Goal: Task Accomplishment & Management: Manage account settings

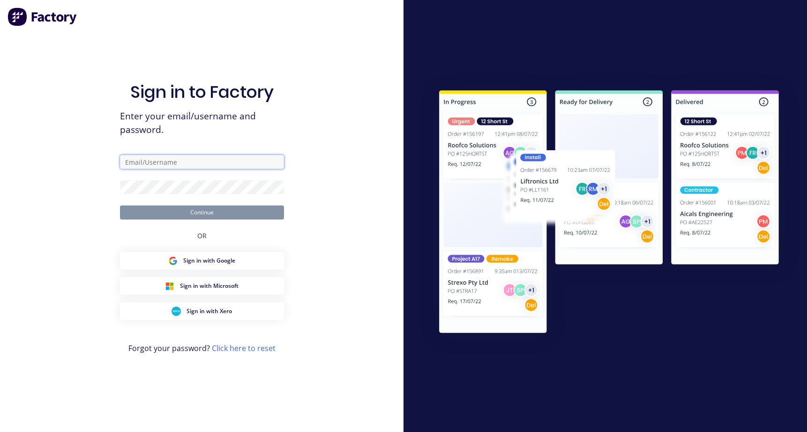
type input "[PERSON_NAME][EMAIL_ADDRESS][DOMAIN_NAME]"
click at [185, 213] on button "Continue" at bounding box center [202, 213] width 164 height 14
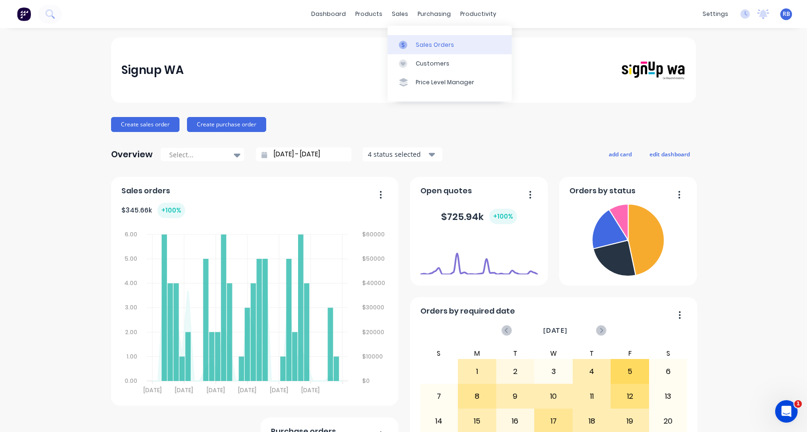
click at [419, 43] on div "Sales Orders" at bounding box center [435, 45] width 38 height 8
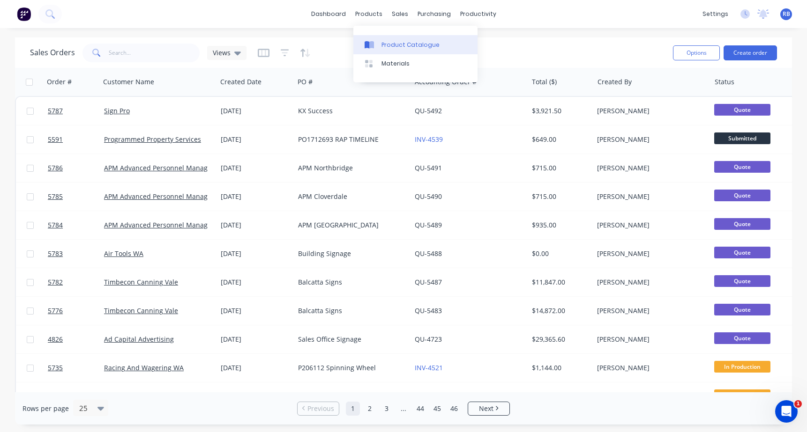
click at [381, 47] on div "Product Catalogue" at bounding box center [410, 45] width 58 height 8
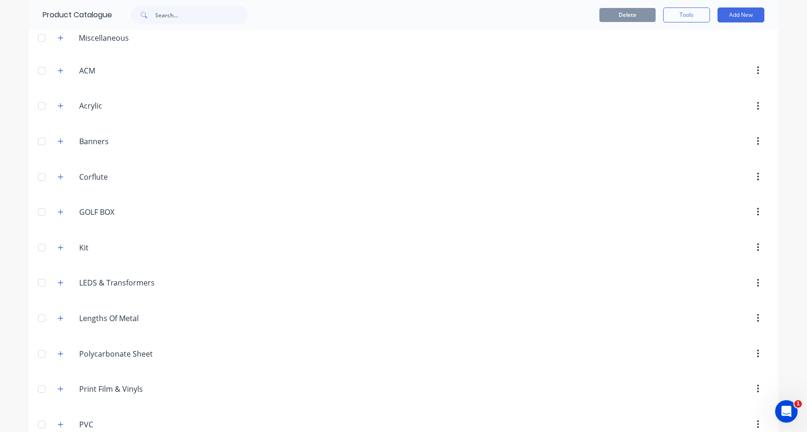
scroll to position [50, 0]
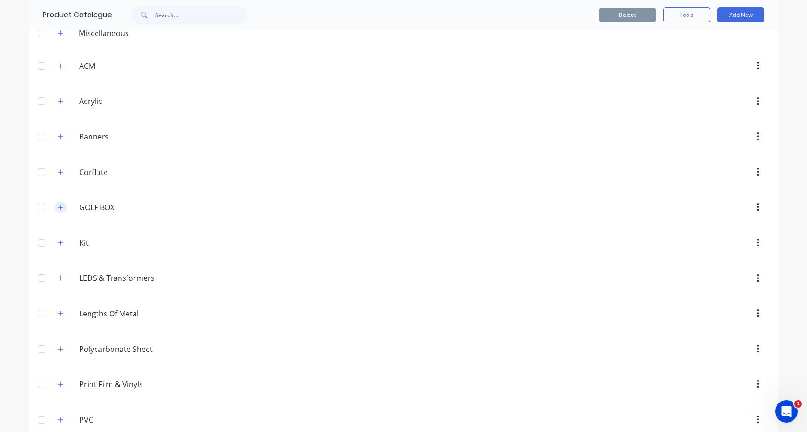
click at [60, 208] on icon "button" at bounding box center [61, 207] width 6 height 7
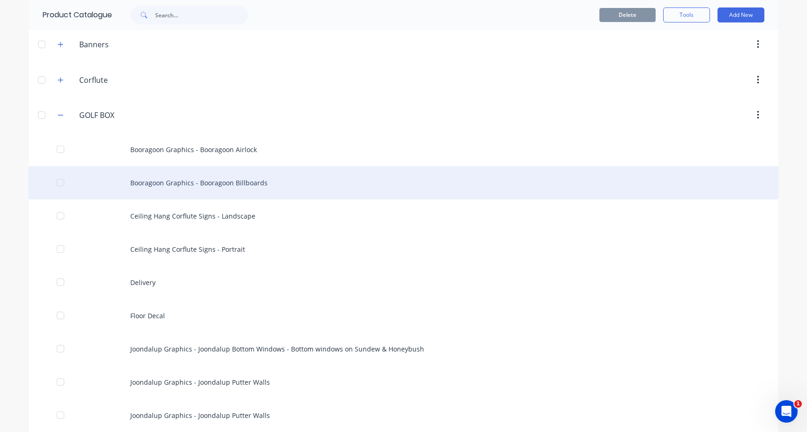
scroll to position [147, 0]
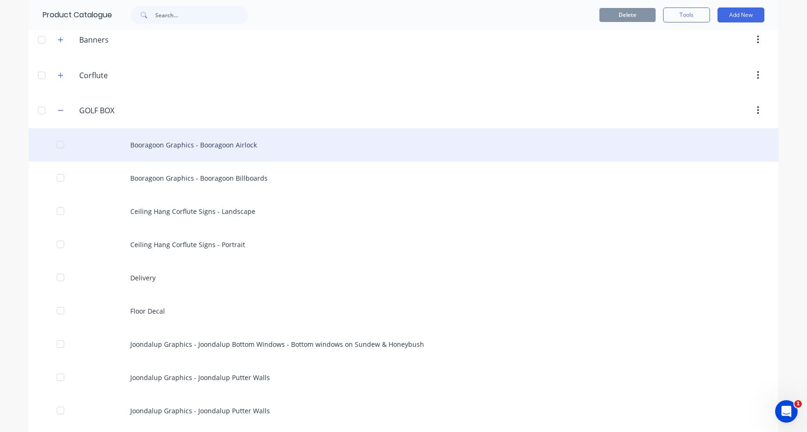
click at [271, 144] on div "Booragoon Graphics - Booragoon Airlock" at bounding box center [404, 144] width 750 height 33
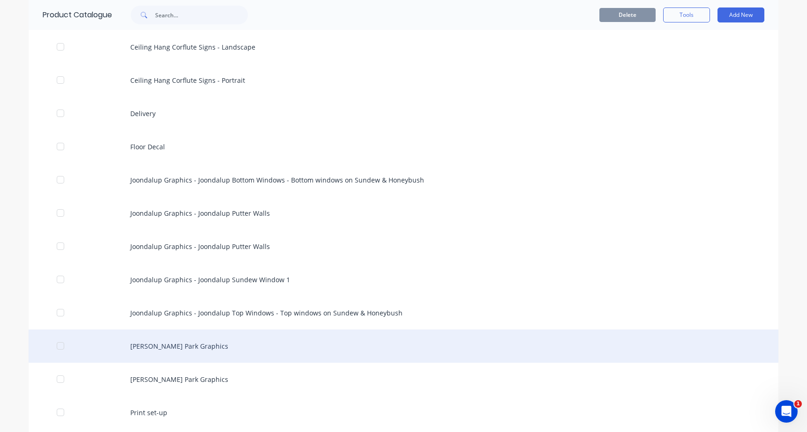
scroll to position [333, 0]
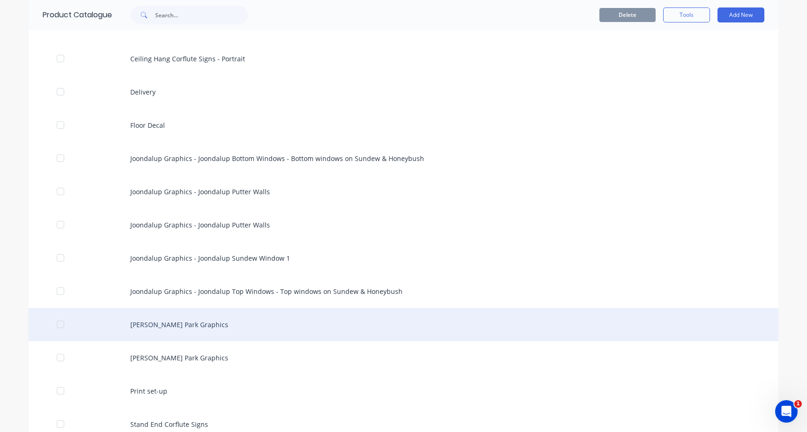
click at [185, 322] on div "Osborne Park Graphics" at bounding box center [404, 324] width 750 height 33
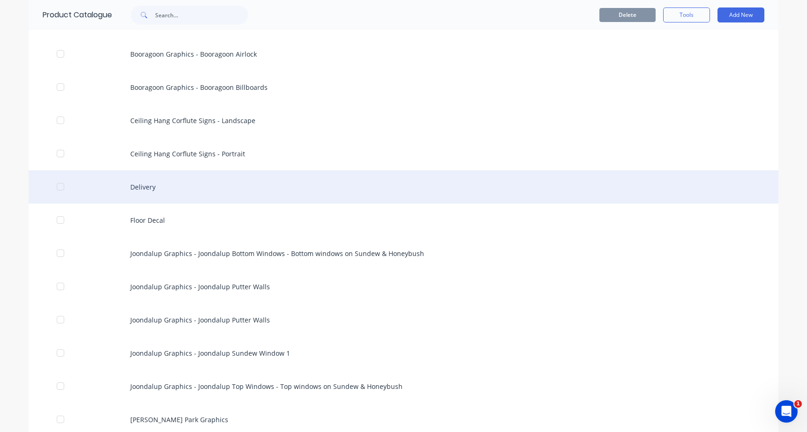
scroll to position [253, 0]
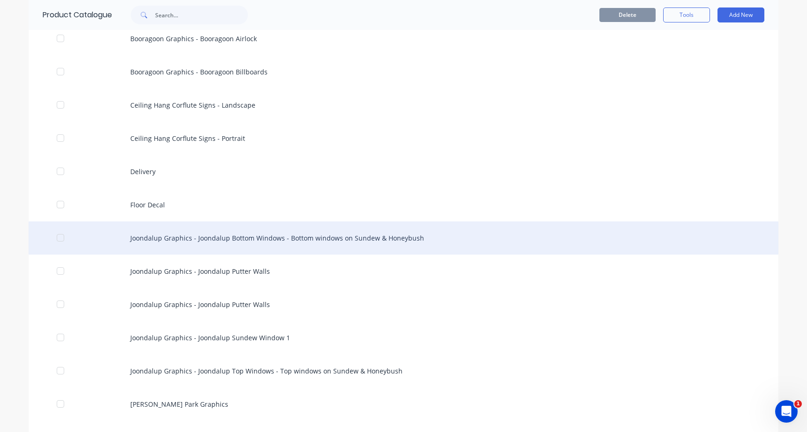
click at [211, 245] on div "Joondalup Graphics - Joondalup Bottom Windows - Bottom windows on Sundew & Hone…" at bounding box center [404, 238] width 750 height 33
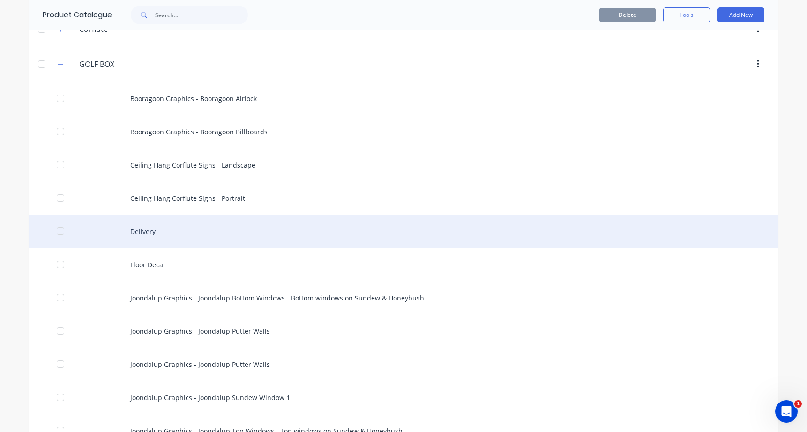
scroll to position [213, 0]
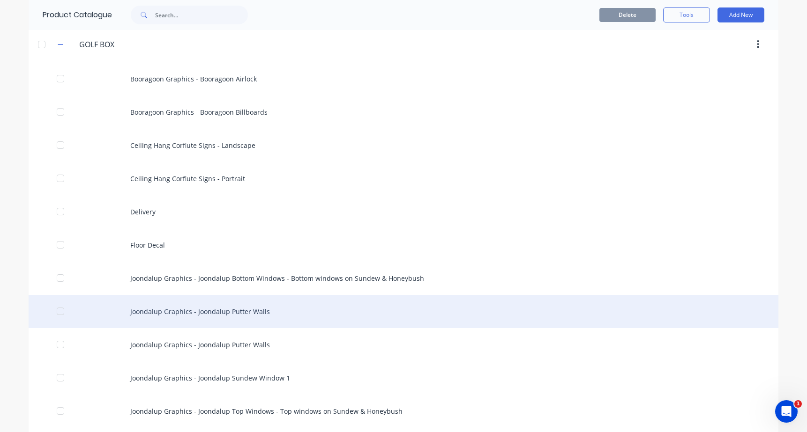
click at [209, 308] on div "Joondalup Graphics - Joondalup Putter Walls" at bounding box center [404, 311] width 750 height 33
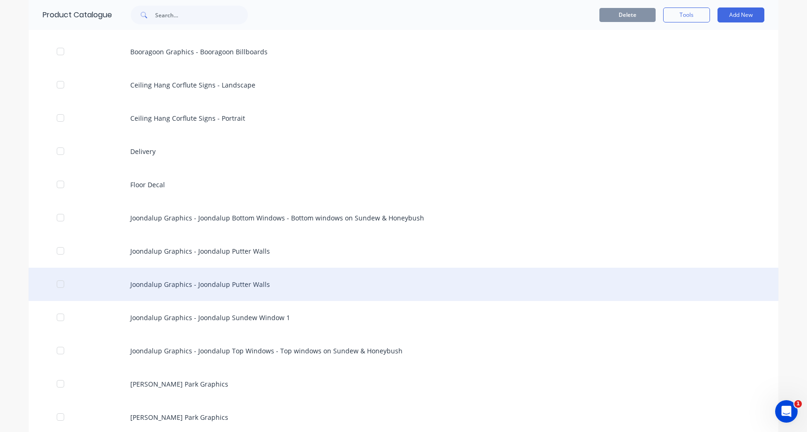
scroll to position [293, 0]
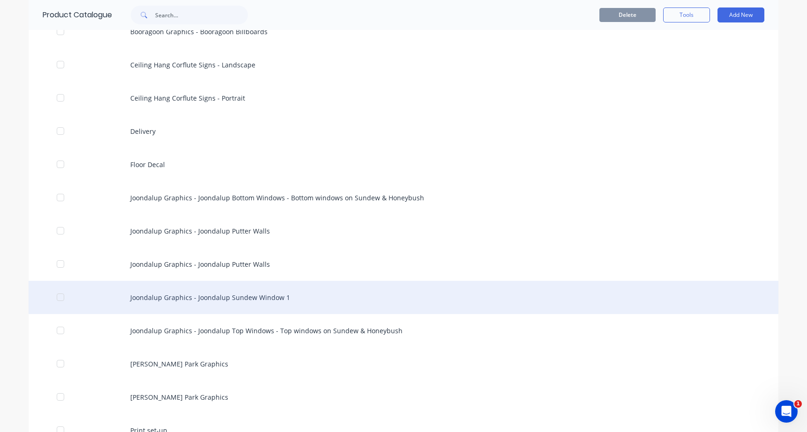
click at [237, 296] on div "Joondalup Graphics - Joondalup Sundew Window 1" at bounding box center [404, 297] width 750 height 33
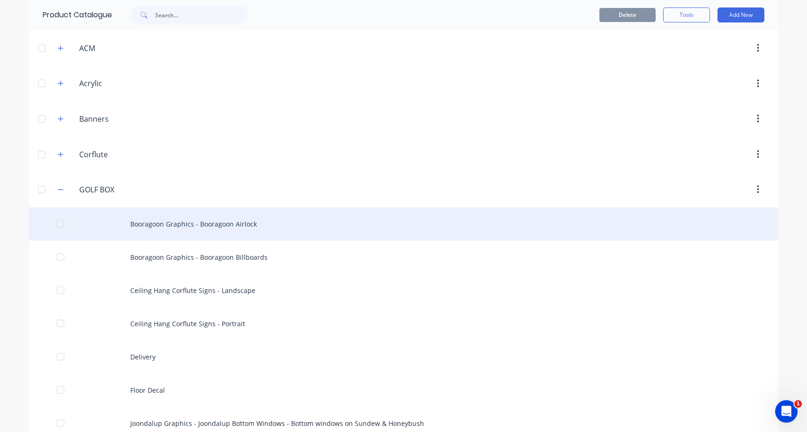
scroll to position [76, 0]
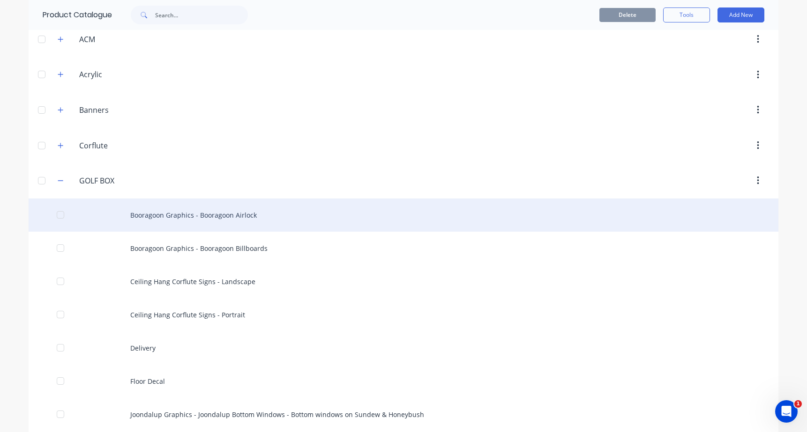
click at [190, 215] on div "Booragoon Graphics - Booragoon Airlock" at bounding box center [404, 215] width 750 height 33
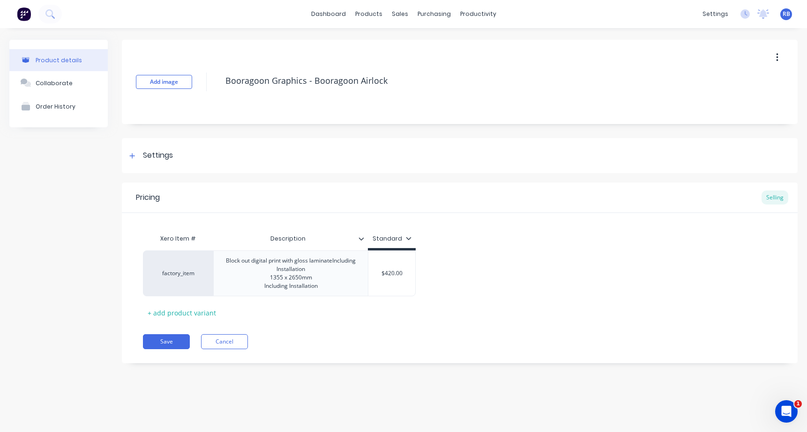
drag, startPoint x: 389, startPoint y: 83, endPoint x: 230, endPoint y: 64, distance: 160.5
click at [230, 64] on div "Add image Booragoon Graphics - Booragoon Airlock" at bounding box center [460, 82] width 676 height 84
drag, startPoint x: 324, startPoint y: 298, endPoint x: 222, endPoint y: 271, distance: 105.7
click at [222, 271] on div "Block out digital print with gloss laminateIncluding Installation 1355 x 2650mm…" at bounding box center [290, 273] width 147 height 37
copy div "Block out digital print with gloss laminateIncluding Installation 1355 x 2650mm…"
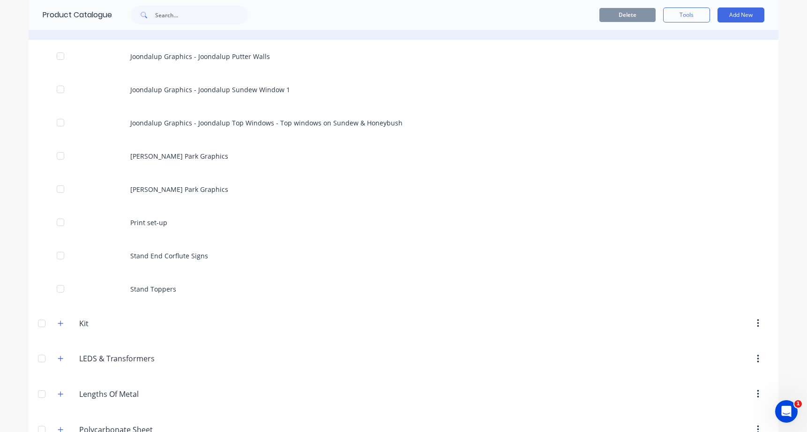
scroll to position [543, 0]
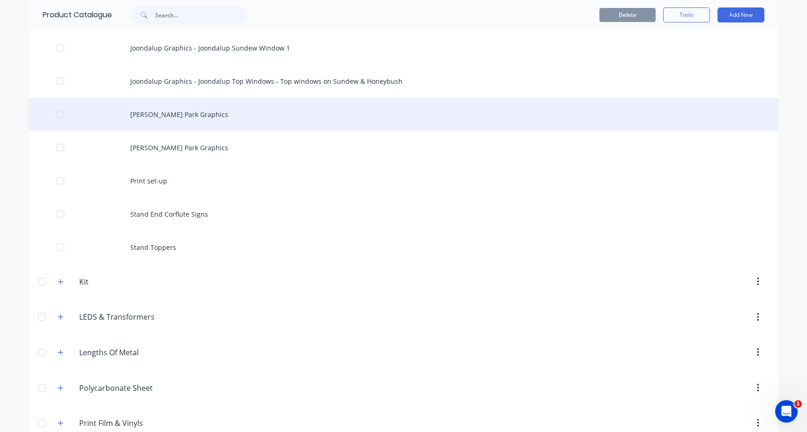
click at [167, 114] on div "Osborne Park Graphics" at bounding box center [404, 114] width 750 height 33
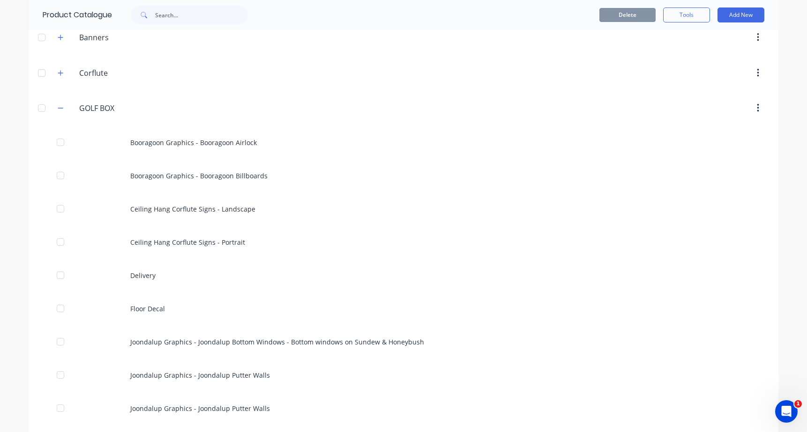
scroll to position [149, 0]
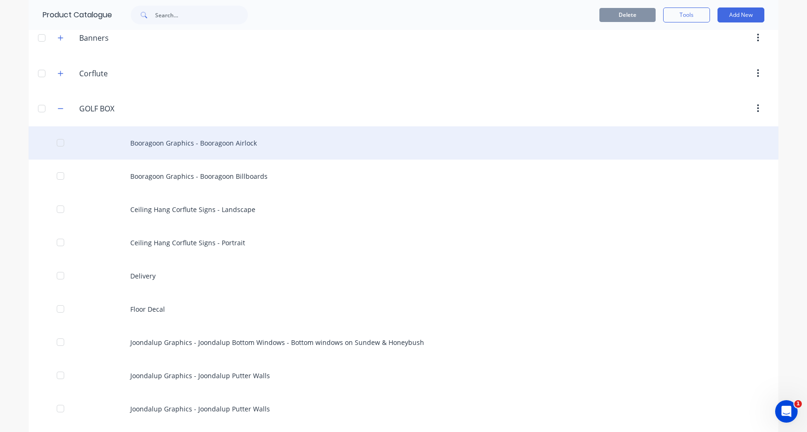
click at [182, 146] on div "Booragoon Graphics - Booragoon Airlock" at bounding box center [404, 143] width 750 height 33
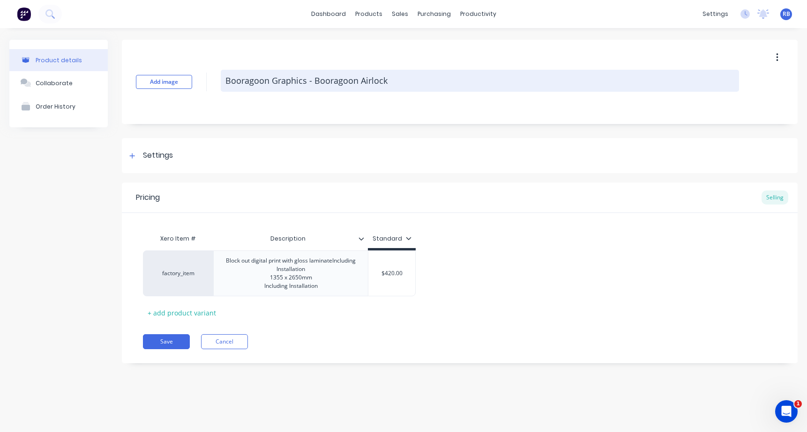
click at [393, 83] on textarea "Booragoon Graphics - Booragoon Airlock" at bounding box center [480, 81] width 518 height 22
type textarea "x"
type textarea "Booragoon Graphics - Booragoon Airlock"
type textarea "x"
type textarea "Booragoon Graphics - Booragoon Airlock O"
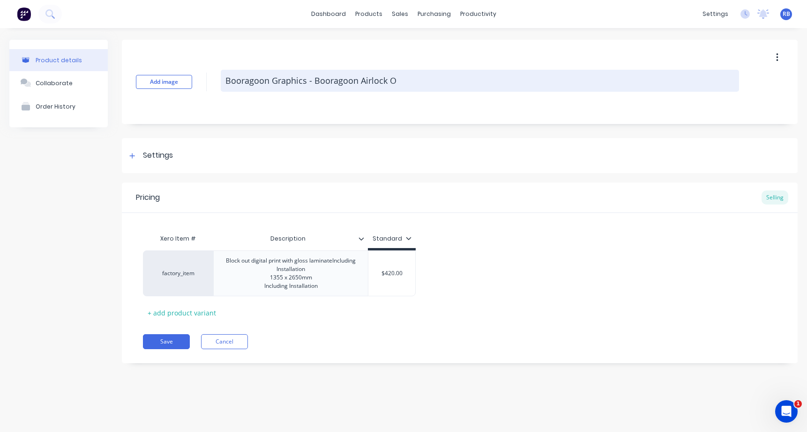
type textarea "x"
type textarea "Booragoon Graphics - Booragoon Airlock Ol"
type textarea "x"
type textarea "Booragoon Graphics - Booragoon Airlock Old"
type textarea "x"
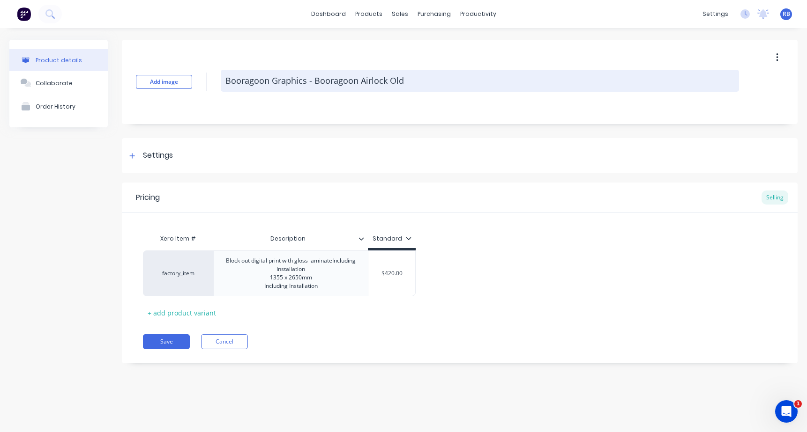
type textarea "Booragoon Graphics - Booragoon Airlock Ol"
type textarea "x"
type textarea "Booragoon Graphics - Booragoon Airlock O"
type textarea "x"
type textarea "Booragoon Graphics - Booragoon Airlock"
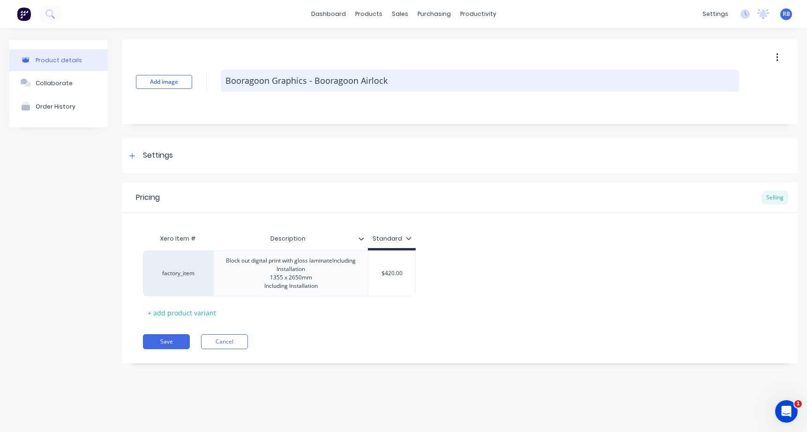
type textarea "x"
type textarea "Booragoon Graphics - Booragoon Airlock"
type textarea "x"
type textarea "Booragoon Graphics - Booragoon Airlock"
type textarea "x"
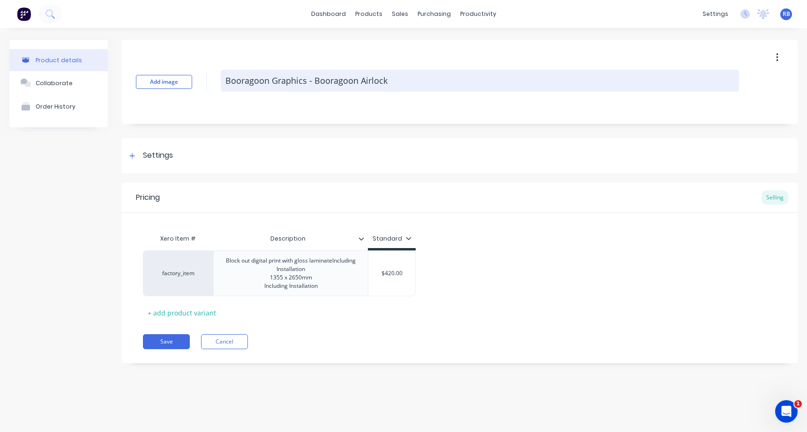
type textarea "Booragoon Graphics - Booragoon Airlock R"
type textarea "x"
type textarea "Booragoon Graphics - Booragoon Airlock Re"
type textarea "x"
type textarea "Booragoon Graphics - Booragoon Airlock Rev"
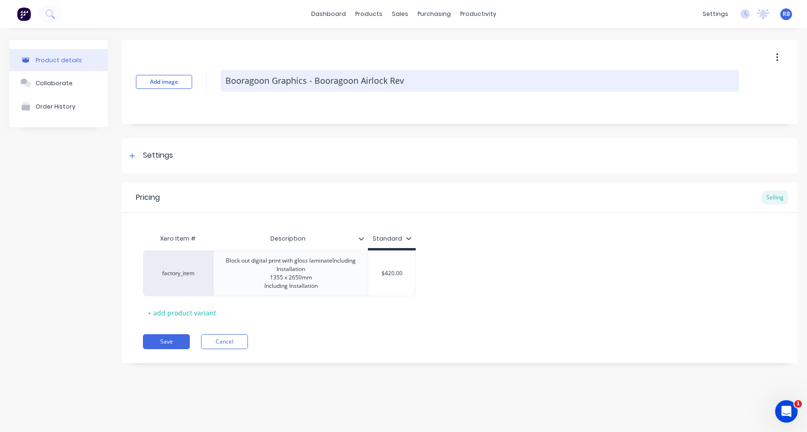
type textarea "x"
type textarea "Booragoon Graphics - Booragoon Airlock Revi"
type textarea "x"
type textarea "Booragoon Graphics - Booragoon Airlock Revis"
type textarea "x"
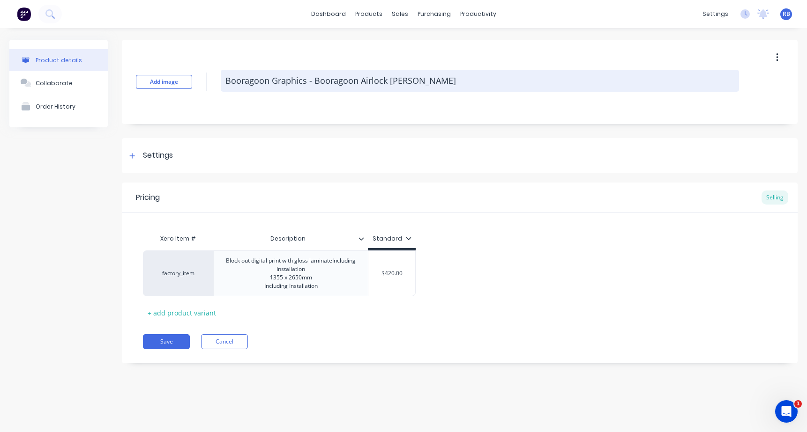
type textarea "Booragoon Graphics - Booragoon Airlock Revise"
type textarea "x"
type textarea "Booragoon Graphics - Booragoon Airlock Revised"
type textarea "x"
type textarea "Booragoon Graphics - Booragoon Airlock Revise"
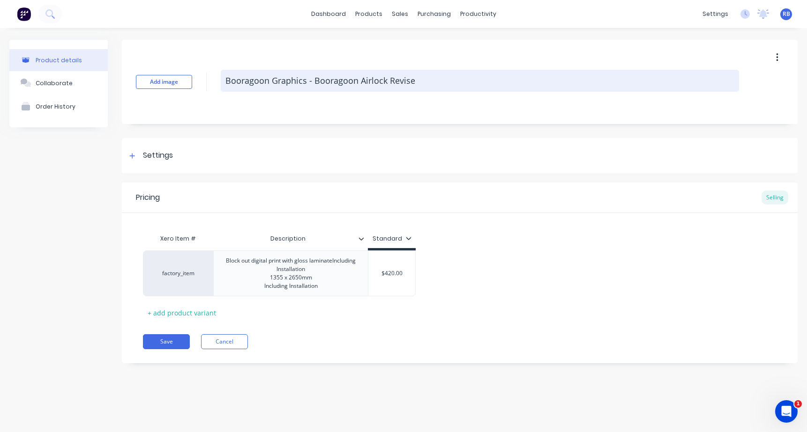
type textarea "x"
type textarea "Booragoon Graphics - Booragoon Airlock Revis"
type textarea "x"
type textarea "Booragoon Graphics - Booragoon Airlock Revi"
type textarea "x"
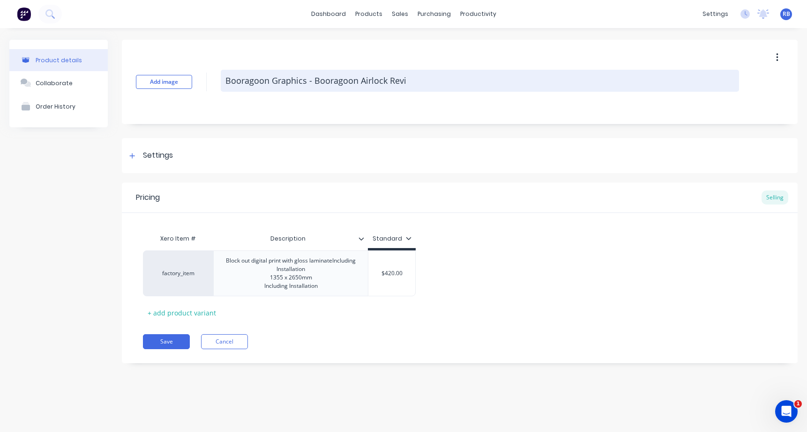
type textarea "Booragoon Graphics - Booragoon Airlock Rev"
type textarea "x"
type textarea "Booragoon Graphics - Booragoon Airlock Re"
type textarea "x"
type textarea "Booragoon Graphics - Booragoon Airlock R"
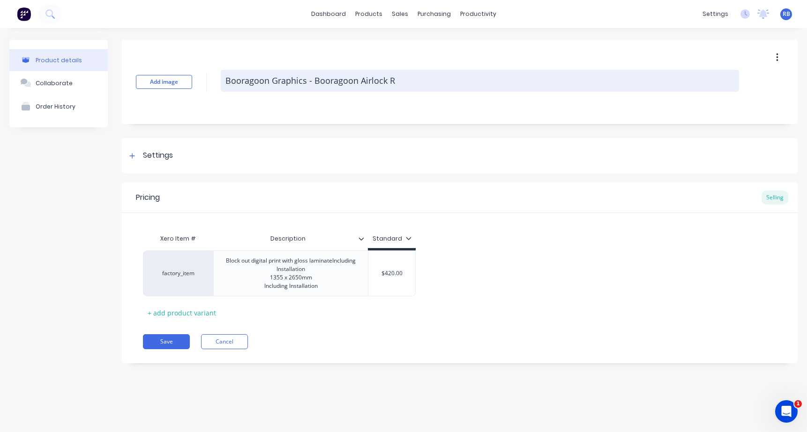
type textarea "x"
type textarea "Booragoon Graphics - Booragoon Airlock"
type textarea "x"
type textarea "Booragoon Graphics - Booragoon Airlock O"
type textarea "x"
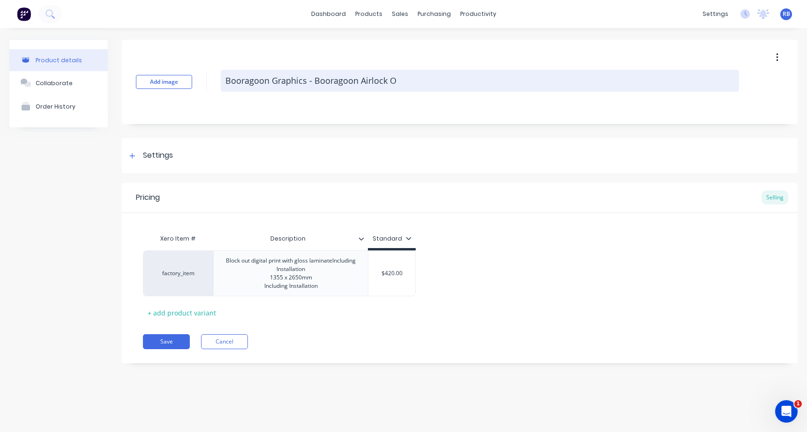
type textarea "Booragoon Graphics - Booragoon Airlock Ou"
type textarea "x"
type textarea "Booragoon Graphics - Booragoon Airlock Out"
type textarea "x"
type textarea "Booragoon Graphics - Booragoon Airlock Outd"
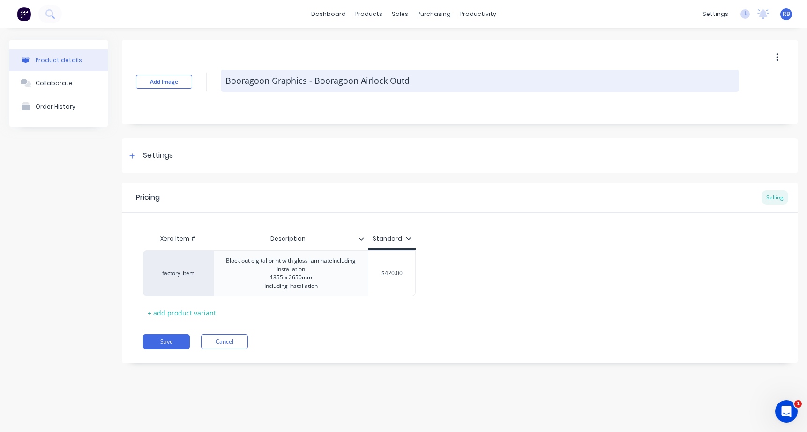
type textarea "x"
type textarea "Booragoon Graphics - Booragoon Airlock Outda"
type textarea "x"
type textarea "Booragoon Graphics - Booragoon Airlock Outdat"
type textarea "x"
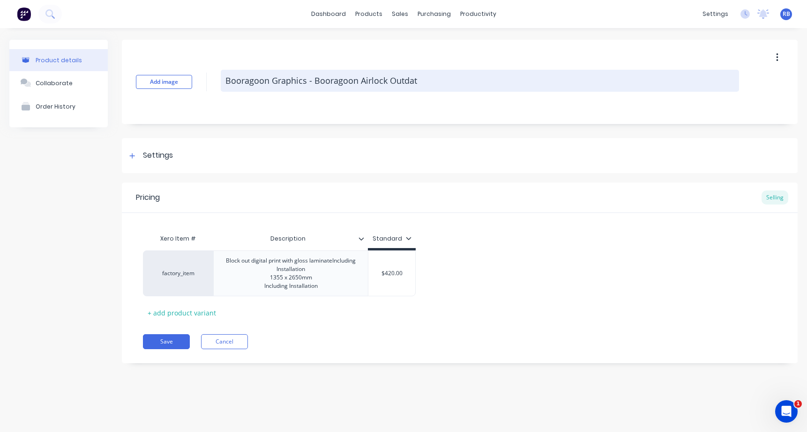
type textarea "Booragoon Graphics - Booragoon Airlock Outdate"
type textarea "x"
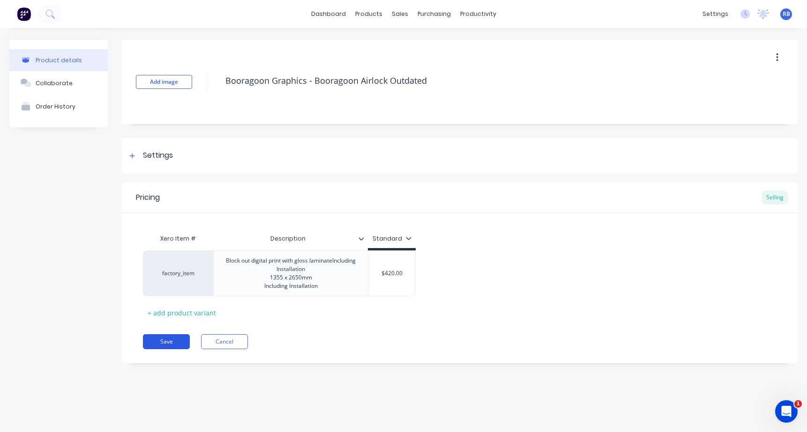
type textarea "Booragoon Graphics - Booragoon Airlock Outdated"
type textarea "x"
type textarea "Booragoon Graphics - Booragoon Airlock"
type textarea "x"
type textarea "Booragoon Graphics - Booragoon Airlock Outdated"
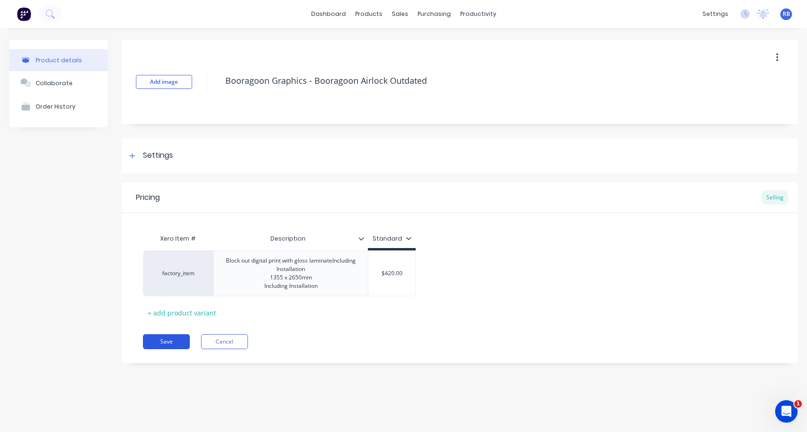
click at [179, 350] on button "Save" at bounding box center [166, 342] width 47 height 15
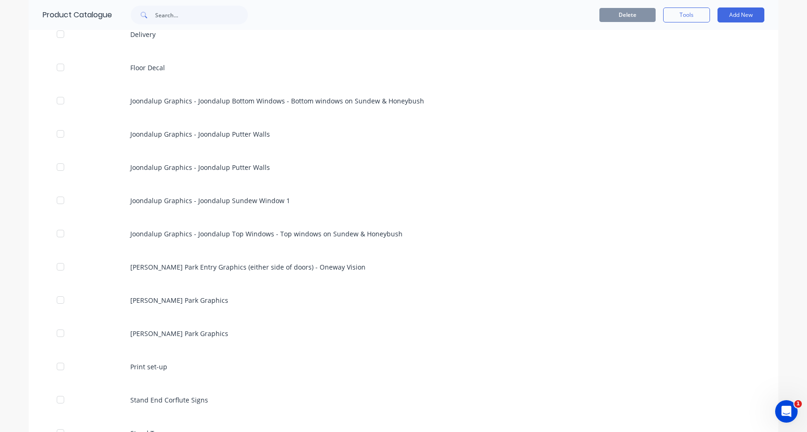
scroll to position [425, 0]
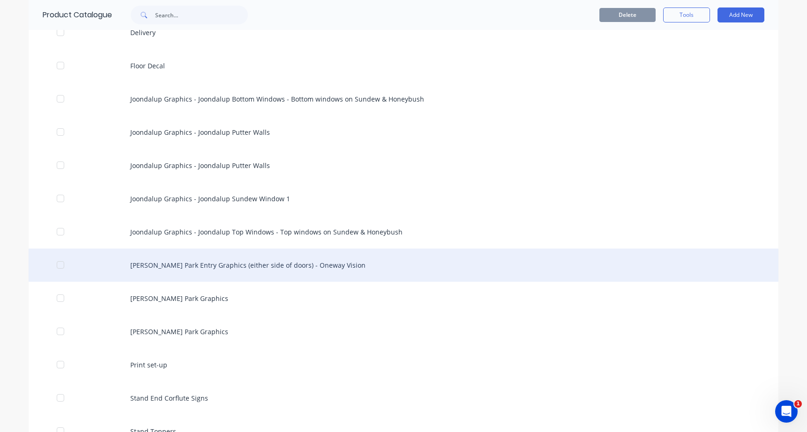
click at [260, 266] on div "Osborne Park Entry Graphics (either side of doors) - Oneway Vision" at bounding box center [404, 265] width 750 height 33
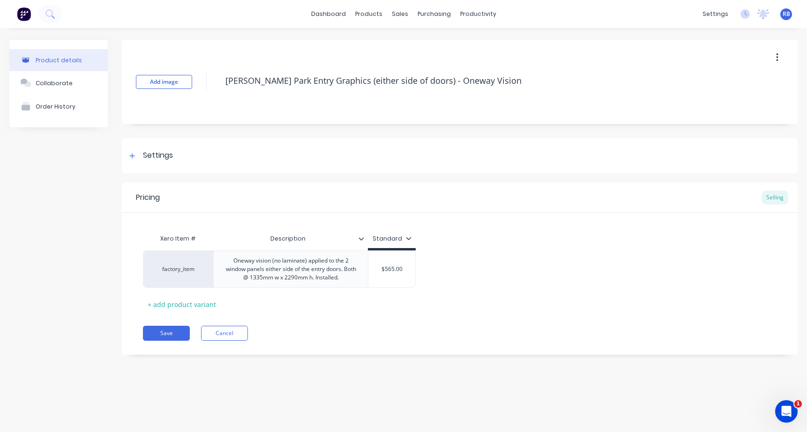
type textarea "x"
type input "$565.00"
click at [392, 266] on input "$565.00" at bounding box center [391, 269] width 47 height 8
drag, startPoint x: 406, startPoint y: 267, endPoint x: 384, endPoint y: 267, distance: 22.0
click at [385, 267] on input "$565.00" at bounding box center [391, 269] width 47 height 8
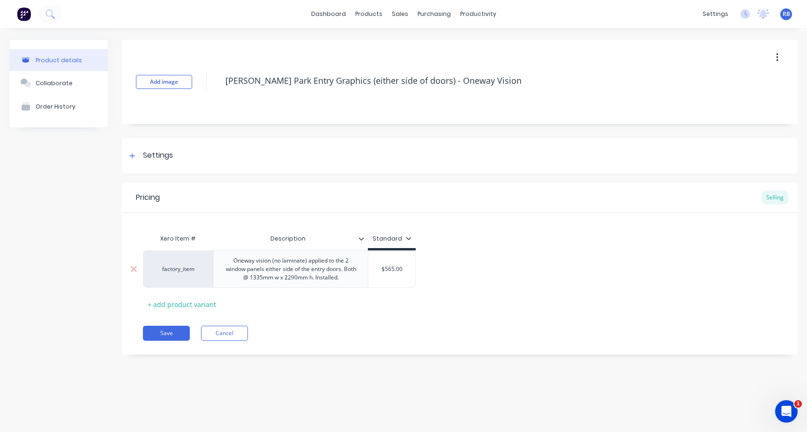
type textarea "x"
type input "$8"
type textarea "x"
type input "$84"
type textarea "x"
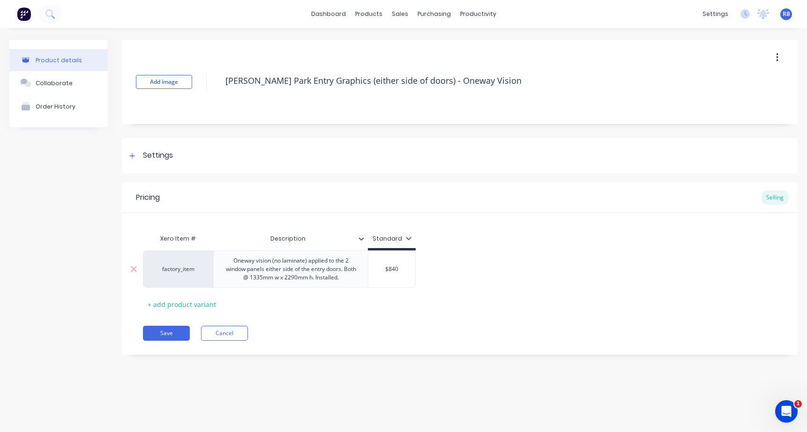
type input "$840"
click at [317, 274] on div "Oneway vision (no laminate) applied to the 2 window panels either side of the e…" at bounding box center [290, 269] width 147 height 29
click at [164, 328] on button "Save" at bounding box center [166, 333] width 47 height 15
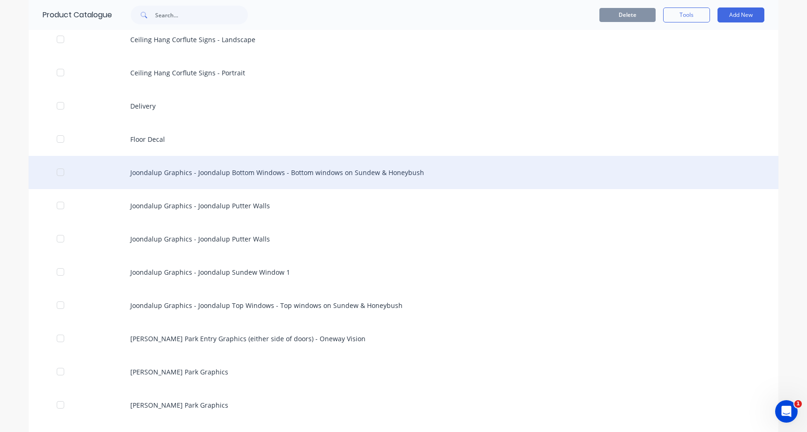
scroll to position [352, 0]
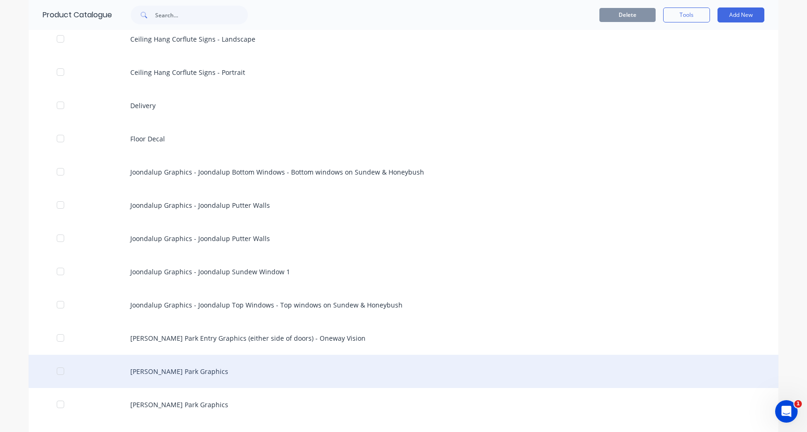
click at [189, 368] on div "Osborne Park Graphics" at bounding box center [404, 371] width 750 height 33
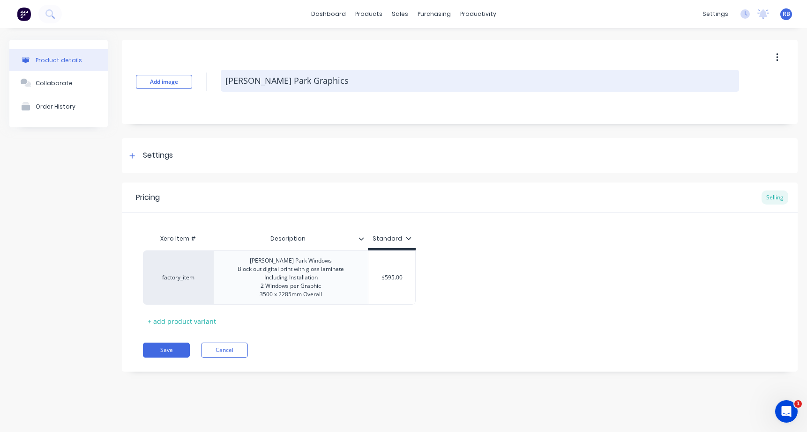
click at [340, 75] on textarea "Osborne Park Graphics" at bounding box center [480, 81] width 518 height 22
type textarea "x"
type textarea "Osborne Park Graphics"
type textarea "x"
type textarea "Osborne Park Graphics Ou"
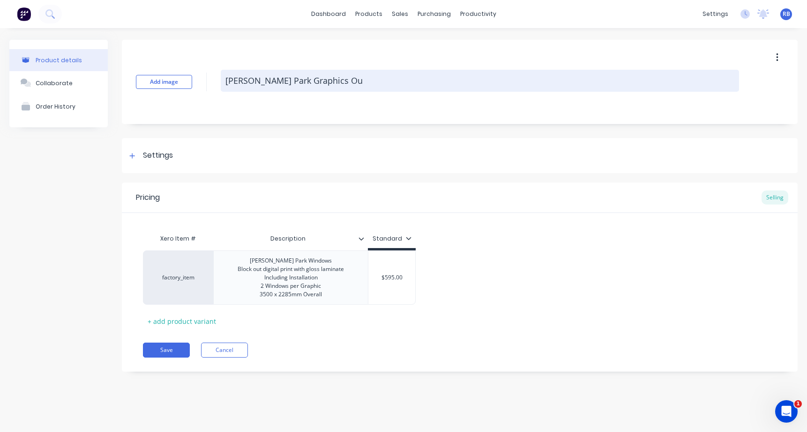
type textarea "x"
type textarea "Osborne Park Graphics Out"
type textarea "x"
type textarea "Osborne Park Graphics Outd"
type textarea "x"
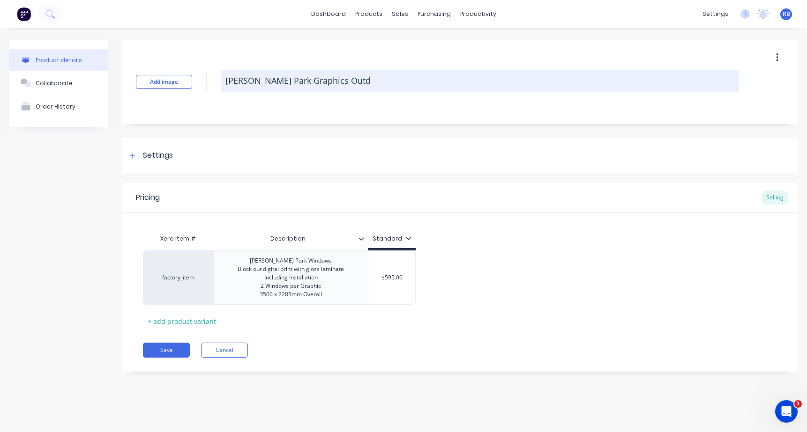
type textarea "Osborne Park Graphics Outda"
type textarea "x"
type textarea "Osborne Park Graphics Outdat"
type textarea "x"
type textarea "Osborne Park Graphics Outdate"
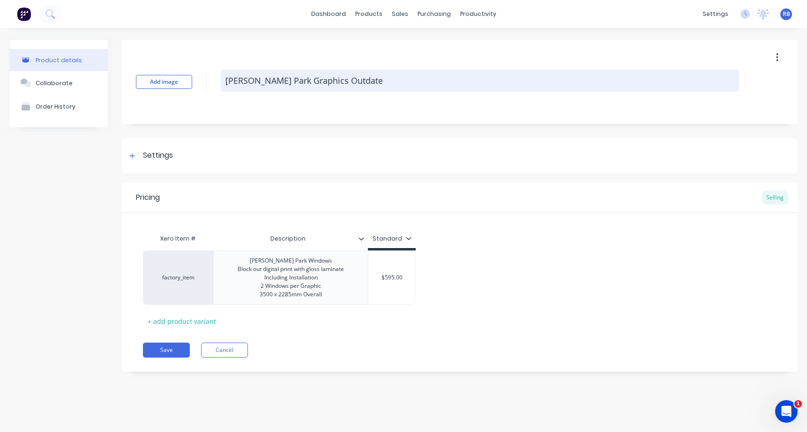
type textarea "x"
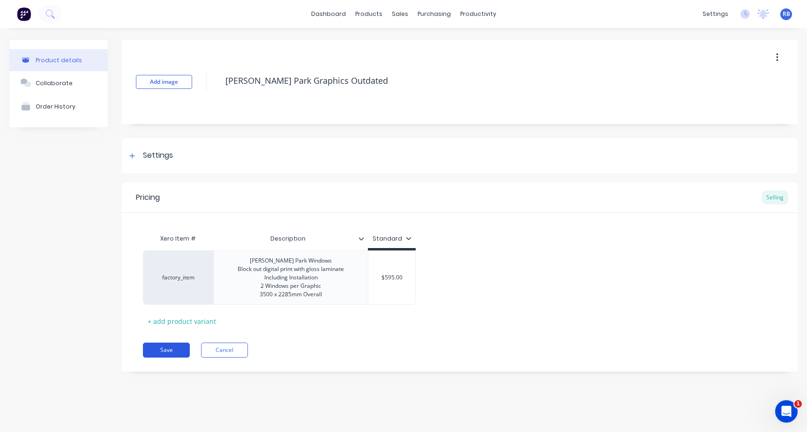
type textarea "Osborne Park Graphics Outdated"
type textarea "x"
type textarea "Osborne Park Graphics"
type textarea "x"
type textarea "Osborne Park Graphics Outdated"
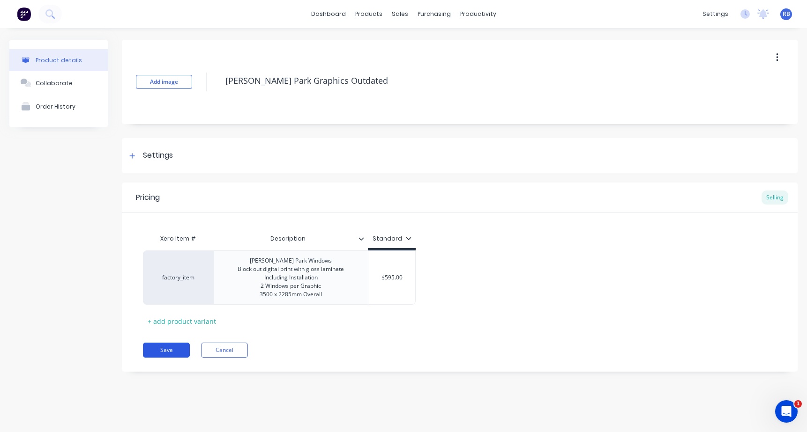
click at [166, 345] on button "Save" at bounding box center [166, 350] width 47 height 15
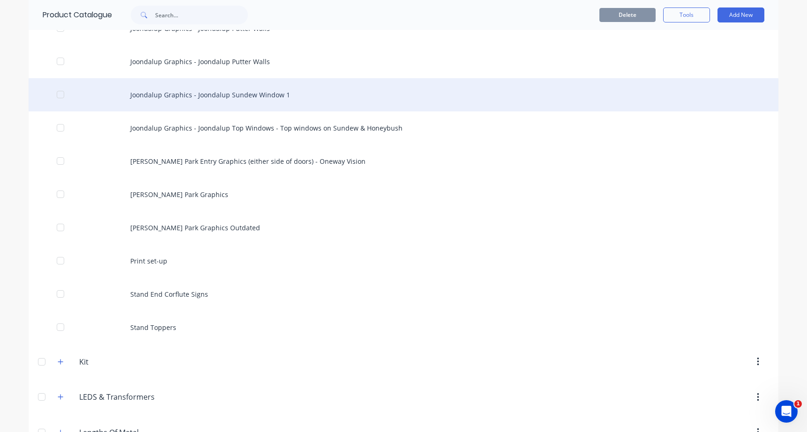
scroll to position [531, 0]
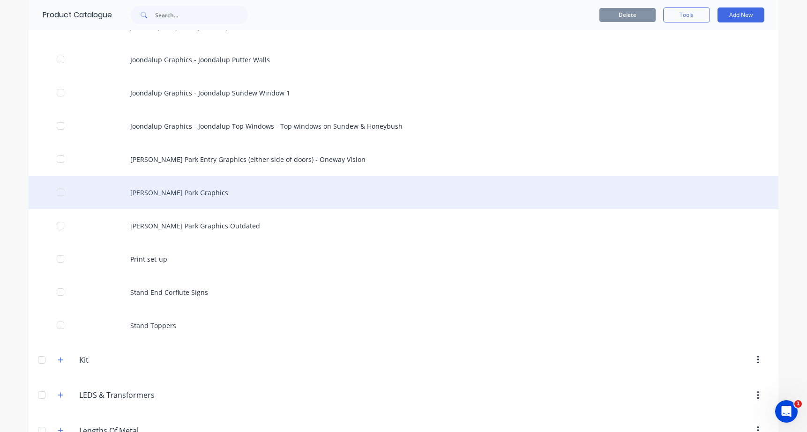
click at [177, 200] on div "Osborne Park Graphics" at bounding box center [404, 192] width 750 height 33
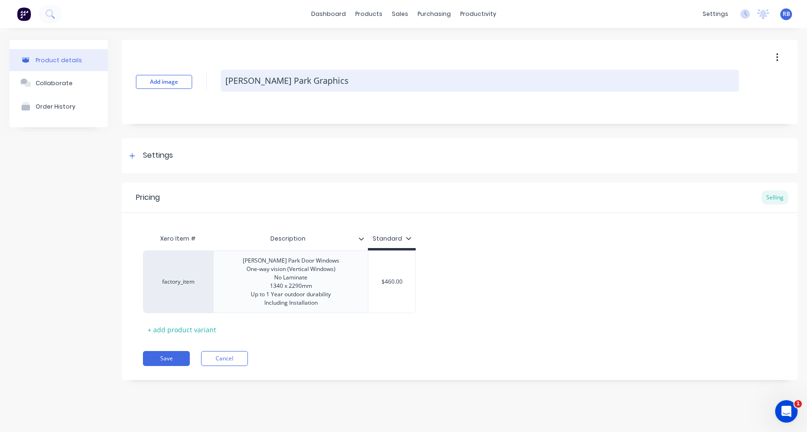
click at [329, 82] on textarea "Osborne Park Graphics" at bounding box center [480, 81] width 518 height 22
type textarea "x"
type textarea "Osborne Park Graphics"
type textarea "x"
type textarea "Osborne Park Graphics O"
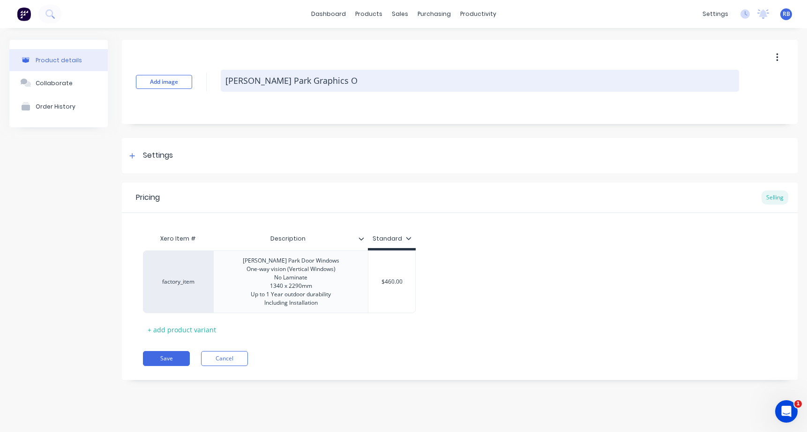
type textarea "x"
type textarea "Osborne Park Graphics ON"
type textarea "x"
type textarea "Osborne Park Graphics ONe"
type textarea "x"
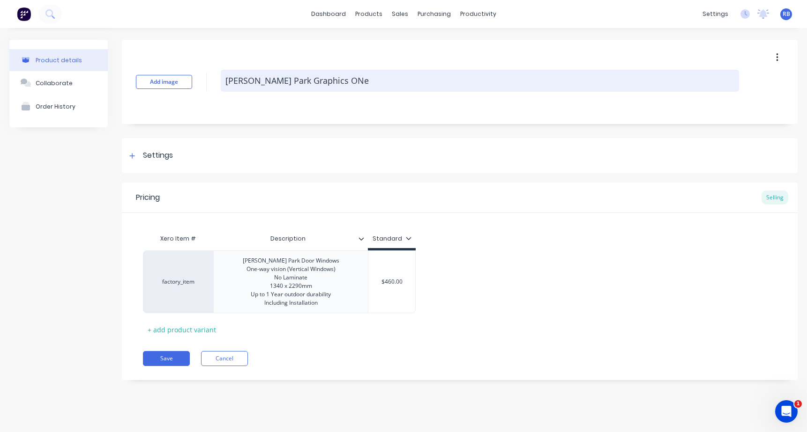
type textarea "Osborne Park Graphics ONe-"
type textarea "x"
type textarea "Osborne Park Graphics ONe-w"
type textarea "x"
type textarea "Osborne Park Graphics ONe-wa"
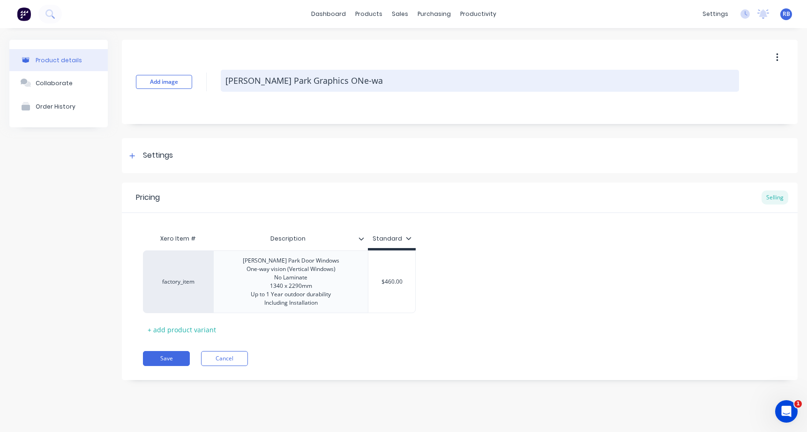
type textarea "x"
type textarea "Osborne Park Graphics ONe-way"
type textarea "x"
type textarea "Osborne Park Graphics One-way"
type textarea "x"
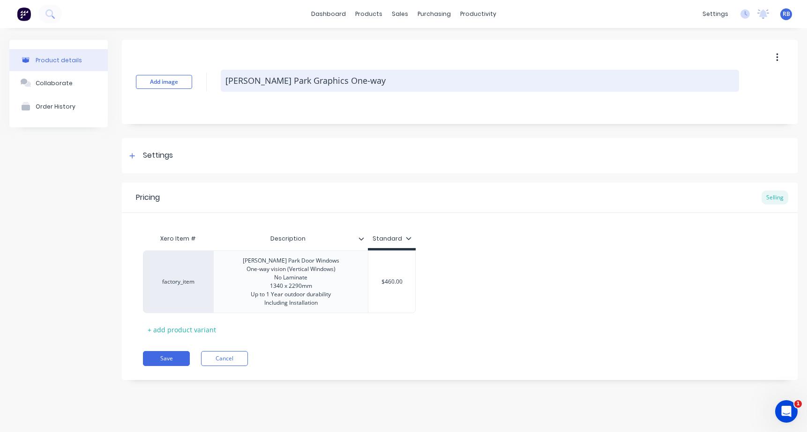
type textarea "Osborne Park Graphics One-way U"
type textarea "x"
type textarea "Osborne Park Graphics One-way Up"
type textarea "x"
type textarea "Osborne Park Graphics One-way Upd"
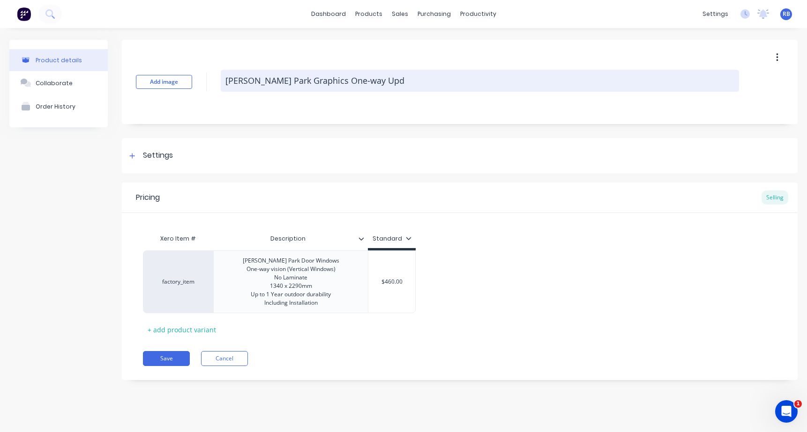
type textarea "x"
type textarea "Osborne Park Graphics One-way Upda"
type textarea "x"
type textarea "Osborne Park Graphics One-way Updat"
type textarea "x"
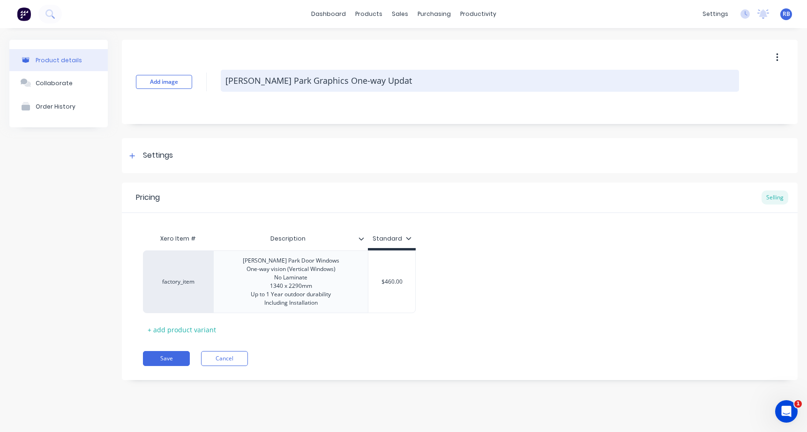
type textarea "Osborne Park Graphics One-way Update"
type textarea "x"
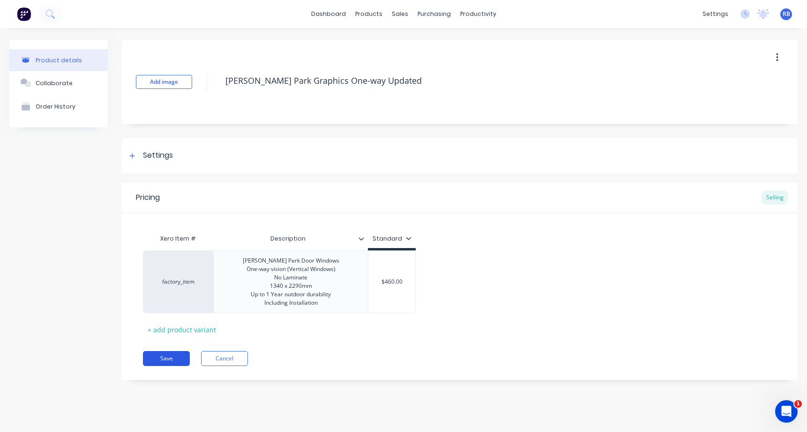
type textarea "Osborne Park Graphics One-way Updated"
type textarea "x"
type textarea "Osborne Park Graphics"
type textarea "x"
type textarea "Osborne Park Graphics One-way Updated"
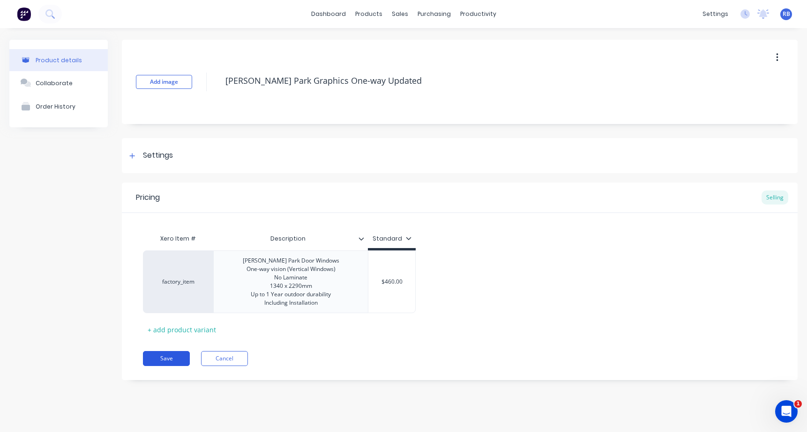
click at [164, 359] on button "Save" at bounding box center [166, 358] width 47 height 15
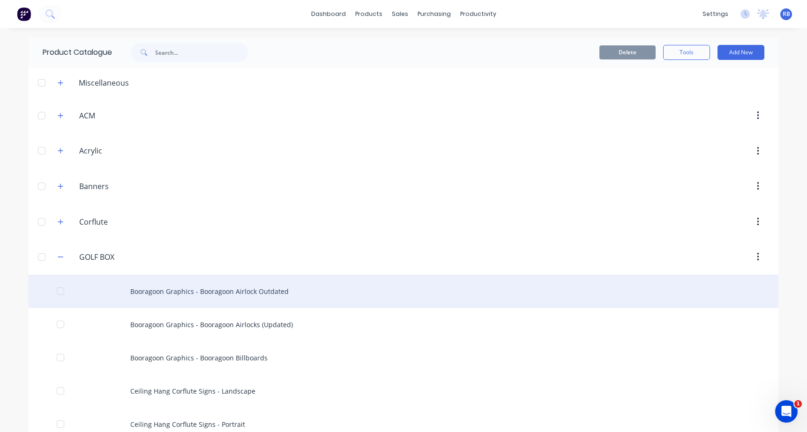
click at [290, 285] on div "Booragoon Graphics - Booragoon Airlock Outdated" at bounding box center [404, 291] width 750 height 33
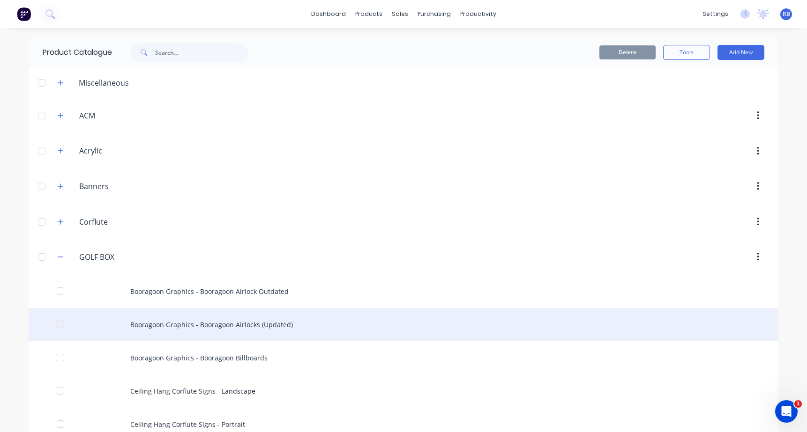
click at [260, 329] on div "Booragoon Graphics - Booragoon Airlocks (Updated)" at bounding box center [404, 324] width 750 height 33
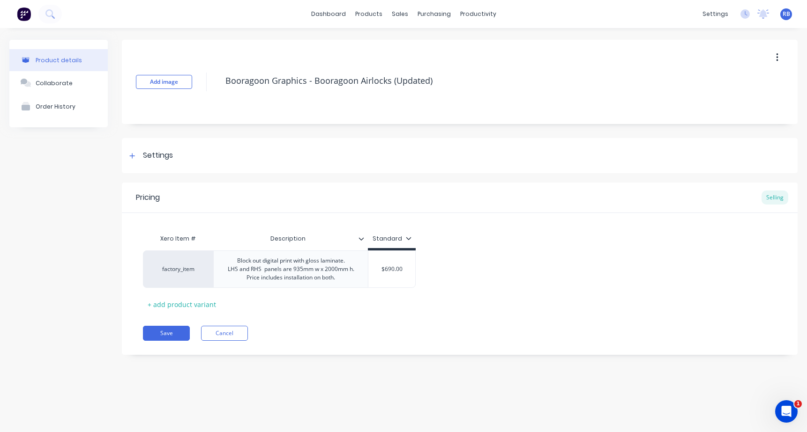
type textarea "x"
drag, startPoint x: 235, startPoint y: 264, endPoint x: 342, endPoint y: 282, distance: 107.8
click at [342, 282] on div "Block out digital print with gloss laminate. LHS and RHS panels are 935mm w x 2…" at bounding box center [290, 269] width 147 height 29
copy div "Block out digital print with gloss laminate. LHS and RHS panels are 935mm w x 2…"
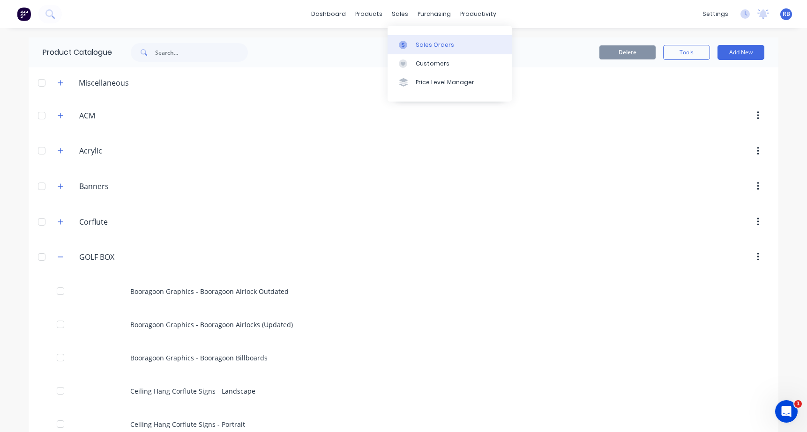
click at [433, 38] on link "Sales Orders" at bounding box center [449, 44] width 124 height 19
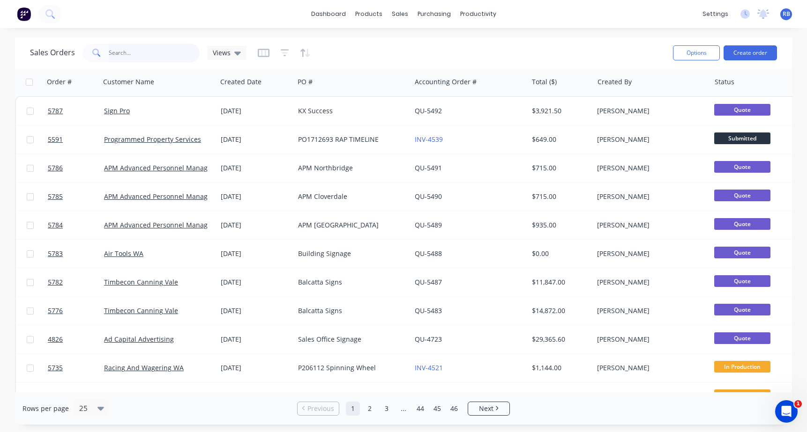
click at [165, 53] on input "text" at bounding box center [154, 53] width 91 height 19
type input "golf"
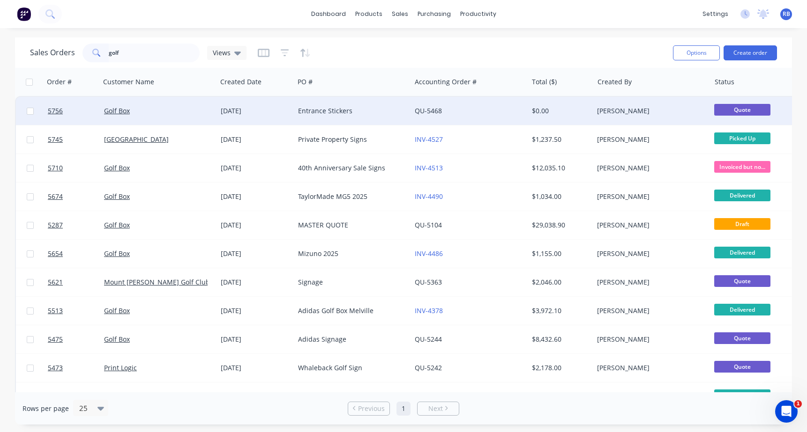
click at [368, 118] on div "Entrance Stickers" at bounding box center [352, 111] width 117 height 28
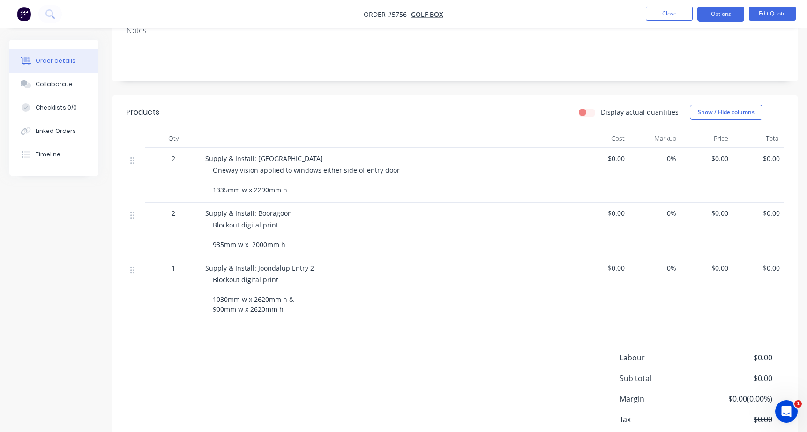
scroll to position [156, 0]
click at [774, 16] on button "Edit Quote" at bounding box center [772, 14] width 47 height 14
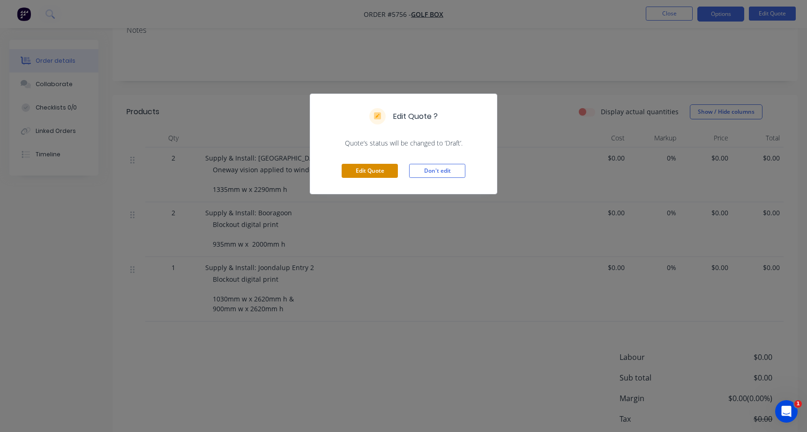
click at [383, 171] on button "Edit Quote" at bounding box center [370, 171] width 56 height 14
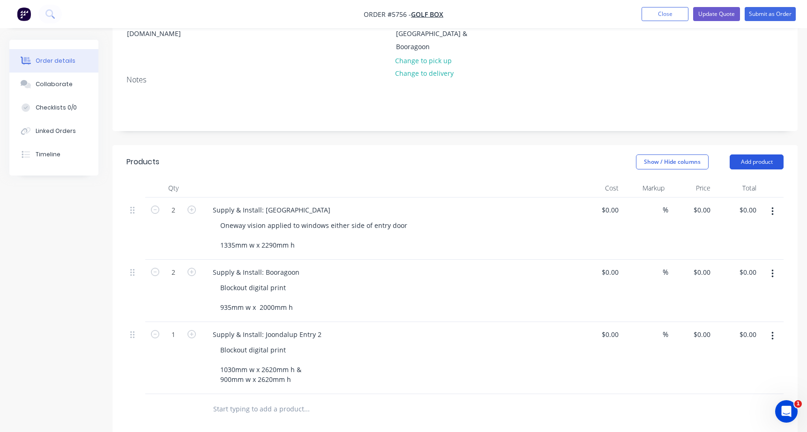
scroll to position [152, 0]
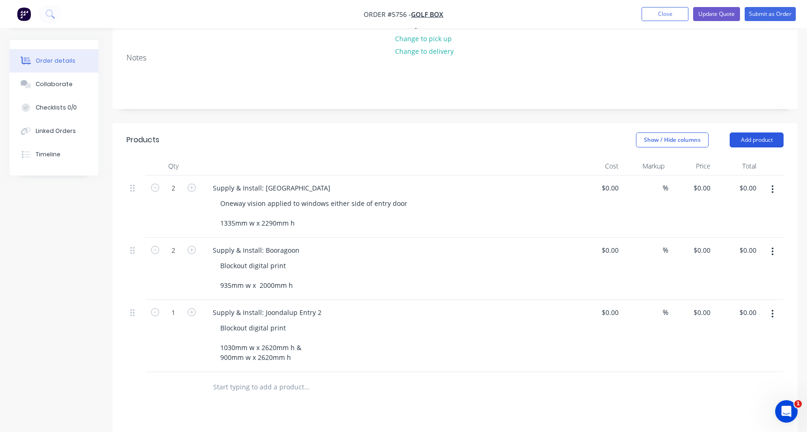
click at [765, 133] on button "Add product" at bounding box center [757, 140] width 54 height 15
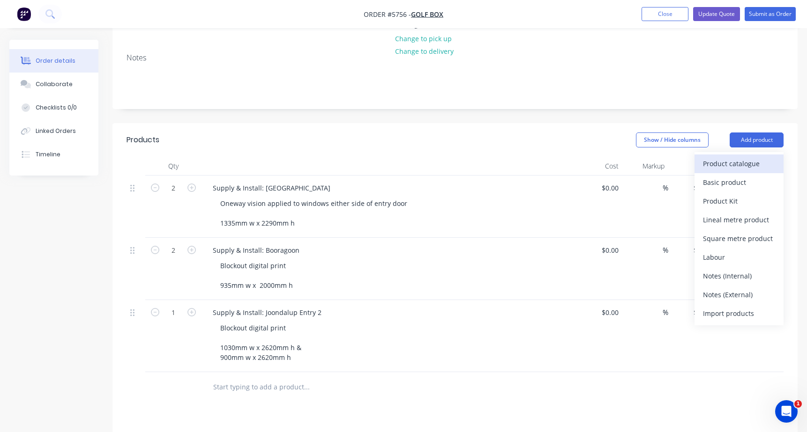
click at [725, 157] on div "Product catalogue" at bounding box center [739, 164] width 72 height 14
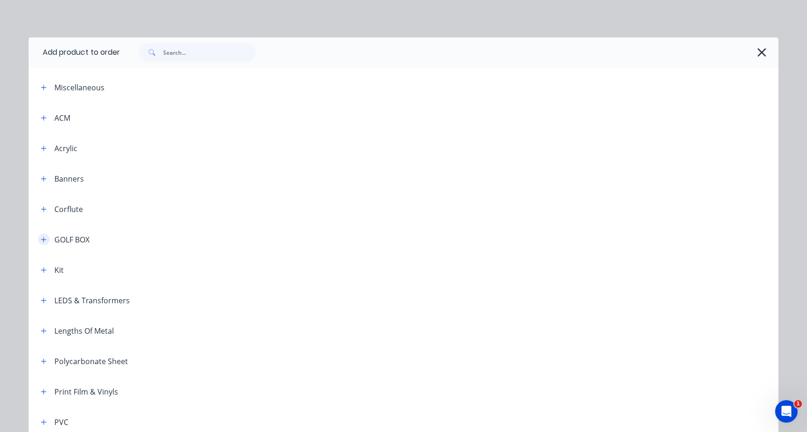
click at [43, 237] on icon "button" at bounding box center [44, 240] width 6 height 7
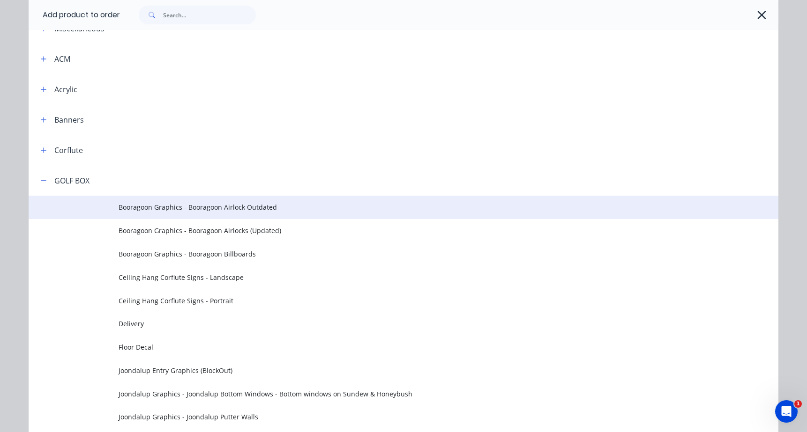
scroll to position [68, 0]
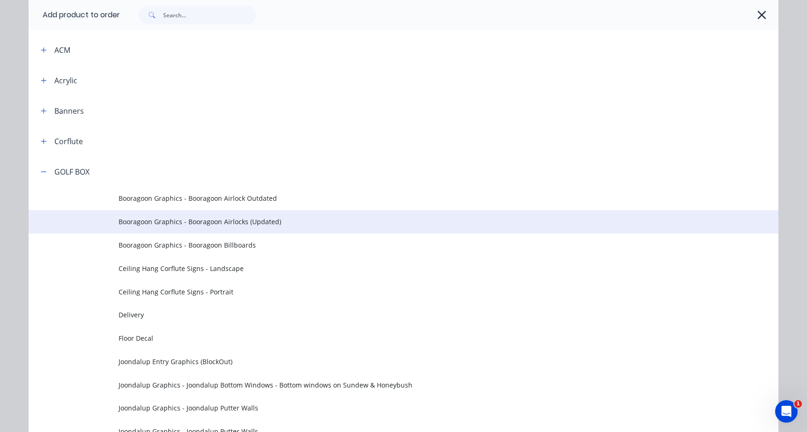
click at [175, 223] on span "Booragoon Graphics - Booragoon Airlocks (Updated)" at bounding box center [383, 222] width 528 height 10
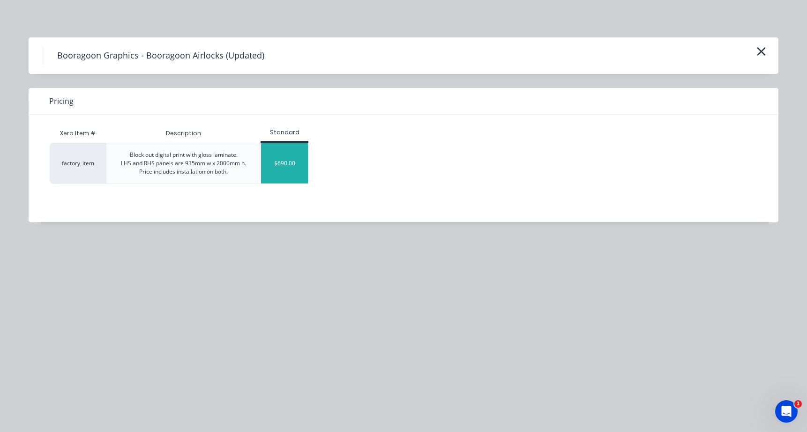
click at [282, 162] on div "$690.00" at bounding box center [284, 163] width 47 height 40
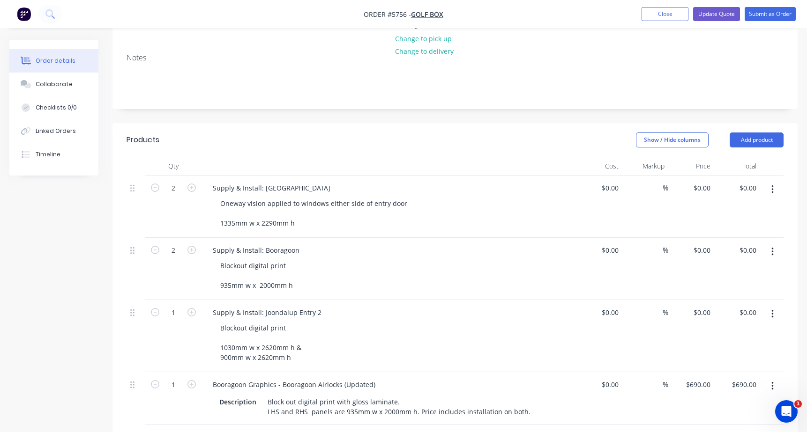
click at [770, 306] on button "button" at bounding box center [772, 314] width 22 height 17
click at [725, 388] on div "Delete" at bounding box center [739, 395] width 72 height 14
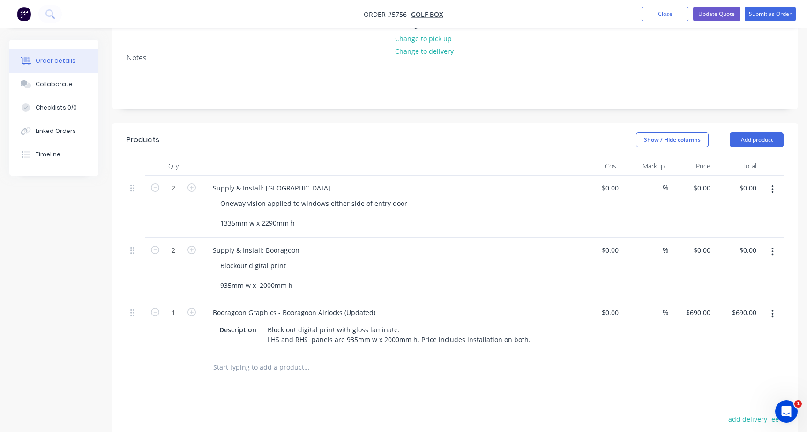
click at [775, 244] on button "button" at bounding box center [772, 252] width 22 height 17
click at [732, 326] on div "Delete" at bounding box center [739, 333] width 72 height 14
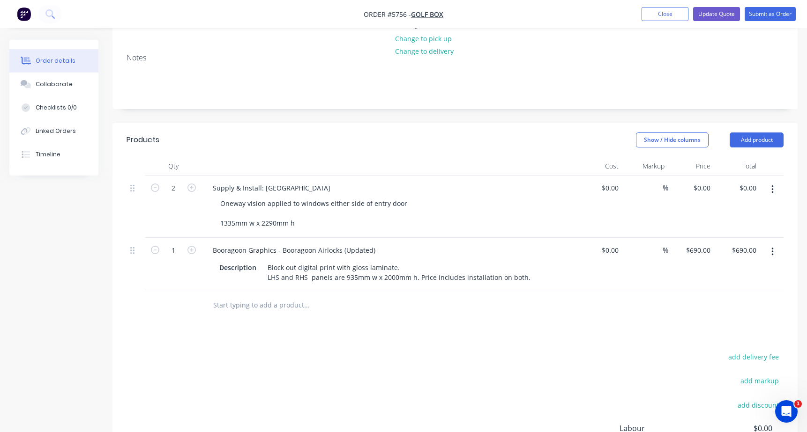
click at [771, 185] on icon "button" at bounding box center [772, 190] width 2 height 10
click at [713, 264] on div "Delete" at bounding box center [739, 271] width 72 height 14
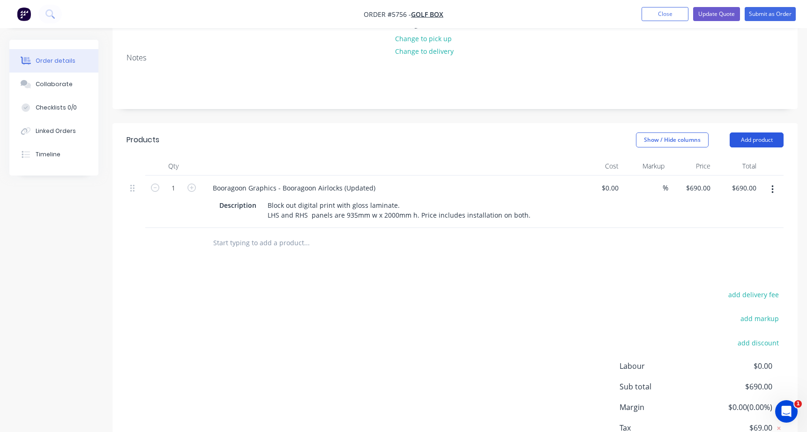
click at [748, 133] on button "Add product" at bounding box center [757, 140] width 54 height 15
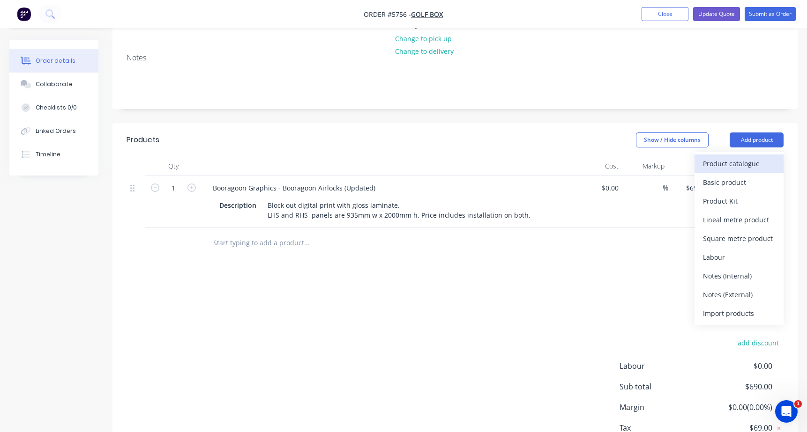
click at [718, 157] on div "Product catalogue" at bounding box center [739, 164] width 72 height 14
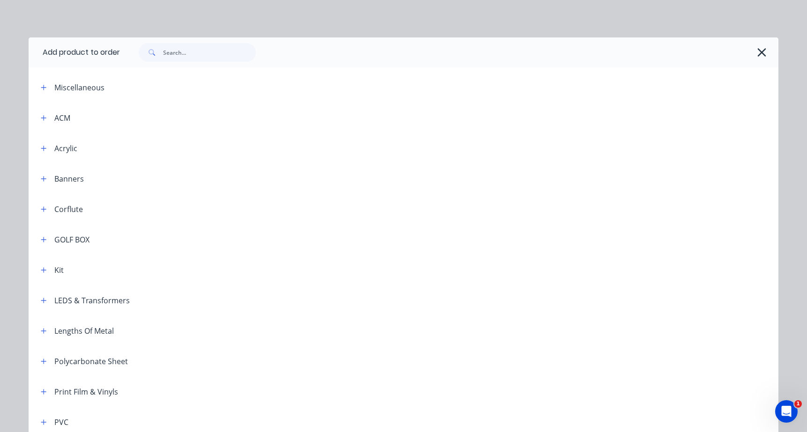
scroll to position [80, 0]
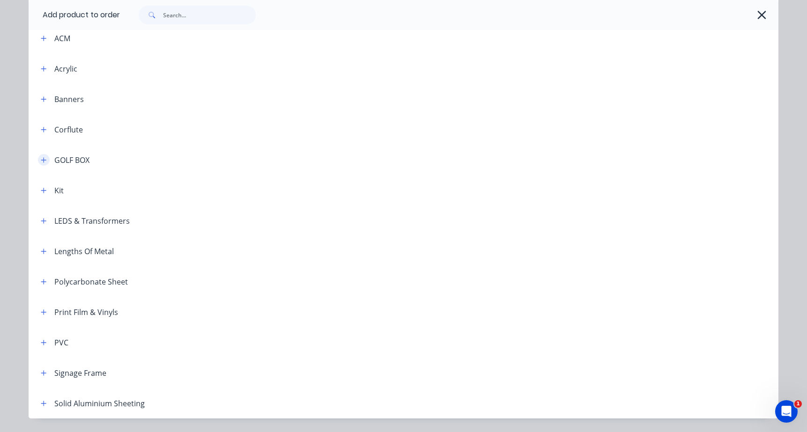
click at [45, 158] on icon "button" at bounding box center [44, 160] width 6 height 7
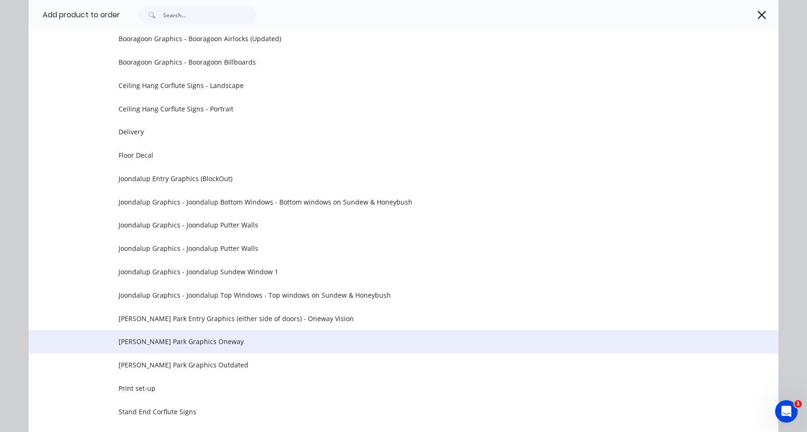
scroll to position [265, 0]
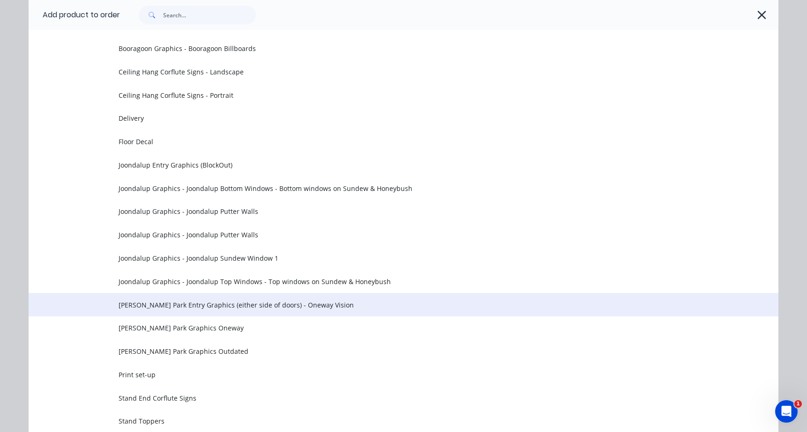
click at [240, 302] on span "Osborne Park Entry Graphics (either side of doors) - Oneway Vision" at bounding box center [383, 305] width 528 height 10
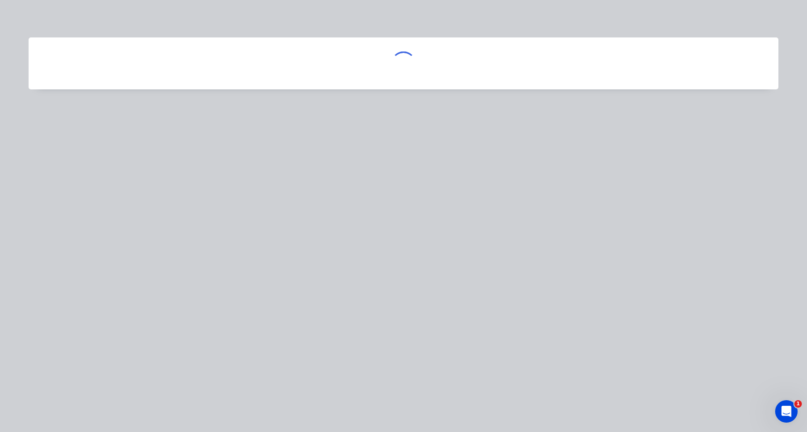
scroll to position [0, 0]
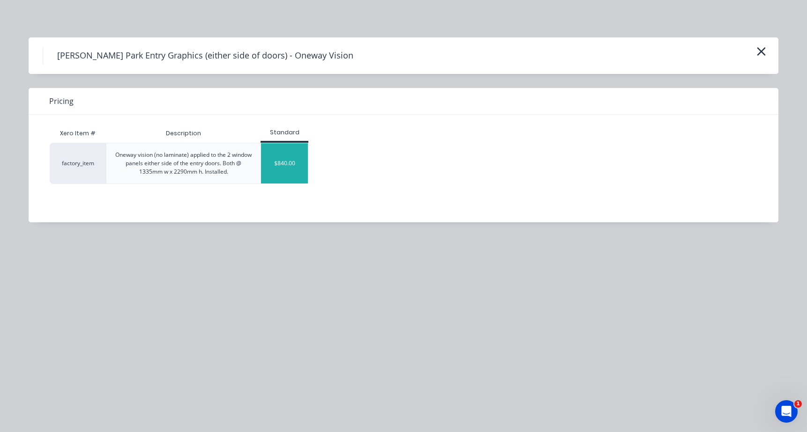
click at [277, 165] on div "$840.00" at bounding box center [284, 163] width 47 height 40
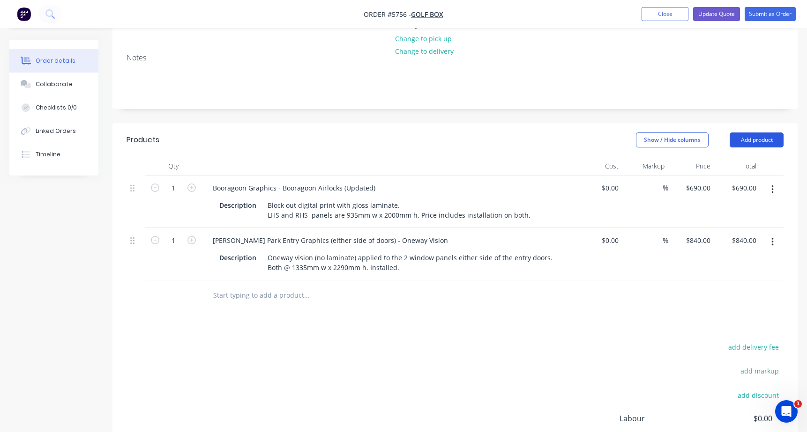
click at [750, 133] on button "Add product" at bounding box center [757, 140] width 54 height 15
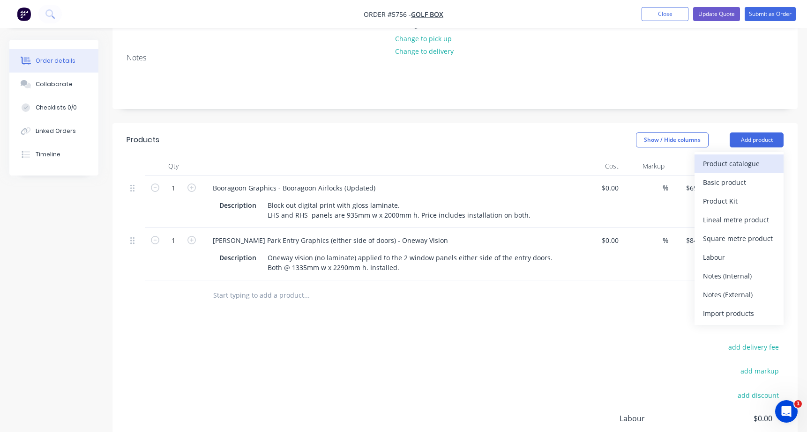
click at [738, 157] on div "Product catalogue" at bounding box center [739, 164] width 72 height 14
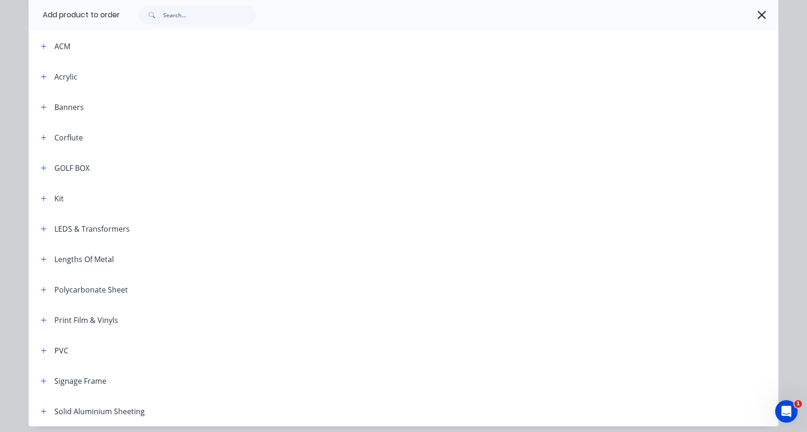
scroll to position [98, 0]
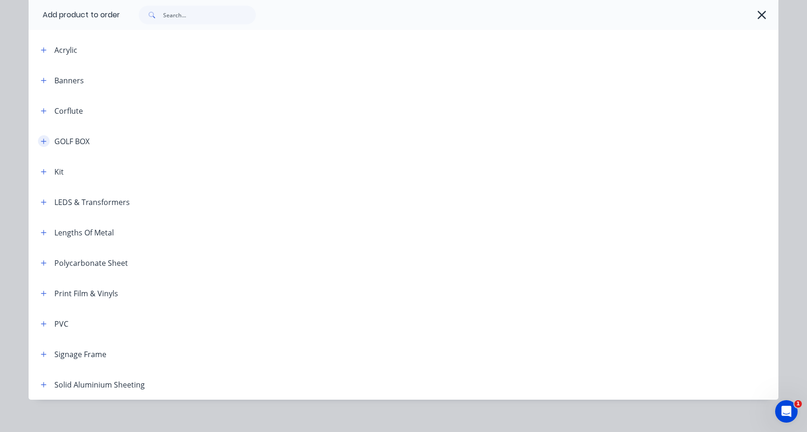
click at [46, 141] on icon "button" at bounding box center [44, 141] width 6 height 7
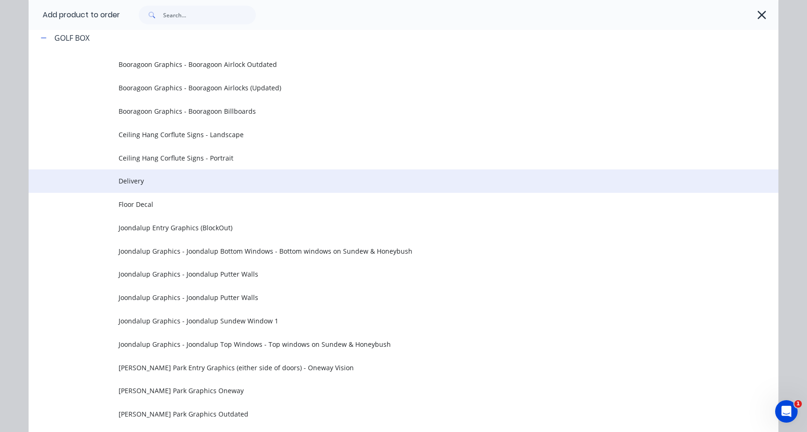
scroll to position [208, 0]
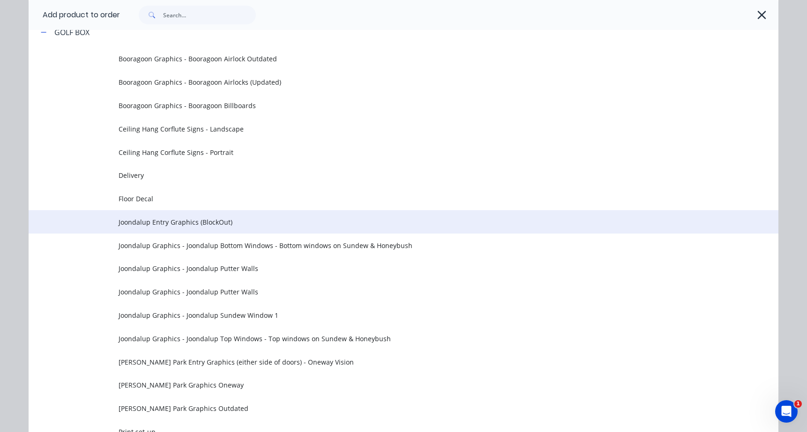
click at [149, 219] on span "Joondalup Entry Graphics (BlockOut)" at bounding box center [383, 222] width 528 height 10
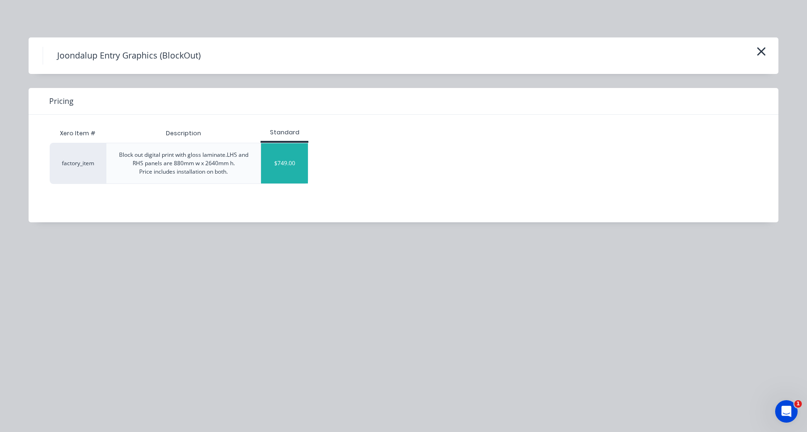
click at [289, 158] on div "$749.00" at bounding box center [284, 163] width 47 height 40
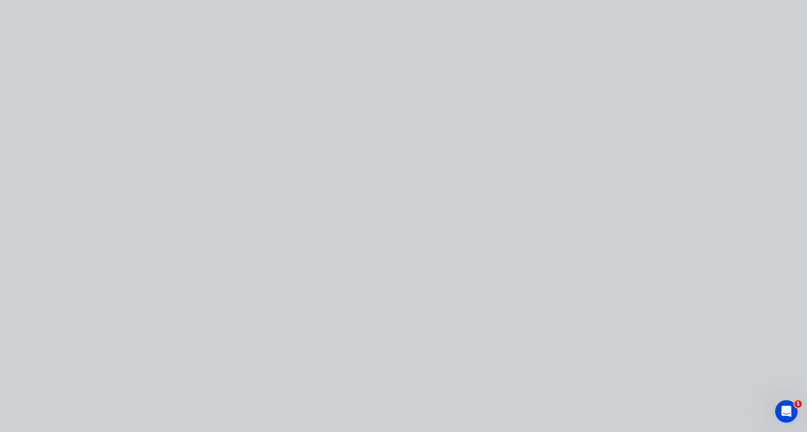
type input "$749.00"
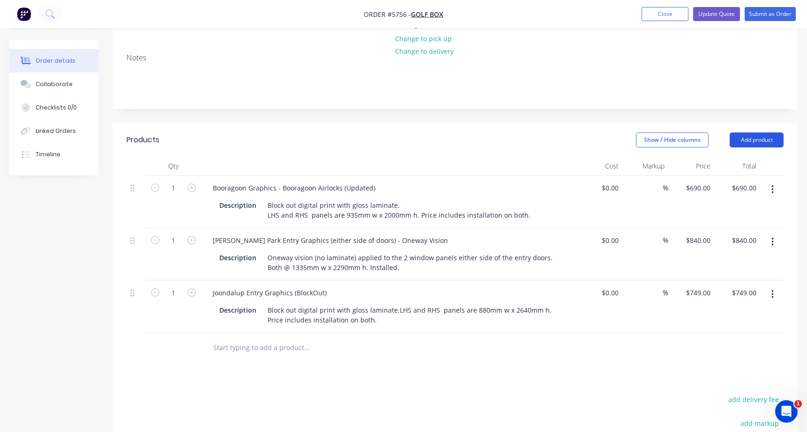
click at [749, 133] on button "Add product" at bounding box center [757, 140] width 54 height 15
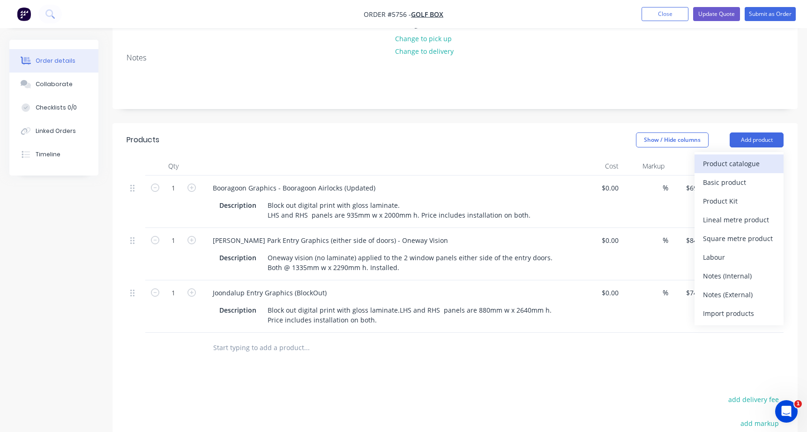
click at [737, 157] on div "Product catalogue" at bounding box center [739, 164] width 72 height 14
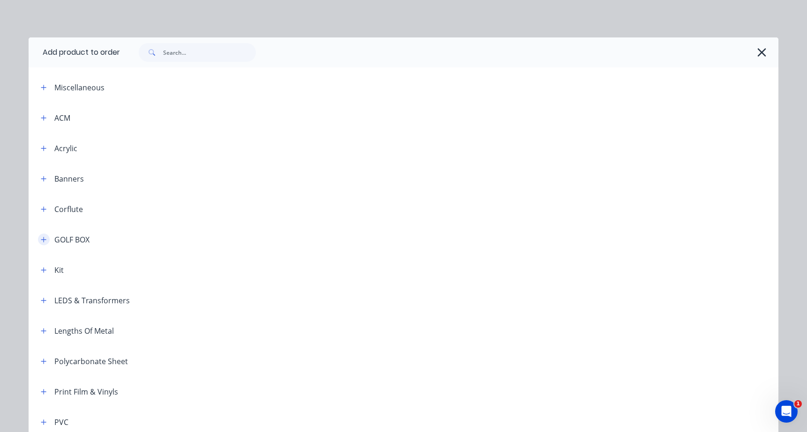
click at [42, 240] on icon "button" at bounding box center [43, 239] width 5 height 5
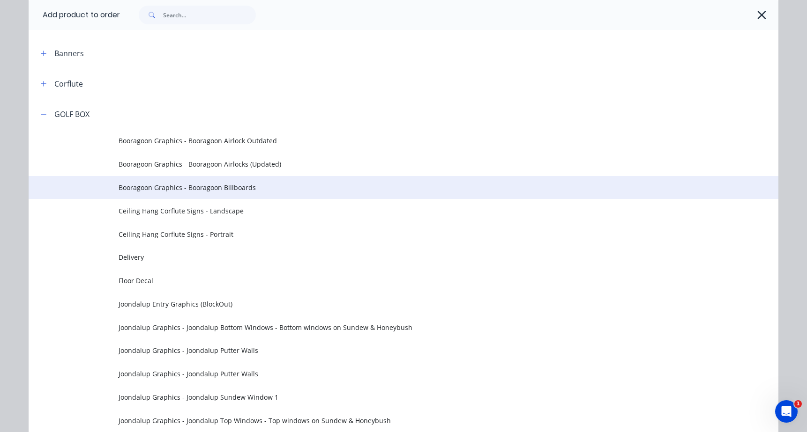
scroll to position [139, 0]
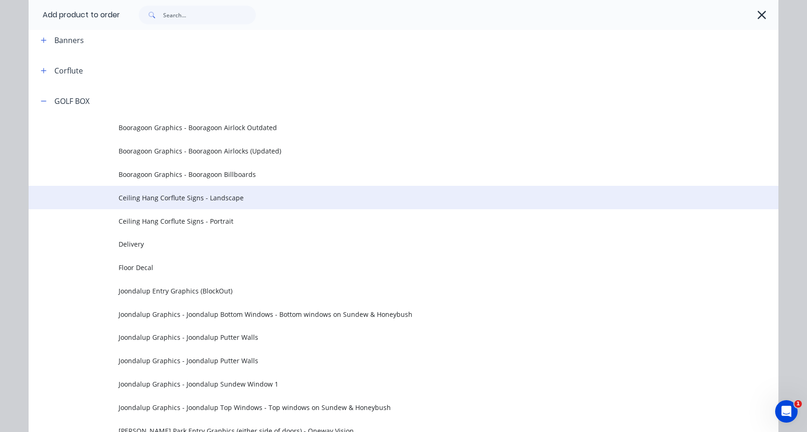
click at [198, 194] on span "Ceiling Hang Corflute Signs - Landscape" at bounding box center [383, 198] width 528 height 10
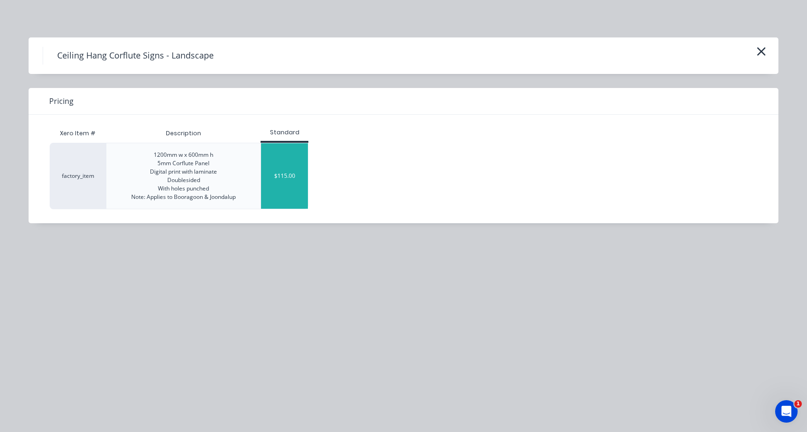
click at [285, 171] on div "$115.00" at bounding box center [284, 176] width 47 height 66
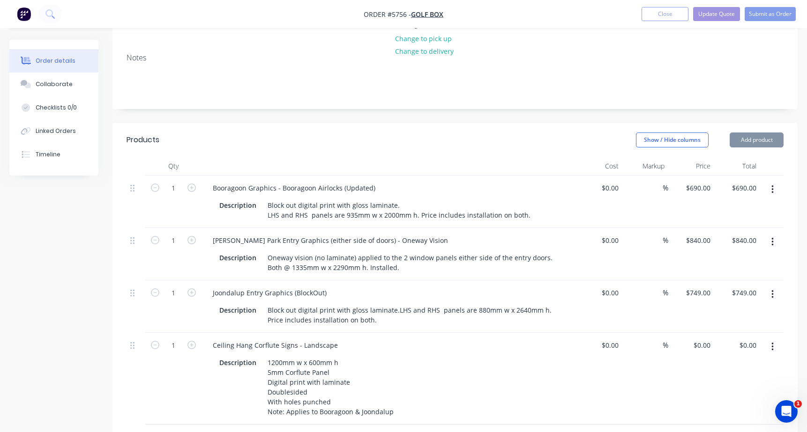
type input "$115.00"
click at [190, 341] on icon "button" at bounding box center [191, 345] width 8 height 8
type input "2"
type input "$230.00"
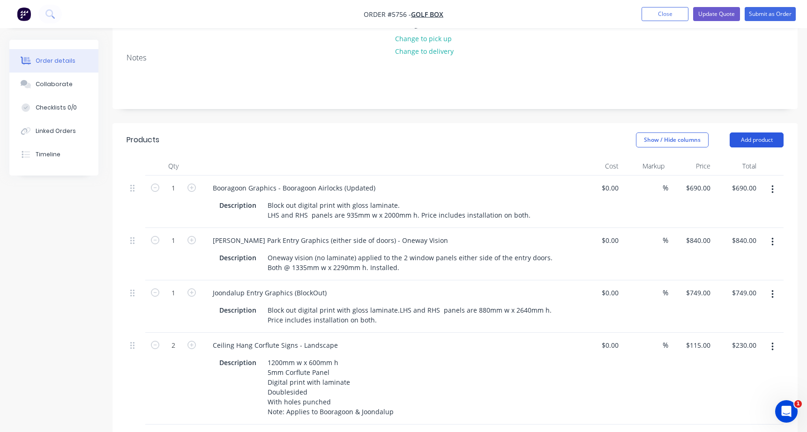
click at [760, 133] on button "Add product" at bounding box center [757, 140] width 54 height 15
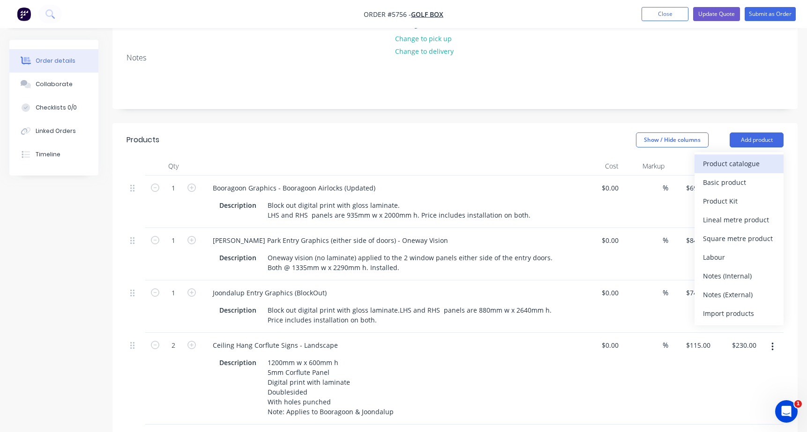
click at [728, 157] on div "Product catalogue" at bounding box center [739, 164] width 72 height 14
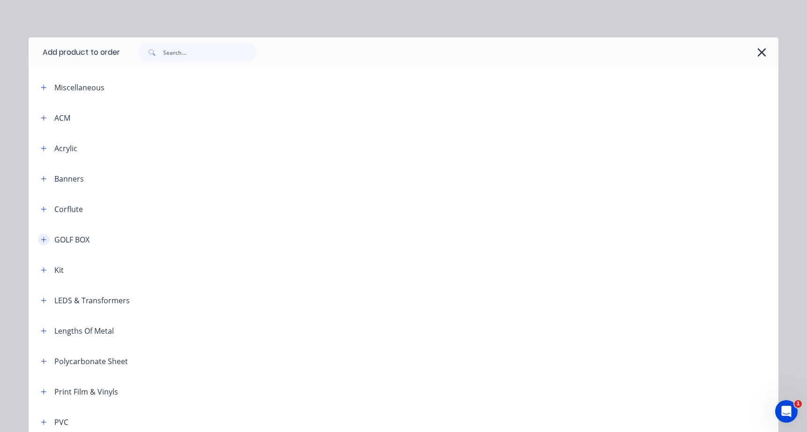
click at [45, 240] on icon "button" at bounding box center [44, 240] width 6 height 7
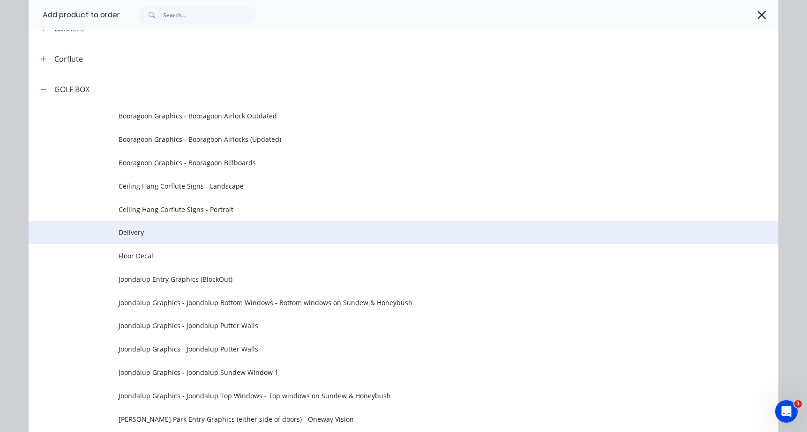
scroll to position [151, 0]
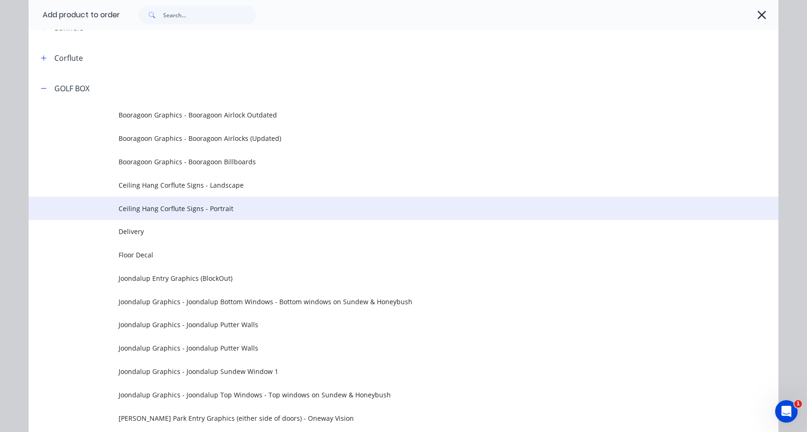
click at [190, 211] on span "Ceiling Hang Corflute Signs - Portrait" at bounding box center [383, 209] width 528 height 10
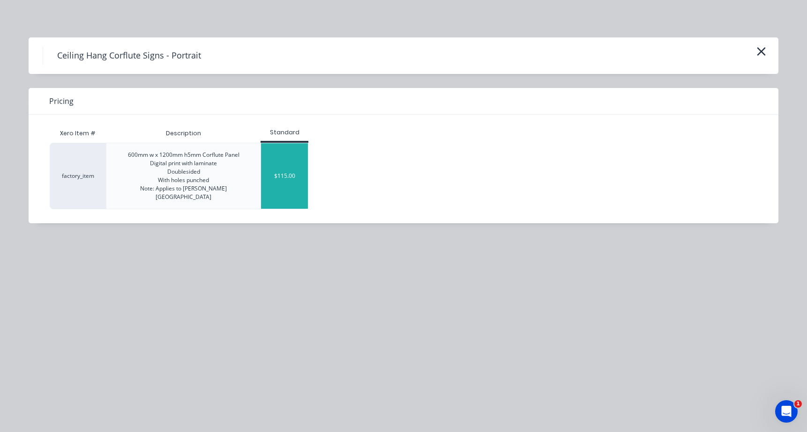
click at [277, 169] on div "$115.00" at bounding box center [284, 176] width 47 height 66
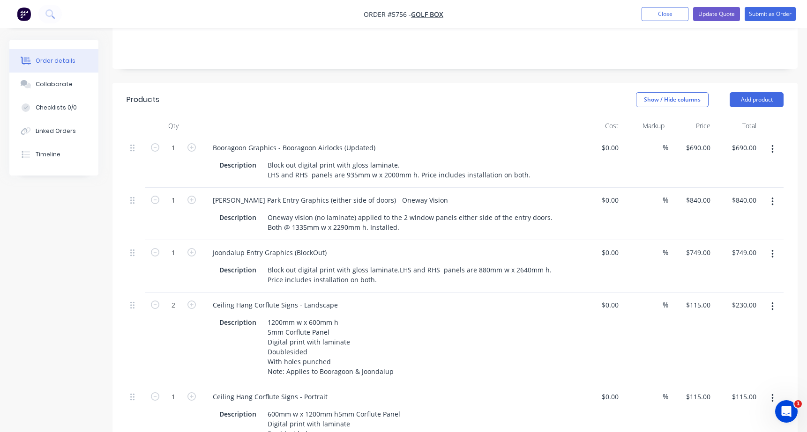
scroll to position [176, 0]
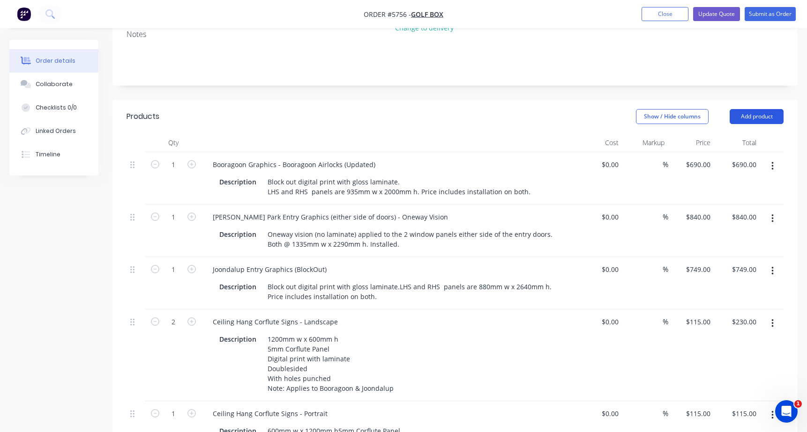
click at [760, 109] on button "Add product" at bounding box center [757, 116] width 54 height 15
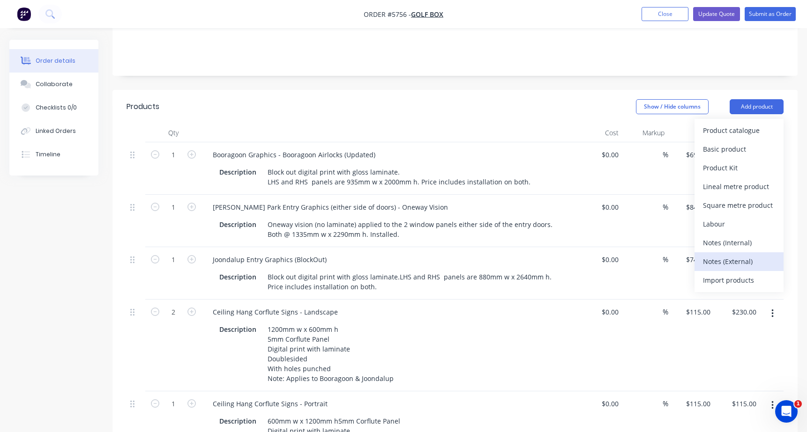
scroll to position [189, 0]
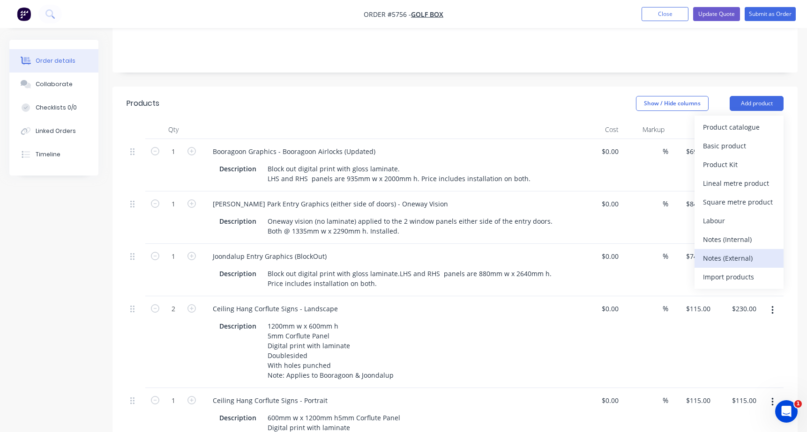
click at [736, 252] on div "Notes (External)" at bounding box center [739, 259] width 72 height 14
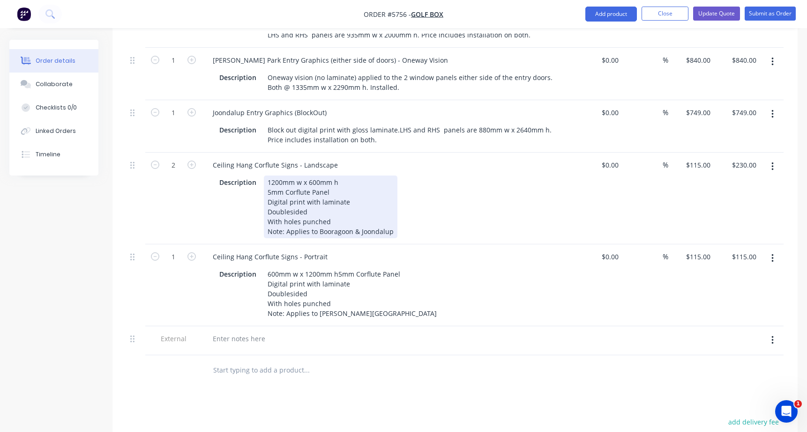
scroll to position [352, 0]
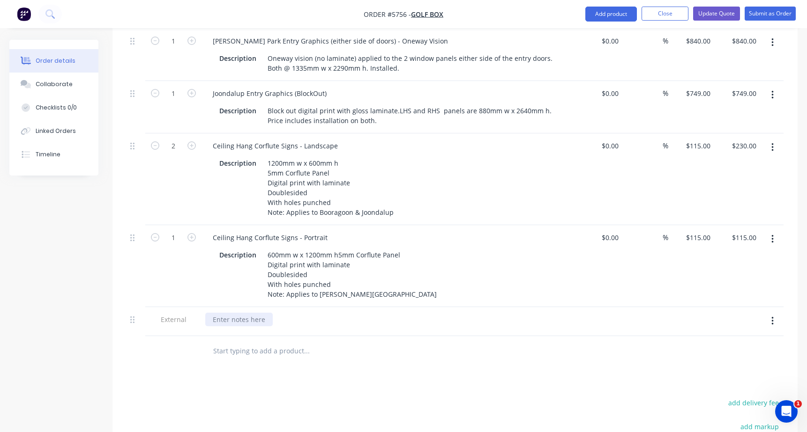
click at [240, 313] on div at bounding box center [238, 320] width 67 height 14
click at [253, 313] on div "Ceiling Hungs to be delivered with installs" at bounding box center [279, 320] width 148 height 14
click at [274, 313] on div "Ceiling Hung Corlfute Signs to be delivered with installs" at bounding box center [300, 320] width 190 height 14
click at [447, 338] on div at bounding box center [369, 351] width 337 height 30
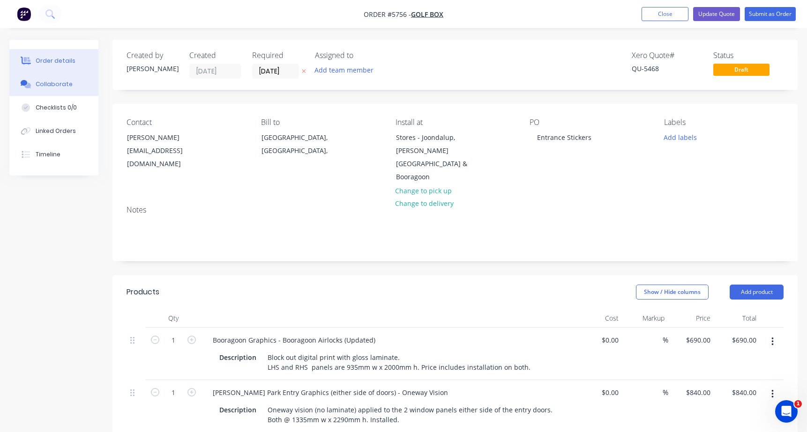
scroll to position [0, 0]
click at [716, 13] on button "Update Quote" at bounding box center [716, 14] width 47 height 14
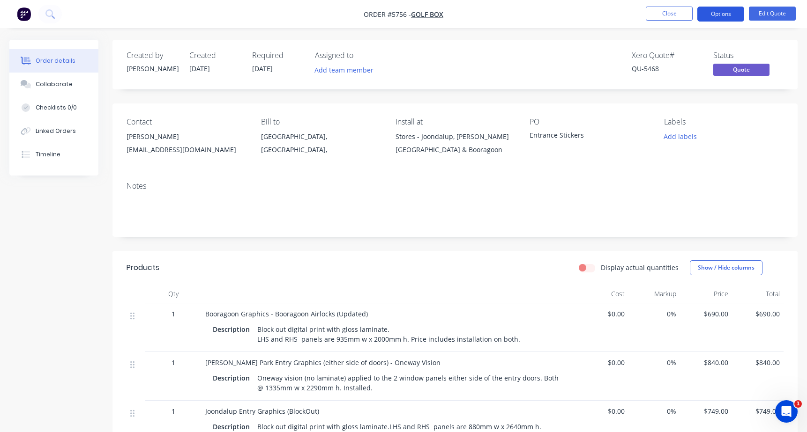
click at [715, 15] on button "Options" at bounding box center [720, 14] width 47 height 15
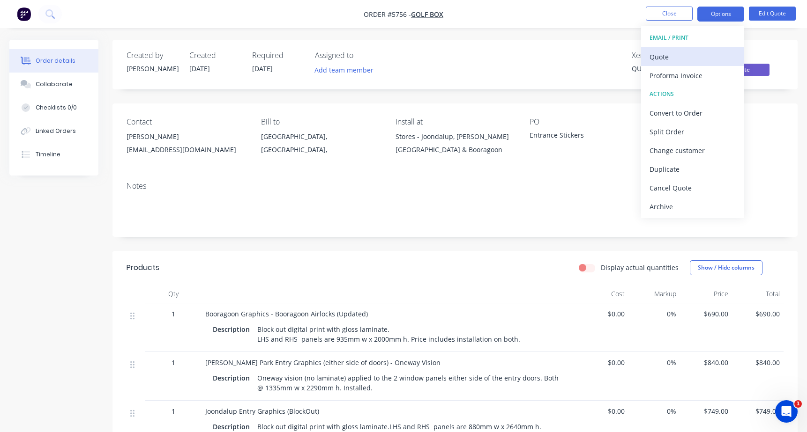
click at [664, 53] on div "Quote" at bounding box center [692, 57] width 86 height 14
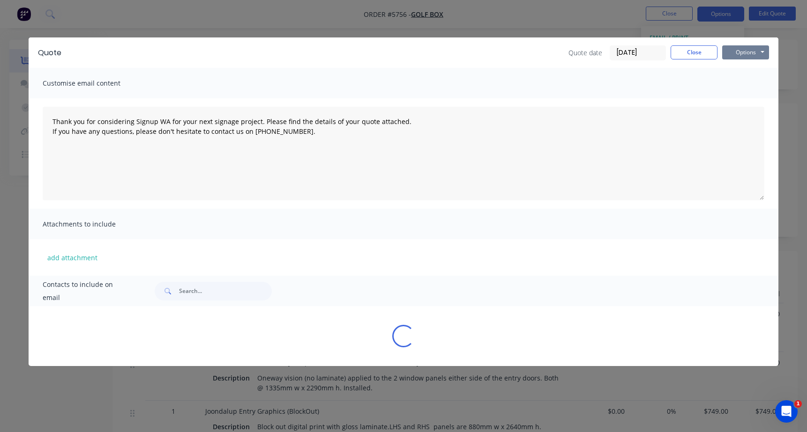
click at [756, 52] on button "Options" at bounding box center [745, 52] width 47 height 14
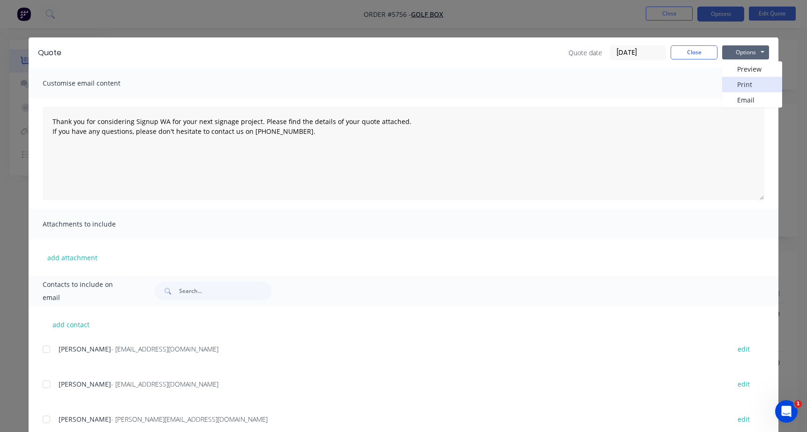
click at [754, 82] on button "Print" at bounding box center [752, 84] width 60 height 15
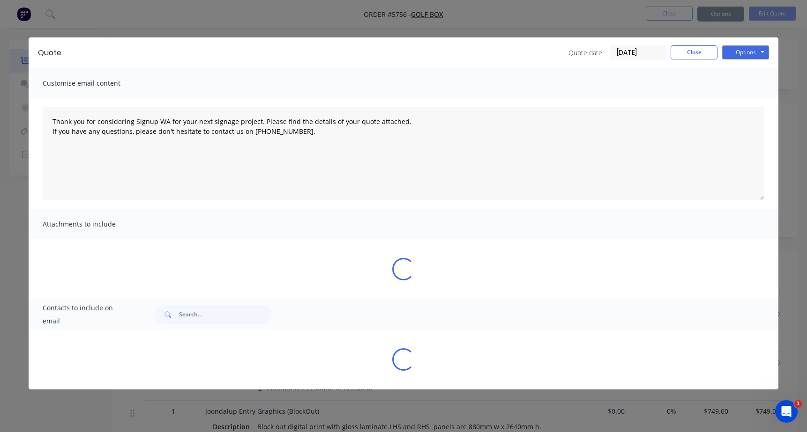
type textarea "Thank you for considering Signup WA for your next signage project. Please find …"
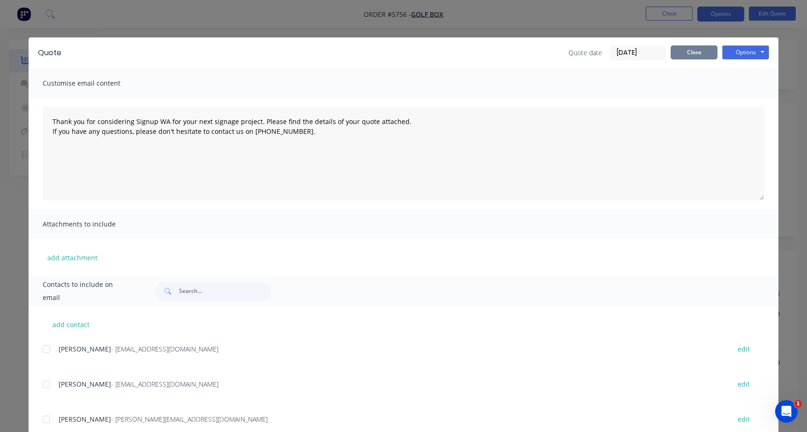
click at [686, 55] on button "Close" at bounding box center [693, 52] width 47 height 14
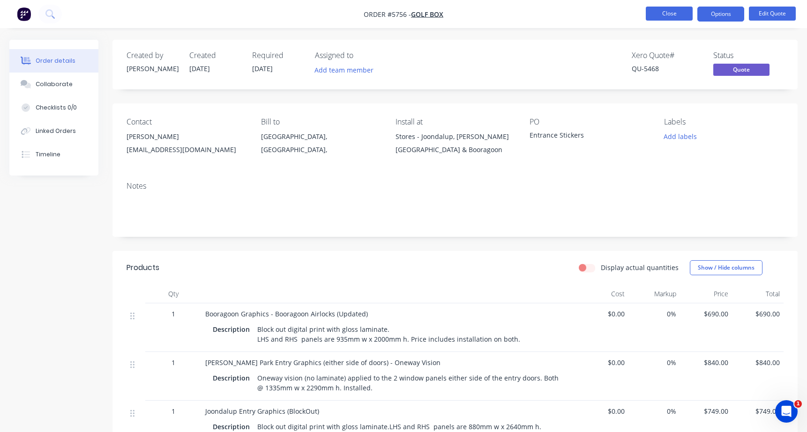
click at [657, 14] on button "Close" at bounding box center [669, 14] width 47 height 14
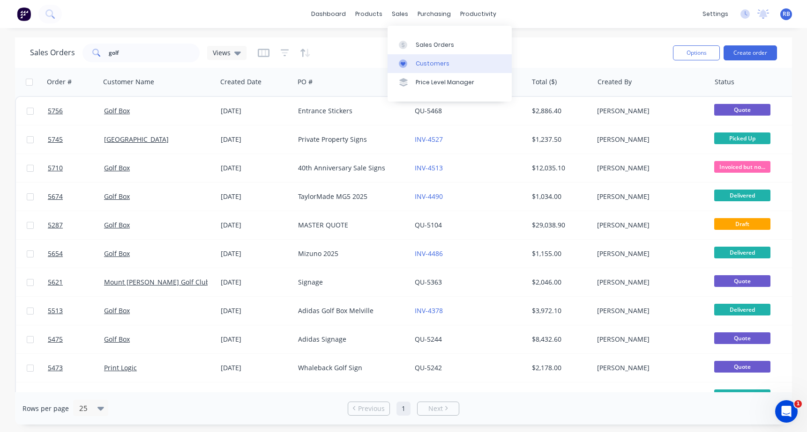
click at [421, 66] on div "Customers" at bounding box center [433, 64] width 34 height 8
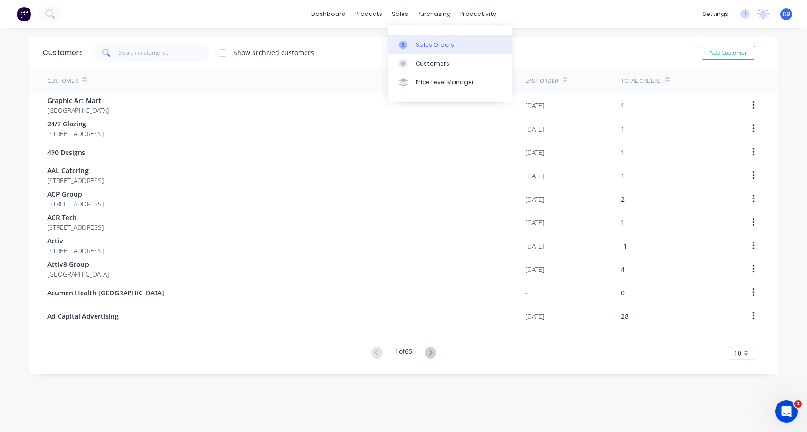
click at [435, 46] on div "Sales Orders" at bounding box center [435, 45] width 38 height 8
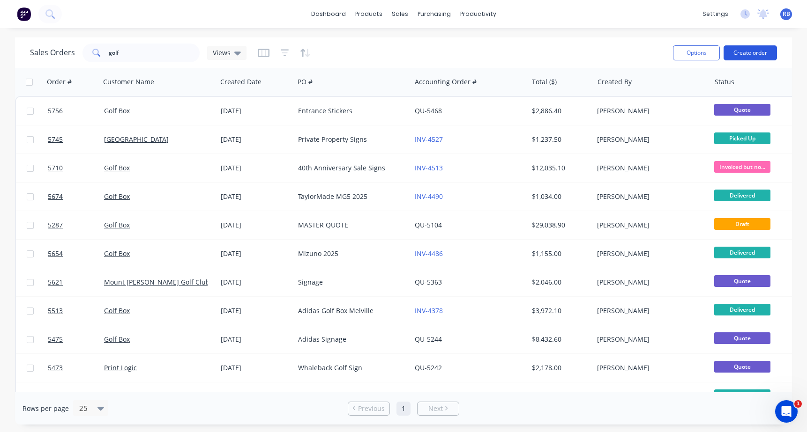
click at [750, 49] on button "Create order" at bounding box center [749, 52] width 53 height 15
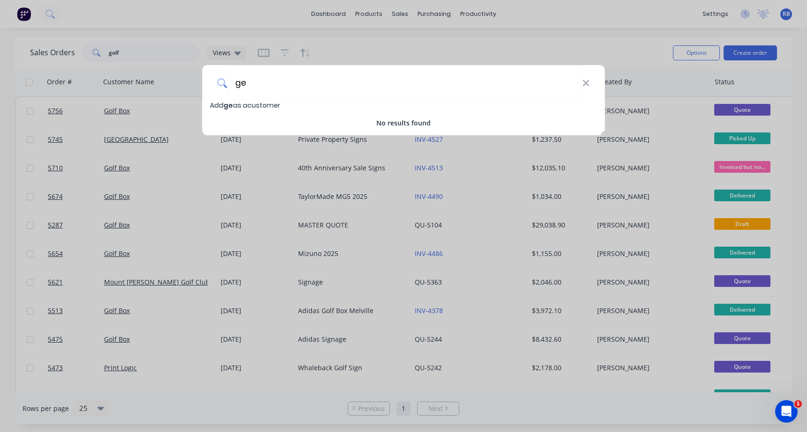
type input "g"
type input "Geovert"
click at [260, 104] on span "Add Geovert as a customer" at bounding box center [255, 105] width 91 height 9
select select "AU"
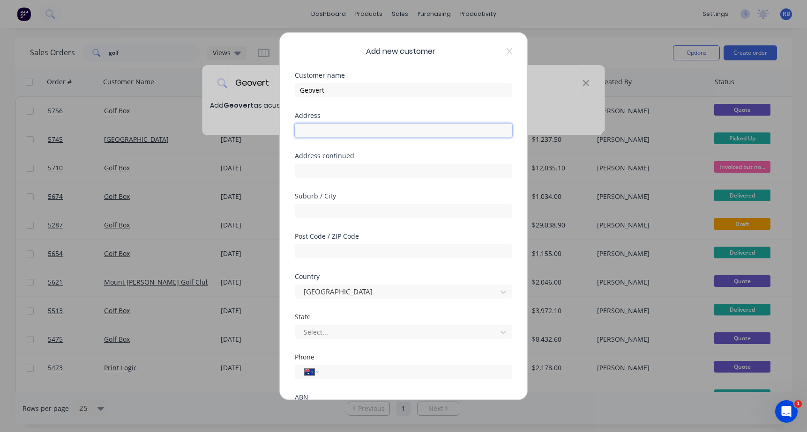
paste input "11 Wildfire Rd"
type input "11 Wildfire Rd"
type input "Maddington"
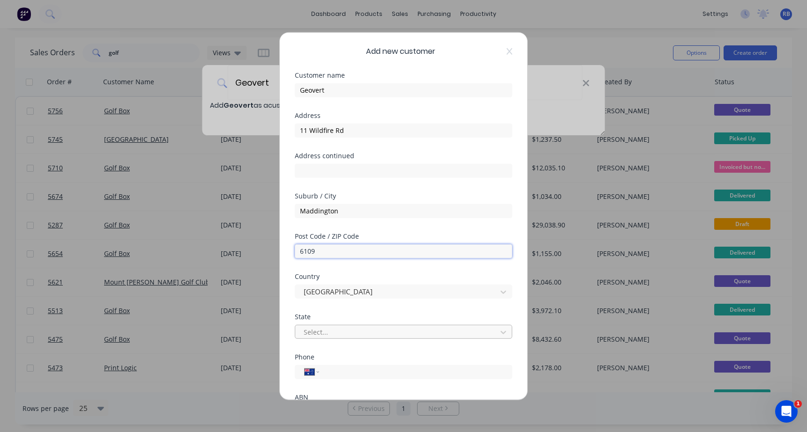
type input "6109"
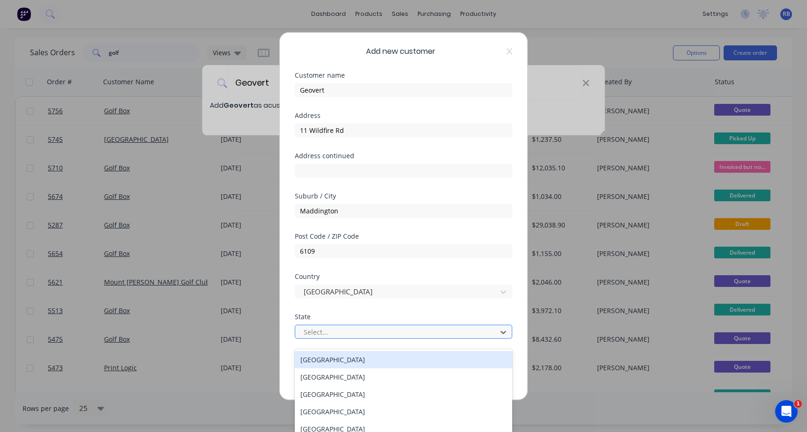
click at [320, 332] on div "Select..." at bounding box center [397, 333] width 187 height 10
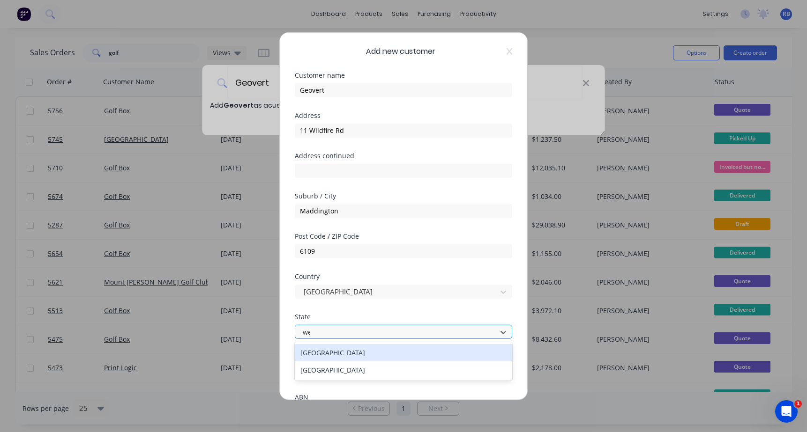
type input "wes"
click at [343, 355] on div "Western Australia" at bounding box center [403, 352] width 217 height 17
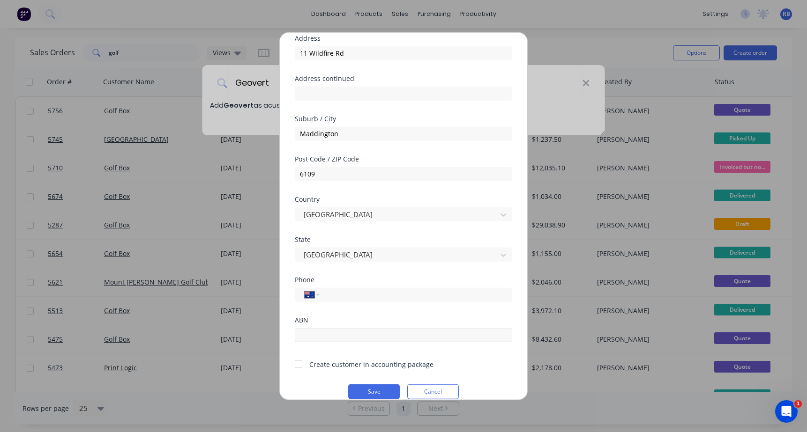
scroll to position [81, 0]
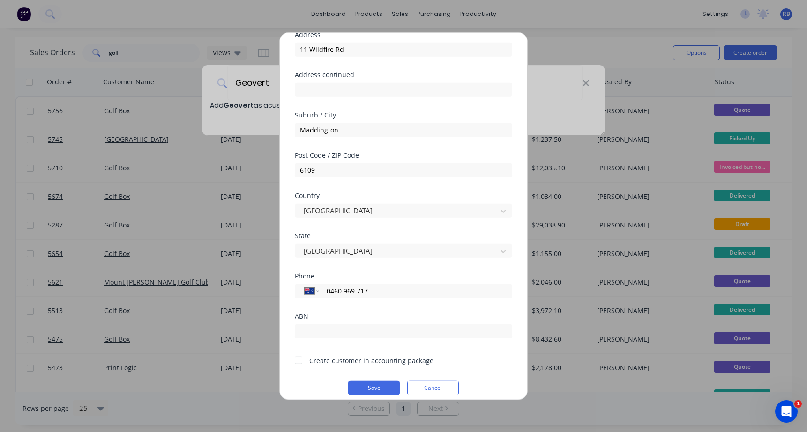
type input "0460 969 717"
click at [298, 361] on div at bounding box center [298, 360] width 19 height 19
click at [380, 384] on button "Save" at bounding box center [374, 387] width 52 height 15
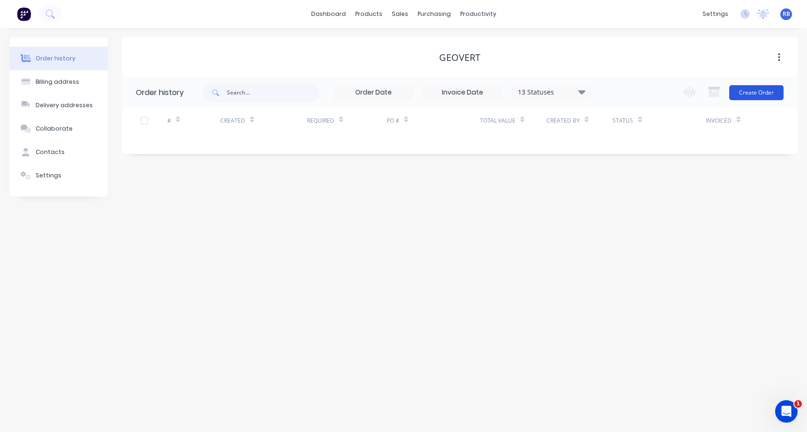
click at [750, 87] on button "Create Order" at bounding box center [756, 92] width 54 height 15
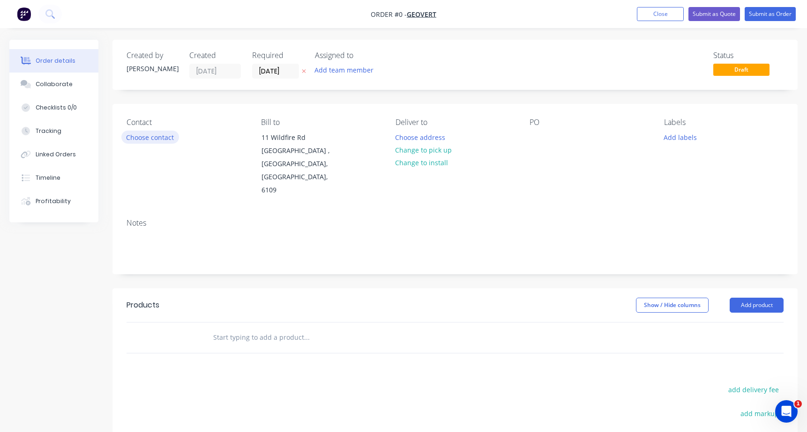
click at [170, 137] on button "Choose contact" at bounding box center [150, 137] width 58 height 13
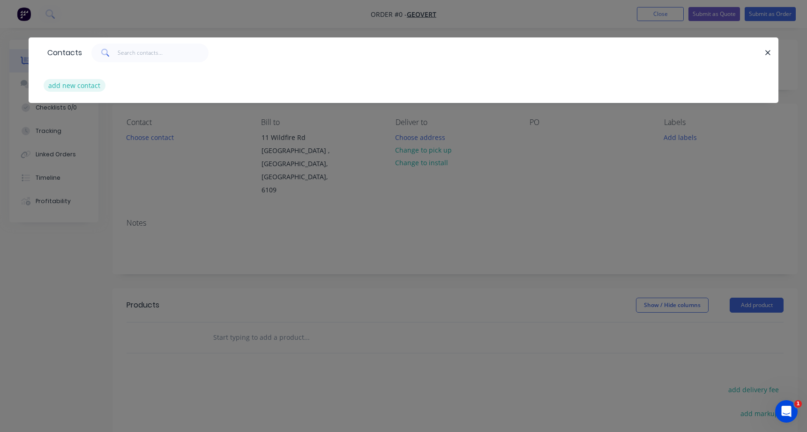
click at [72, 82] on button "add new contact" at bounding box center [75, 85] width 62 height 13
select select "AU"
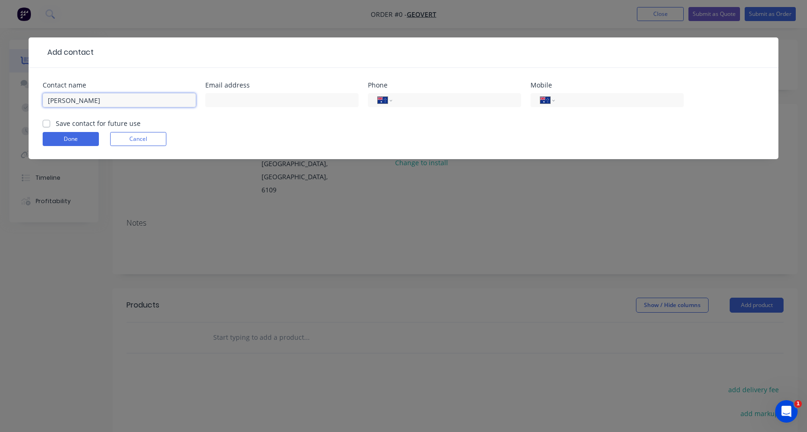
click at [94, 101] on input "David Jolly" at bounding box center [119, 100] width 153 height 14
type input "David Jolley"
click at [247, 100] on input "text" at bounding box center [281, 100] width 153 height 14
type input "david.jolley@geovert.com.au"
click at [578, 98] on input "tel" at bounding box center [617, 100] width 112 height 11
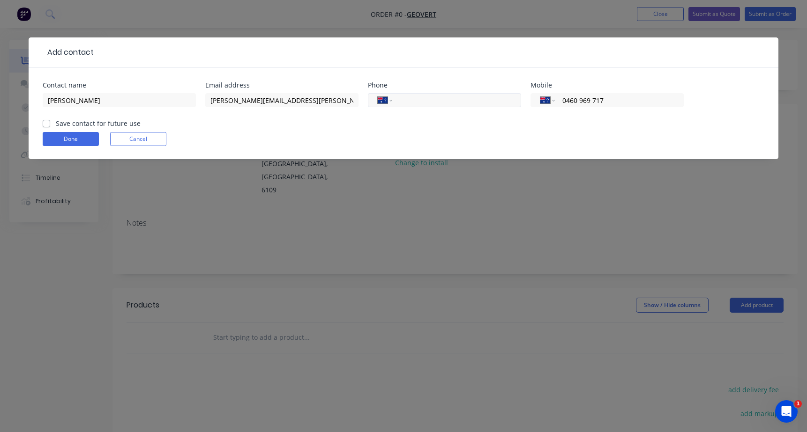
type input "0460 969 717"
paste input "88"
type input "0"
type input "(08) 9361 6215"
click at [80, 123] on label "Save contact for future use" at bounding box center [98, 124] width 85 height 10
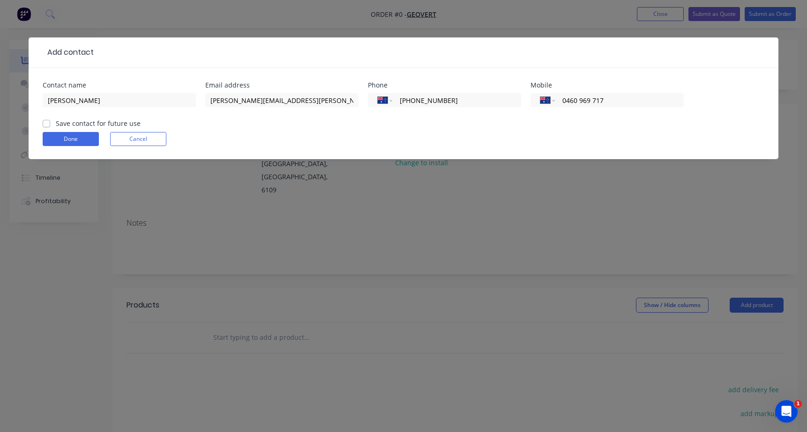
click at [50, 123] on input "Save contact for future use" at bounding box center [46, 123] width 7 height 9
checkbox input "true"
click at [76, 135] on button "Done" at bounding box center [71, 139] width 56 height 14
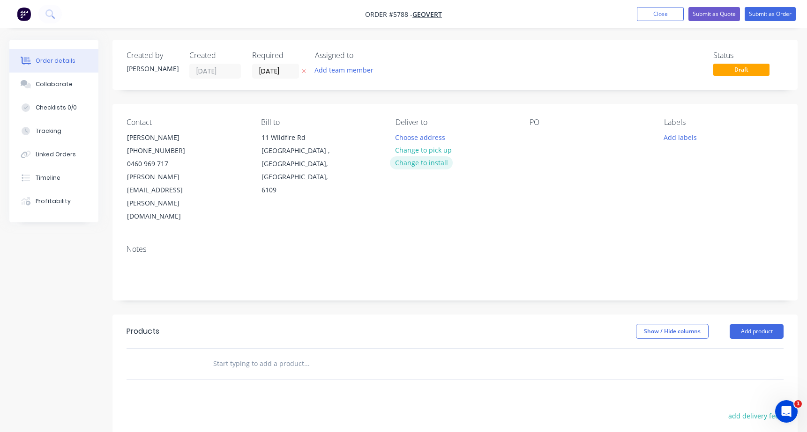
click at [415, 164] on button "Change to install" at bounding box center [421, 162] width 63 height 13
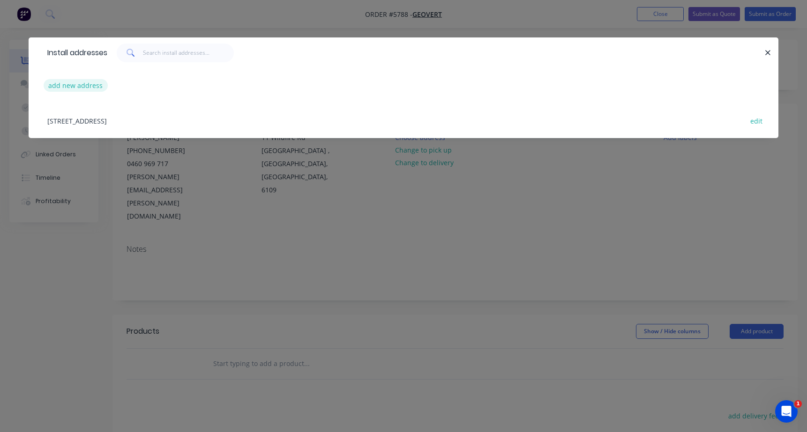
click at [77, 85] on button "add new address" at bounding box center [76, 85] width 64 height 13
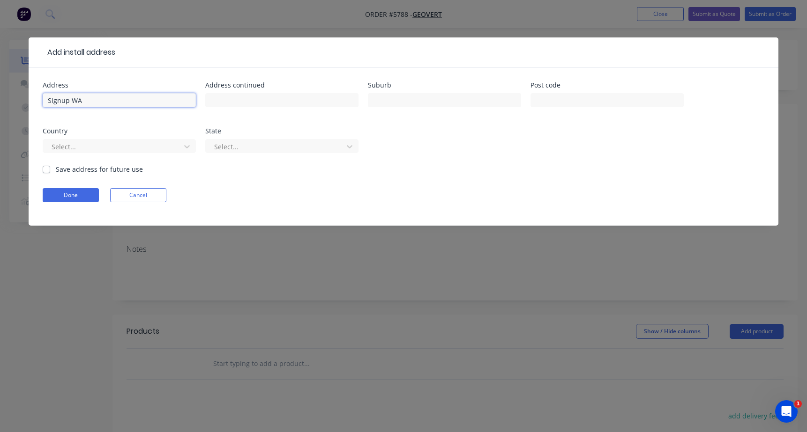
type input "Signup WA"
click at [81, 172] on label "Save address for future use" at bounding box center [99, 169] width 87 height 10
click at [50, 172] on input "Save address for future use" at bounding box center [46, 168] width 7 height 9
checkbox input "true"
click at [61, 199] on button "Done" at bounding box center [71, 195] width 56 height 14
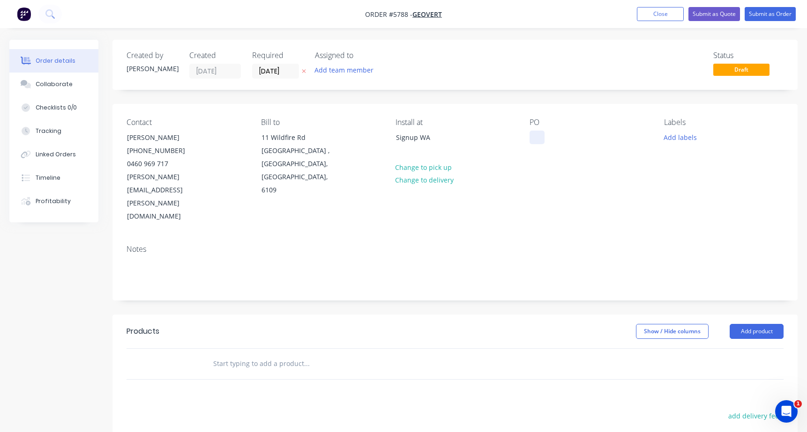
click at [536, 136] on div at bounding box center [536, 138] width 15 height 14
click at [254, 355] on input "text" at bounding box center [306, 364] width 187 height 19
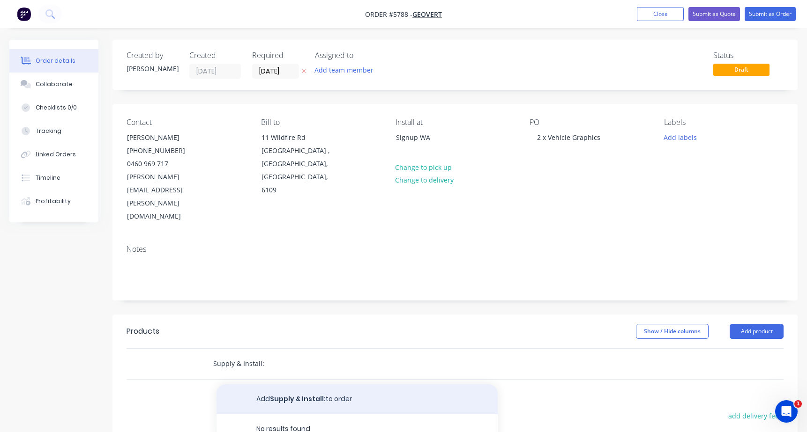
type input "Supply & Install:"
click at [280, 385] on button "Add Supply & Install: to order" at bounding box center [356, 400] width 281 height 30
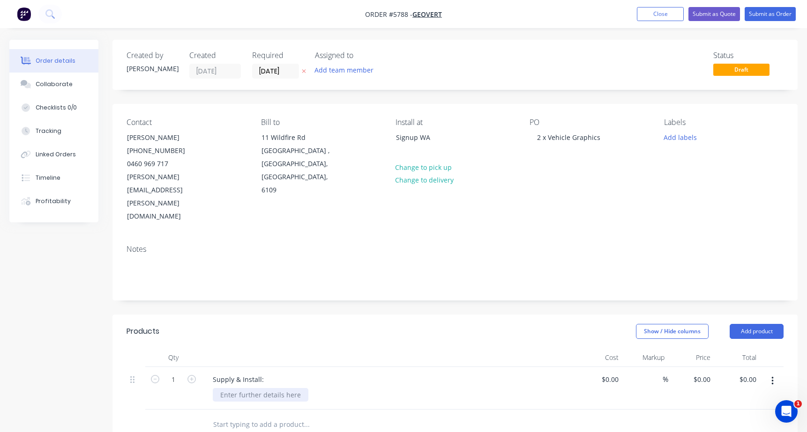
click at [249, 388] on div at bounding box center [261, 395] width 96 height 14
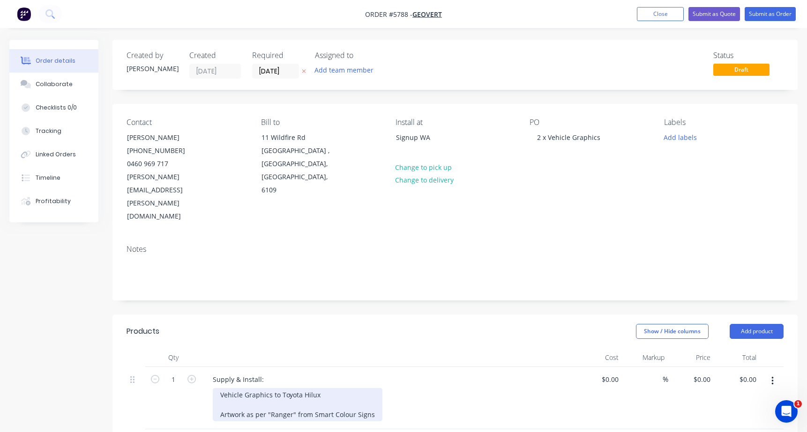
drag, startPoint x: 374, startPoint y: 378, endPoint x: 183, endPoint y: 359, distance: 191.7
click at [183, 367] on div "1 Supply & Install: Vehicle Graphics to Toyota Hilux Artwork as per "Ranger" fr…" at bounding box center [455, 398] width 657 height 62
copy div "Vehicle Graphics to Toyota Hilux Artwork as per "Ranger" from Smart Colour Signs"
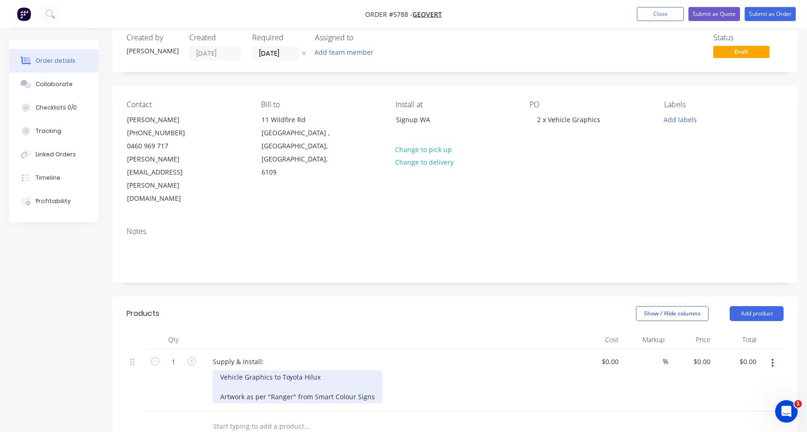
scroll to position [20, 0]
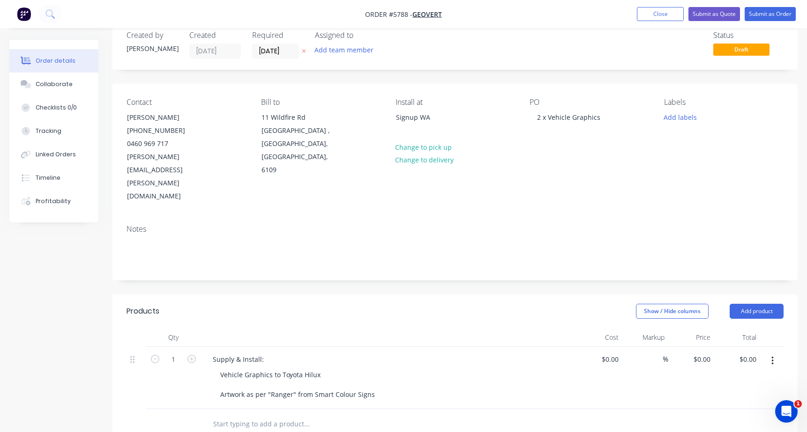
click at [234, 415] on input "text" at bounding box center [306, 424] width 187 height 19
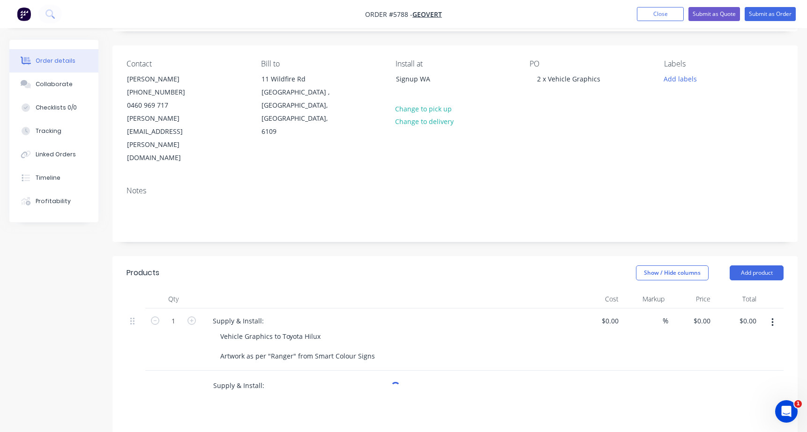
scroll to position [60, 0]
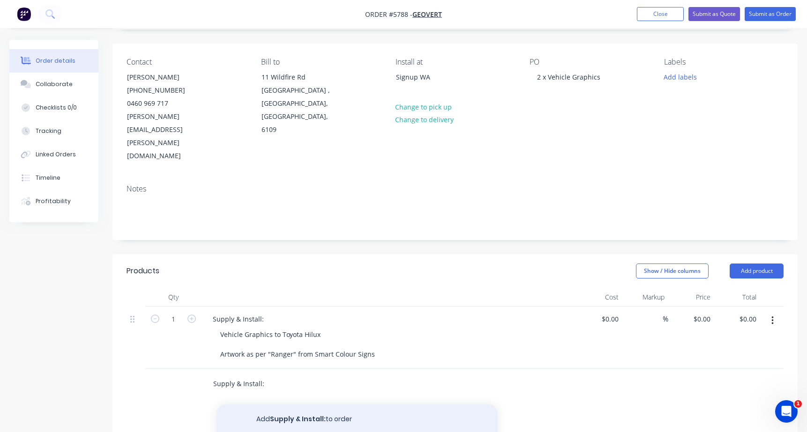
type input "Supply & Install:"
click at [273, 405] on button "Add Supply & Install: to order" at bounding box center [356, 420] width 281 height 30
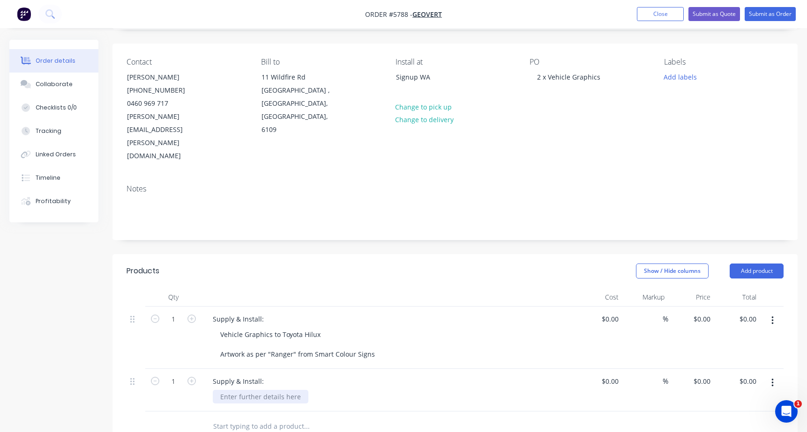
click at [234, 390] on div at bounding box center [261, 397] width 96 height 14
paste div
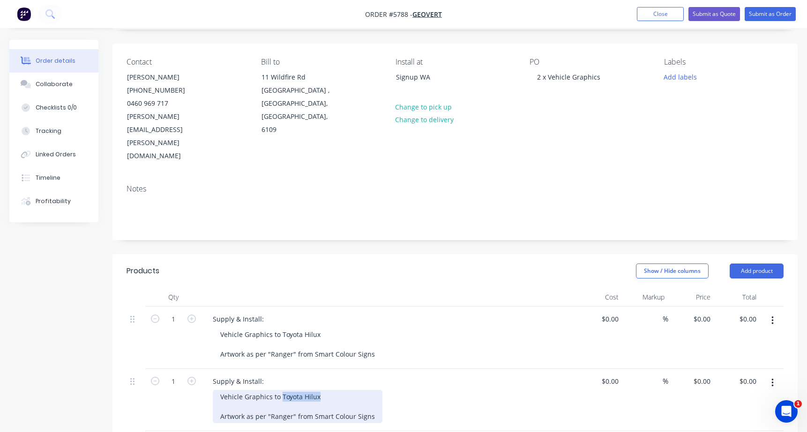
drag, startPoint x: 317, startPoint y: 356, endPoint x: 281, endPoint y: 356, distance: 36.1
click at [281, 390] on div "Vehicle Graphics to Toyota Hilux Artwork as per "Ranger" from Smart Colour Signs" at bounding box center [298, 406] width 170 height 33
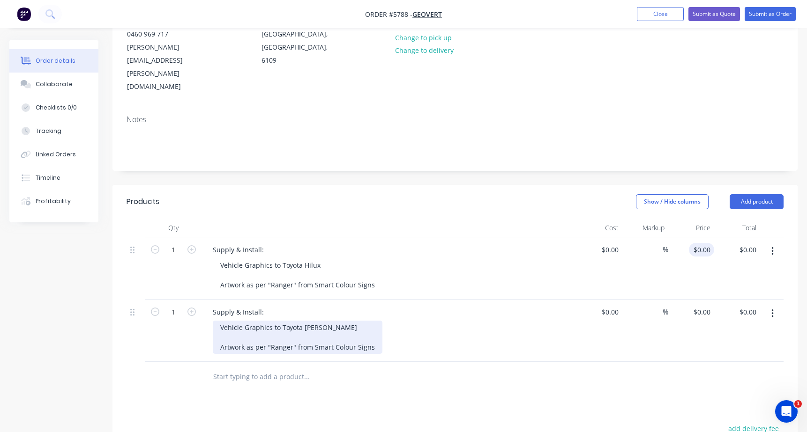
scroll to position [133, 0]
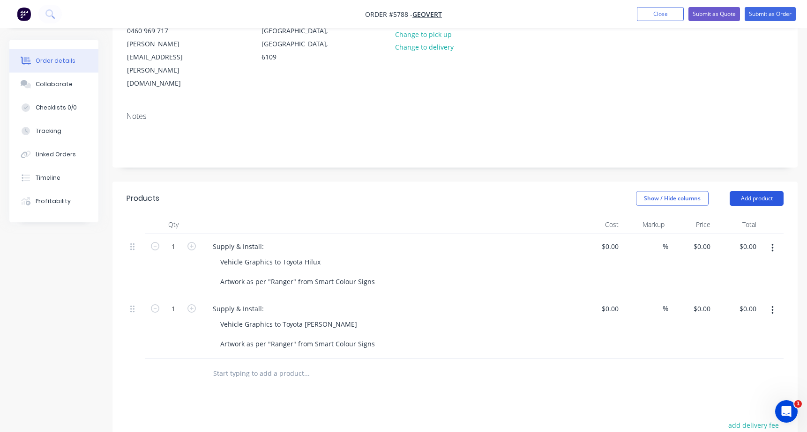
click at [748, 191] on button "Add product" at bounding box center [757, 198] width 54 height 15
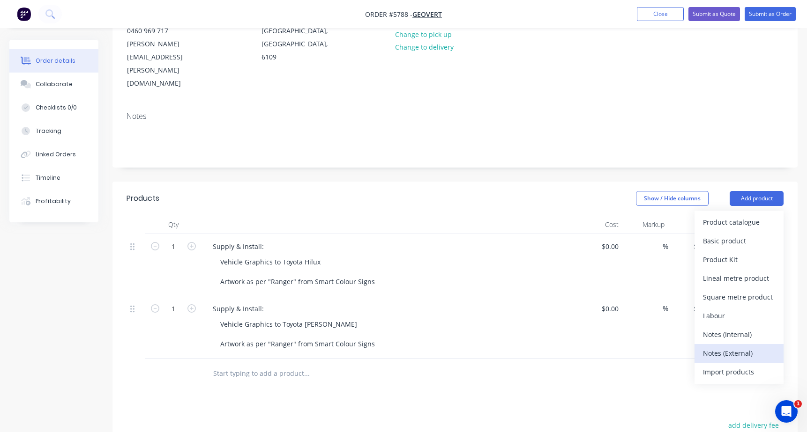
click at [745, 347] on div "Notes (External)" at bounding box center [739, 354] width 72 height 14
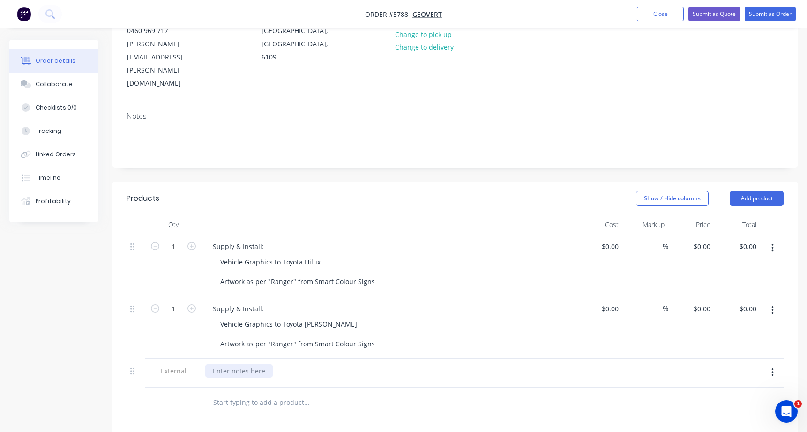
click at [227, 365] on div at bounding box center [238, 372] width 67 height 14
drag, startPoint x: 341, startPoint y: 330, endPoint x: 104, endPoint y: 329, distance: 237.6
click at [104, 329] on div "Created by Rachel Created 24/09/25 Required 24/09/25 Assigned to Add team membe…" at bounding box center [403, 282] width 788 height 751
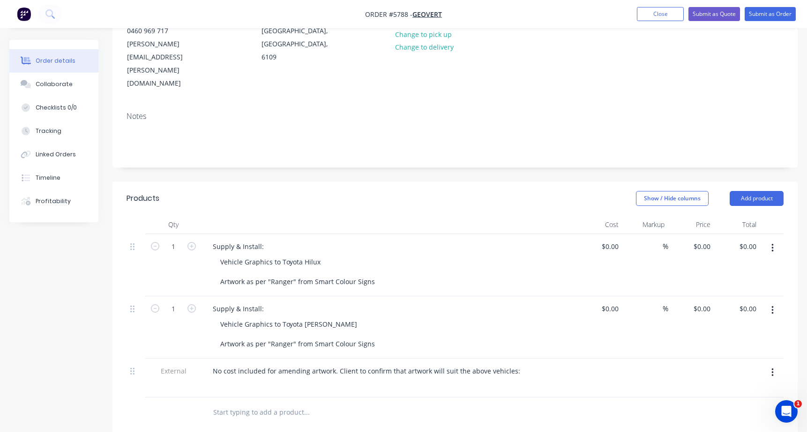
click at [380, 255] on div "Vehicle Graphics to Toyota Hilux Artwork as per "Ranger" from Smart Colour Signs" at bounding box center [393, 271] width 360 height 33
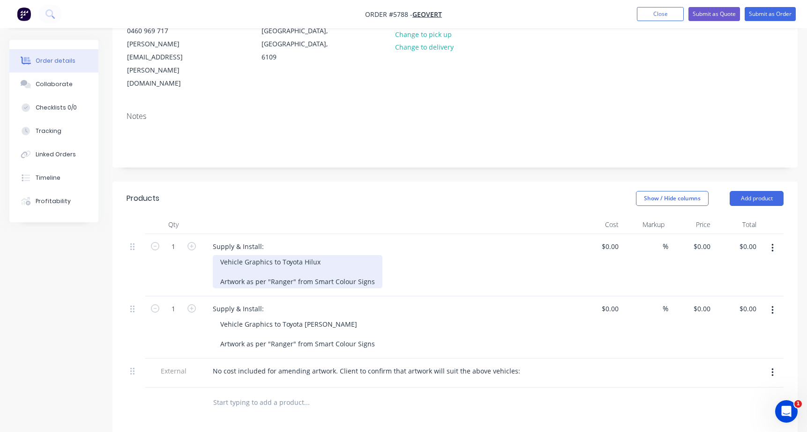
click at [376, 255] on div "Vehicle Graphics to Toyota Hilux Artwork as per "Ranger" from Smart Colour Signs" at bounding box center [298, 271] width 170 height 33
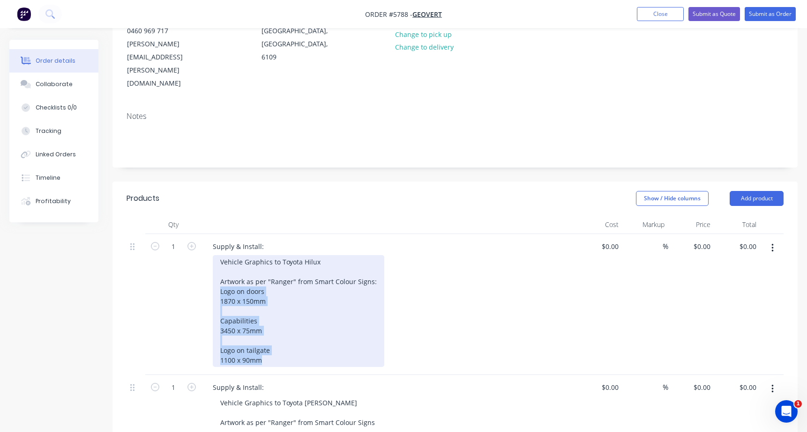
drag, startPoint x: 260, startPoint y: 320, endPoint x: 199, endPoint y: 250, distance: 93.3
click at [199, 250] on div "1 Supply & Install: Vehicle Graphics to Toyota Hilux Artwork as per "Ranger" fr…" at bounding box center [455, 304] width 657 height 141
copy div "Logo on doors 1870 x 150mm Capabilities 3450 x 75mm Logo on tailgate 1100 x 90mm"
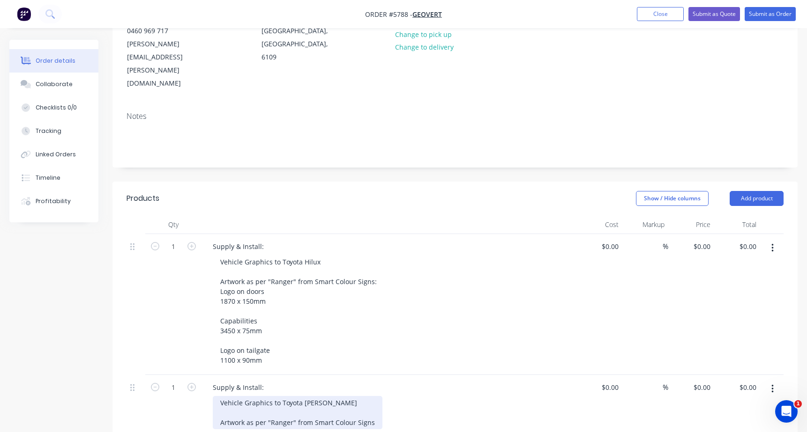
click at [373, 396] on div "Vehicle Graphics to Toyota Prado Artwork as per "Ranger" from Smart Colour Signs" at bounding box center [298, 412] width 170 height 33
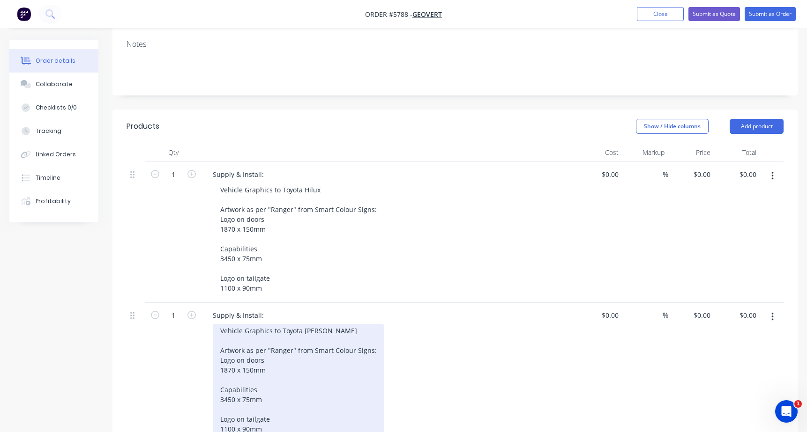
scroll to position [205, 0]
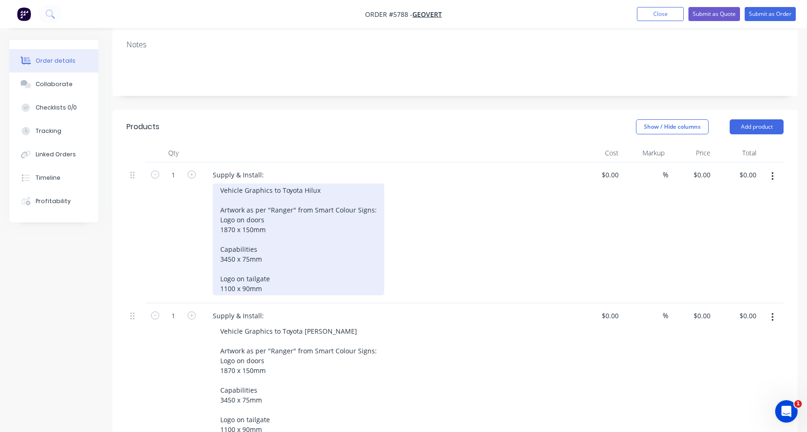
click at [332, 184] on div "Vehicle Graphics to Toyota Hilux Artwork as per "Ranger" from Smart Colour Sign…" at bounding box center [298, 240] width 171 height 112
drag, startPoint x: 271, startPoint y: 151, endPoint x: 190, endPoint y: 155, distance: 81.6
click at [190, 163] on div "1 Supply & Install: Vehicle Graphics to Toyota Hilux Artwork as per "Ranger" fr…" at bounding box center [455, 233] width 657 height 141
click at [254, 184] on div "Vehicle Graphics to Toyota Hilux Artwork as per "Ranger" from Smart Colour Sign…" at bounding box center [298, 240] width 171 height 112
drag, startPoint x: 243, startPoint y: 151, endPoint x: 203, endPoint y: 151, distance: 39.8
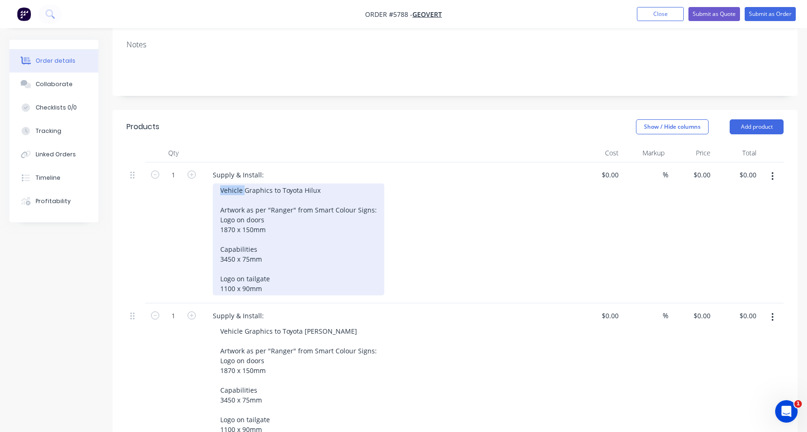
click at [203, 163] on div "Supply & Install: Vehicle Graphics to Toyota Hilux Artwork as per "Ranger" from…" at bounding box center [388, 233] width 375 height 141
drag, startPoint x: 350, startPoint y: 152, endPoint x: 225, endPoint y: 152, distance: 124.6
click at [225, 184] on div "Black cut vinyl graphics to Toyota Hilux Artwork as per "Ranger" from Smart Col…" at bounding box center [298, 240] width 171 height 112
drag, startPoint x: 217, startPoint y: 150, endPoint x: 293, endPoint y: 150, distance: 75.4
click at [293, 184] on div "Black cut vinyl graphics to Toyota Hilux Artwork as per "Ranger" from Smart Col…" at bounding box center [298, 240] width 171 height 112
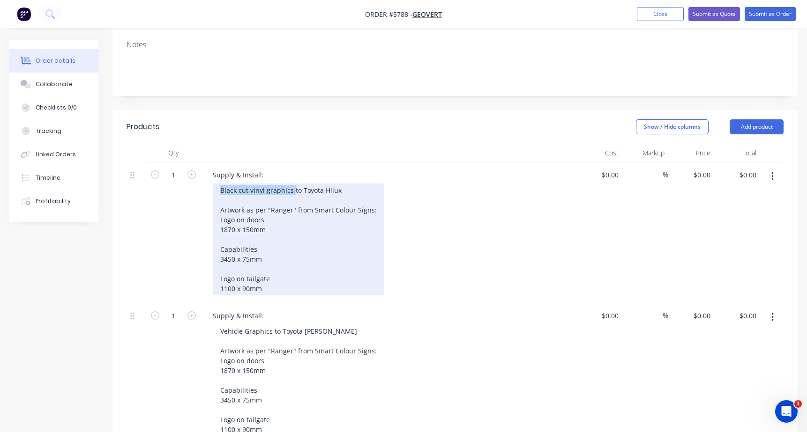
copy div "Black cut vinyl graphics"
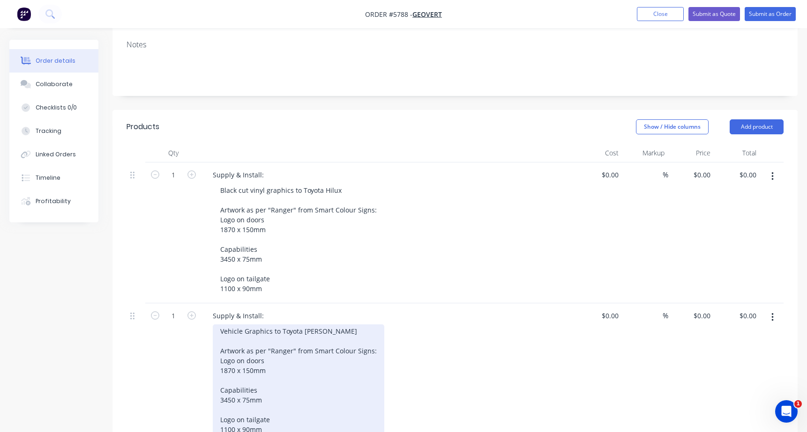
click at [255, 325] on div "Vehicle Graphics to Toyota Prado Artwork as per "Ranger" from Smart Colour Sign…" at bounding box center [298, 381] width 171 height 112
drag, startPoint x: 270, startPoint y: 293, endPoint x: 200, endPoint y: 293, distance: 70.3
click at [200, 304] on div "1 Supply & Install: Vehicle Graphics to Toyota Prado Artwork as per "Ranger" fr…" at bounding box center [455, 374] width 657 height 141
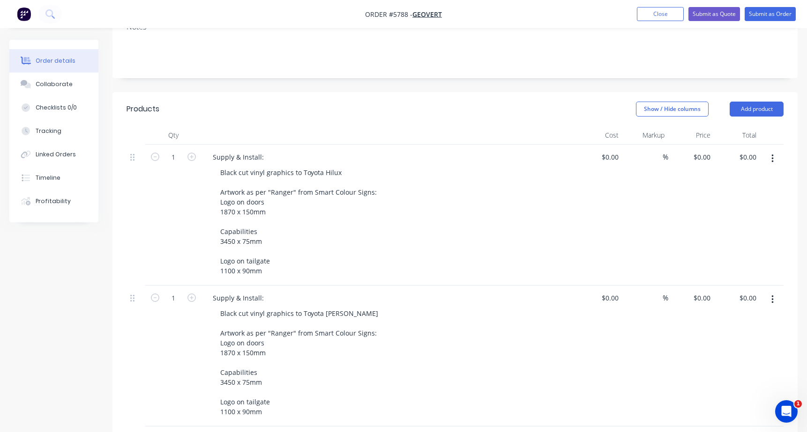
click at [499, 432] on div "No cost included for amending artwork. Client to confirm that artwork will suit…" at bounding box center [366, 439] width 322 height 14
click at [428, 432] on div "No cost included for amending artwork. Client to confirm that artwork will suit…" at bounding box center [366, 439] width 322 height 14
click at [536, 432] on div "No cost included for amending artwork. Client to confirm that artwork sizes wil…" at bounding box center [388, 439] width 367 height 14
click at [529, 432] on div "No cost included for amending artwork. Client to confirm that artwork sizes wil…" at bounding box center [375, 439] width 340 height 14
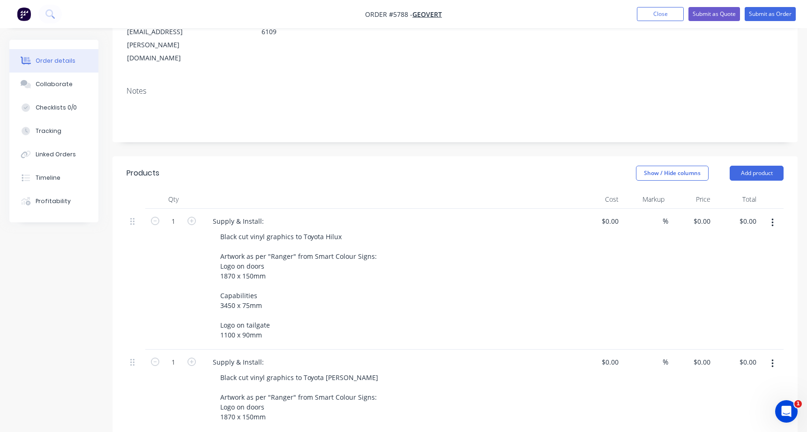
scroll to position [164, 0]
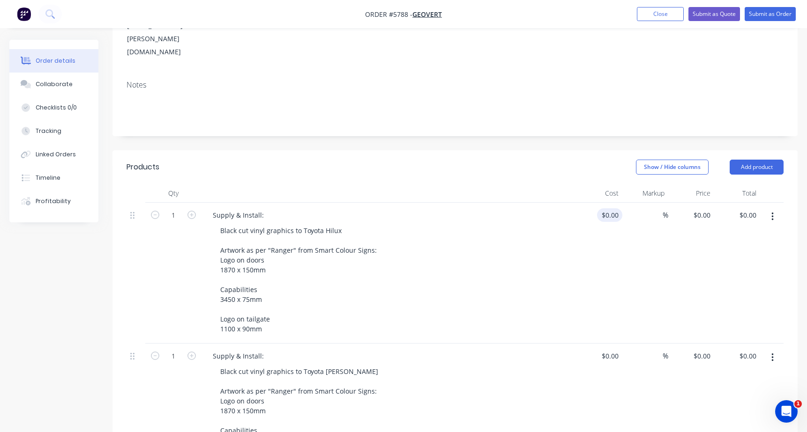
click at [611, 209] on div "$0.00 $0.00" at bounding box center [609, 216] width 25 height 14
type input "$790.00"
click at [573, 272] on div "Supply & Install: Black cut vinyl graphics to Toyota Hilux Artwork as per "Rang…" at bounding box center [388, 273] width 375 height 141
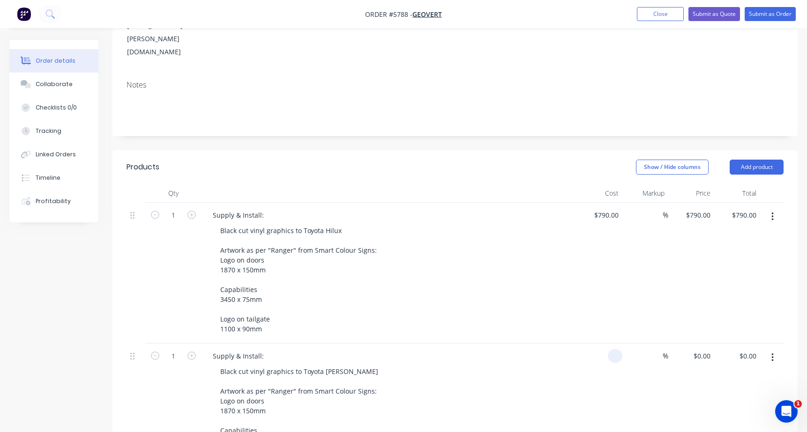
click at [614, 350] on input at bounding box center [616, 357] width 11 height 14
type input "$790.00"
click at [542, 350] on div "Supply & Install:" at bounding box center [388, 357] width 367 height 14
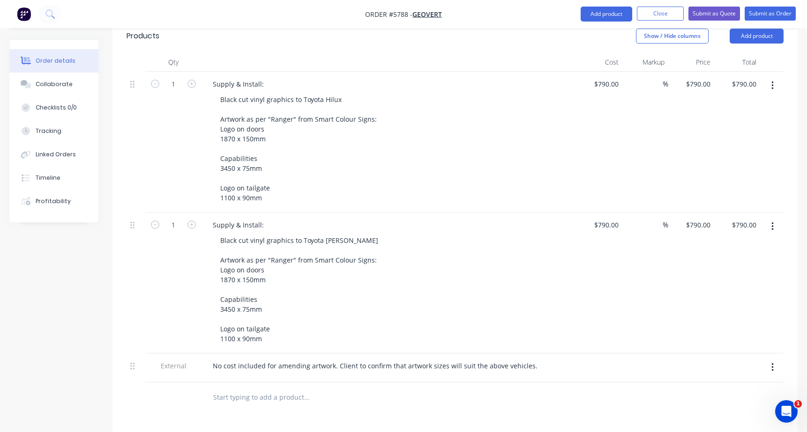
scroll to position [293, 0]
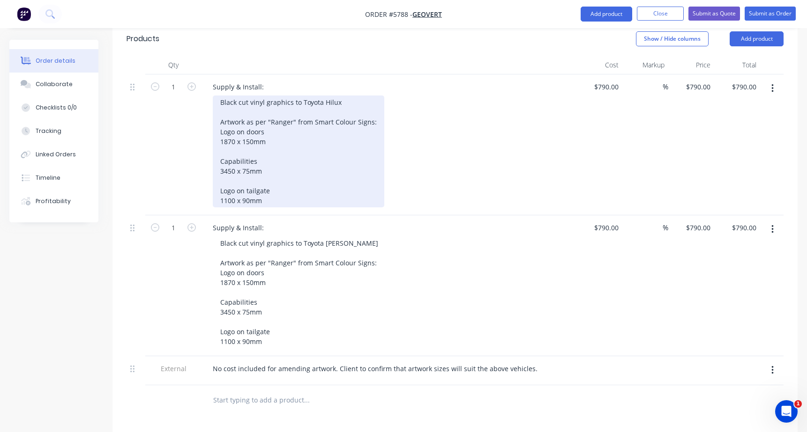
click at [219, 96] on div "Black cut vinyl graphics to Toyota Hilux Artwork as per "Ranger" from Smart Col…" at bounding box center [298, 152] width 171 height 112
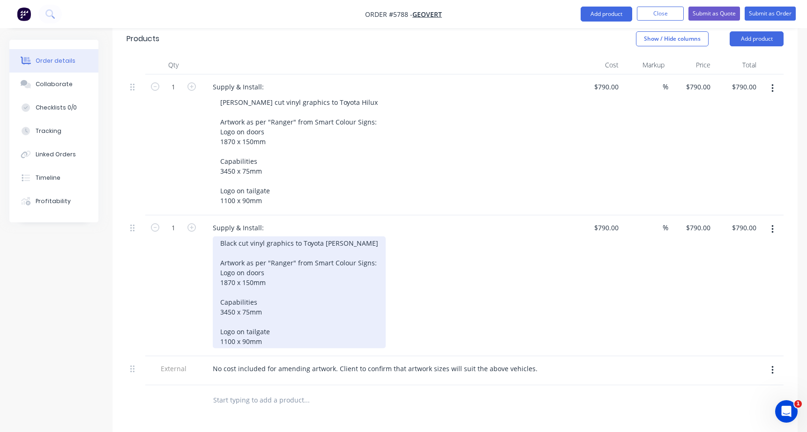
click at [223, 237] on div "Black cut vinyl graphics to Toyota Prado Artwork as per "Ranger" from Smart Col…" at bounding box center [299, 293] width 173 height 112
click at [283, 253] on div "Avery black cut vinyl graphics to Toyota Prado Artwork as per "Ranger" from Sma…" at bounding box center [317, 293] width 209 height 112
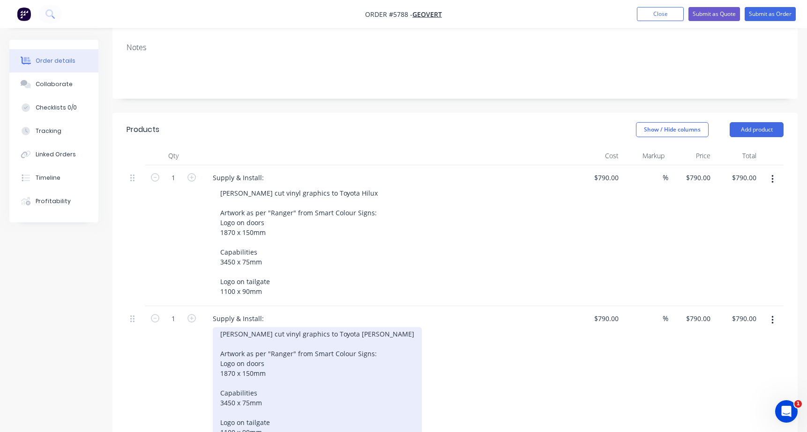
scroll to position [201, 0]
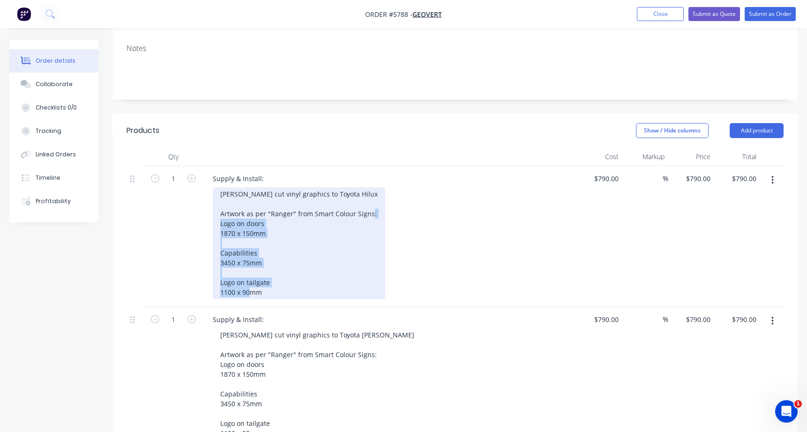
drag, startPoint x: 221, startPoint y: 180, endPoint x: 307, endPoint y: 263, distance: 119.3
click at [307, 263] on div "Supply & Install: Avery black cut vinyl graphics to Toyota Hilux Artwork as per…" at bounding box center [388, 236] width 375 height 141
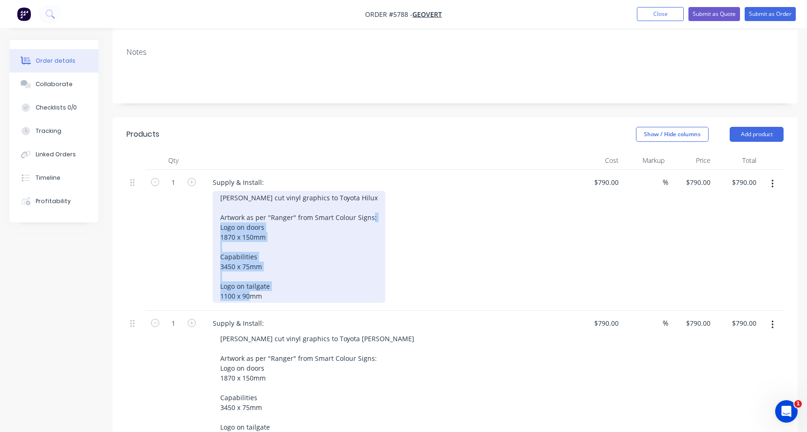
scroll to position [193, 0]
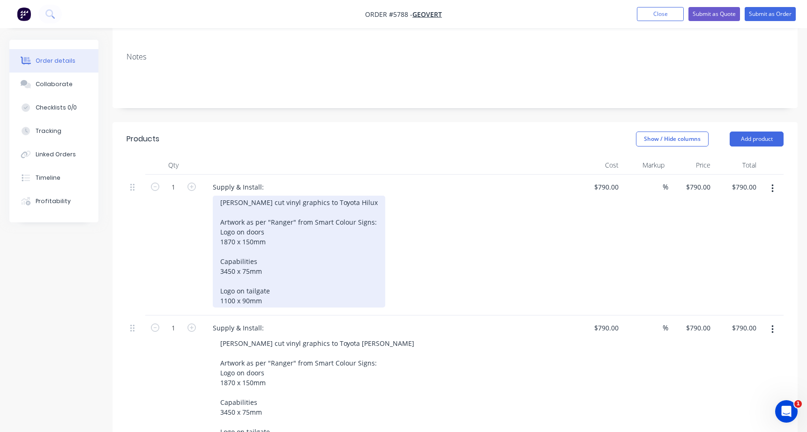
click at [272, 196] on div "Avery black cut vinyl graphics to Toyota Hilux Artwork as per "Ranger" from Sma…" at bounding box center [299, 252] width 172 height 112
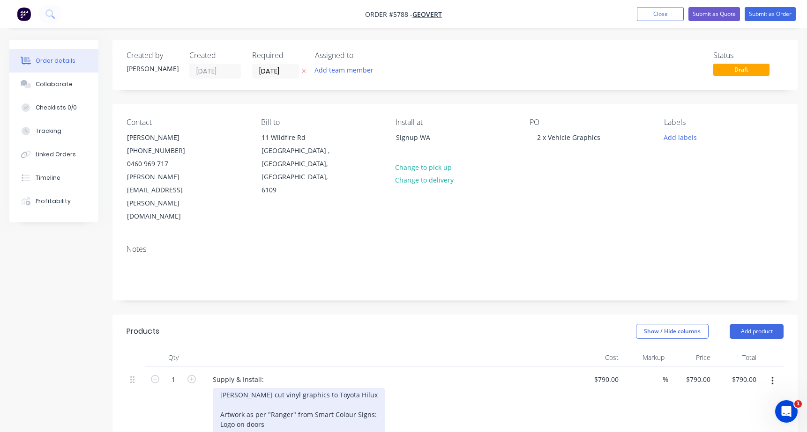
scroll to position [0, 0]
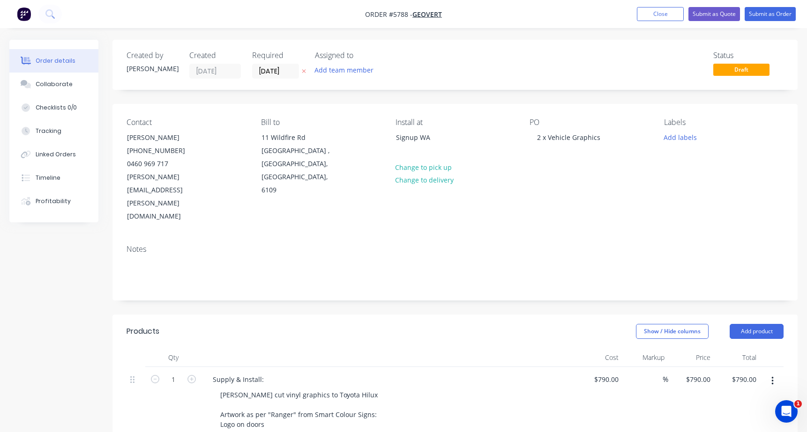
click at [554, 324] on div "Show / Hide columns Add product" at bounding box center [524, 331] width 517 height 15
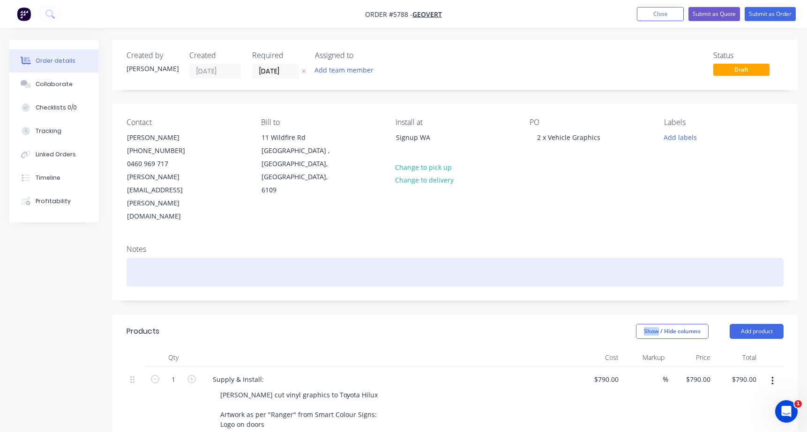
drag, startPoint x: 72, startPoint y: 21, endPoint x: 559, endPoint y: 238, distance: 534.2
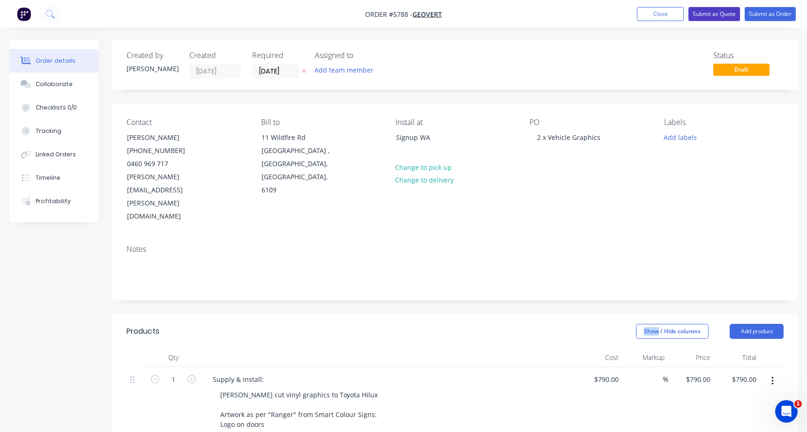
click at [717, 15] on button "Submit as Quote" at bounding box center [714, 14] width 52 height 14
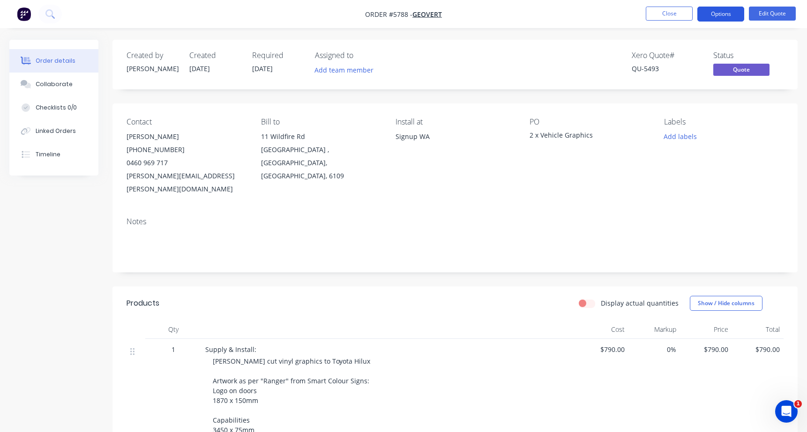
click at [719, 9] on button "Options" at bounding box center [720, 14] width 47 height 15
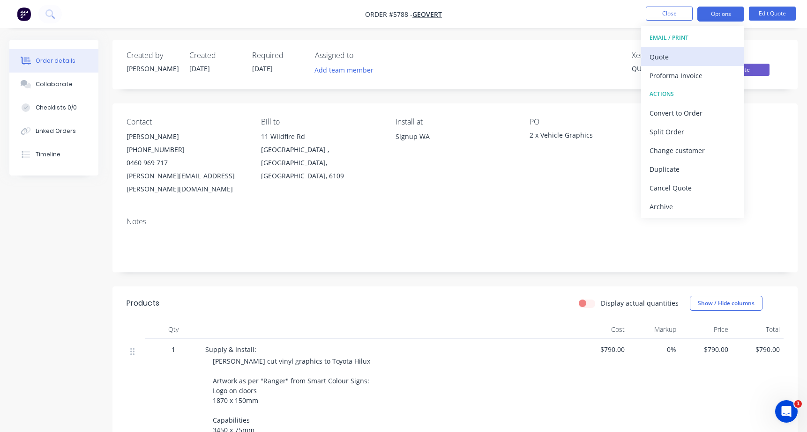
click at [670, 54] on div "Quote" at bounding box center [692, 57] width 86 height 14
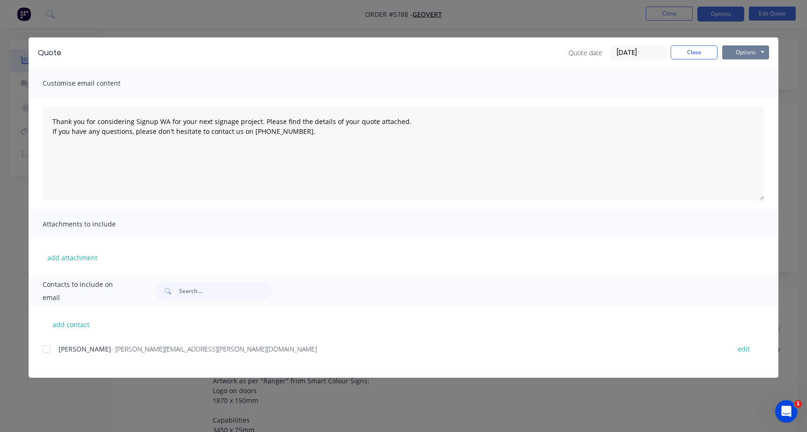
click at [758, 49] on button "Options" at bounding box center [745, 52] width 47 height 14
click at [740, 82] on button "Print" at bounding box center [752, 84] width 60 height 15
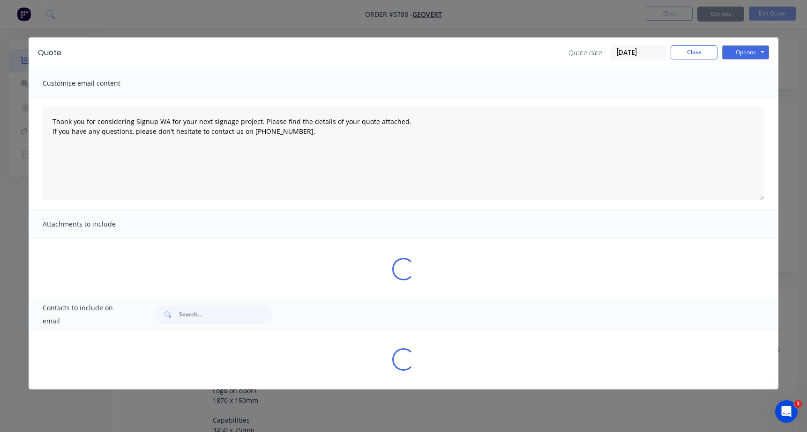
type textarea "Thank you for considering Signup WA for your next signage project. Please find …"
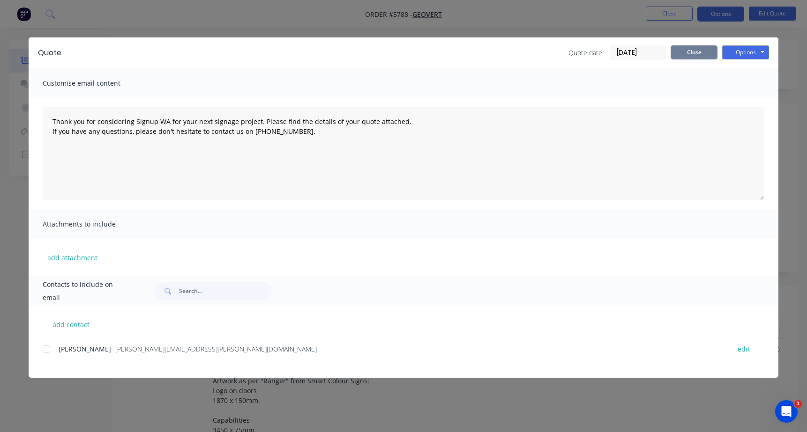
click at [684, 50] on button "Close" at bounding box center [693, 52] width 47 height 14
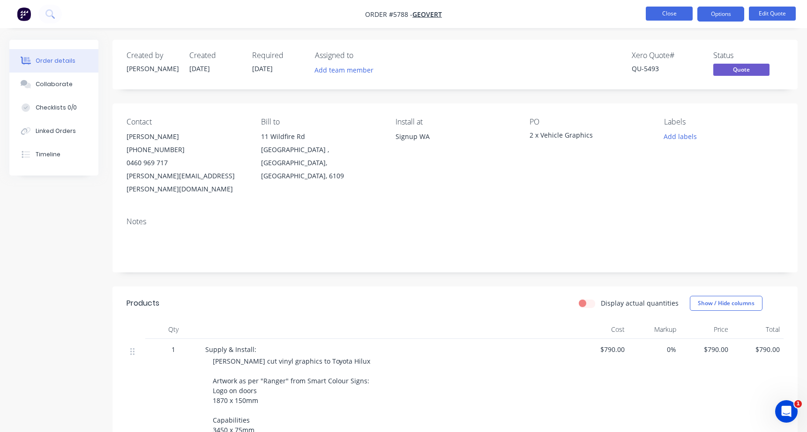
click at [652, 13] on button "Close" at bounding box center [669, 14] width 47 height 14
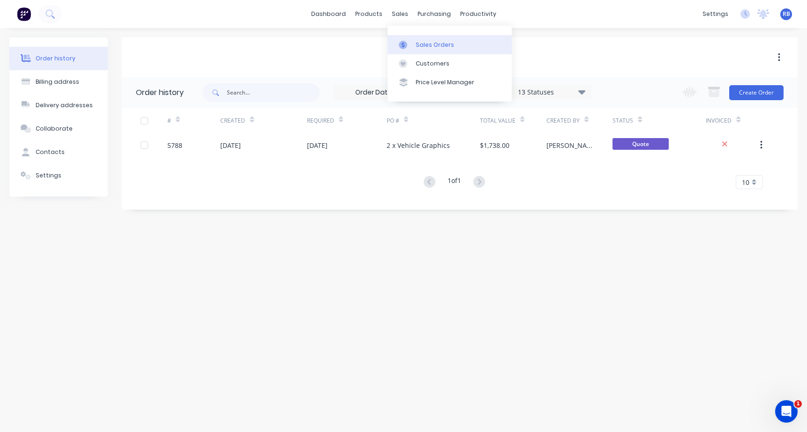
click at [422, 43] on div "Sales Orders" at bounding box center [435, 45] width 38 height 8
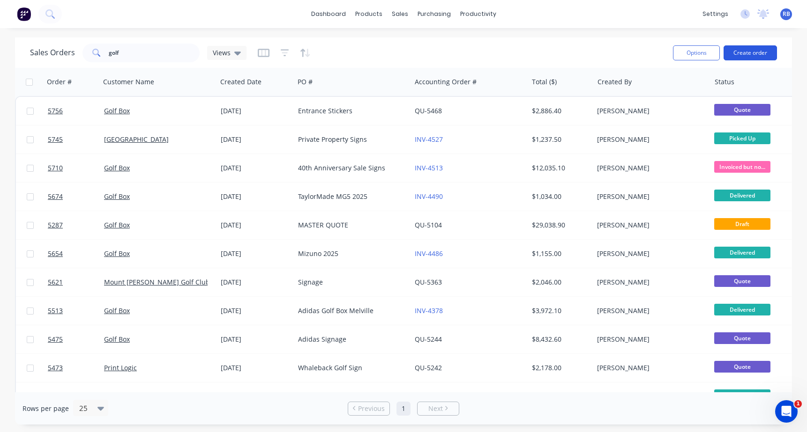
click at [745, 55] on button "Create order" at bounding box center [749, 52] width 53 height 15
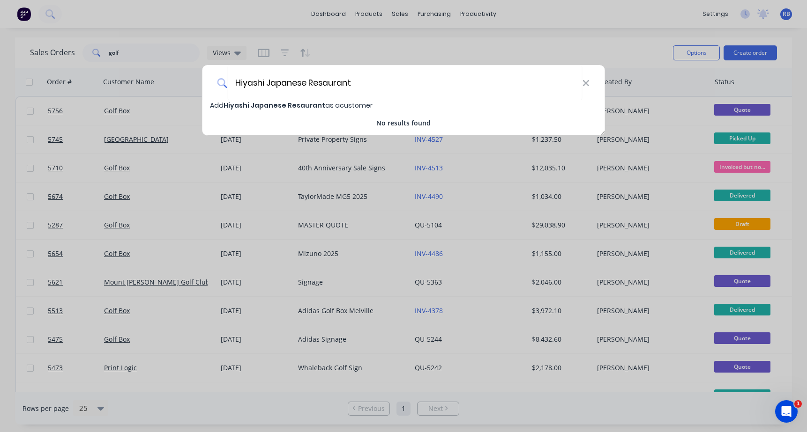
type input "Hiyashi Japanese Resaurant"
click at [271, 106] on span "Hiyashi Japanese Resaurant" at bounding box center [274, 105] width 102 height 9
select select "AU"
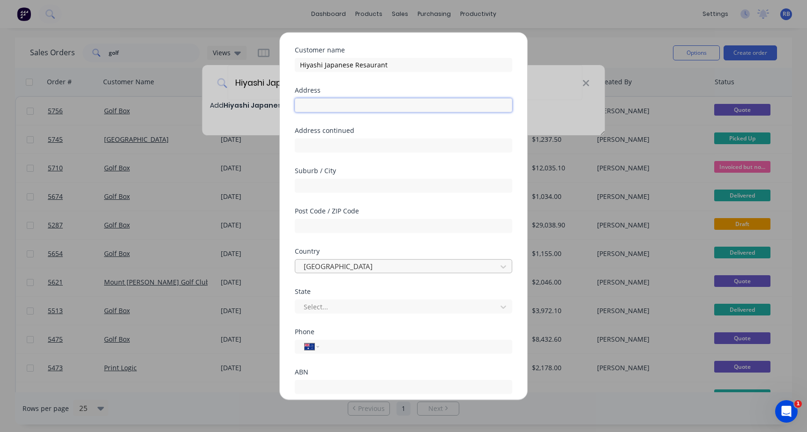
scroll to position [30, 0]
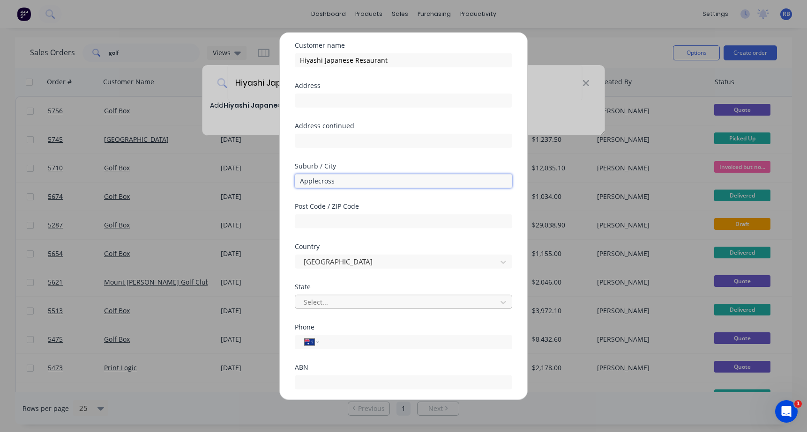
type input "Applecross"
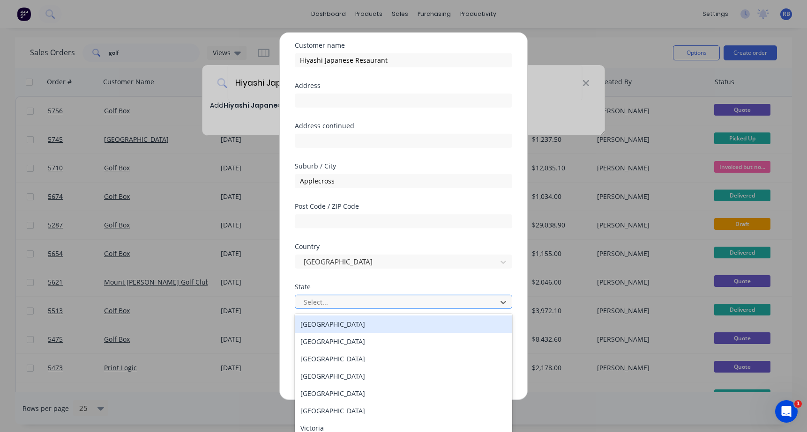
click at [318, 301] on div "Select..." at bounding box center [397, 303] width 187 height 10
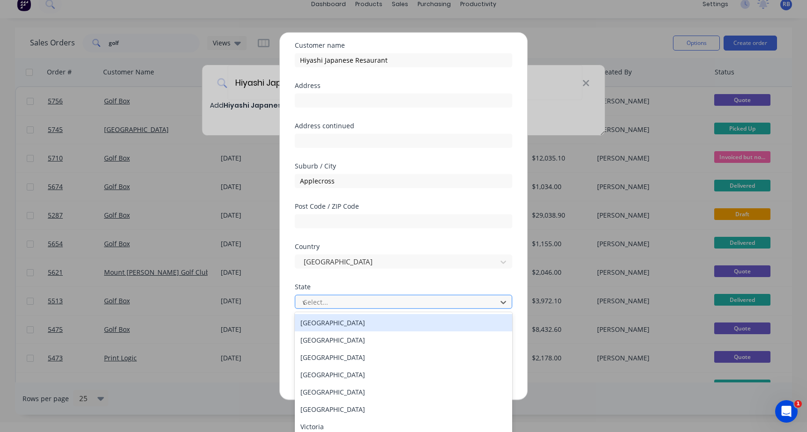
scroll to position [0, 0]
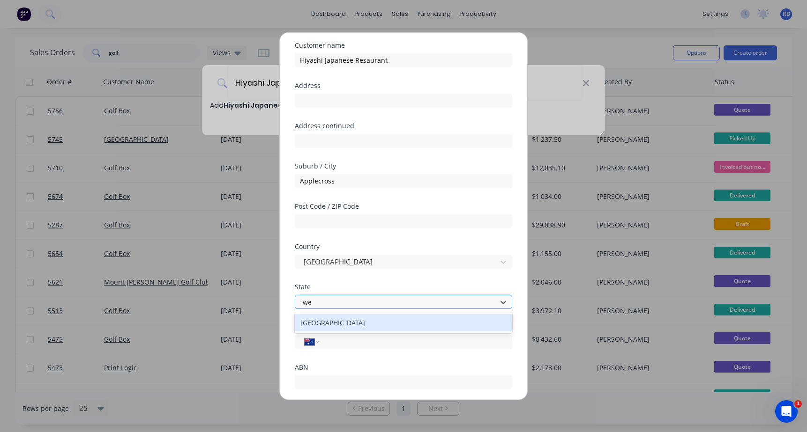
type input "wes"
click at [344, 323] on div "Western Australia" at bounding box center [403, 322] width 217 height 17
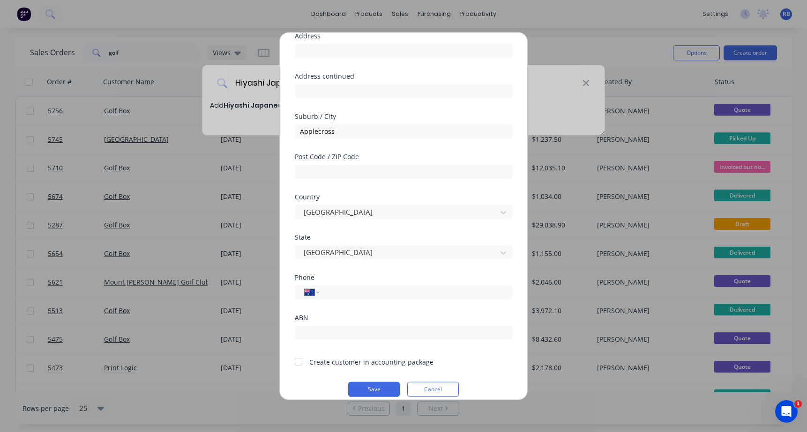
scroll to position [85, 0]
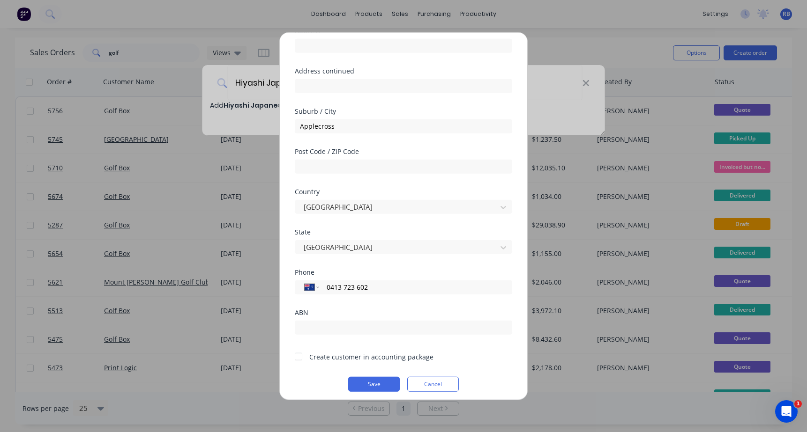
type input "0413 723 602"
click at [298, 355] on div at bounding box center [298, 357] width 19 height 19
click at [382, 386] on button "Save" at bounding box center [374, 384] width 52 height 15
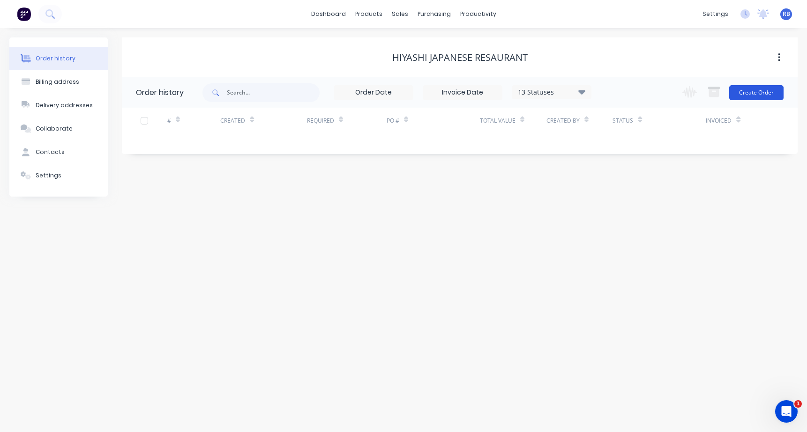
click at [755, 92] on button "Create Order" at bounding box center [756, 92] width 54 height 15
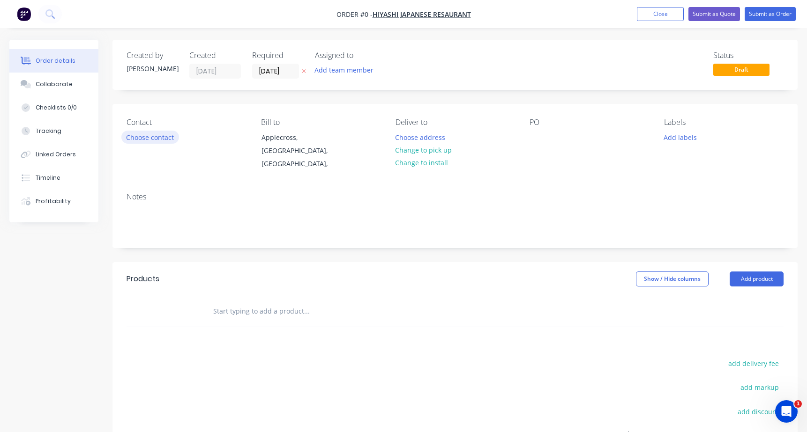
click at [139, 138] on button "Choose contact" at bounding box center [150, 137] width 58 height 13
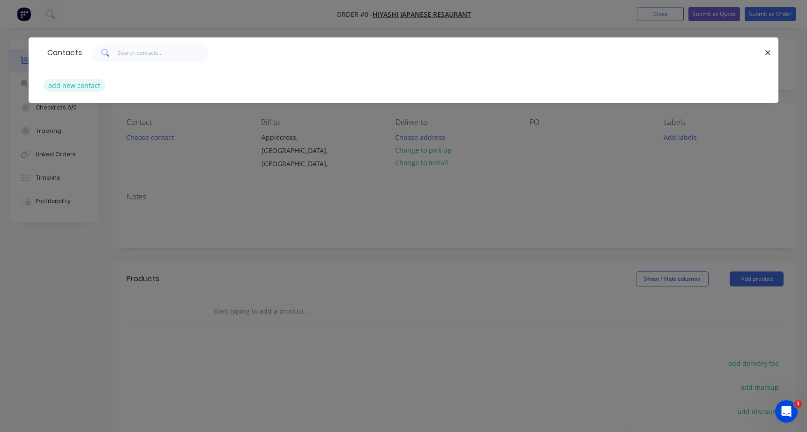
click at [78, 85] on button "add new contact" at bounding box center [75, 85] width 62 height 13
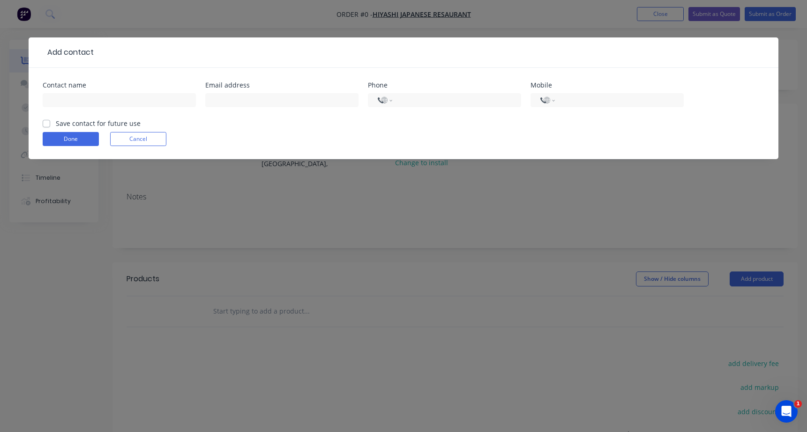
select select "AU"
type input "Vivian Lee"
paste input "mailto:vivian.lee020625@gmail.com"
drag, startPoint x: 232, startPoint y: 104, endPoint x: 168, endPoint y: 104, distance: 63.7
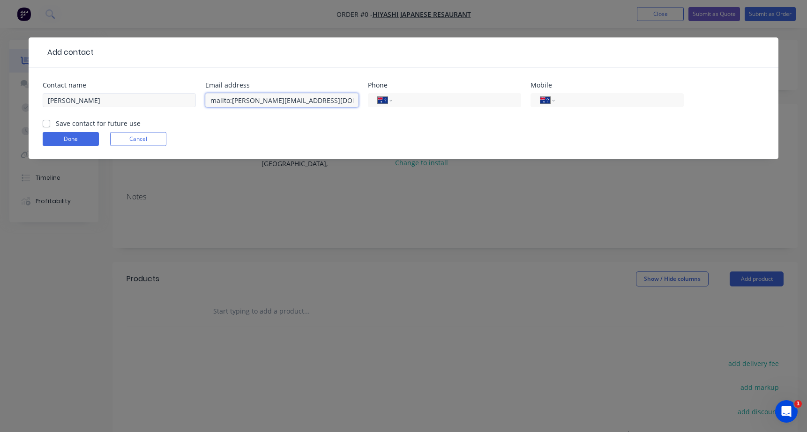
click at [168, 104] on div "Contact name Vivian Lee Email address mailto:vivian.lee020625@gmail.com Phone I…" at bounding box center [404, 100] width 722 height 37
type input "vivian.lee020625@gmail.com"
click at [618, 99] on input "tel" at bounding box center [617, 100] width 112 height 11
type input "0413 723 602"
click at [56, 120] on label "Save contact for future use" at bounding box center [98, 124] width 85 height 10
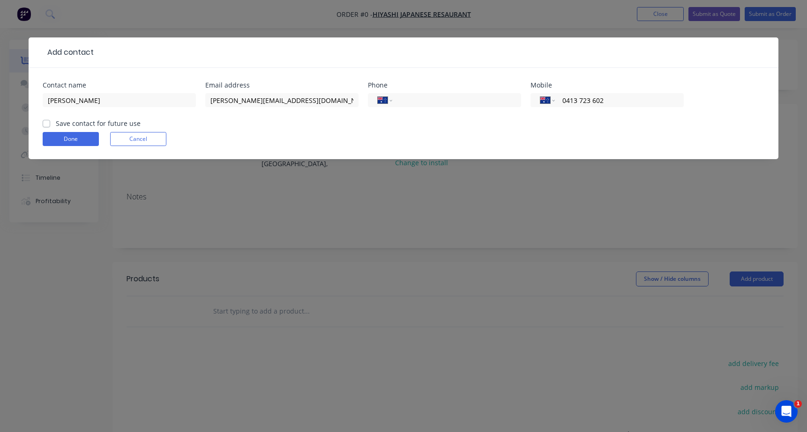
click at [48, 120] on input "Save contact for future use" at bounding box center [46, 123] width 7 height 9
checkbox input "true"
click at [60, 139] on button "Done" at bounding box center [71, 139] width 56 height 14
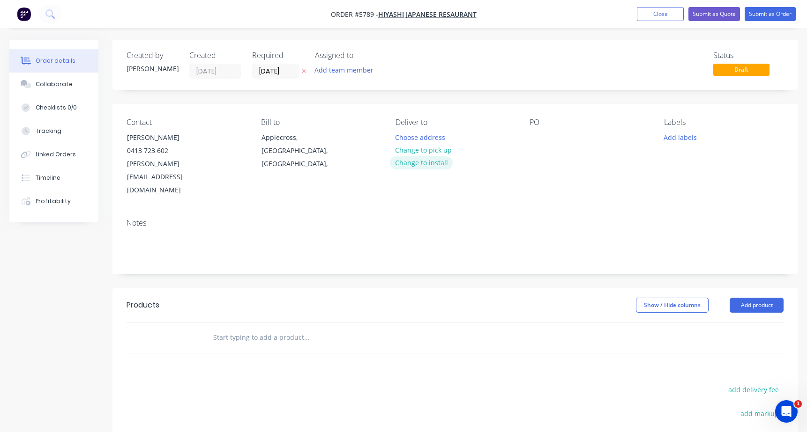
click at [414, 163] on button "Change to install" at bounding box center [421, 162] width 63 height 13
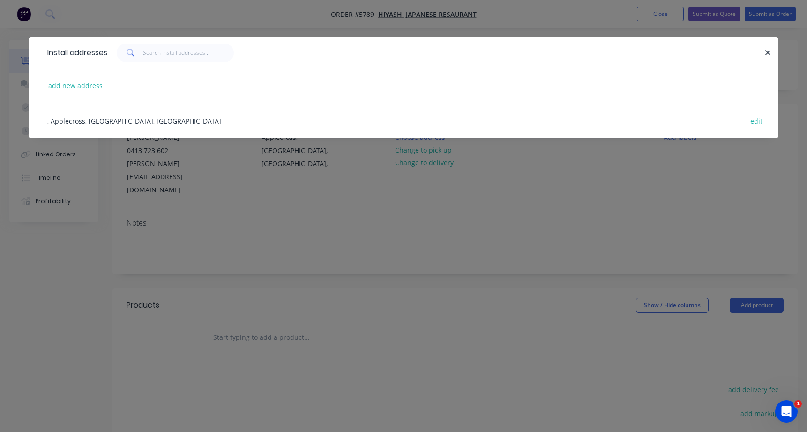
click at [78, 123] on div ", Applecross, Western Australia, Australia edit" at bounding box center [404, 120] width 722 height 35
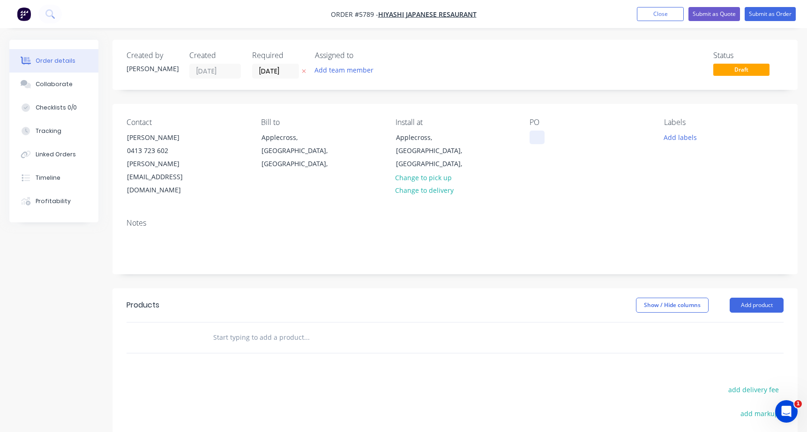
click at [537, 140] on div at bounding box center [536, 138] width 15 height 14
click at [224, 328] on input "text" at bounding box center [306, 337] width 187 height 19
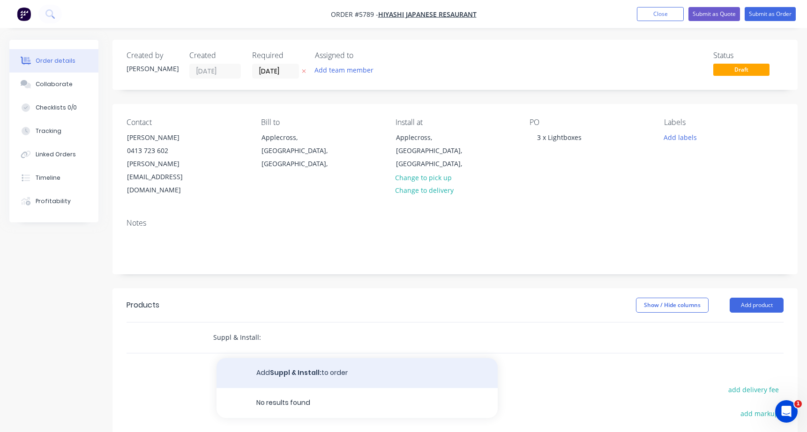
type input "Suppl & Install:"
click at [262, 358] on button "Add Suppl & Install: to order" at bounding box center [356, 373] width 281 height 30
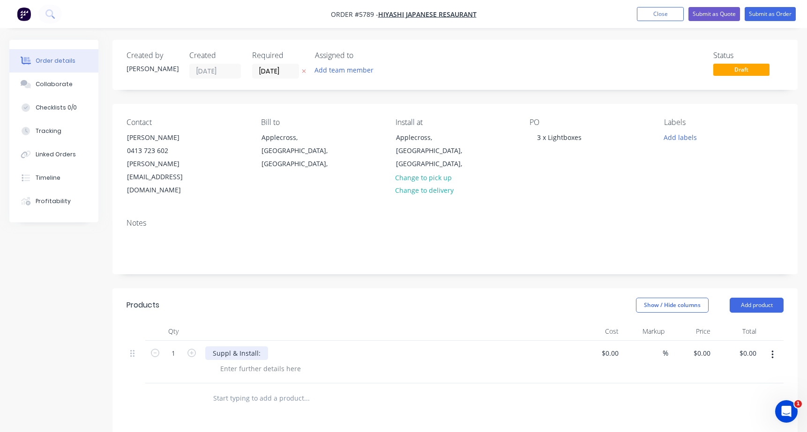
click at [231, 347] on div "Suppl & Install:" at bounding box center [236, 354] width 63 height 14
click at [235, 362] on div at bounding box center [261, 369] width 96 height 14
paste div
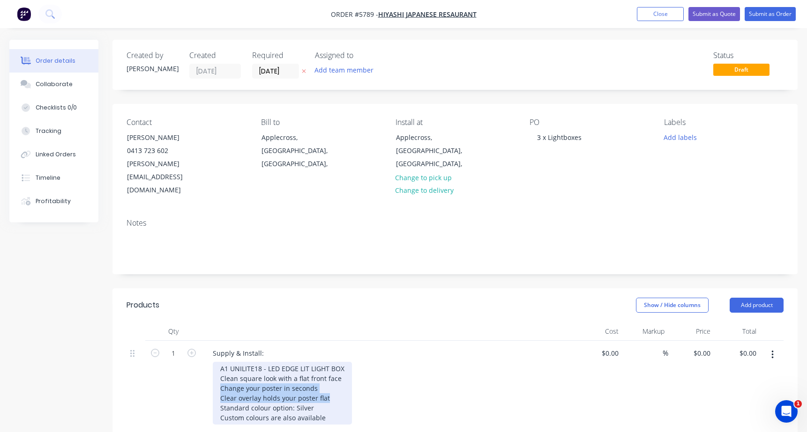
drag, startPoint x: 218, startPoint y: 359, endPoint x: 343, endPoint y: 374, distance: 125.0
click at [343, 374] on div "A1 UNILITE18 - LED EDGE LIT LIGHT BOX Clean square look with a flat front face …" at bounding box center [282, 393] width 139 height 63
click at [345, 373] on div "A1 UNILITE18 - LED EDGE LIT LIGHT BOX Clean square look with a flat front face …" at bounding box center [282, 388] width 139 height 53
drag, startPoint x: 338, startPoint y: 380, endPoint x: 193, endPoint y: 380, distance: 144.8
click at [193, 380] on div "1 Supply & Install: A1 UNILITE18 - LED EDGE LIT LIGHT BOX Clean square look wit…" at bounding box center [455, 382] width 657 height 82
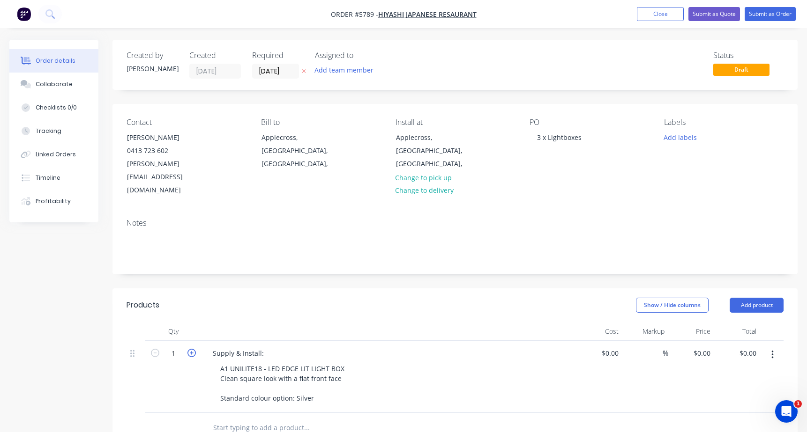
click at [194, 349] on icon "button" at bounding box center [191, 353] width 8 height 8
click at [193, 349] on icon "button" at bounding box center [191, 353] width 8 height 8
type input "3"
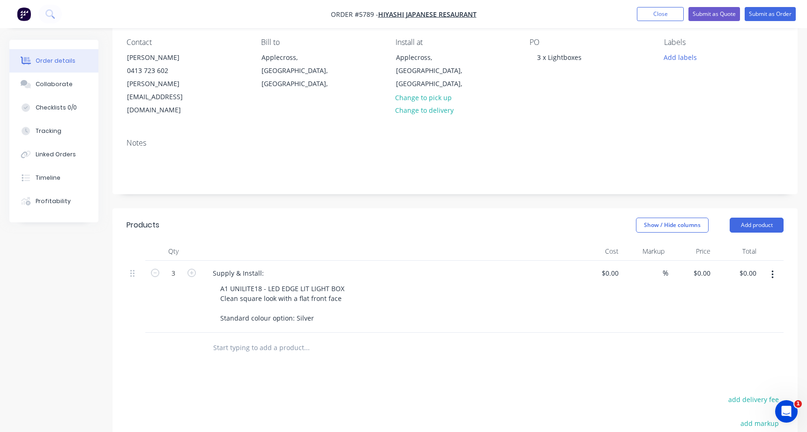
scroll to position [81, 0]
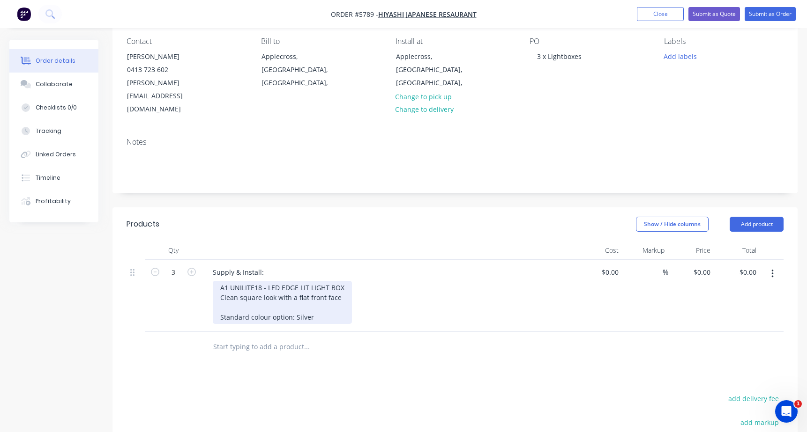
click at [340, 281] on div "A1 UNILITE18 - LED EDGE LIT LIGHT BOX Clean square look with a flat front face …" at bounding box center [282, 302] width 139 height 43
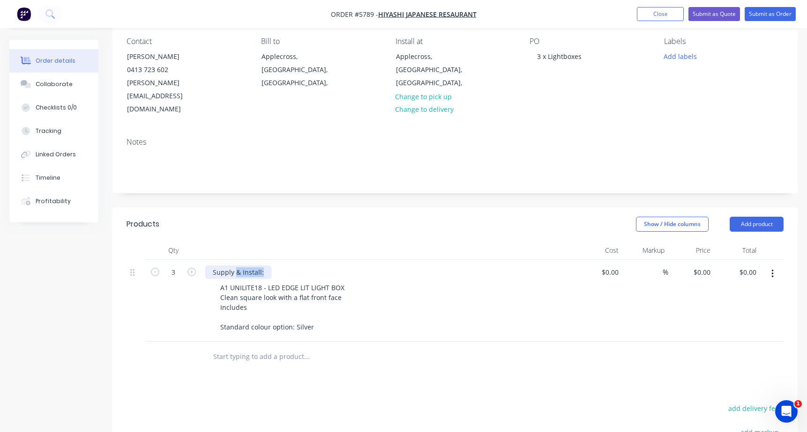
drag, startPoint x: 237, startPoint y: 244, endPoint x: 282, endPoint y: 250, distance: 45.8
click at [282, 266] on div "Supply & Install:" at bounding box center [388, 273] width 367 height 14
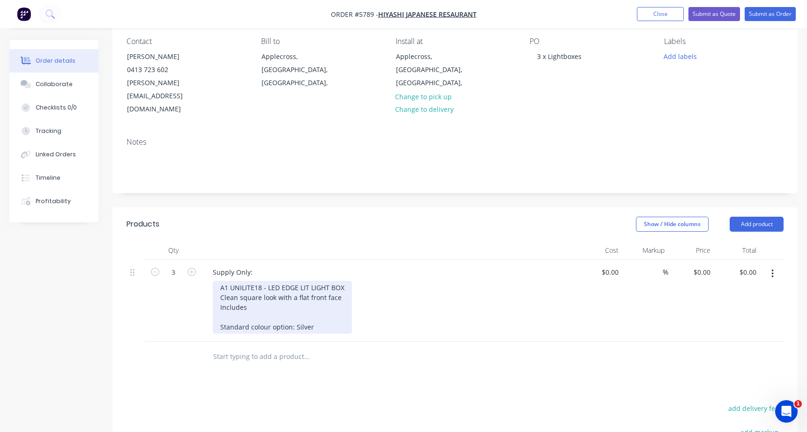
click at [343, 281] on div "A1 UNILITE18 - LED EDGE LIT LIGHT BOX Clean square look with a flat front face …" at bounding box center [282, 307] width 139 height 53
click at [251, 281] on div "A1 UNILITE18 - LED EDGE LIT LIGHT BOX Clean square look with a flat front face …" at bounding box center [282, 307] width 139 height 53
click at [235, 296] on div "A1 UNILITE18 - LED EDGE LIT LIGHT BOX Clean square look with a flat front face …" at bounding box center [282, 307] width 139 height 53
click at [223, 290] on div "A1 UNILITE18 - LED EDGE LIT LIGHT BOX Clean square look with a flat front face …" at bounding box center [282, 307] width 139 height 53
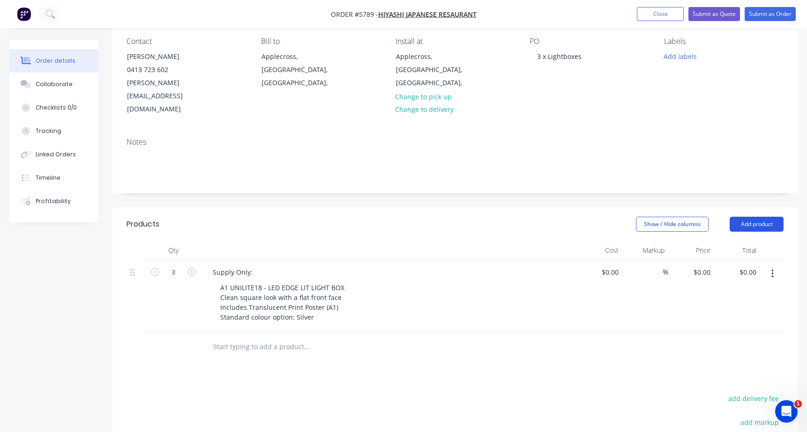
click at [753, 217] on button "Add product" at bounding box center [757, 224] width 54 height 15
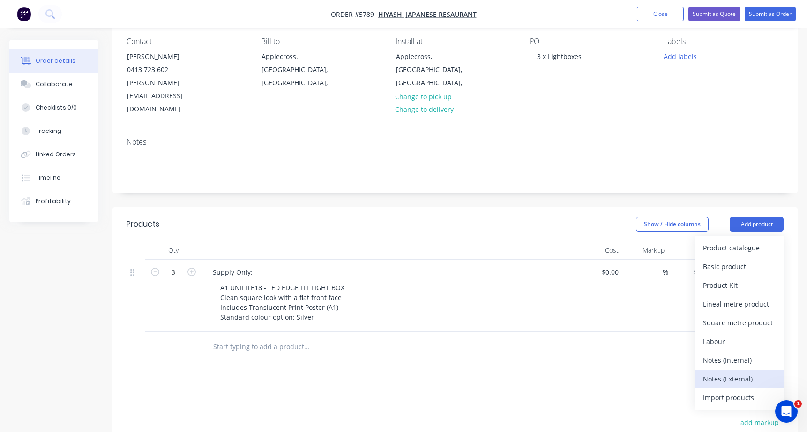
click at [733, 372] on div "Notes (External)" at bounding box center [739, 379] width 72 height 14
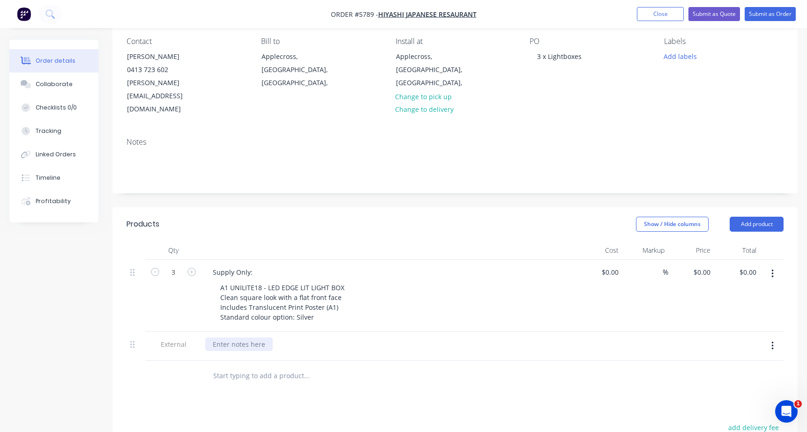
click at [232, 338] on div at bounding box center [238, 345] width 67 height 14
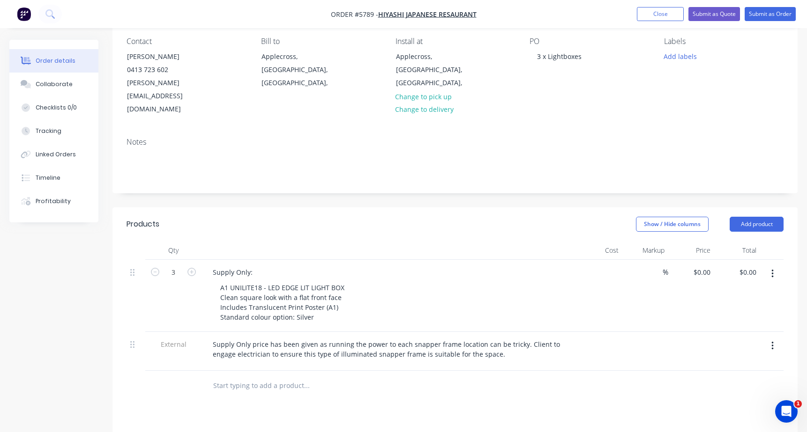
click at [603, 260] on div "$0.00" at bounding box center [599, 296] width 46 height 72
type input "$660.00"
type input "$1,980.00"
click at [582, 266] on div "$660.00 $660.00" at bounding box center [599, 296] width 46 height 72
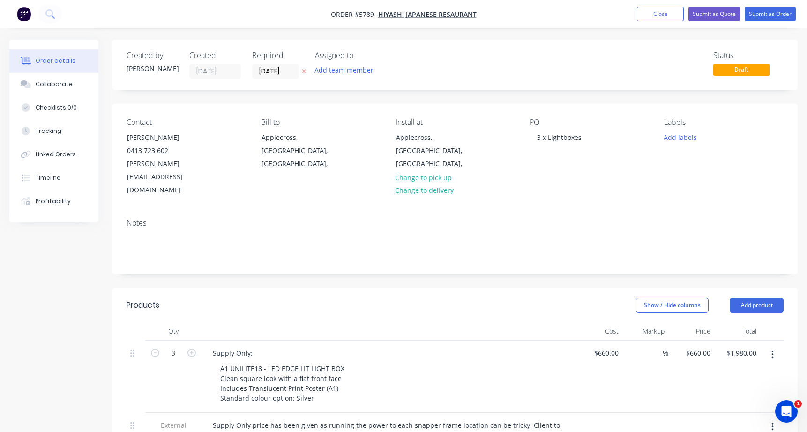
scroll to position [0, 0]
click at [715, 11] on button "Submit as Quote" at bounding box center [714, 14] width 52 height 14
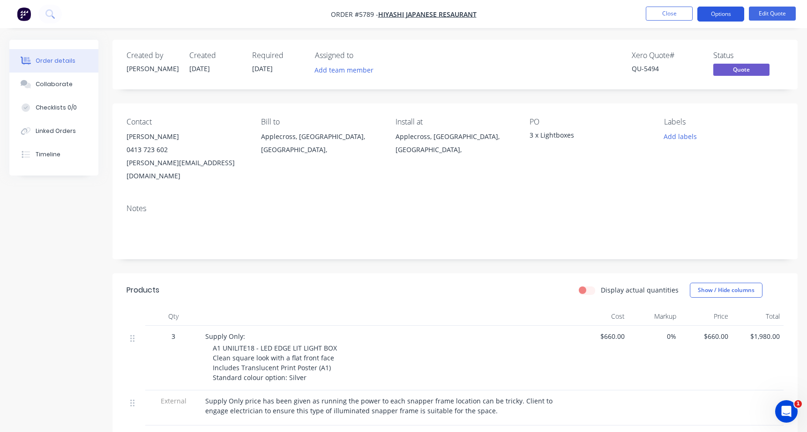
click at [715, 14] on button "Options" at bounding box center [720, 14] width 47 height 15
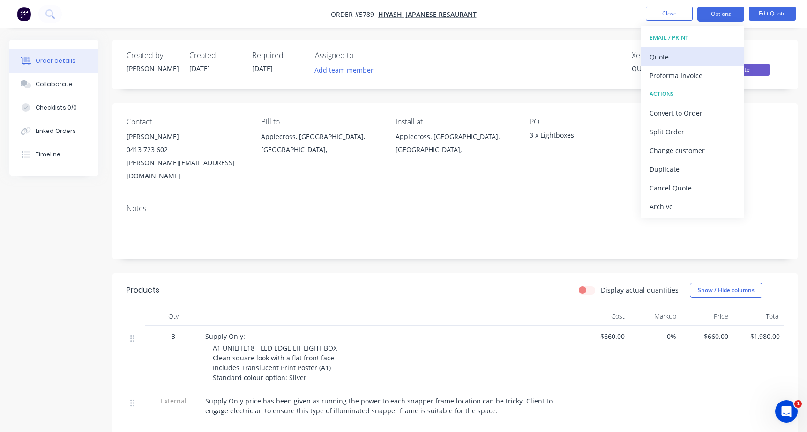
click at [674, 54] on div "Quote" at bounding box center [692, 57] width 86 height 14
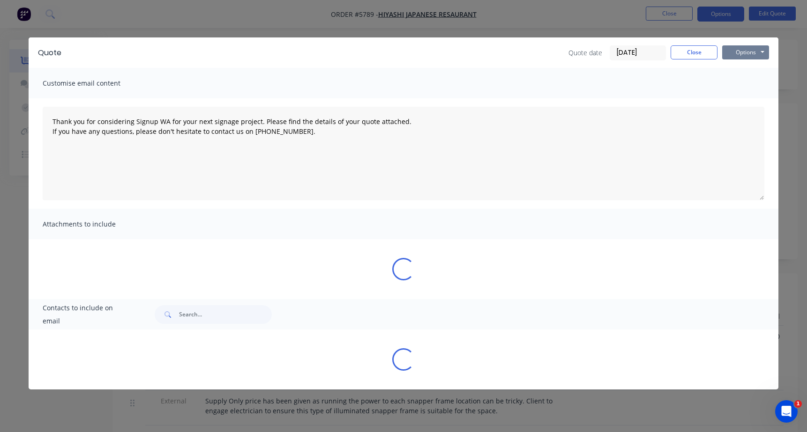
click at [740, 50] on button "Options" at bounding box center [745, 52] width 47 height 14
click at [762, 86] on button "Print" at bounding box center [752, 84] width 60 height 15
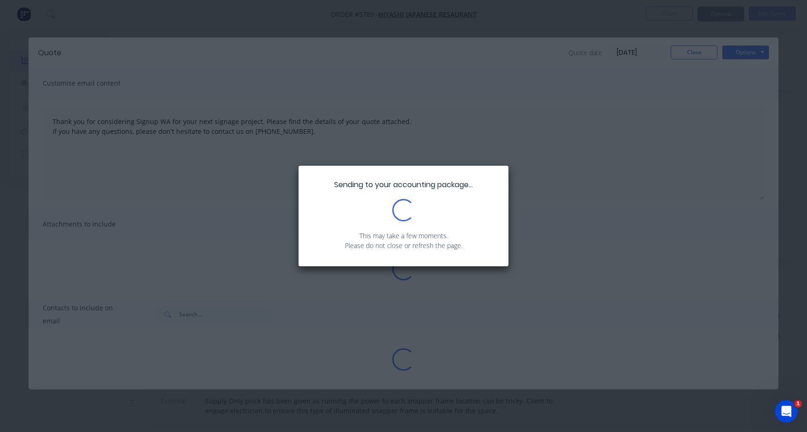
type textarea "Thank you for considering Signup WA for your next signage project. Please find …"
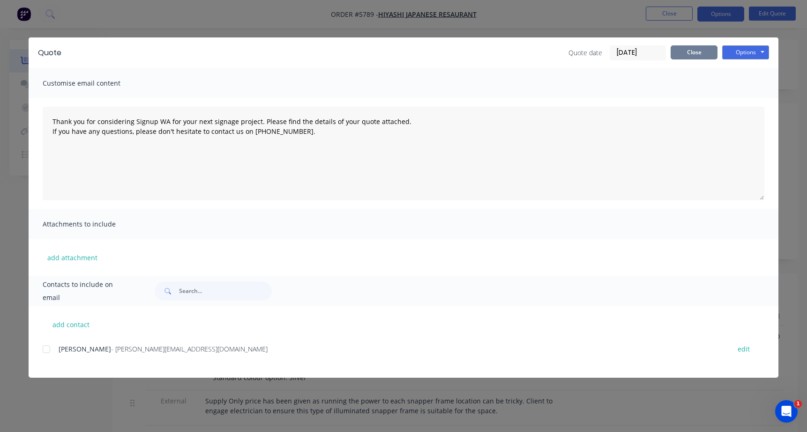
click at [701, 56] on button "Close" at bounding box center [693, 52] width 47 height 14
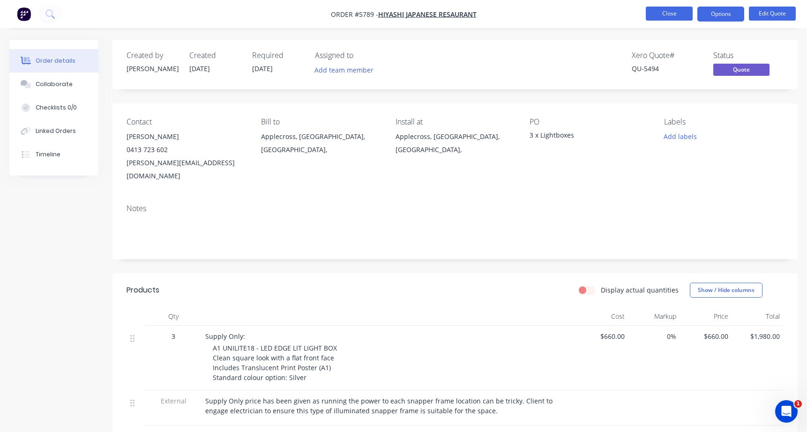
click at [674, 12] on button "Close" at bounding box center [669, 14] width 47 height 14
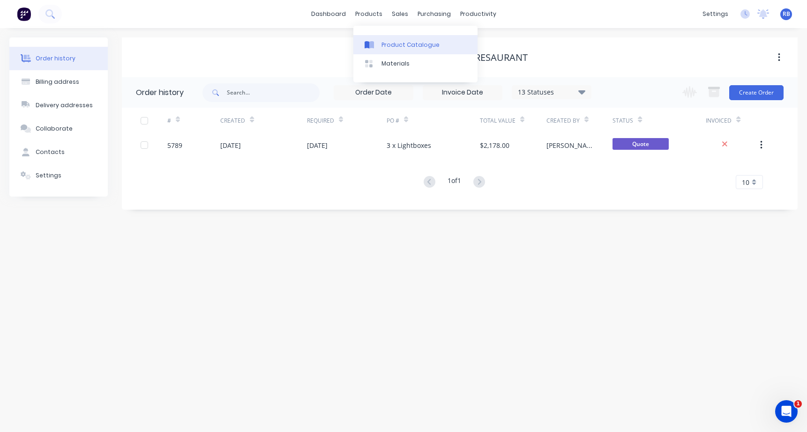
click at [394, 43] on div "Product Catalogue" at bounding box center [410, 45] width 58 height 8
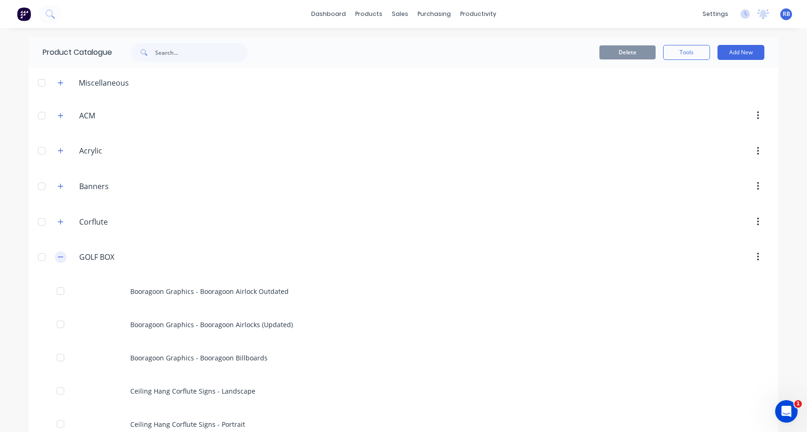
click at [57, 260] on button "button" at bounding box center [61, 258] width 12 height 12
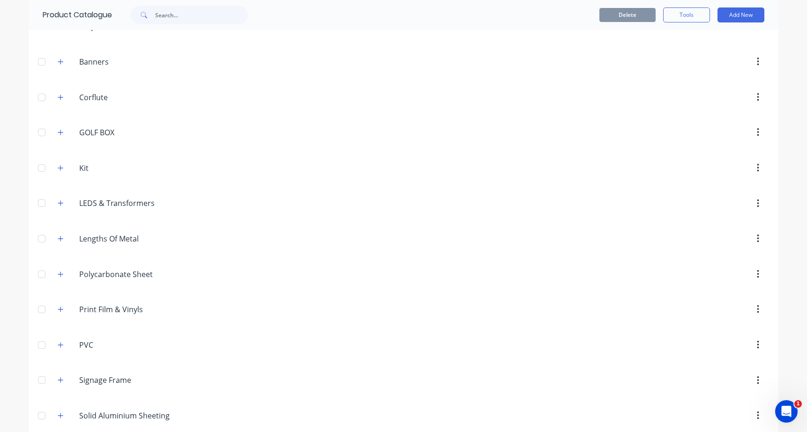
scroll to position [124, 0]
click at [59, 380] on icon "button" at bounding box center [61, 381] width 6 height 7
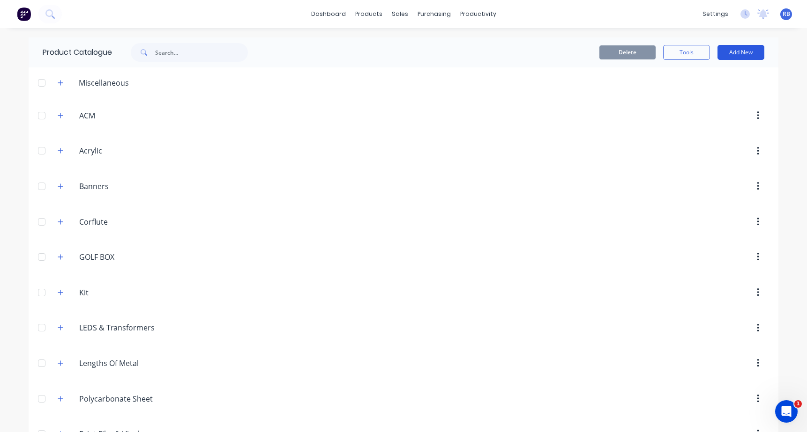
scroll to position [0, 0]
click at [749, 54] on button "Add New" at bounding box center [740, 52] width 47 height 15
click at [712, 76] on div "Category" at bounding box center [720, 77] width 72 height 14
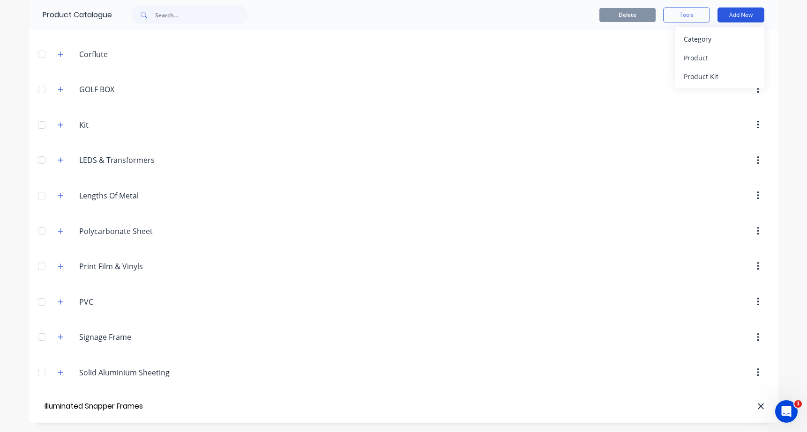
click at [747, 11] on button "Add New" at bounding box center [740, 14] width 47 height 15
click at [48, 421] on header "Illuminated Snapper Frames" at bounding box center [404, 407] width 750 height 32
click at [53, 413] on input "Illuminated Snapper Frames" at bounding box center [96, 407] width 106 height 14
click at [7, 389] on div "dashboard products sales purchasing productivity dashboard products Product Cat…" at bounding box center [403, 216] width 807 height 432
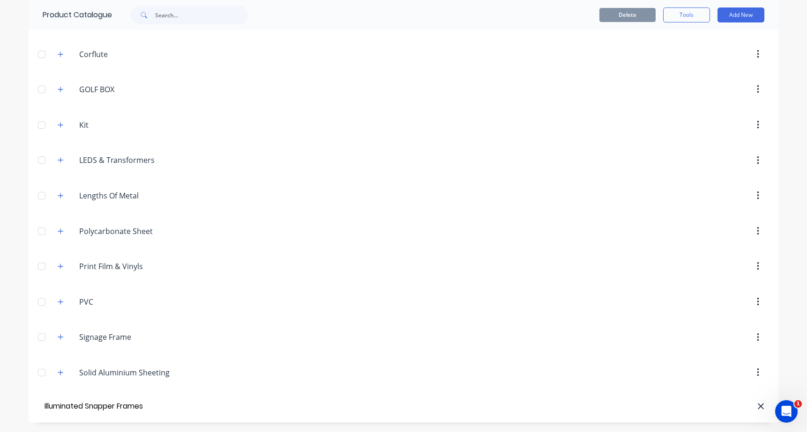
click at [105, 362] on header "Solid.Aluminium.Sheeting Solid Aluminium Sheeting" at bounding box center [404, 373] width 750 height 36
click at [86, 371] on input "Solid Aluminium Sheeting" at bounding box center [134, 372] width 111 height 11
click at [94, 411] on input "Illuminated Snapper Frames" at bounding box center [96, 407] width 106 height 14
drag, startPoint x: 153, startPoint y: 405, endPoint x: 37, endPoint y: 405, distance: 115.7
click at [37, 405] on header "Illuminated Snapper Frames" at bounding box center [404, 407] width 750 height 32
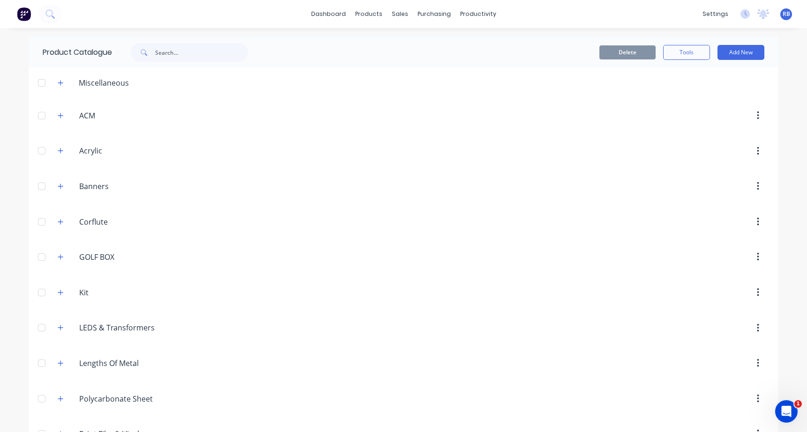
scroll to position [0, 0]
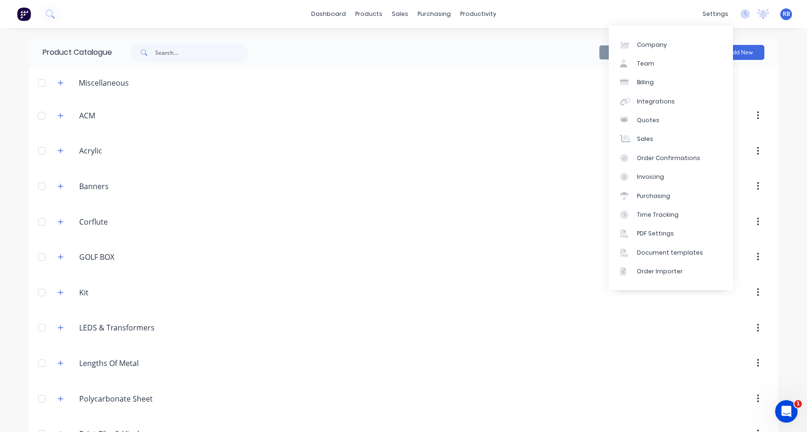
type input "Snapper Frames"
click at [501, 123] on div at bounding box center [483, 115] width 572 height 17
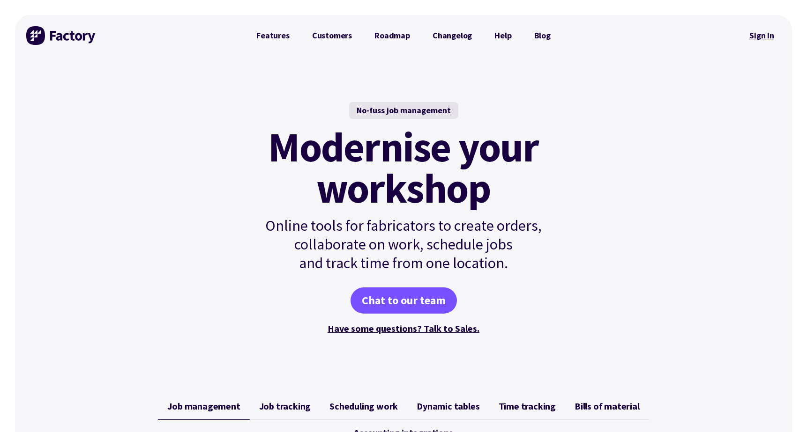
click at [763, 33] on link "Sign in" at bounding box center [762, 36] width 38 height 22
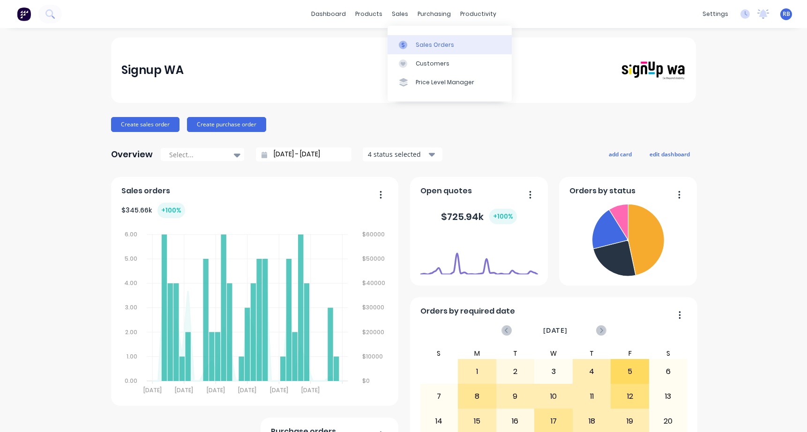
click at [424, 48] on div "Sales Orders" at bounding box center [435, 45] width 38 height 8
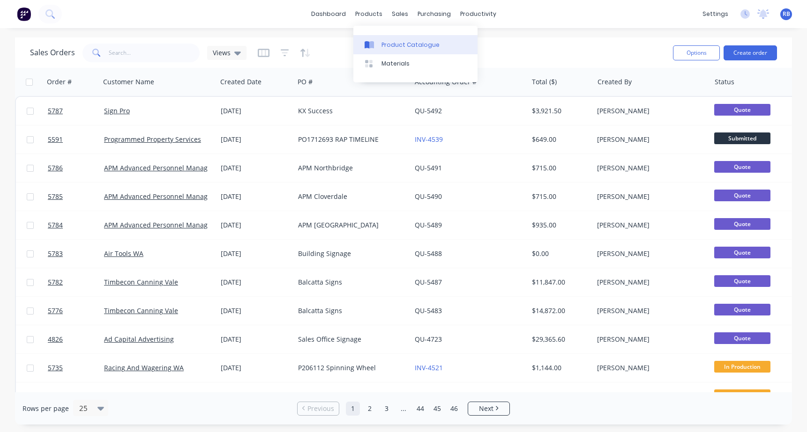
click at [399, 45] on div "Product Catalogue" at bounding box center [410, 45] width 58 height 8
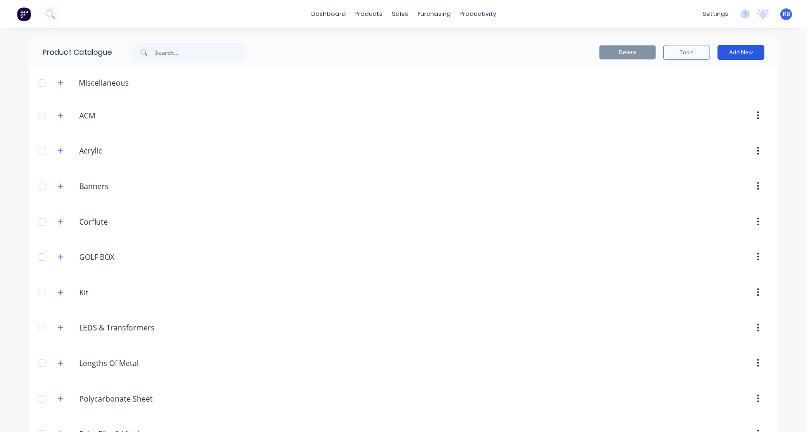
click at [748, 54] on button "Add New" at bounding box center [740, 52] width 47 height 15
click at [688, 91] on div "Product" at bounding box center [720, 96] width 72 height 14
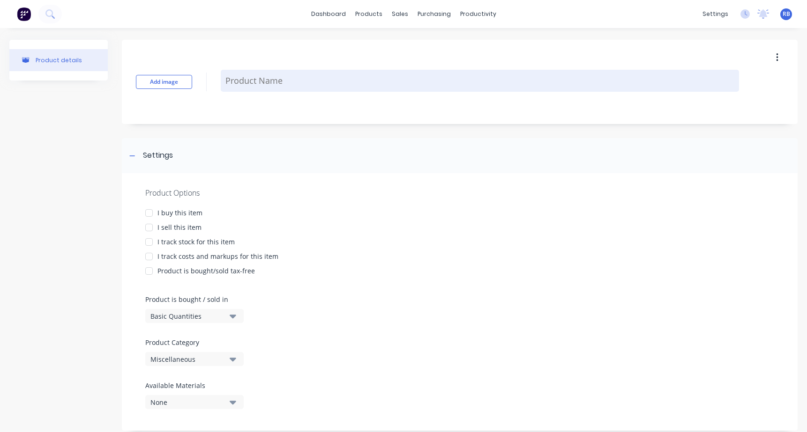
click at [240, 79] on textarea at bounding box center [480, 81] width 518 height 22
type textarea "x"
type textarea "G"
type textarea "x"
type textarea "Go"
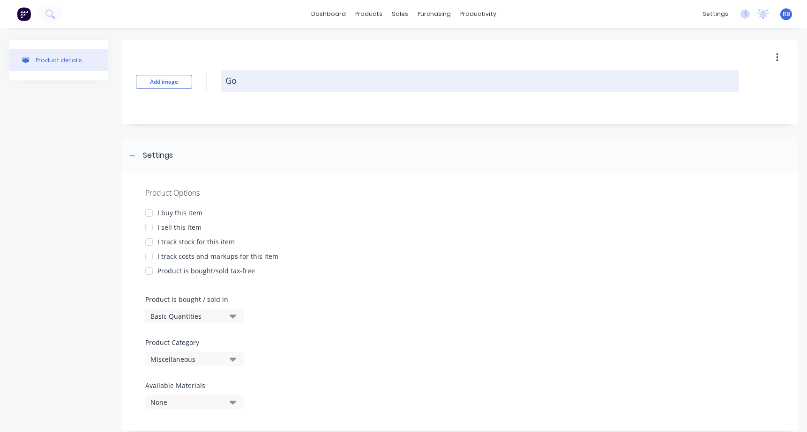
type textarea "x"
type textarea "Gol"
type textarea "x"
type textarea "Golf"
type textarea "x"
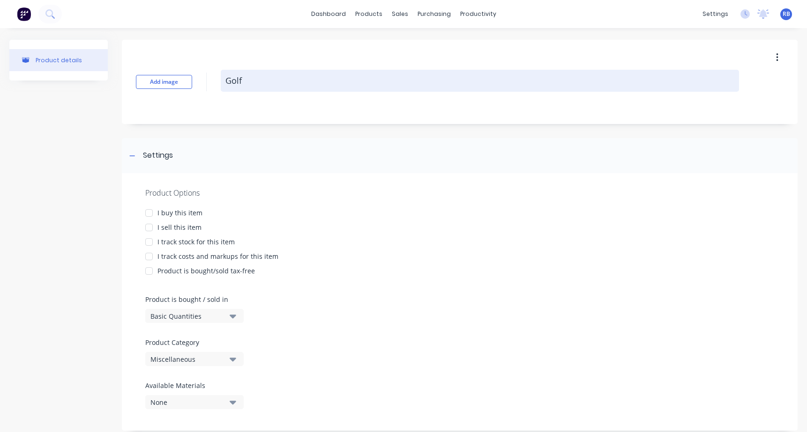
type textarea "Gol"
type textarea "x"
type textarea "Go"
type textarea "x"
type textarea "G"
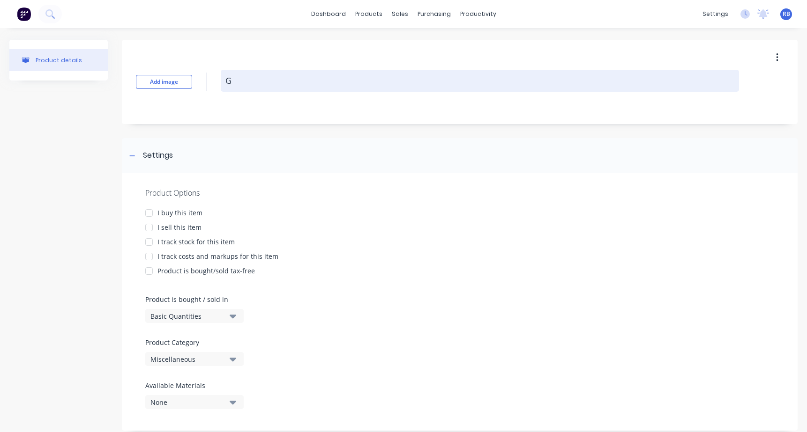
type textarea "x"
type textarea "O"
type textarea "x"
type textarea "Os"
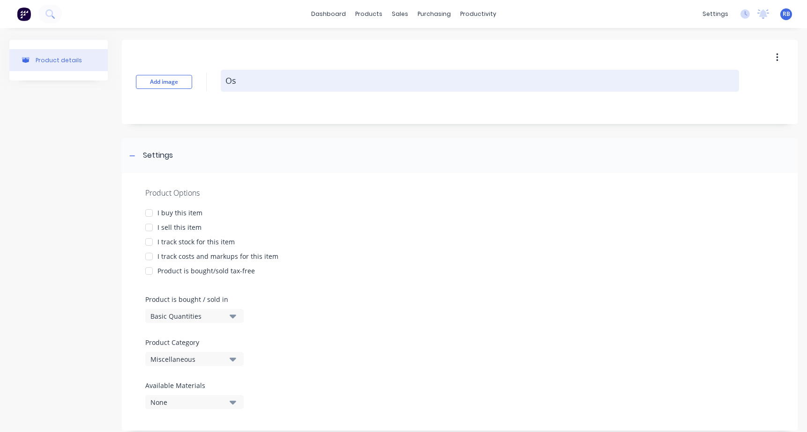
type textarea "x"
type textarea "Osb"
type textarea "x"
type textarea "Osbo"
type textarea "x"
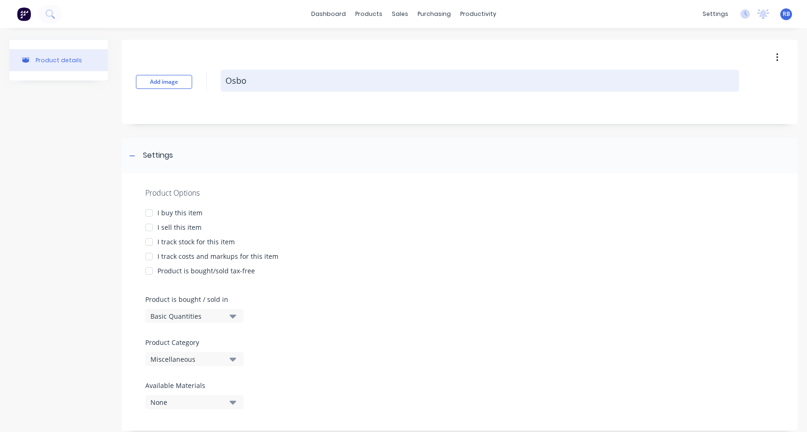
type textarea "Osbor"
type textarea "x"
type textarea "Osbork"
type textarea "x"
type textarea "Osborke"
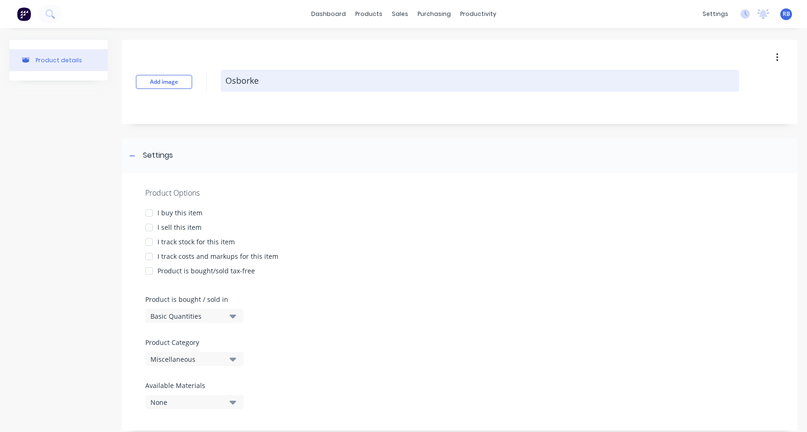
type textarea "x"
type textarea "Osborne"
type textarea "x"
type textarea "Osborne P"
type textarea "x"
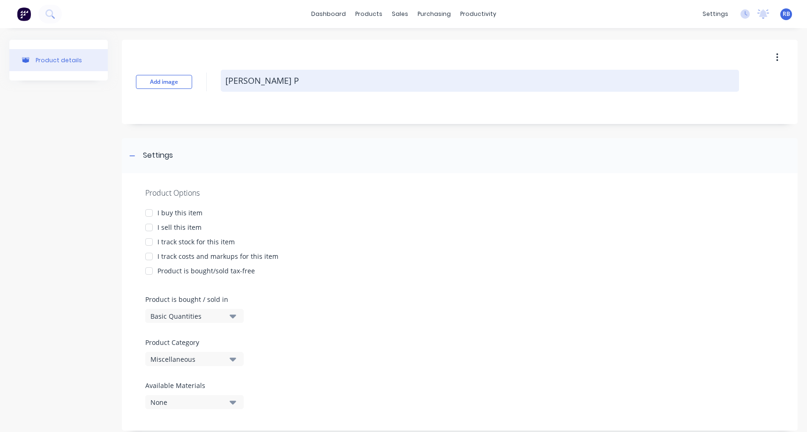
type textarea "Osborne Pa"
type textarea "x"
type textarea "Osborne Par"
type textarea "x"
type textarea "Osborne Park"
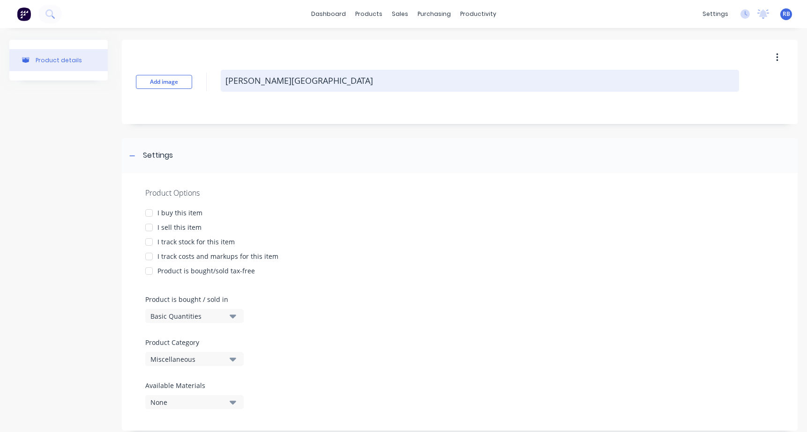
type textarea "x"
type textarea "Osborne Park"
type textarea "x"
type textarea "Osborne Park A"
type textarea "x"
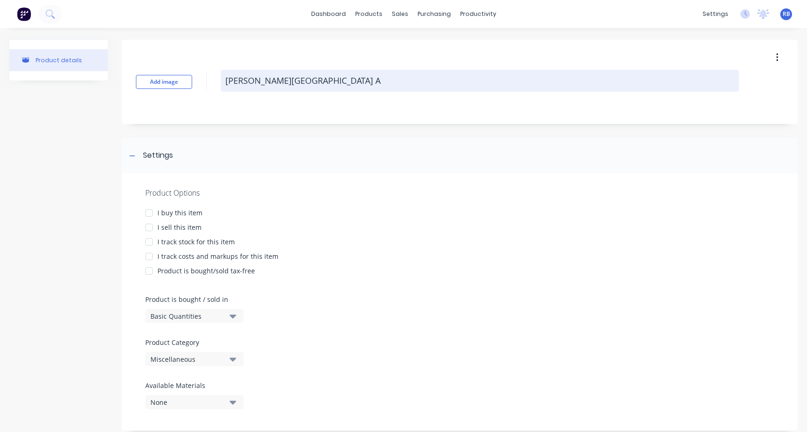
type textarea "Osborne Park Ai"
type textarea "x"
type textarea "Osborne Park Aiu"
type textarea "x"
type textarea "Osborne Park Aiur"
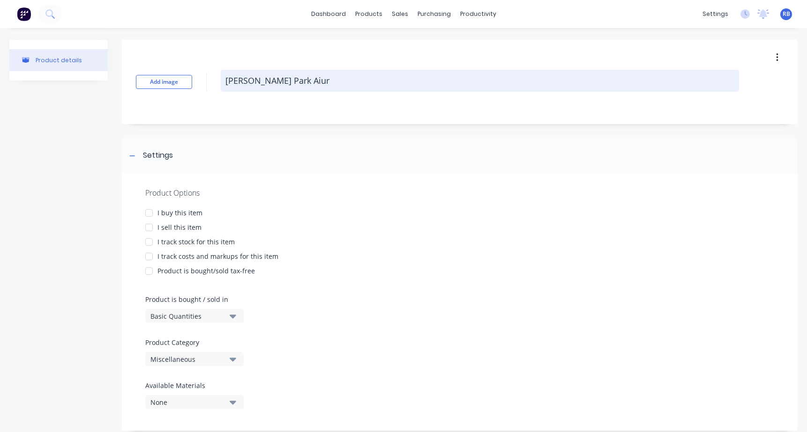
type textarea "x"
type textarea "Osborne Park Aiurl"
type textarea "x"
type textarea "Osborne Park Aiurlo"
type textarea "x"
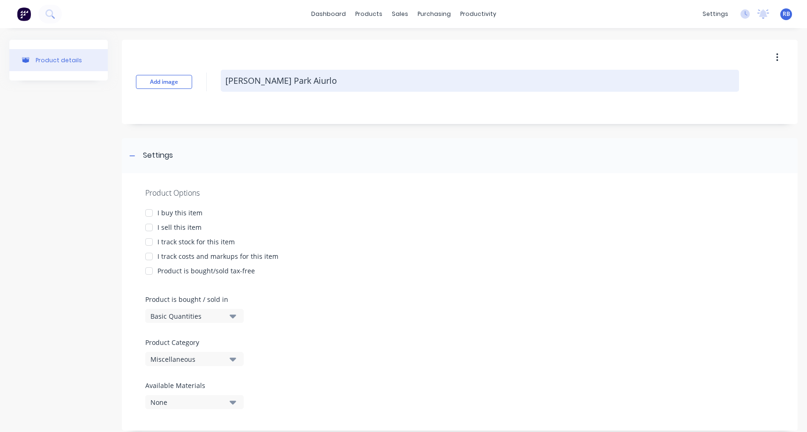
type textarea "Osborne Park Aiurloc"
type textarea "x"
type textarea "Osborne Park Aiurlock"
type textarea "x"
type textarea "Osborne Park Aiurloc"
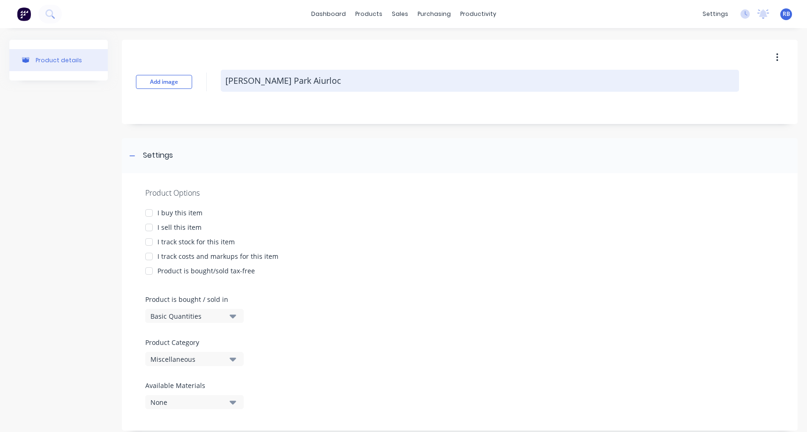
type textarea "x"
type textarea "Osborne Park Aiurlo"
type textarea "x"
type textarea "Osborne Park Aiurl"
type textarea "x"
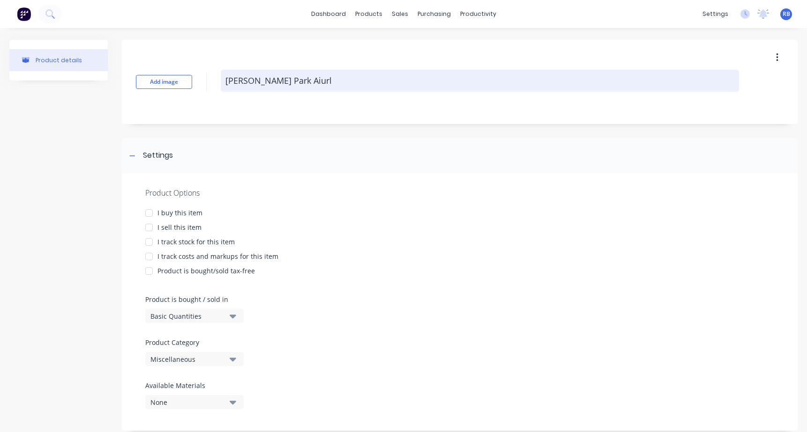
type textarea "Osborne Park Aiur"
type textarea "x"
type textarea "Osborne Park Aiu"
type textarea "x"
type textarea "Osborne Park Ai"
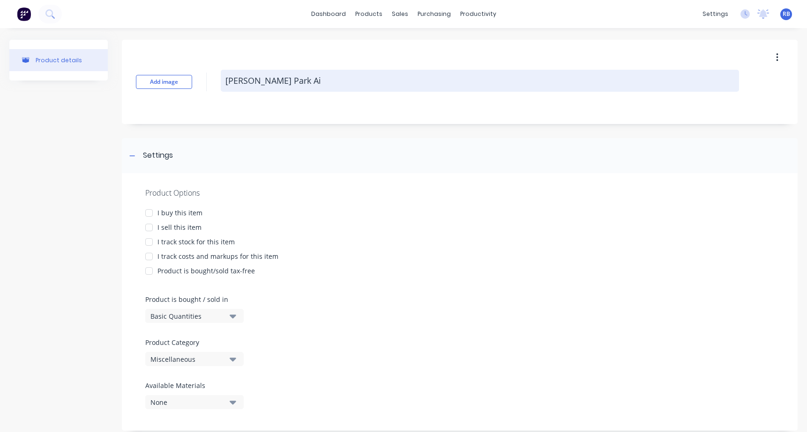
type textarea "x"
type textarea "Osborne Park Air"
type textarea "x"
type textarea "Osborne Park Airl"
type textarea "x"
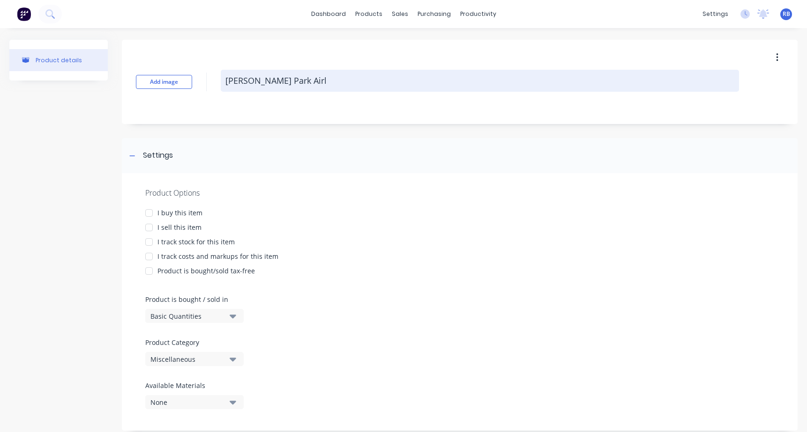
type textarea "Osborne Park Airlo"
type textarea "x"
type textarea "Osborne Park Airloc"
type textarea "x"
type textarea "Osborne Park Airlock"
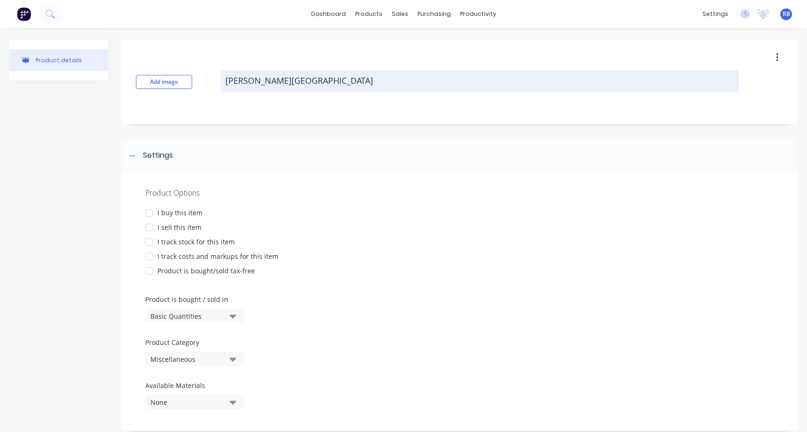
type textarea "x"
type textarea "Osborne Park Airloc"
type textarea "x"
type textarea "Osborne Park Airlo"
type textarea "x"
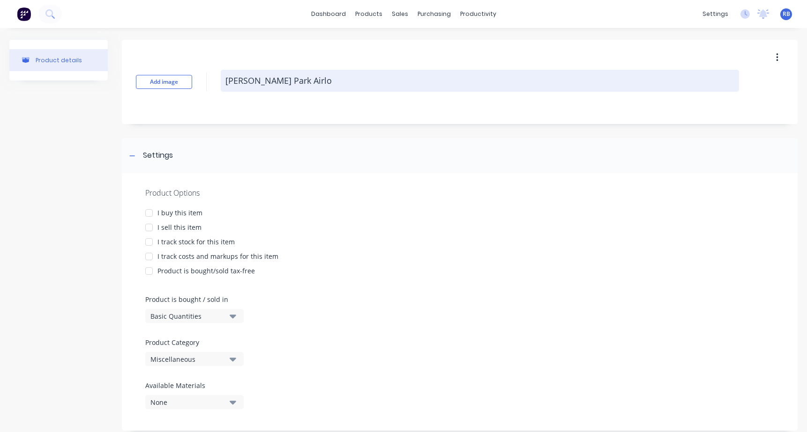
type textarea "Osborne Park Airl"
type textarea "x"
type textarea "Osborne Park Air"
type textarea "x"
type textarea "Osborne Park Ai"
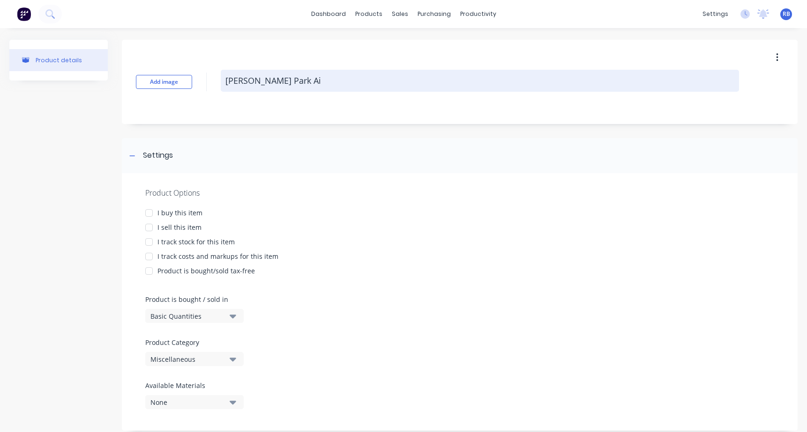
type textarea "x"
type textarea "Osborne Park A"
type textarea "x"
type textarea "Osborne Park"
type textarea "x"
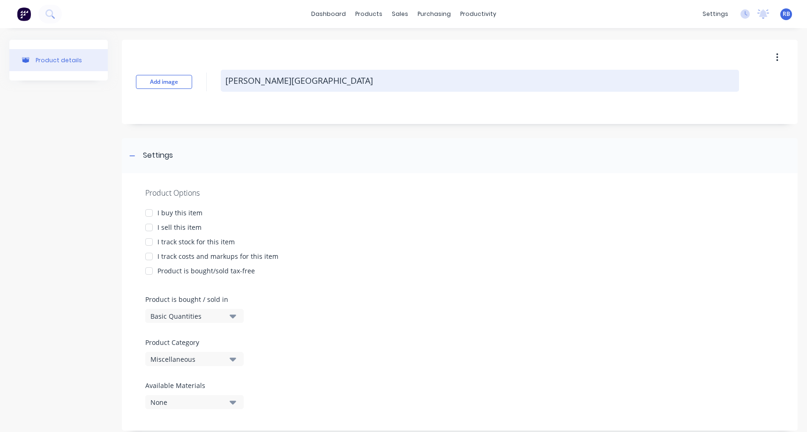
type textarea "Osborne Park E"
type textarea "x"
type textarea "Osborne Park En"
type textarea "x"
type textarea "Osborne Park Ent"
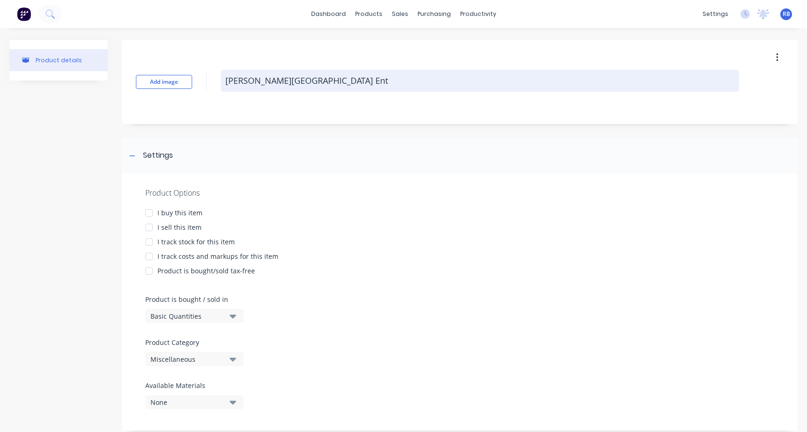
type textarea "x"
type textarea "Osborne Park Entr"
type textarea "x"
type textarea "Osborne Park Entry"
type textarea "x"
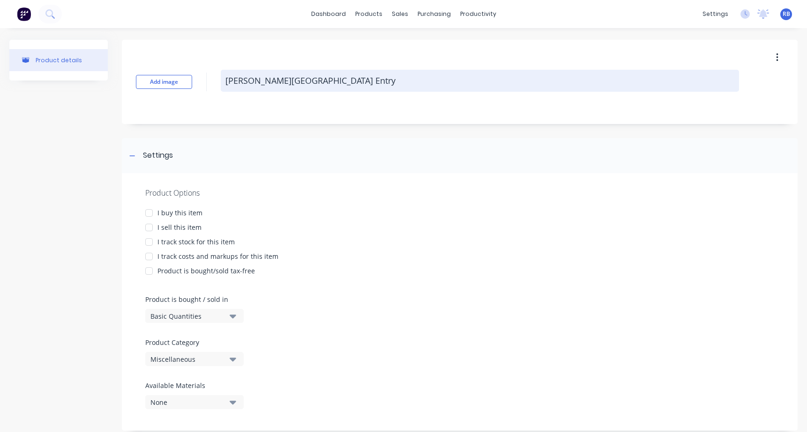
type textarea "Osborne Park Entry"
type textarea "x"
type textarea "Osborne Park Entry ("
type textarea "x"
type textarea "Osborne Park Entry (e"
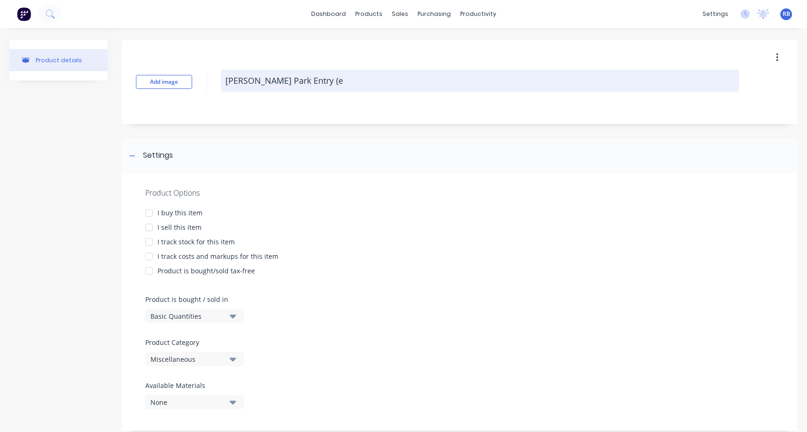
type textarea "x"
type textarea "Osborne Park Entry (ei"
type textarea "x"
type textarea "Osborne Park Entry (eit"
type textarea "x"
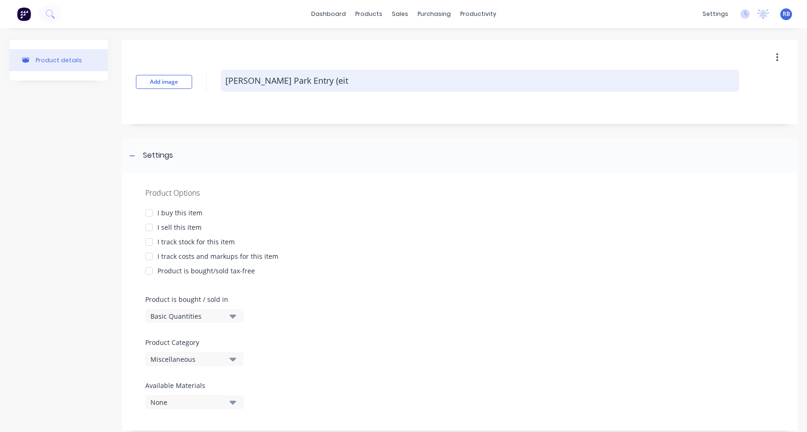
type textarea "Osborne Park Entry (eith"
type textarea "x"
type textarea "Osborne Park Entry (eithe"
type textarea "x"
type textarea "Osborne Park Entry (either"
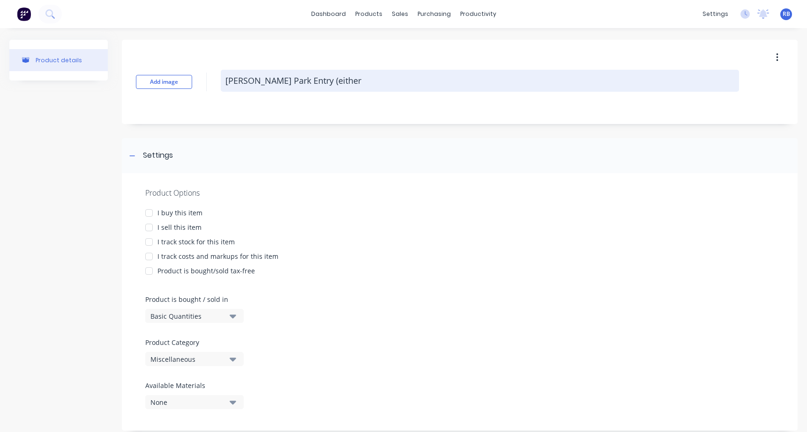
type textarea "x"
type textarea "Osborne Park Entry (either"
type textarea "x"
type textarea "Osborne Park Entry (either s"
type textarea "x"
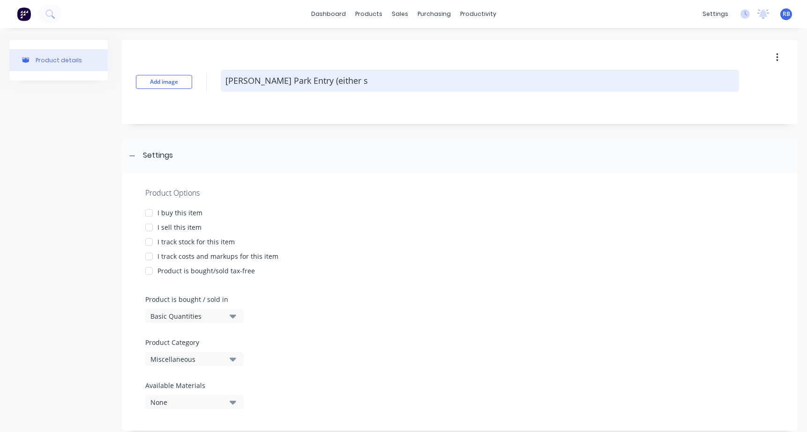
type textarea "Osborne Park Entry (either si"
type textarea "x"
type textarea "Osborne Park Entry (either sid"
type textarea "x"
type textarea "Osborne Park Entry (either side"
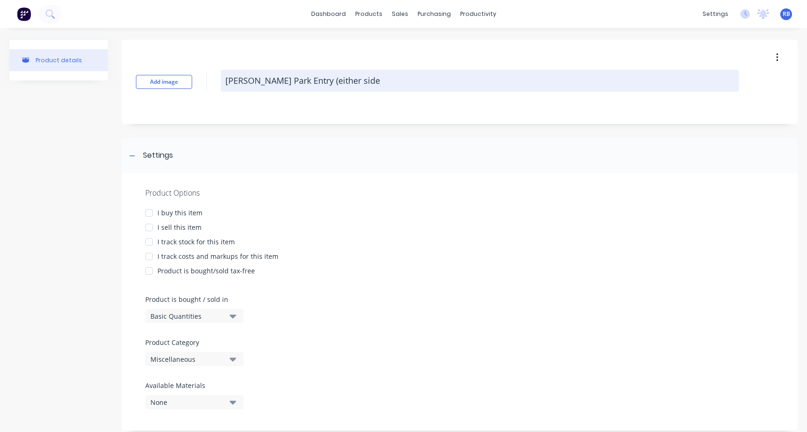
type textarea "x"
type textarea "Osborne Park Entry (either side"
type textarea "x"
type textarea "Osborne Park Entry (either side o"
type textarea "x"
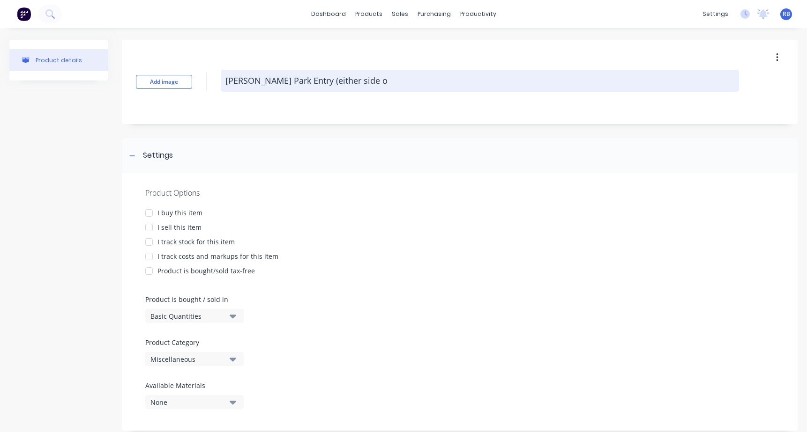
type textarea "Osborne Park Entry (either side of"
type textarea "x"
type textarea "Osborne Park Entry (either side of"
type textarea "x"
type textarea "Osborne Park Entry (either side of e"
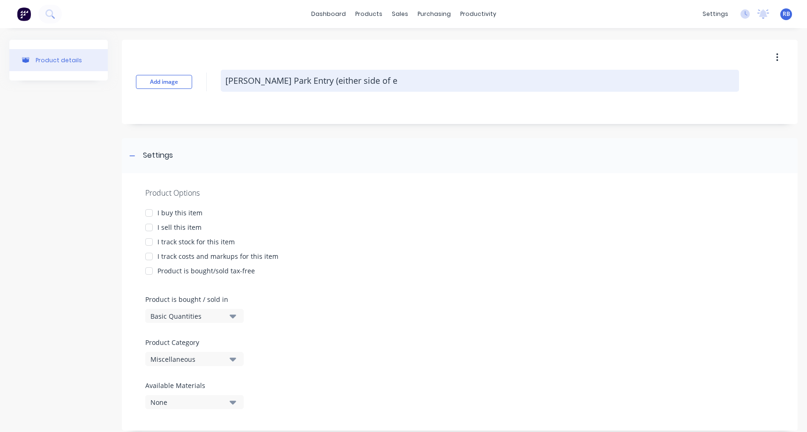
type textarea "x"
type textarea "Osborne Park Entry (either side of"
type textarea "x"
type textarea "Osborne Park Entry (either side of d"
type textarea "x"
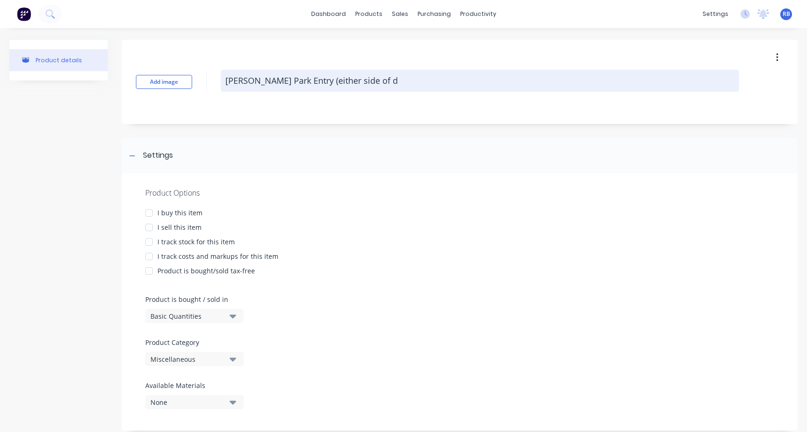
type textarea "Osborne Park Entry (either side of do"
type textarea "x"
type textarea "Osborne Park Entry (either side of doo"
type textarea "x"
type textarea "Osborne Park Entry (either side of door"
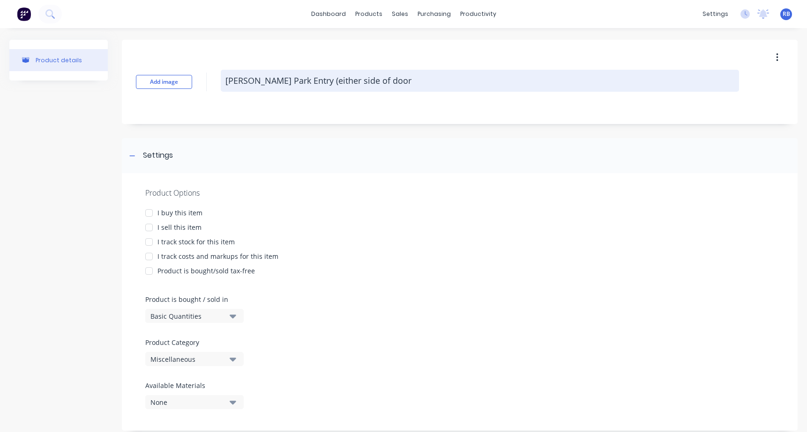
type textarea "x"
type textarea "Osborne Park Entry (either side of doors"
type textarea "x"
type textarea "Osborne Park Entry (either side of doors)"
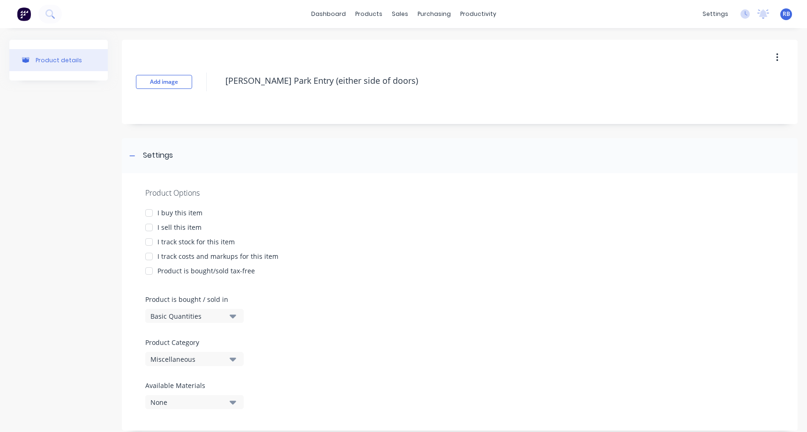
type textarea "x"
type textarea "Osborne Park Entry (either side of doors)-"
type textarea "x"
type textarea "Osborne Park Entry (either side of doors)"
type textarea "x"
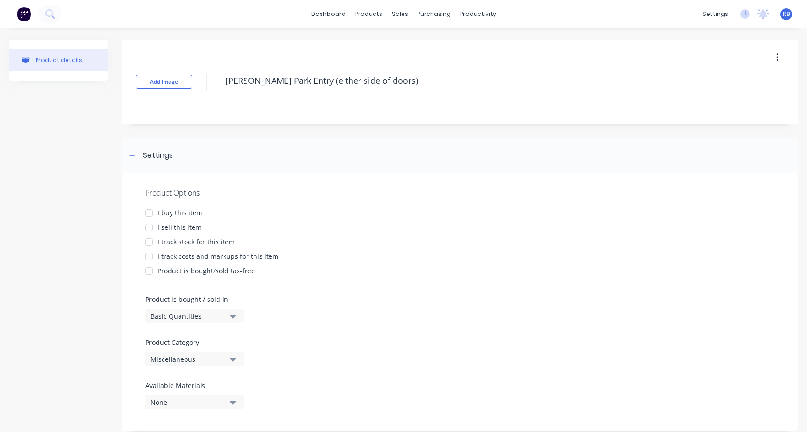
type textarea "Osborne Park Entry (either side of doors)"
type textarea "x"
type textarea "Osborne Park Entry (either side of doors) -"
type textarea "x"
type textarea "Osborne Park Entry (either side of doors) -"
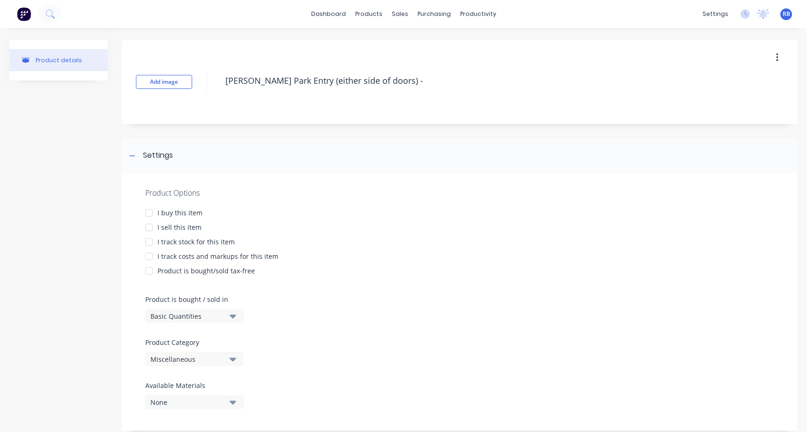
type textarea "x"
type textarea "Osborne Park Entry (either side of doors) - O"
type textarea "x"
type textarea "Osborne Park Entry (either side of doors) - On"
type textarea "x"
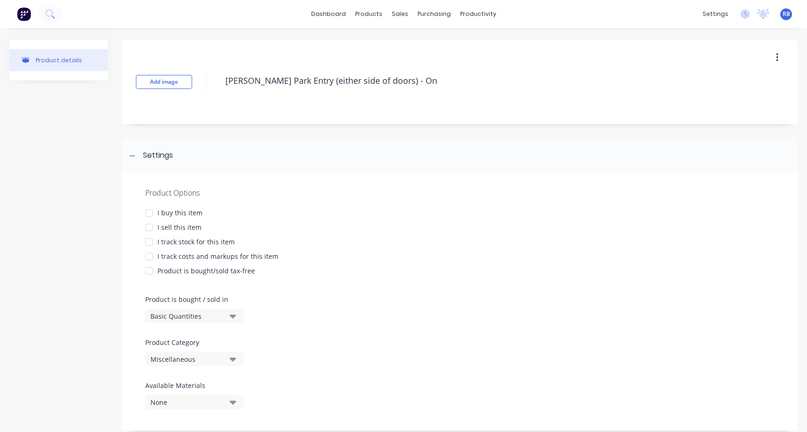
type textarea "Osborne Park Entry (either side of doors) - One"
type textarea "x"
type textarea "Osborne Park Entry (either side of doors) - Onew"
type textarea "x"
type textarea "Osborne Park Entry (either side of doors) - Onewa"
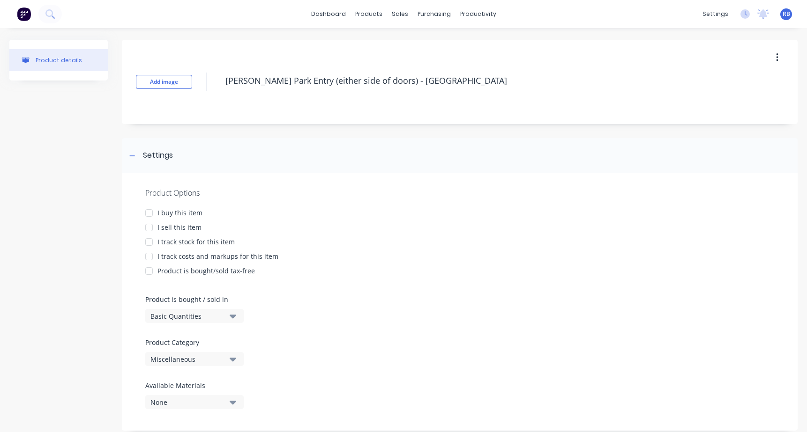
type textarea "x"
type textarea "Osborne Park Entry (either side of doors) - Oneway"
type textarea "x"
type textarea "Osborne Park Entry (either side of doors) - Oneway"
type textarea "x"
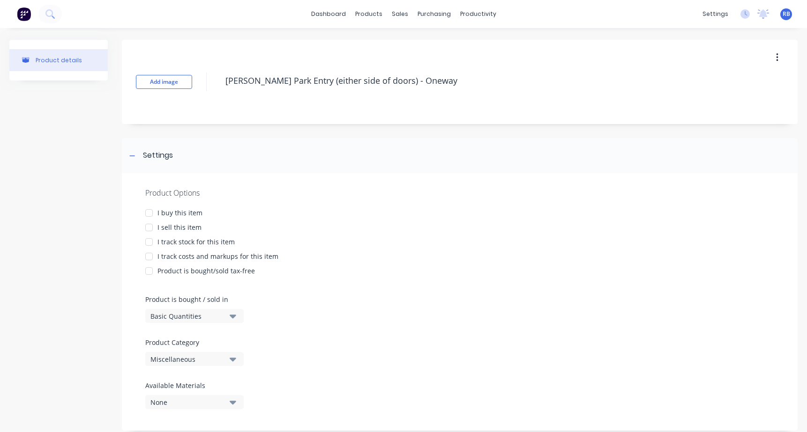
type textarea "Osborne Park Entry (either side of doors) - Oneway V"
type textarea "x"
type textarea "Osborne Park Entry (either side of doors) - Oneway Vi"
type textarea "x"
type textarea "Osborne Park Entry (either side of doors) - Oneway Vis"
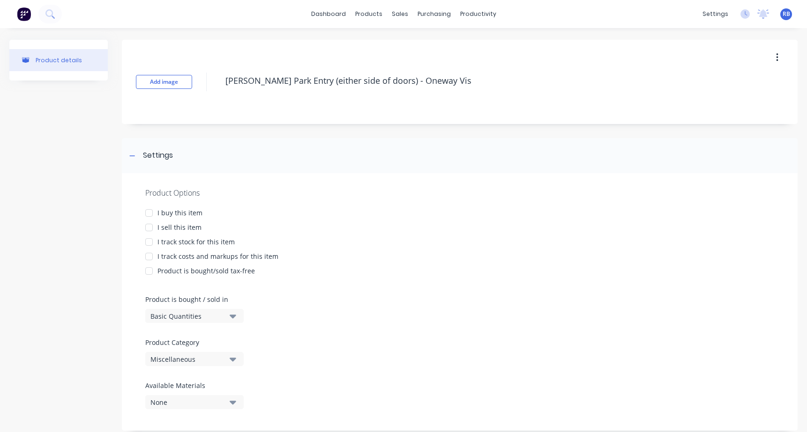
type textarea "x"
type textarea "Osborne Park Entry (either side of doors) - Oneway Visi"
type textarea "x"
type textarea "Osborne Park Entry (either side of doors) - Oneway Visio"
type textarea "x"
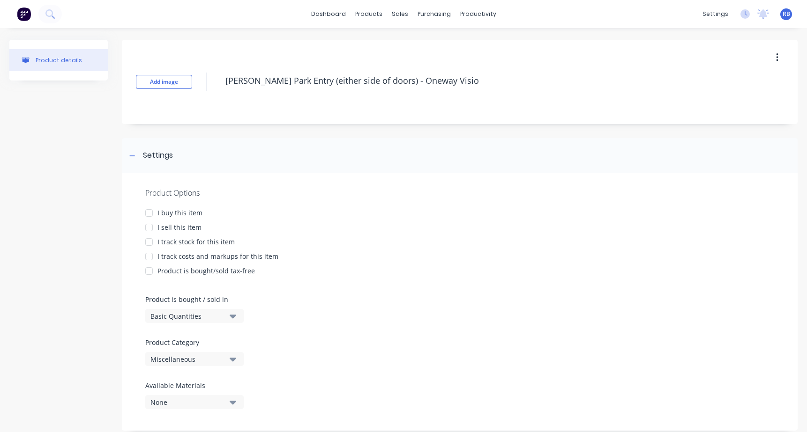
type textarea "Osborne Park Entry (either side of doors) - Oneway Vision"
click at [149, 228] on div at bounding box center [149, 227] width 19 height 19
type textarea "x"
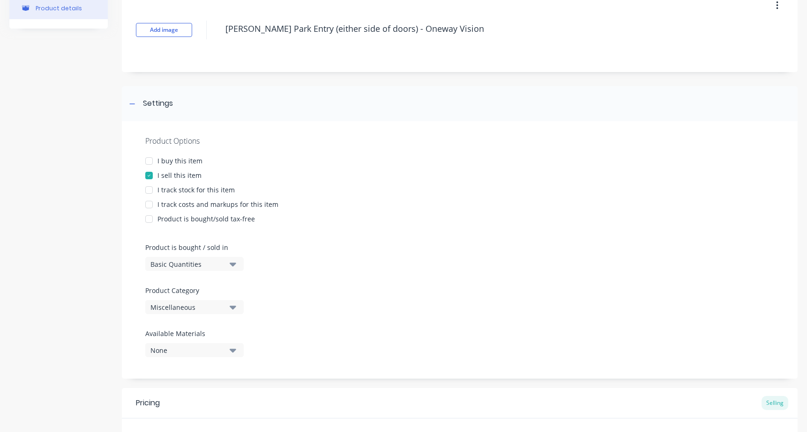
type textarea "Osborne Park Entry (either side of doors) - Oneway Vision"
type textarea "x"
type textarea "Osborne Park Entry (either side of doors) - Oneway Vision"
click at [175, 310] on div "Miscellaneous" at bounding box center [187, 308] width 75 height 10
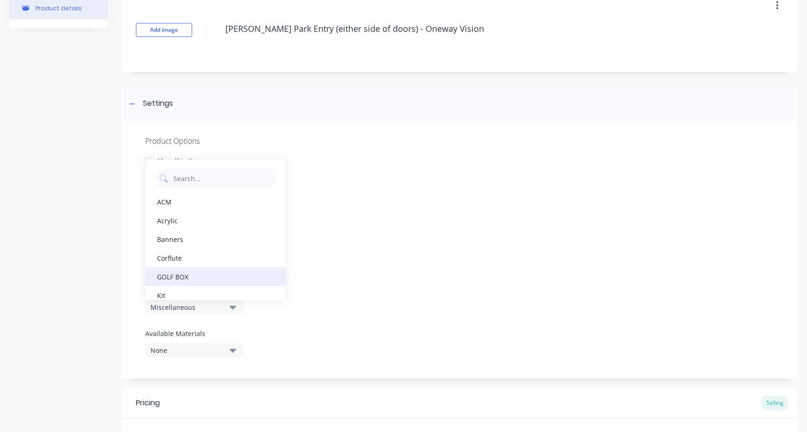
click at [170, 275] on div "GOLF BOX" at bounding box center [215, 277] width 141 height 19
type textarea "x"
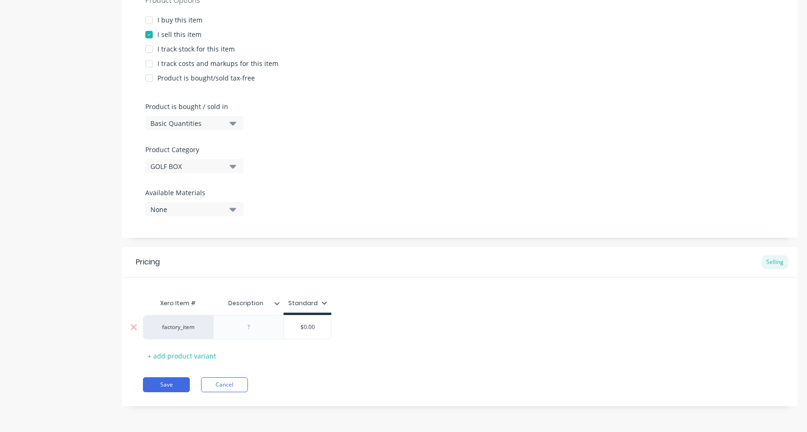
scroll to position [193, 0]
click at [250, 327] on div at bounding box center [248, 327] width 47 height 12
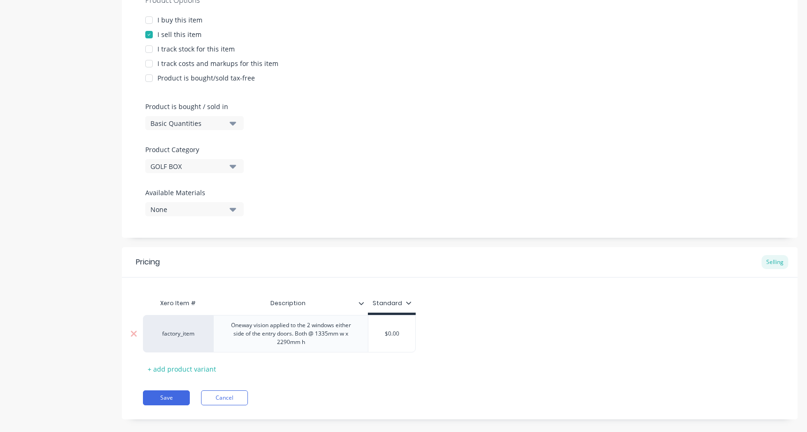
type textarea "x"
type input "$0.00"
click at [313, 350] on div "factory_item Oneway vision applied to the 2 windows either side of the entry do…" at bounding box center [279, 333] width 273 height 37
drag, startPoint x: 405, startPoint y: 333, endPoint x: 379, endPoint y: 333, distance: 25.8
click at [379, 333] on input "$0.00" at bounding box center [391, 334] width 47 height 8
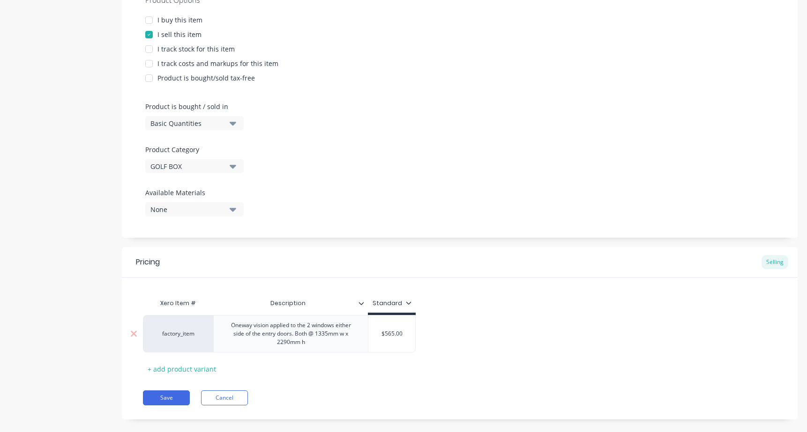
click at [298, 340] on div "Oneway vision applied to the 2 windows either side of the entry doors. Both @ 1…" at bounding box center [290, 334] width 147 height 29
click at [310, 341] on div "Oneway vision applied to the 2 windows either side of the entry doors. Both @ 1…" at bounding box center [290, 334] width 147 height 29
click at [338, 325] on div "Oneway vision applied to the 2 windows either side of the entry doors. Both @ 1…" at bounding box center [290, 334] width 147 height 29
click at [267, 322] on div "Oneway vision applied to the 2 window panels either side of the entry doors. Bo…" at bounding box center [290, 334] width 147 height 29
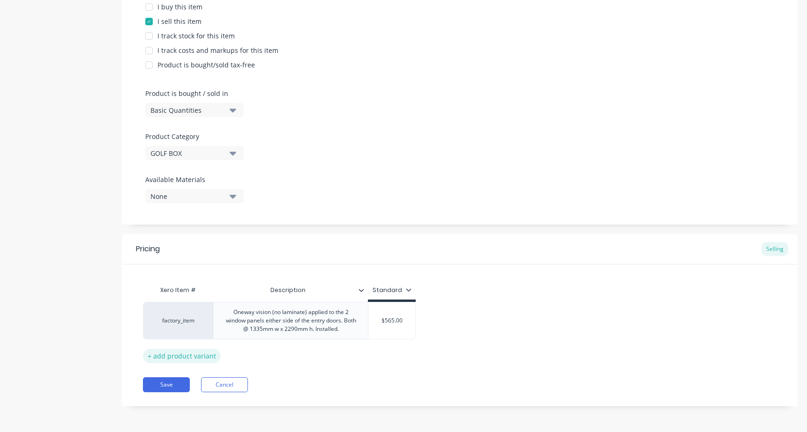
scroll to position [206, 0]
click at [155, 383] on button "Save" at bounding box center [166, 385] width 47 height 15
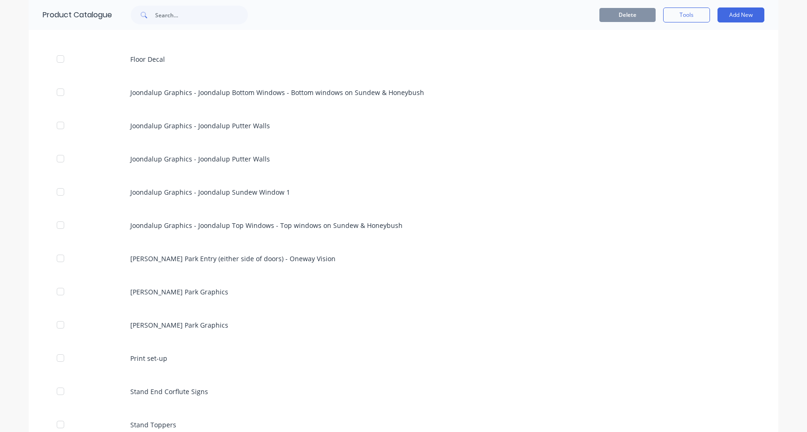
scroll to position [387, 0]
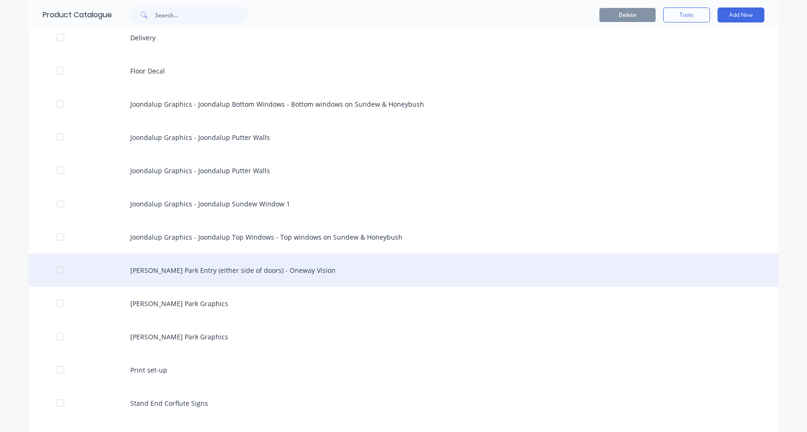
click at [184, 266] on div "Osborne Park Entry (either side of doors) - Oneway Vision" at bounding box center [404, 270] width 750 height 33
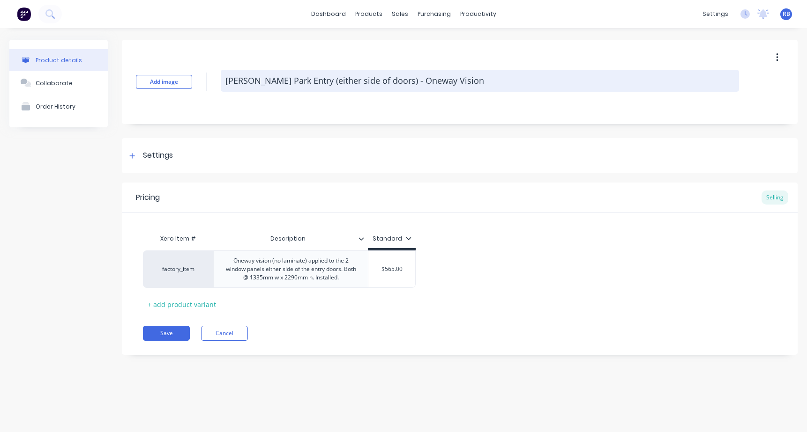
click at [300, 81] on textarea "Osborne Park Entry (either side of doors) - Oneway Vision" at bounding box center [480, 81] width 518 height 22
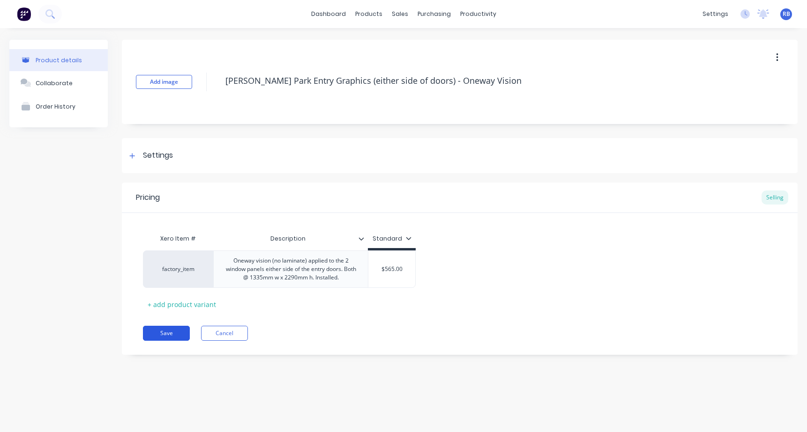
click at [164, 333] on button "Save" at bounding box center [166, 333] width 47 height 15
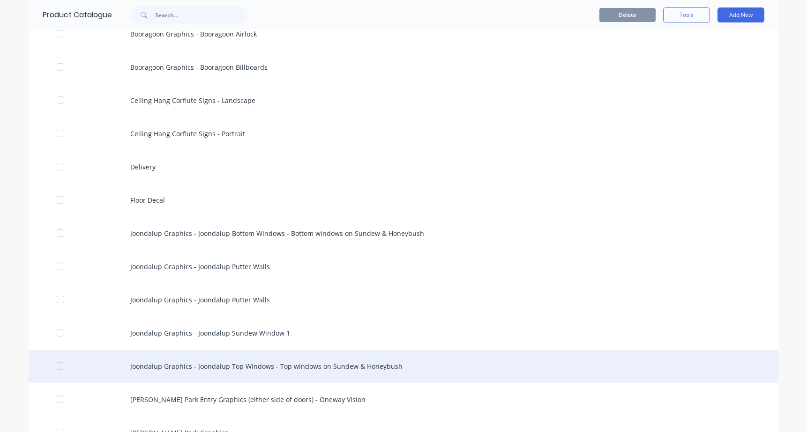
scroll to position [256, 0]
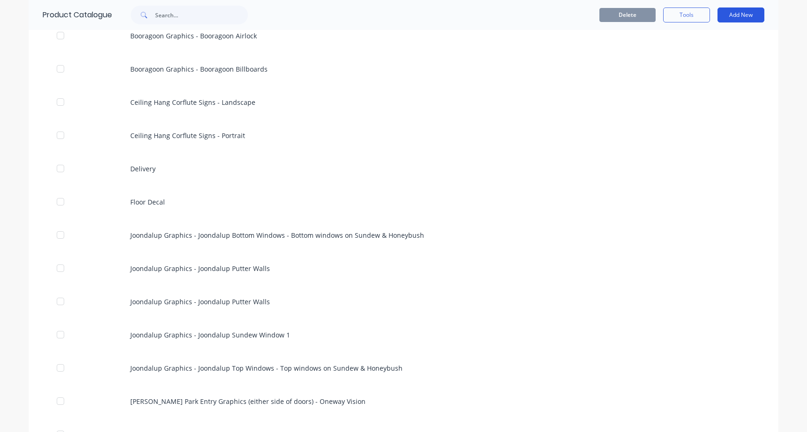
click at [744, 10] on button "Add New" at bounding box center [740, 14] width 47 height 15
click at [703, 55] on div "Product" at bounding box center [720, 58] width 72 height 14
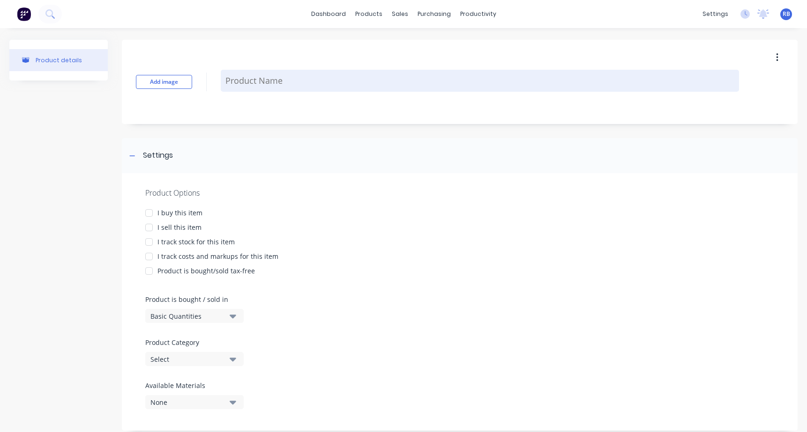
click at [258, 82] on textarea at bounding box center [480, 81] width 518 height 22
paste textarea "Booragoon Graphics - Booragoon Airlock"
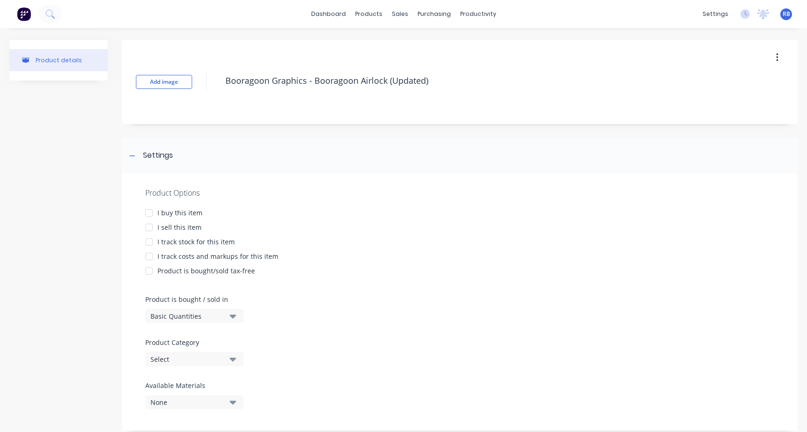
click at [153, 226] on div at bounding box center [149, 227] width 19 height 19
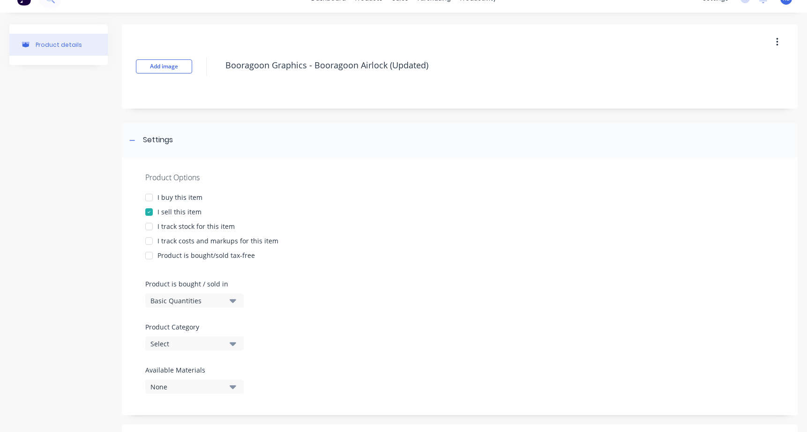
scroll to position [31, 0]
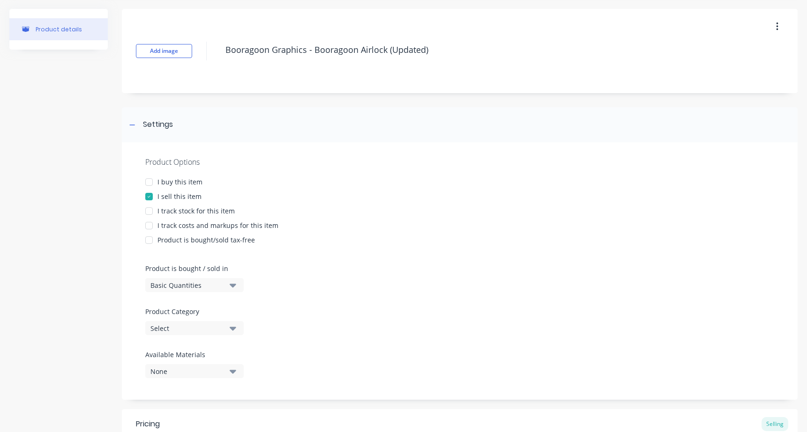
click at [161, 326] on div "Select" at bounding box center [187, 329] width 75 height 10
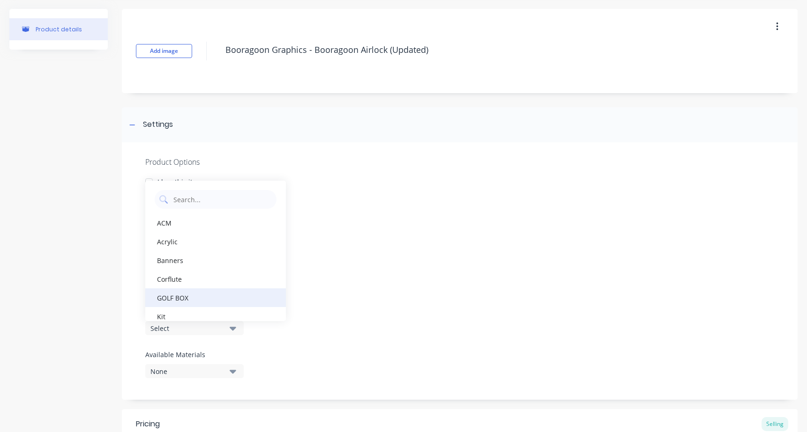
click at [172, 293] on div "GOLF BOX" at bounding box center [215, 298] width 141 height 19
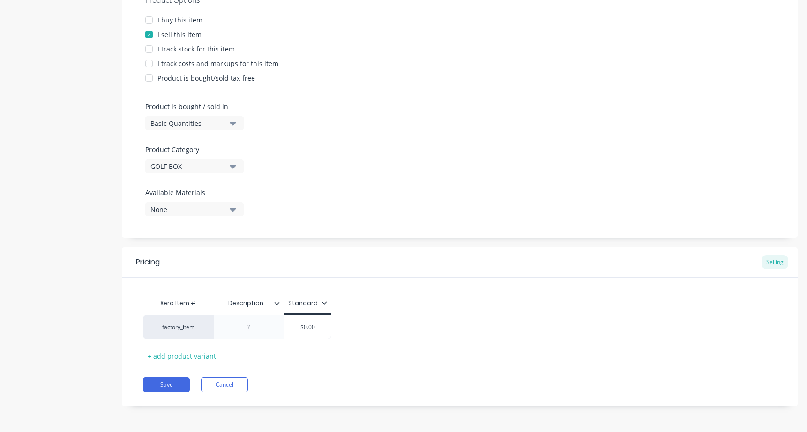
scroll to position [193, 0]
click at [260, 328] on div at bounding box center [248, 327] width 47 height 12
paste div
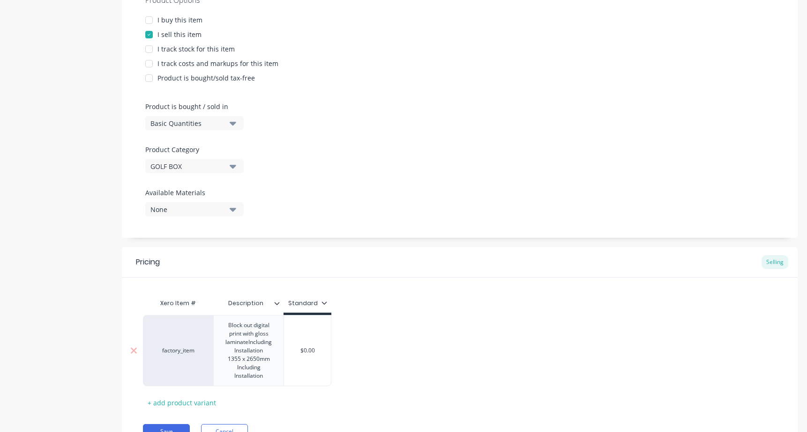
click at [248, 343] on div "Block out digital print with gloss laminateIncluding Installation 1355 x 2650mm…" at bounding box center [248, 351] width 62 height 63
click at [269, 360] on div "Block out digital print with gloss laminate. Including Installation 1355 x 2650…" at bounding box center [248, 355] width 62 height 71
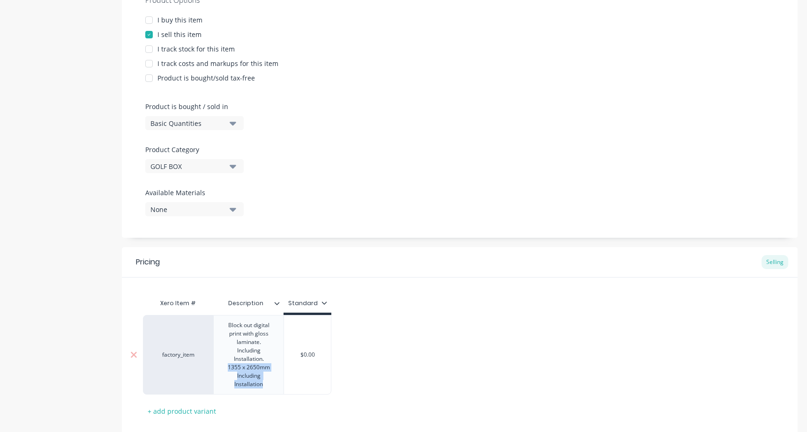
drag, startPoint x: 266, startPoint y: 384, endPoint x: 220, endPoint y: 366, distance: 49.4
click at [220, 366] on div "Block out digital print with gloss laminate. Including Installation. 1355 x 265…" at bounding box center [248, 355] width 62 height 71
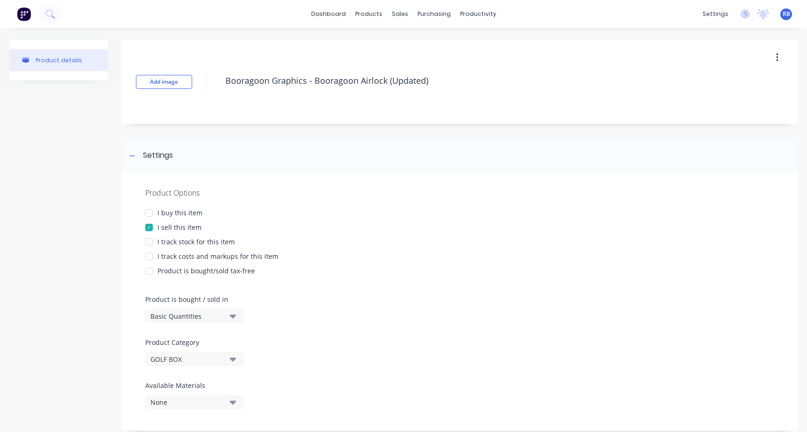
scroll to position [0, 0]
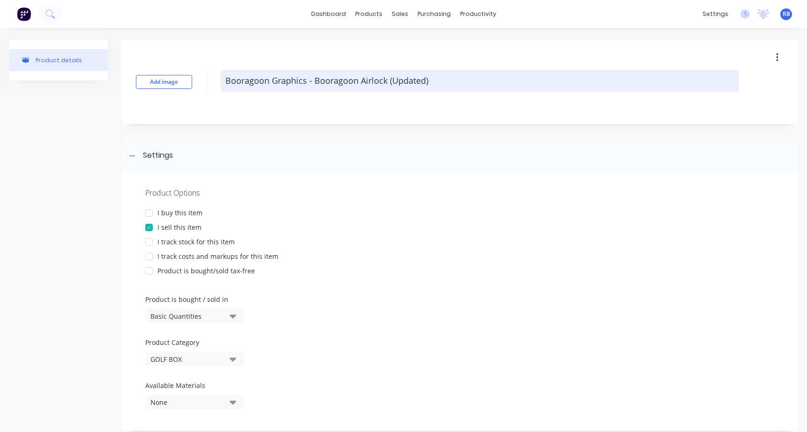
click at [380, 82] on textarea "Booragoon Graphics - Booragoon Airlock (Updated)" at bounding box center [480, 81] width 518 height 22
click at [383, 80] on textarea "Booragoon Graphics - Booragoon Airlock (Updated)" at bounding box center [480, 81] width 518 height 22
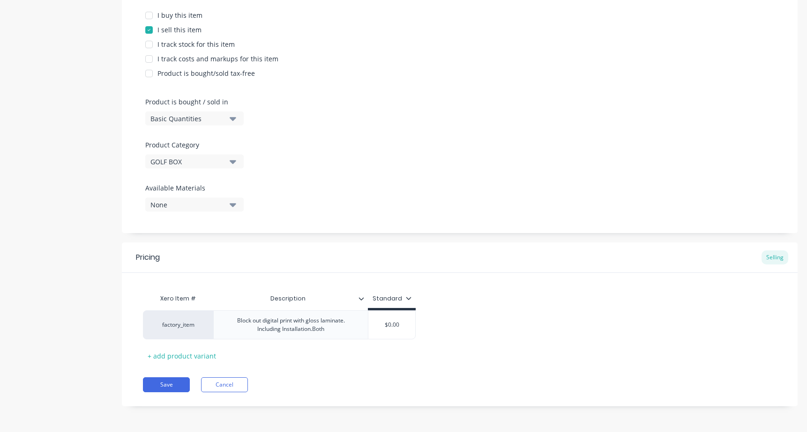
scroll to position [198, 0]
click at [331, 328] on div "Block out digital print with gloss laminate. Including Installation.Both" at bounding box center [291, 325] width 123 height 21
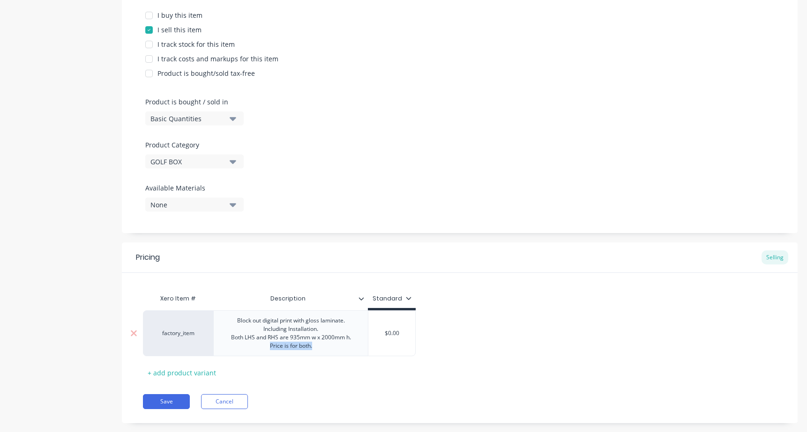
drag, startPoint x: 326, startPoint y: 348, endPoint x: 267, endPoint y: 348, distance: 58.6
click at [267, 348] on div "Block out digital print with gloss laminate. Including Installation. Both LHS a…" at bounding box center [290, 333] width 147 height 37
drag, startPoint x: 317, startPoint y: 330, endPoint x: 238, endPoint y: 329, distance: 79.7
click at [238, 329] on div "Block out digital print with gloss laminate. Including Installation. Both LHS a…" at bounding box center [290, 333] width 147 height 37
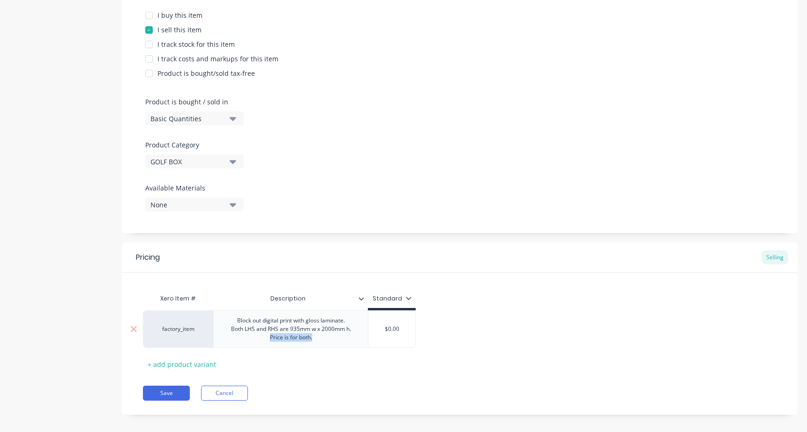
drag, startPoint x: 319, startPoint y: 337, endPoint x: 264, endPoint y: 336, distance: 54.4
click at [264, 336] on div "Block out digital print with gloss laminate. Both LHS and RHS are 935mm w x 200…" at bounding box center [290, 329] width 147 height 29
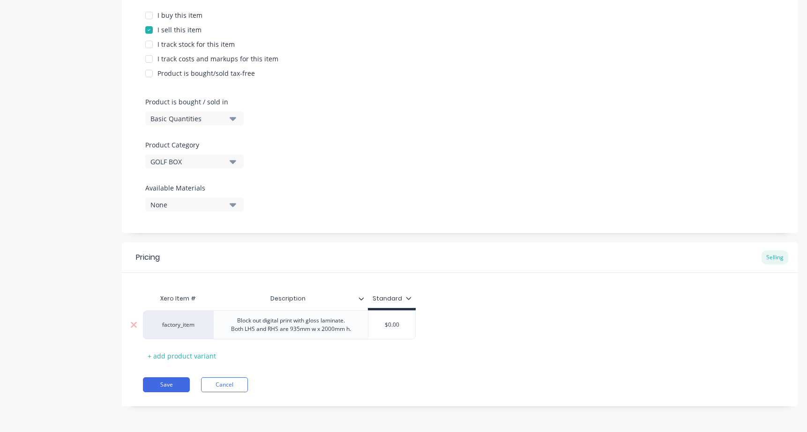
click at [243, 328] on div "Block out digital print with gloss laminate. Both LHS and RHS are 935mm w x 200…" at bounding box center [290, 325] width 135 height 21
click at [271, 330] on div "Block out digital print with gloss laminate. LHS and RHS are 935mm w x 2000mm h." at bounding box center [291, 325] width 123 height 21
click at [356, 331] on div "Block out digital print with gloss laminate. LHS and RHS panels are 935mm w x 2…" at bounding box center [291, 325] width 142 height 21
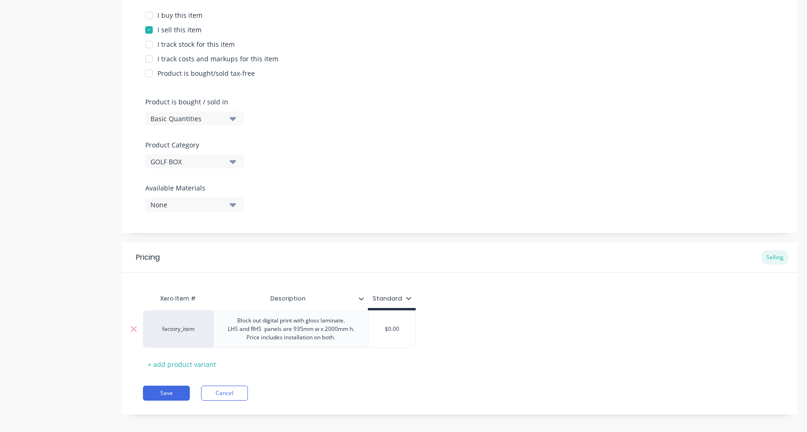
click at [401, 326] on input "$0.00" at bounding box center [391, 329] width 47 height 8
drag, startPoint x: 409, startPoint y: 326, endPoint x: 378, endPoint y: 326, distance: 30.9
click at [378, 326] on input "$0.00" at bounding box center [391, 329] width 47 height 8
click at [480, 323] on div "factory_item Block out digital print with gloss laminate. LHS and RHS panels ar…" at bounding box center [459, 329] width 633 height 37
drag, startPoint x: 406, startPoint y: 329, endPoint x: 372, endPoint y: 330, distance: 33.3
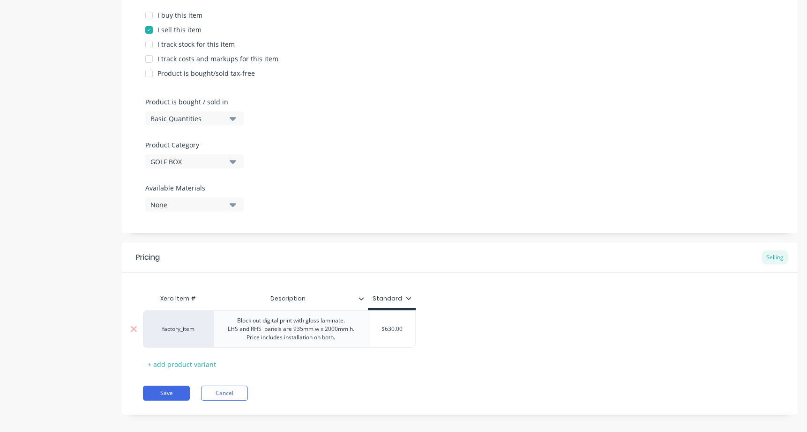
click at [375, 329] on input "$630.00" at bounding box center [391, 329] width 47 height 8
click at [477, 310] on div "Xero Item # Description Standard factory_item Block out digital print with glos…" at bounding box center [459, 331] width 633 height 82
click at [163, 394] on button "Save" at bounding box center [166, 393] width 47 height 15
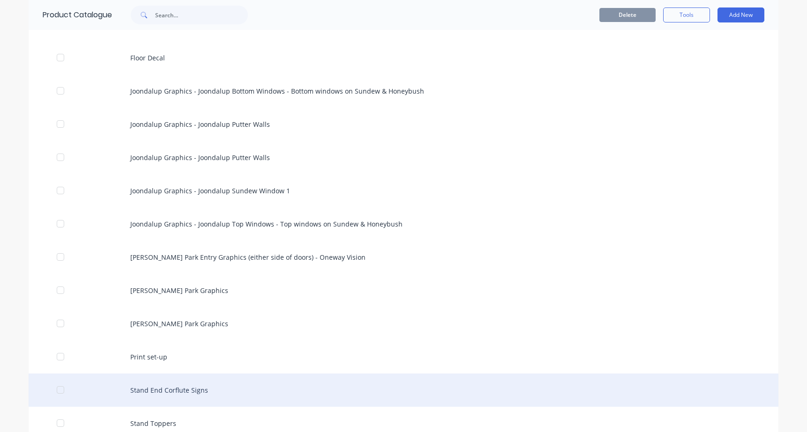
scroll to position [431, 0]
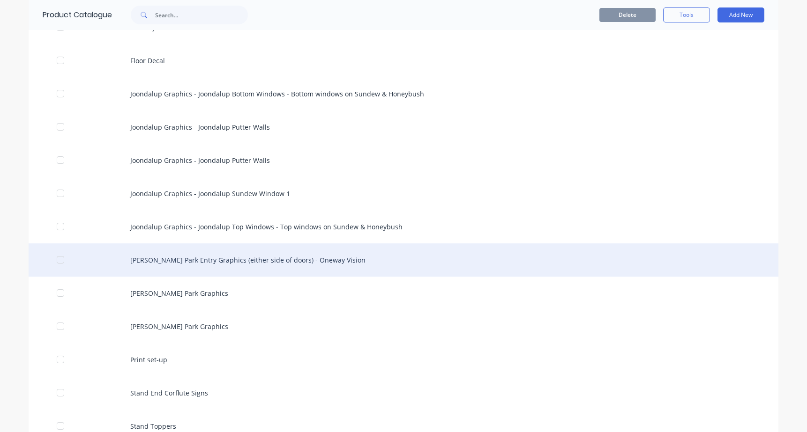
click at [185, 256] on div "Osborne Park Entry Graphics (either side of doors) - Oneway Vision" at bounding box center [404, 260] width 750 height 33
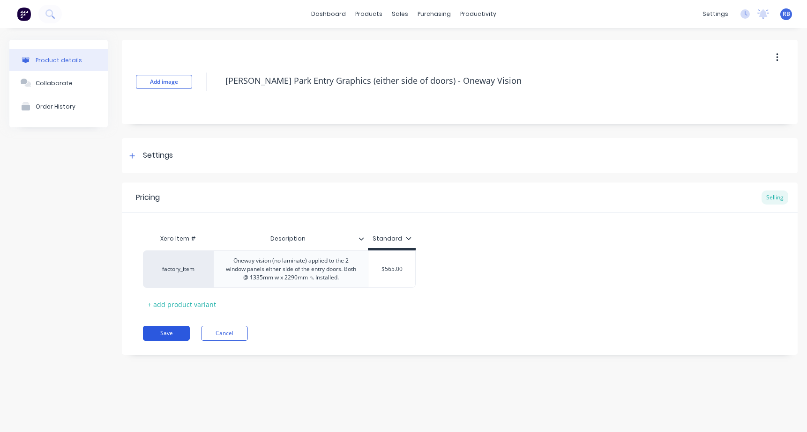
click at [171, 332] on button "Save" at bounding box center [166, 333] width 47 height 15
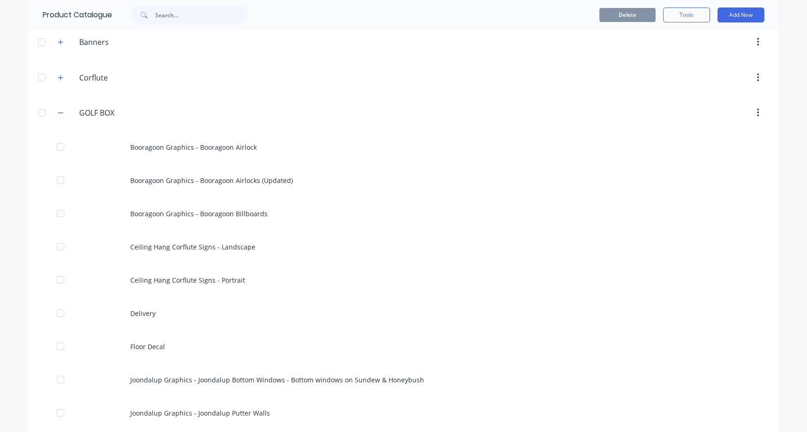
scroll to position [134, 0]
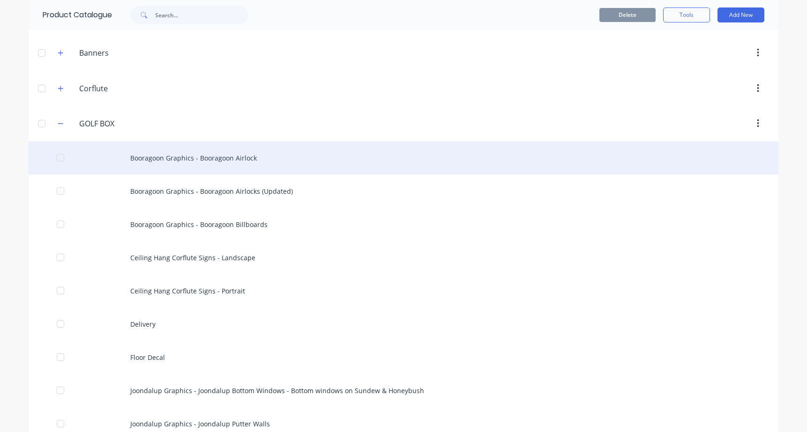
click at [211, 164] on div "Booragoon Graphics - Booragoon Airlock" at bounding box center [404, 158] width 750 height 33
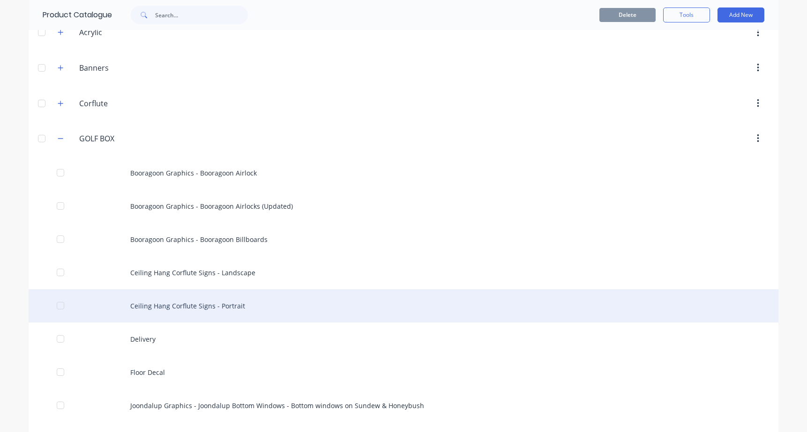
scroll to position [124, 0]
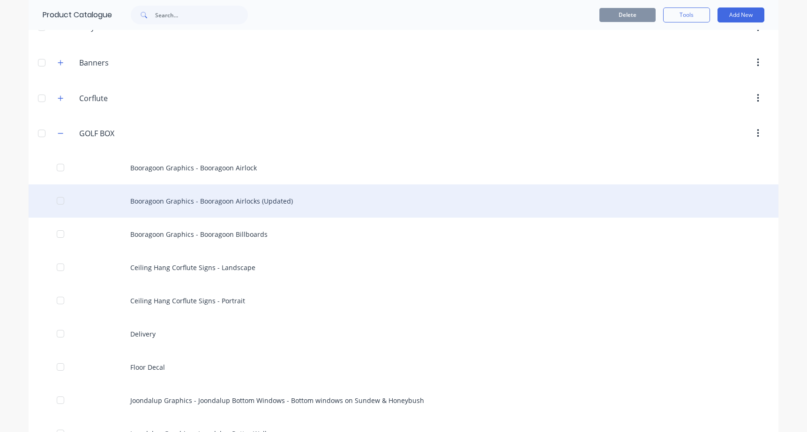
click at [219, 206] on div "Booragoon Graphics - Booragoon Airlocks (Updated)" at bounding box center [404, 201] width 750 height 33
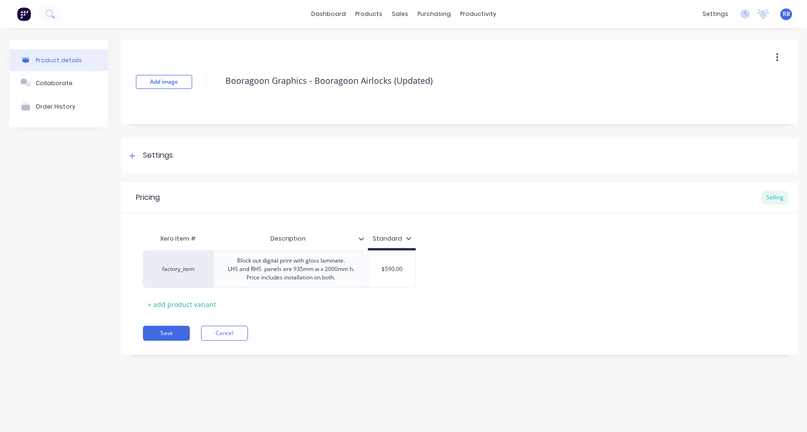
click at [660, 2] on div "dashboard products sales purchasing productivity dashboard products Product Cat…" at bounding box center [403, 14] width 807 height 28
click at [382, 272] on input "$590.00" at bounding box center [391, 269] width 47 height 8
drag, startPoint x: 407, startPoint y: 272, endPoint x: 360, endPoint y: 265, distance: 47.4
click at [360, 265] on div "factory_item Block out digital print with gloss laminate. LHS and RHS panels ar…" at bounding box center [279, 269] width 273 height 37
click at [327, 269] on div "Block out digital print with gloss laminate. LHS and RHS panels are 935mm w x 2…" at bounding box center [290, 269] width 147 height 29
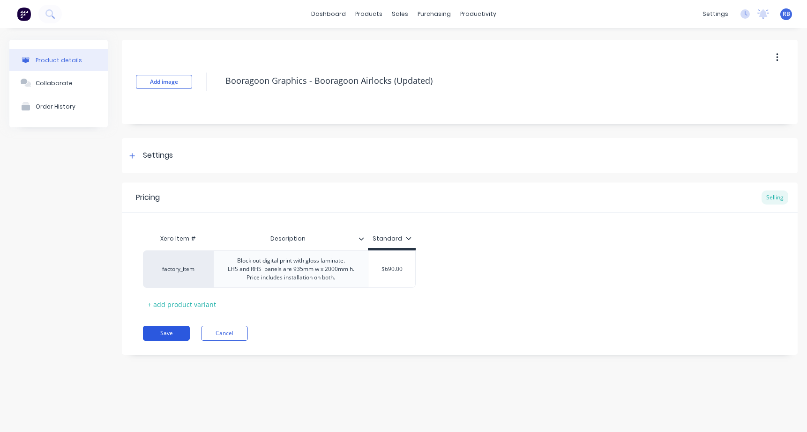
click at [170, 336] on button "Save" at bounding box center [166, 333] width 47 height 15
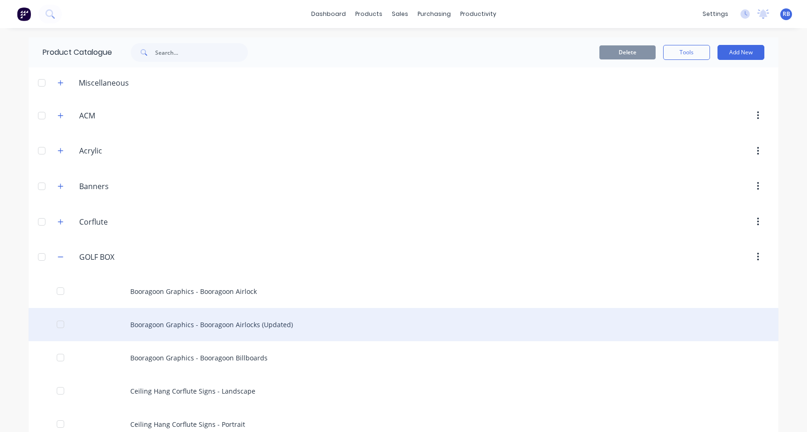
click at [226, 322] on div "Booragoon Graphics - Booragoon Airlocks (Updated)" at bounding box center [404, 324] width 750 height 33
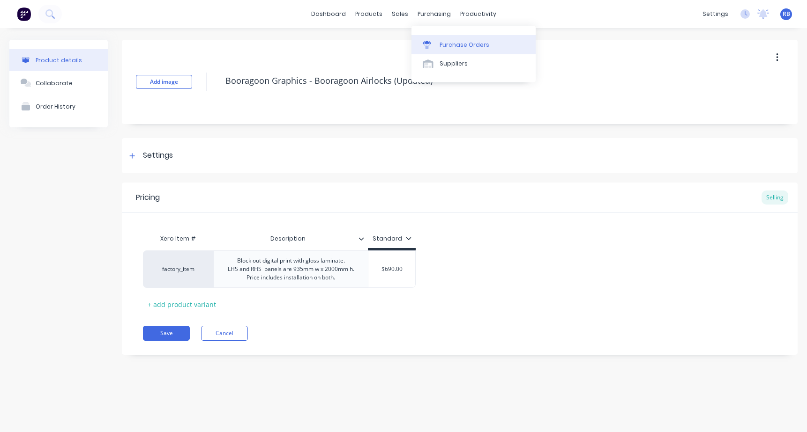
click at [457, 46] on div "Purchase Orders" at bounding box center [464, 45] width 50 height 8
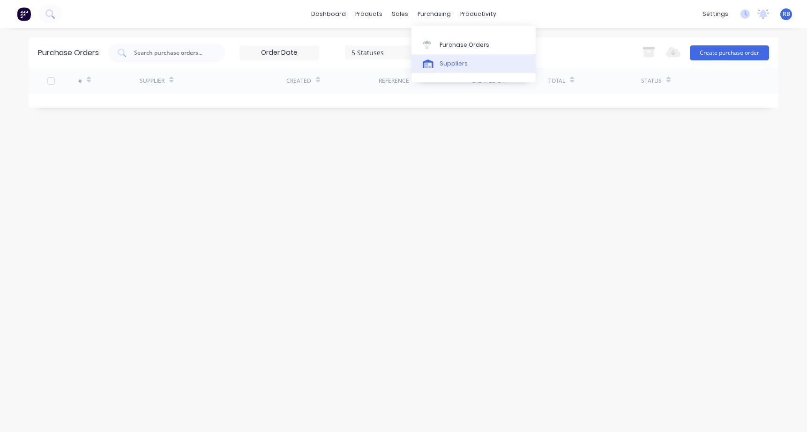
click at [455, 66] on div "Suppliers" at bounding box center [453, 64] width 28 height 8
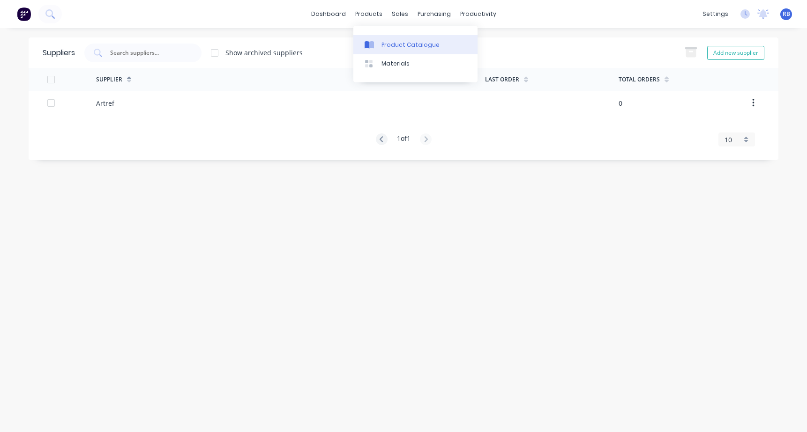
click at [387, 45] on div "Product Catalogue" at bounding box center [410, 45] width 58 height 8
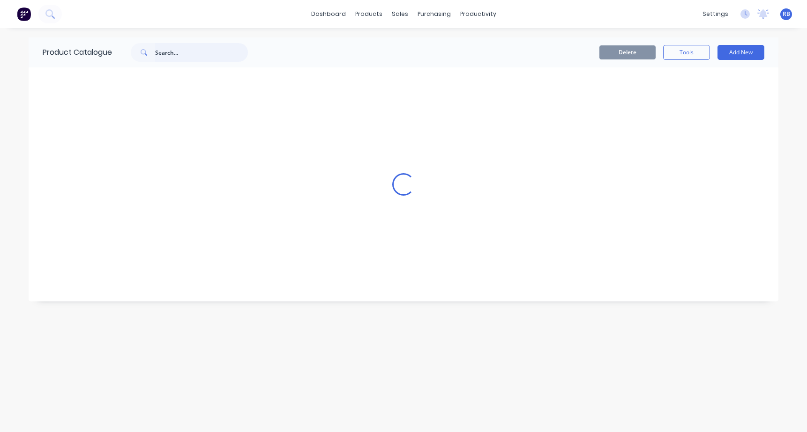
click at [184, 52] on input "text" at bounding box center [201, 52] width 93 height 19
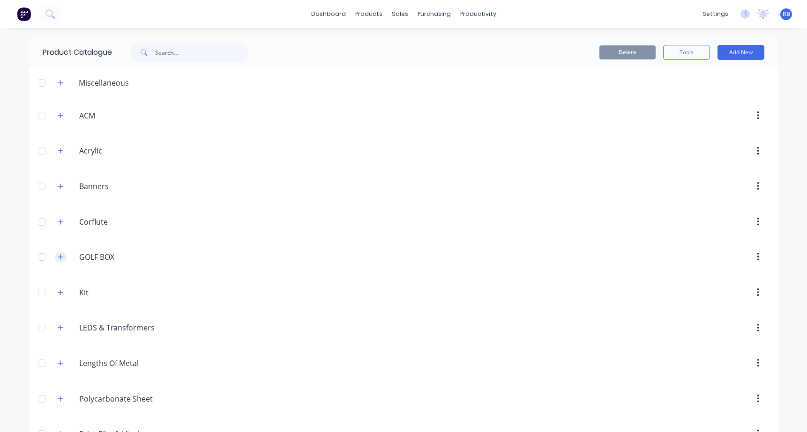
click at [56, 258] on button "button" at bounding box center [61, 258] width 12 height 12
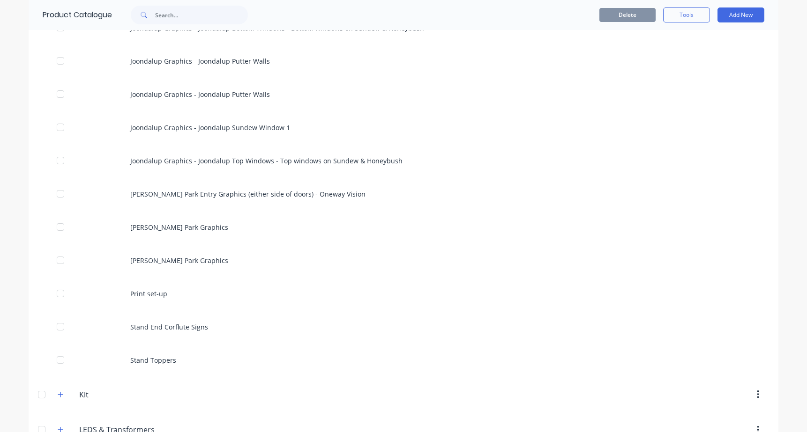
scroll to position [489, 0]
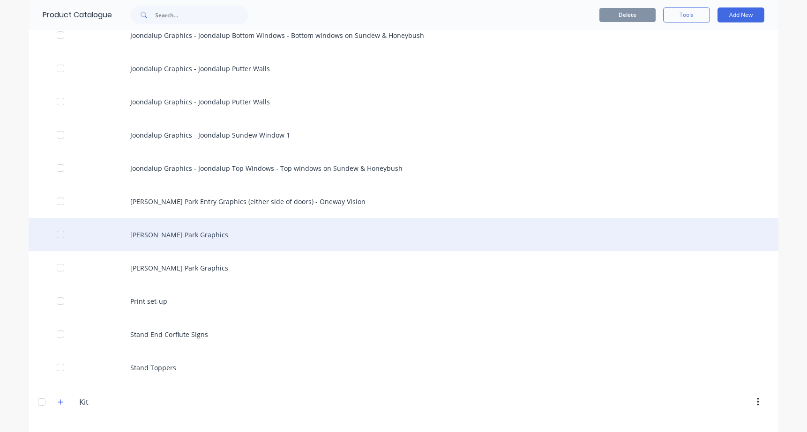
click at [164, 223] on div "Osborne Park Graphics" at bounding box center [404, 234] width 750 height 33
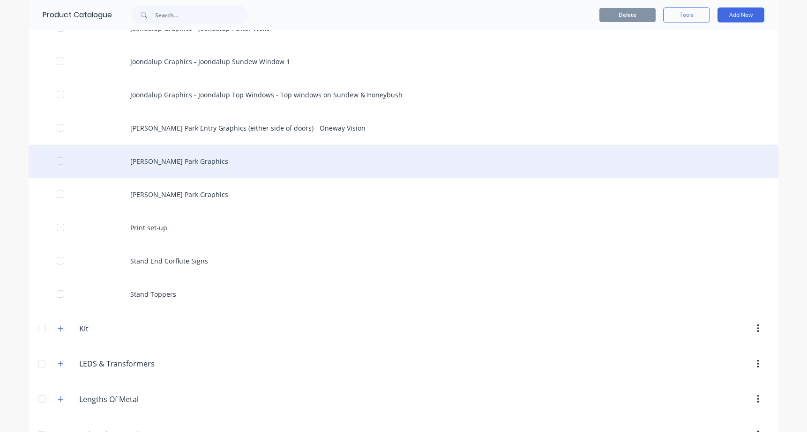
scroll to position [564, 0]
click at [197, 164] on div "Osborne Park Graphics" at bounding box center [404, 160] width 750 height 33
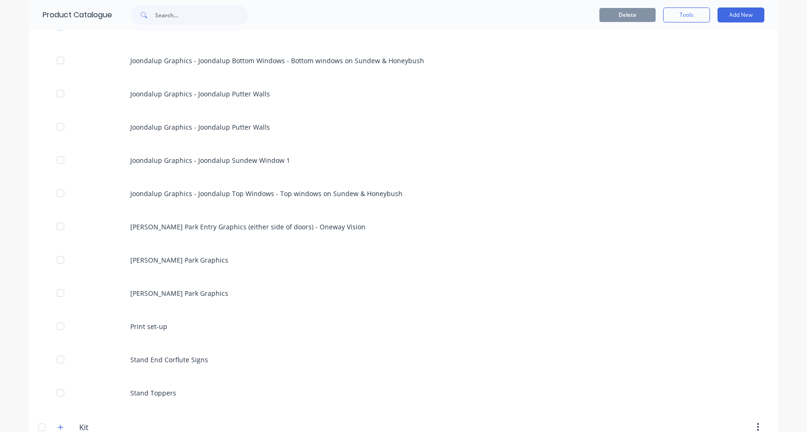
scroll to position [470, 0]
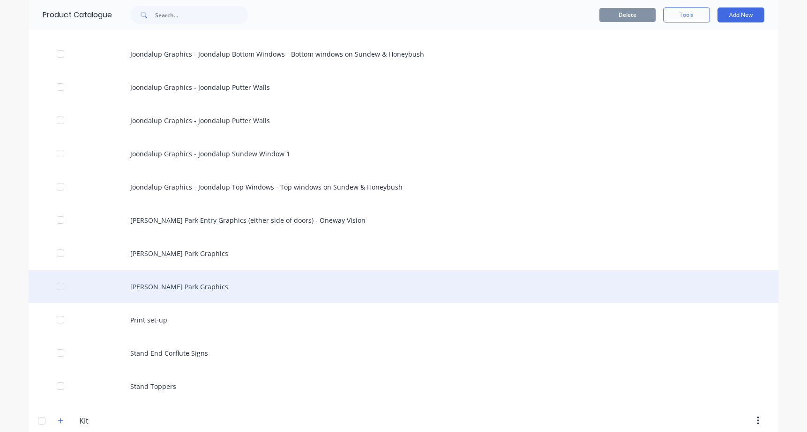
click at [179, 285] on div "Osborne Park Graphics" at bounding box center [404, 286] width 750 height 33
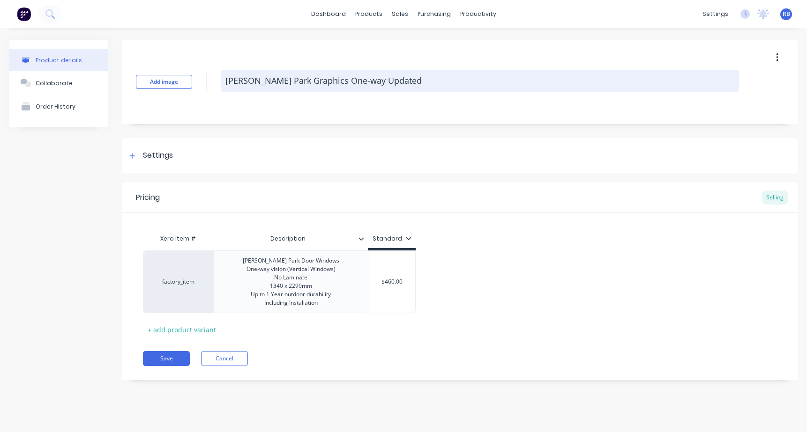
drag, startPoint x: 405, startPoint y: 81, endPoint x: 318, endPoint y: 79, distance: 87.2
click at [318, 79] on textarea "Osborne Park Graphics One-way Updated" at bounding box center [480, 81] width 518 height 22
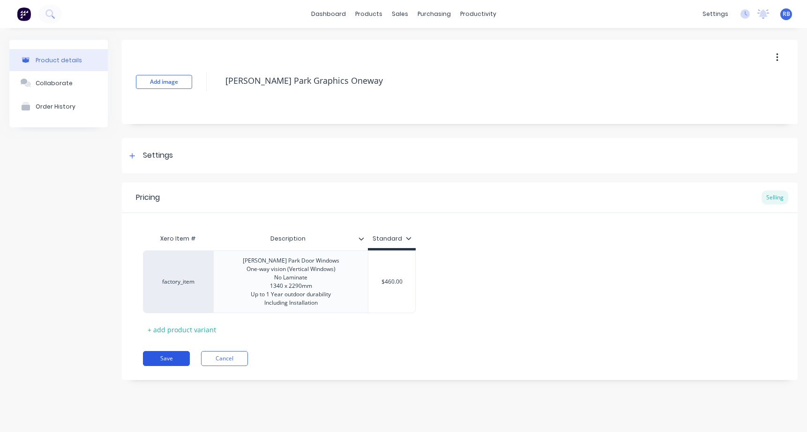
click at [163, 362] on button "Save" at bounding box center [166, 358] width 47 height 15
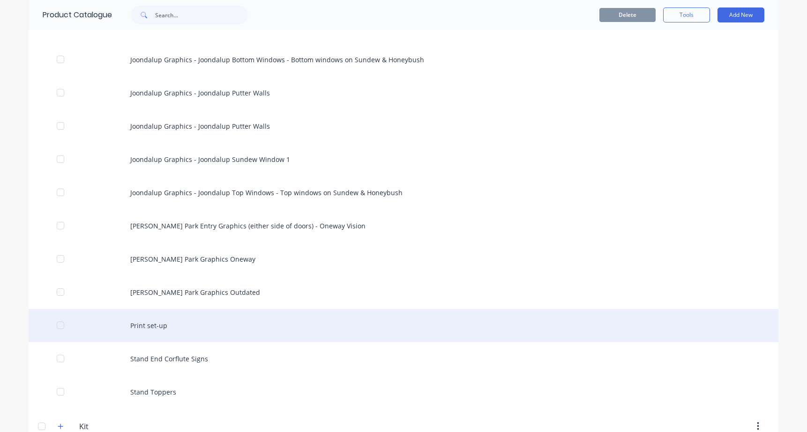
scroll to position [468, 0]
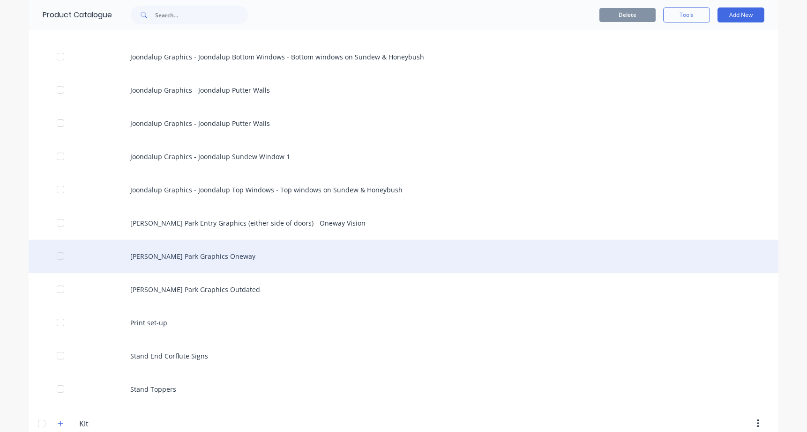
click at [226, 256] on div "Osborne Park Graphics Oneway" at bounding box center [404, 256] width 750 height 33
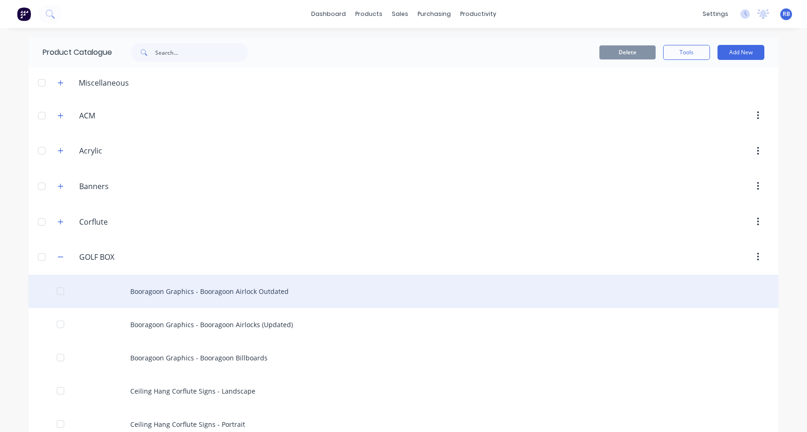
click at [258, 300] on div "Booragoon Graphics - Booragoon Airlock Outdated" at bounding box center [404, 291] width 750 height 33
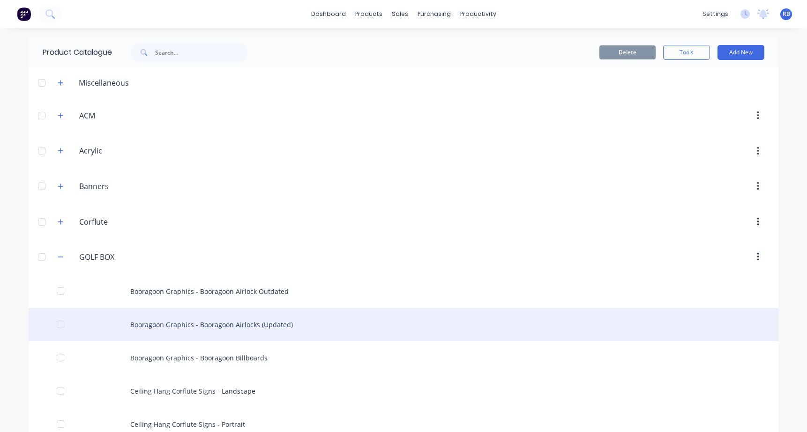
click at [203, 324] on div "Booragoon Graphics - Booragoon Airlocks (Updated)" at bounding box center [404, 324] width 750 height 33
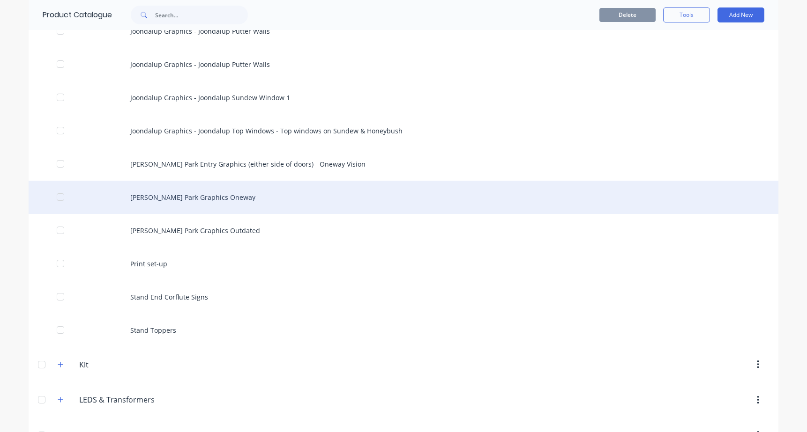
scroll to position [528, 0]
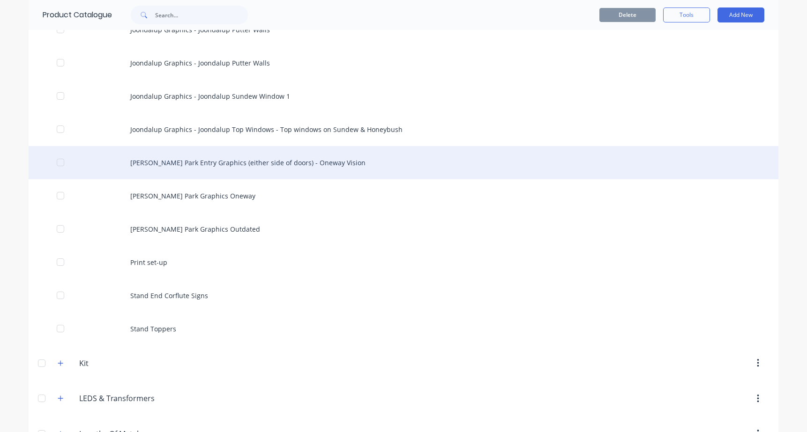
click at [187, 162] on div "Osborne Park Entry Graphics (either side of doors) - Oneway Vision" at bounding box center [404, 162] width 750 height 33
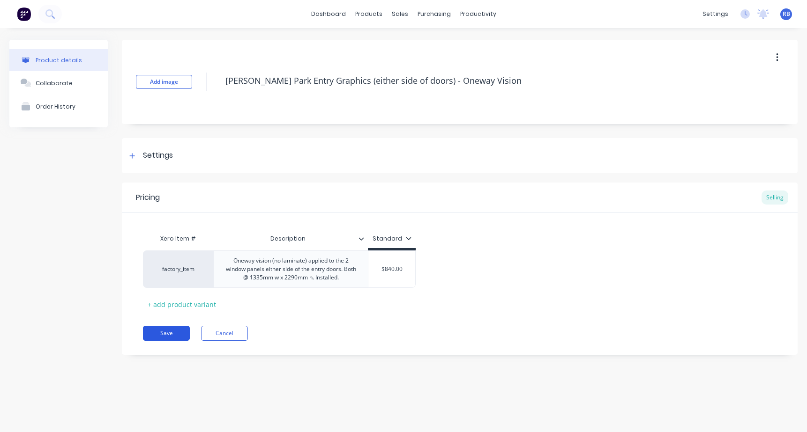
click at [162, 329] on button "Save" at bounding box center [166, 333] width 47 height 15
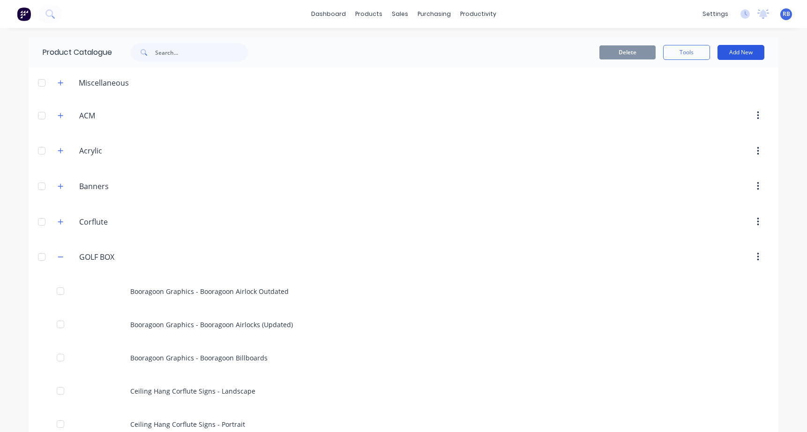
click at [741, 54] on button "Add New" at bounding box center [740, 52] width 47 height 15
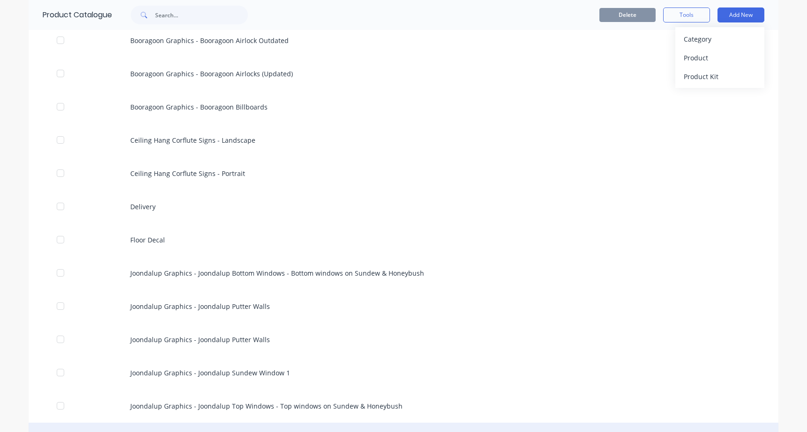
scroll to position [243, 0]
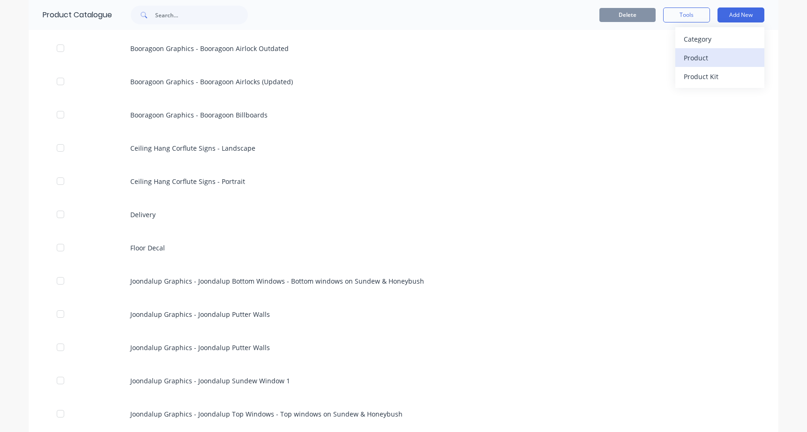
click at [704, 60] on div "Product" at bounding box center [720, 58] width 72 height 14
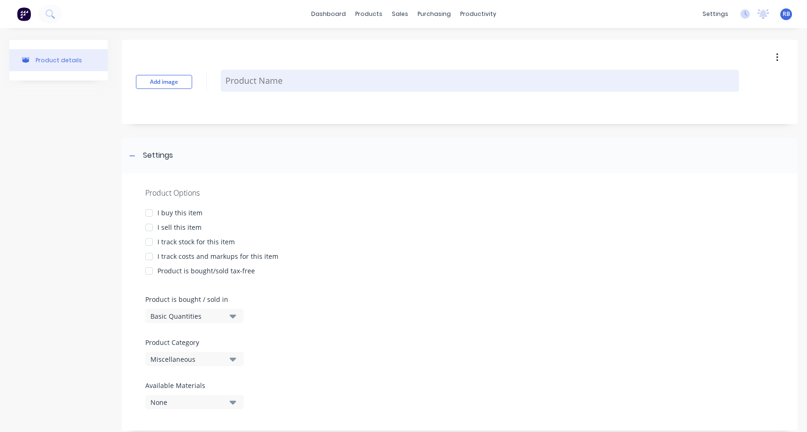
click at [272, 73] on textarea at bounding box center [480, 81] width 518 height 22
click at [332, 80] on textarea "Joondalup Entry Graphics 9BlockOut)" at bounding box center [480, 81] width 518 height 22
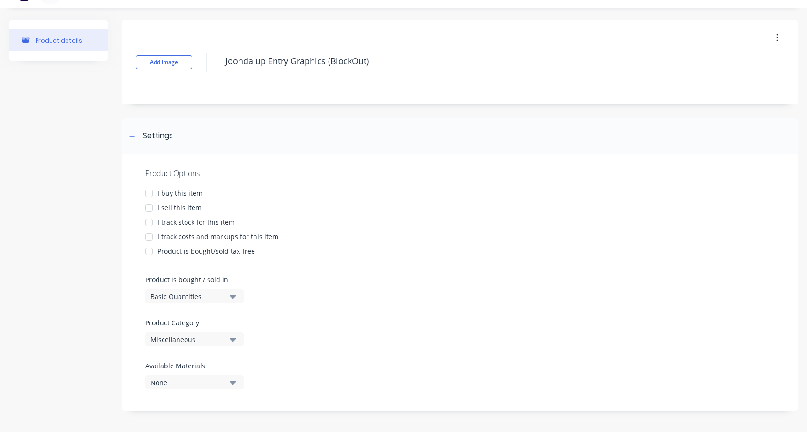
scroll to position [20, 0]
click at [162, 207] on div "I sell this item" at bounding box center [179, 208] width 44 height 10
click at [174, 343] on div "Miscellaneous" at bounding box center [187, 340] width 75 height 10
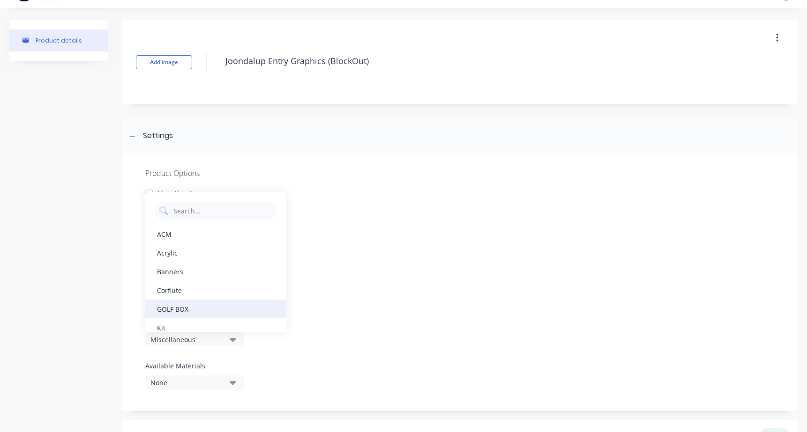
click at [173, 311] on div "GOLF BOX" at bounding box center [215, 309] width 141 height 19
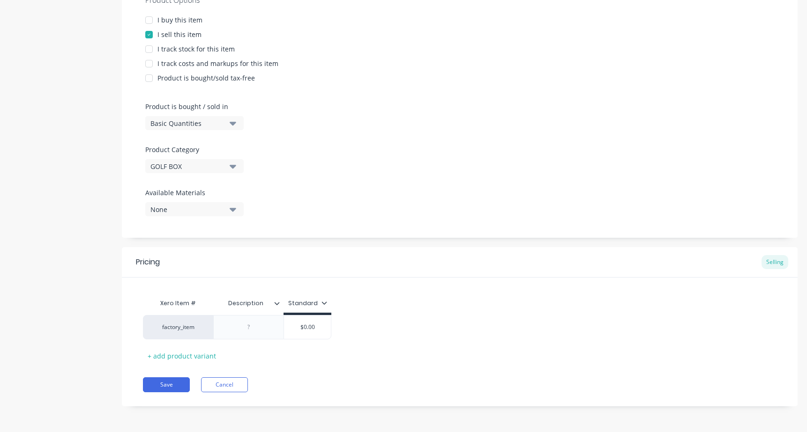
scroll to position [193, 0]
click at [257, 331] on div at bounding box center [248, 327] width 47 height 12
paste div
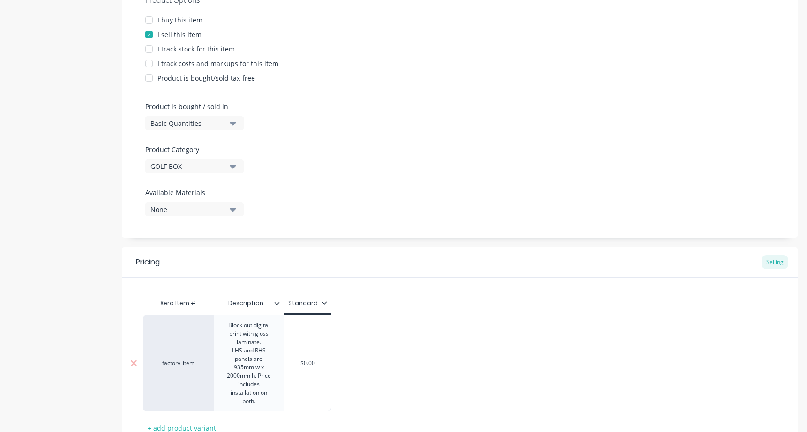
click at [265, 342] on div "Block out digital print with gloss laminate. LHS and RHS panels are 935mm w x 2…" at bounding box center [248, 364] width 62 height 88
click at [242, 368] on div "LHS and RHS panels are 935mm w x 2000mm h. Price includes installation on both." at bounding box center [248, 376] width 47 height 59
click at [238, 377] on div "LHS and RHS panels are 880mm w x 2000mm h. Price includes installation on both." at bounding box center [248, 376] width 47 height 59
click at [259, 374] on div "LHS and RHS panels are 880mm w x 2640mm h. Price includes installation on both." at bounding box center [248, 376] width 47 height 59
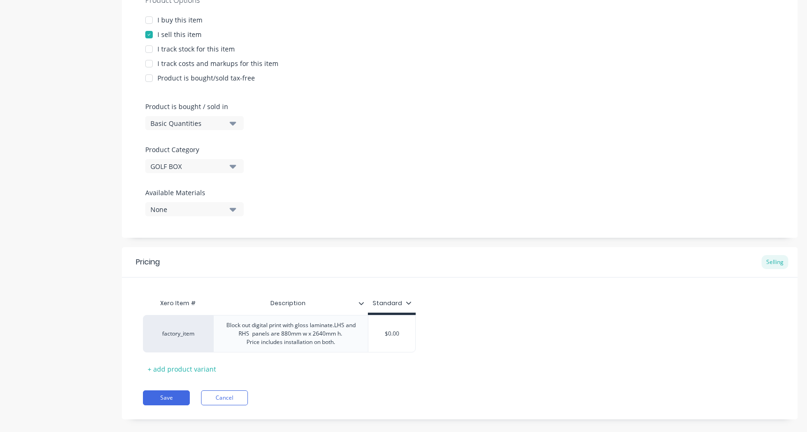
click at [307, 365] on div "Xero Item # Description Standard factory_item Block out digital print with glos…" at bounding box center [459, 335] width 633 height 82
drag, startPoint x: 401, startPoint y: 332, endPoint x: 369, endPoint y: 332, distance: 32.3
click at [369, 332] on input "$0.00" at bounding box center [391, 334] width 47 height 8
click at [459, 330] on div "factory_item Block out digital print with gloss laminate.LHS and RHS panels are…" at bounding box center [459, 333] width 633 height 37
click at [169, 397] on button "Save" at bounding box center [166, 398] width 47 height 15
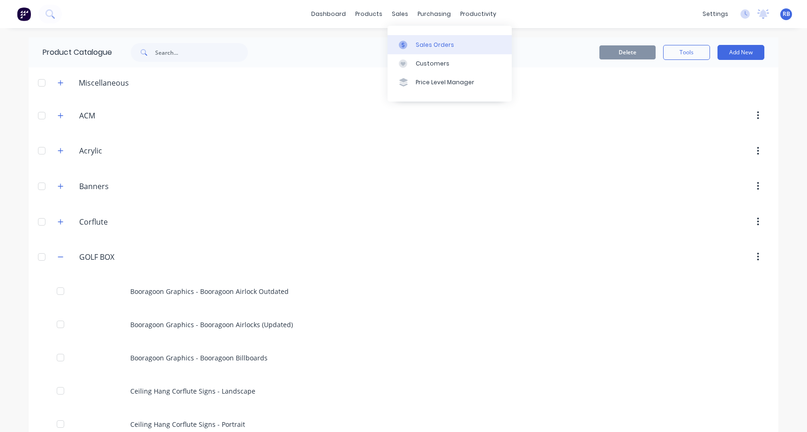
click at [447, 39] on link "Sales Orders" at bounding box center [449, 44] width 124 height 19
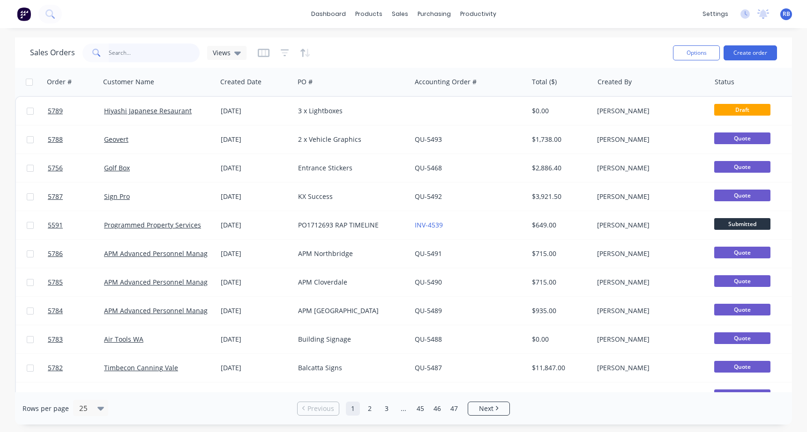
click at [118, 55] on input "text" at bounding box center [154, 53] width 91 height 19
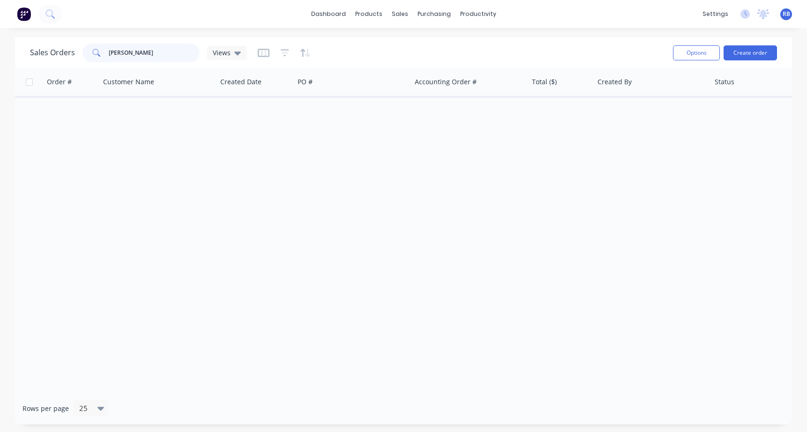
type input "dale Alcock"
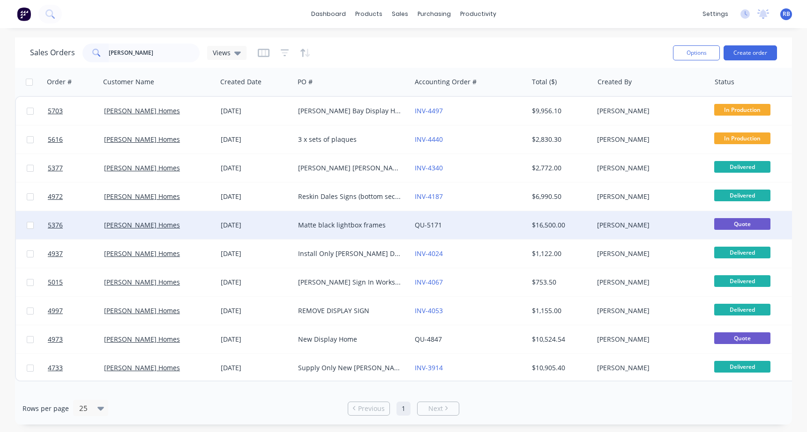
click at [328, 223] on div "Matte black lightbox frames" at bounding box center [350, 225] width 104 height 9
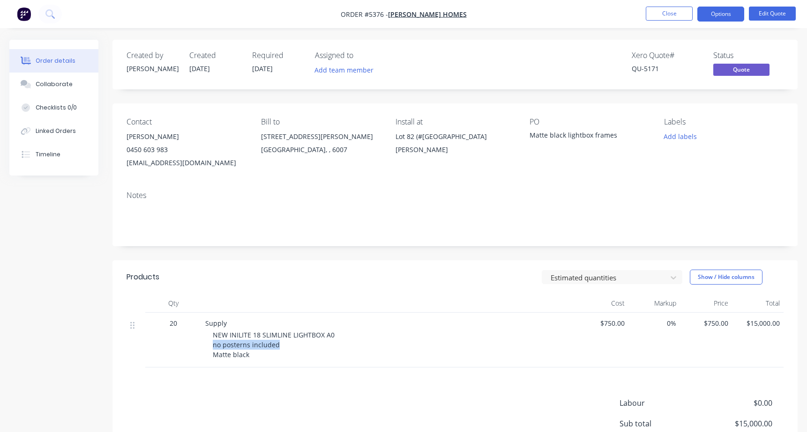
drag, startPoint x: 211, startPoint y: 345, endPoint x: 288, endPoint y: 345, distance: 76.8
click at [288, 345] on div "Supply NEW INILITE 18 SLIMLINE LIGHTBOX A0 no posterns included Matte black" at bounding box center [388, 340] width 375 height 55
click at [667, 15] on button "Close" at bounding box center [669, 14] width 47 height 14
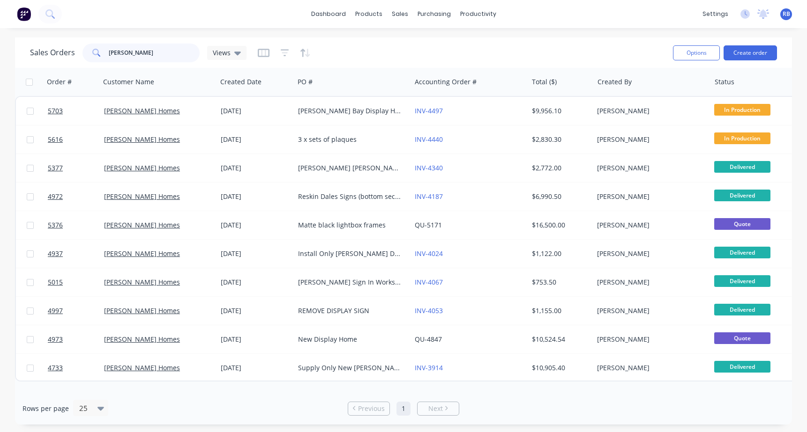
drag, startPoint x: 151, startPoint y: 54, endPoint x: 61, endPoint y: 51, distance: 90.0
click at [65, 51] on div "Sales Orders dale Alcock Views" at bounding box center [138, 53] width 216 height 19
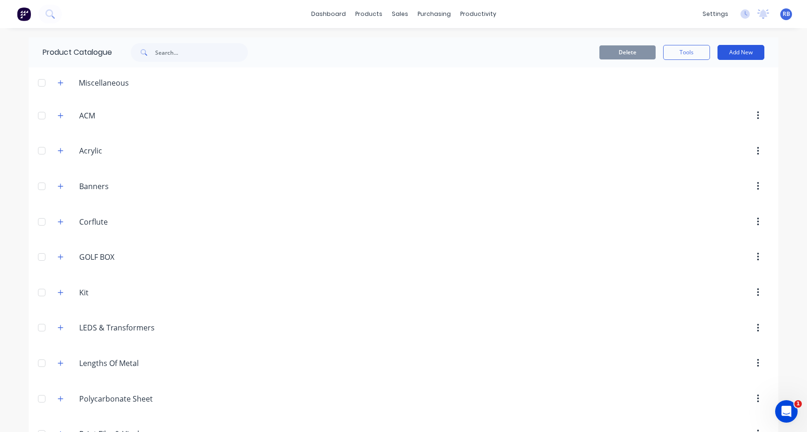
click at [739, 54] on button "Add New" at bounding box center [740, 52] width 47 height 15
click at [697, 80] on div "Category" at bounding box center [720, 77] width 72 height 14
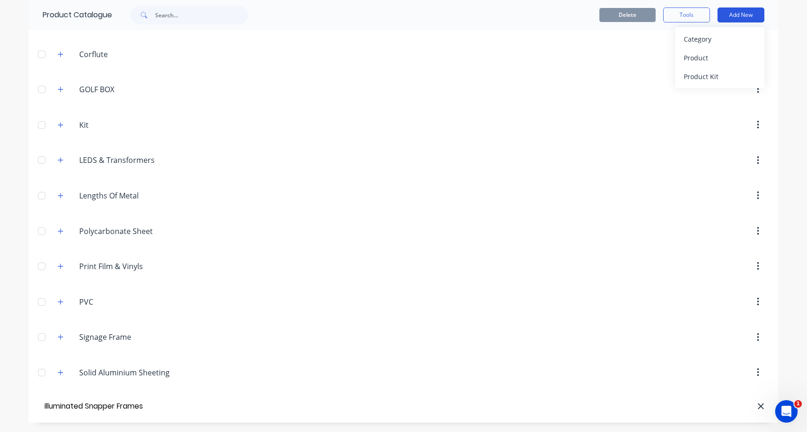
type input "Illuminated Snapper Frames"
click at [745, 13] on button "Add New" at bounding box center [740, 14] width 47 height 15
click at [739, 16] on button "Add New" at bounding box center [740, 14] width 47 height 15
click at [93, 404] on input "Illuminated Snapper Frames" at bounding box center [96, 407] width 106 height 14
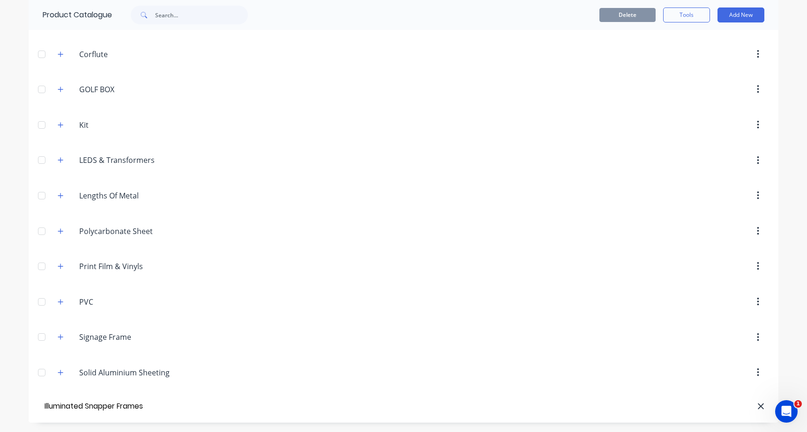
click at [788, 356] on div "dashboard products sales purchasing productivity dashboard products Product Cat…" at bounding box center [403, 216] width 807 height 432
click at [58, 413] on input "Illuminated Snapper Frames" at bounding box center [96, 407] width 106 height 14
click at [59, 409] on icon "button" at bounding box center [61, 408] width 6 height 7
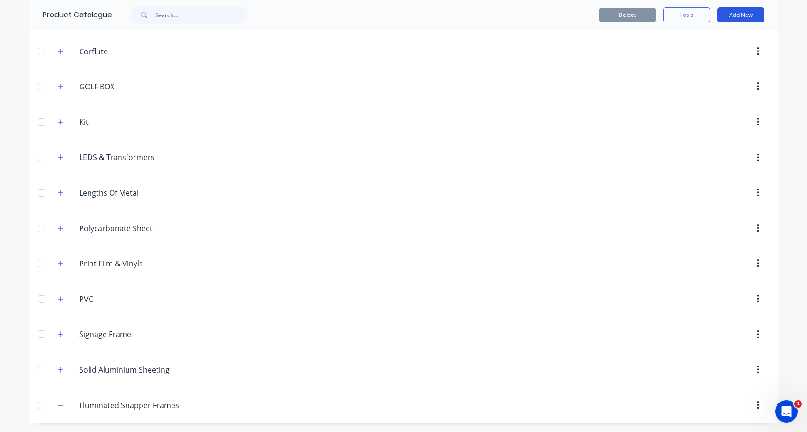
scroll to position [171, 0]
click at [736, 15] on button "Add New" at bounding box center [740, 14] width 47 height 15
click at [702, 57] on div "Product" at bounding box center [720, 58] width 72 height 14
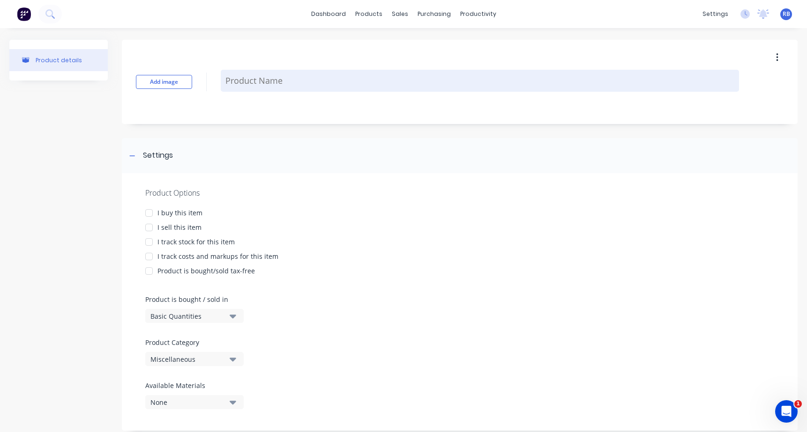
click at [264, 81] on textarea at bounding box center [480, 81] width 518 height 22
type textarea "x"
type textarea "A"
type textarea "x"
type textarea "A1"
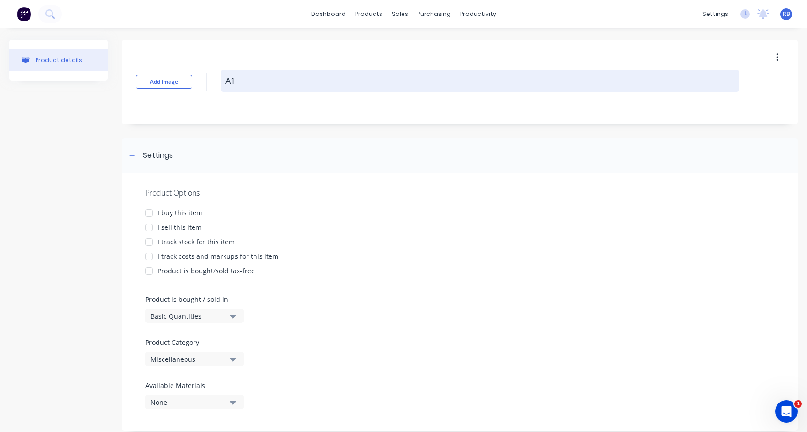
type textarea "x"
type textarea "A1"
type textarea "x"
type textarea "A1 U"
type textarea "x"
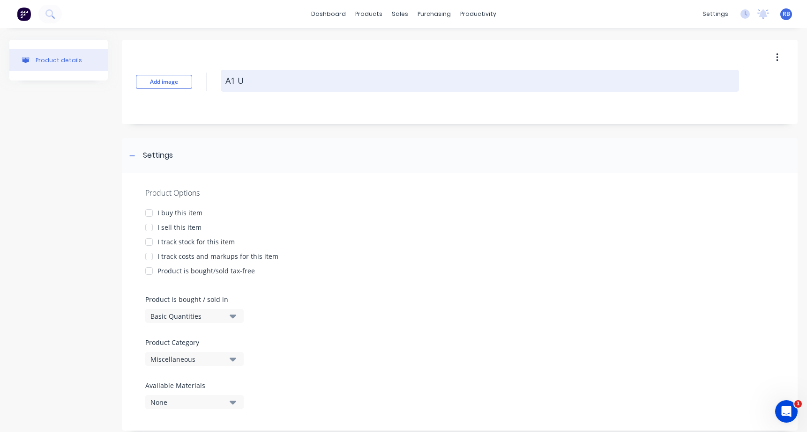
type textarea "A1 Un"
type textarea "x"
type textarea "A1 Uni"
type textarea "x"
type textarea "A1 Unil"
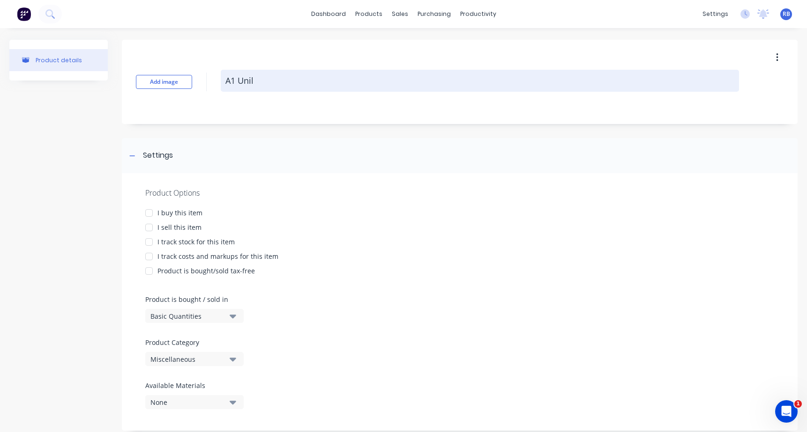
type textarea "x"
type textarea "A1 Unili"
type textarea "x"
type textarea "A1 Unilit"
type textarea "x"
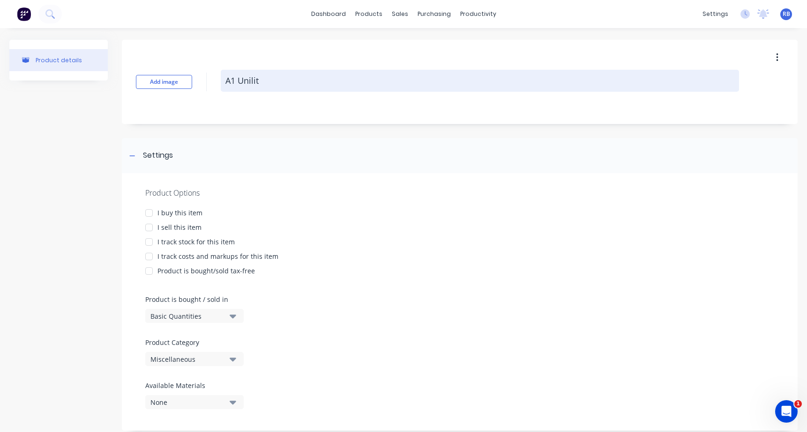
type textarea "A1 Unilite"
type textarea "x"
type textarea "A1 Unlit"
type textarea "x"
type textarea "A1 Unlit"
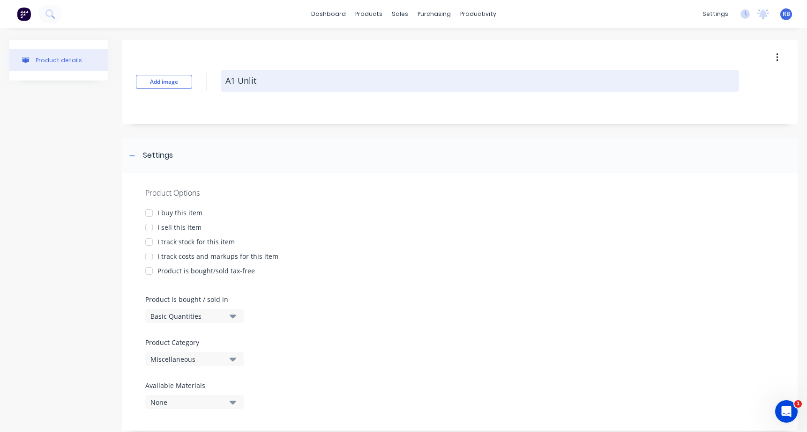
type textarea "x"
type textarea "A1 Unlit1"
type textarea "x"
type textarea "A1 Unlit18"
type textarea "x"
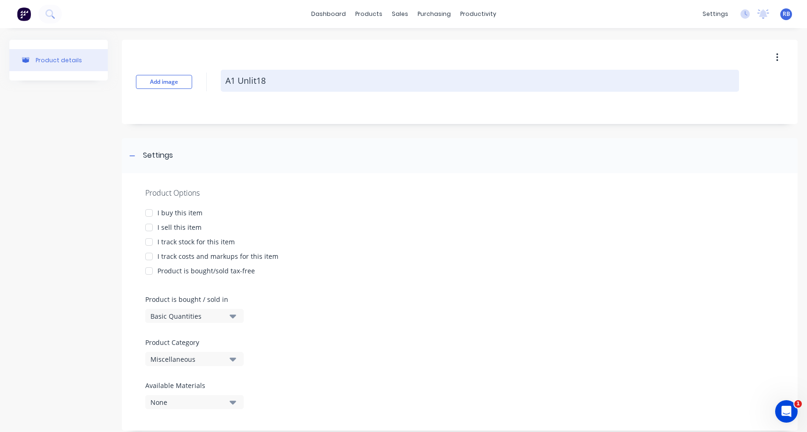
type textarea "A1 Unlit18"
type textarea "x"
type textarea "A1 Unlit18 -"
type textarea "x"
type textarea "A1 Unlit18 -"
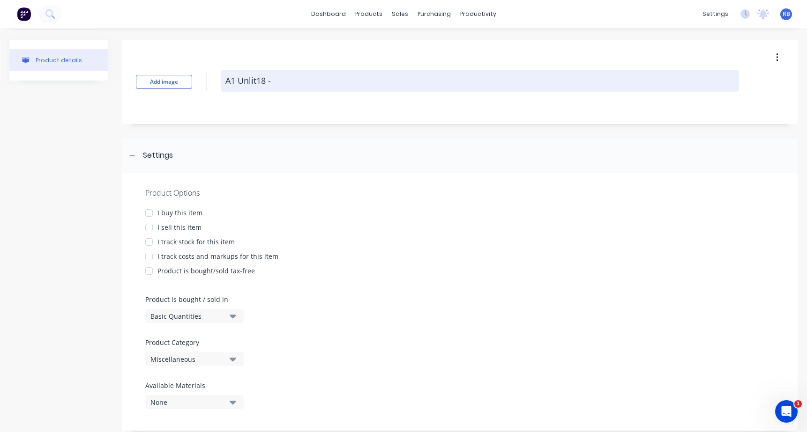
type textarea "x"
type textarea "A1 Unlit18 - E"
type textarea "x"
type textarea "A1 Unlit18 - Ed"
type textarea "x"
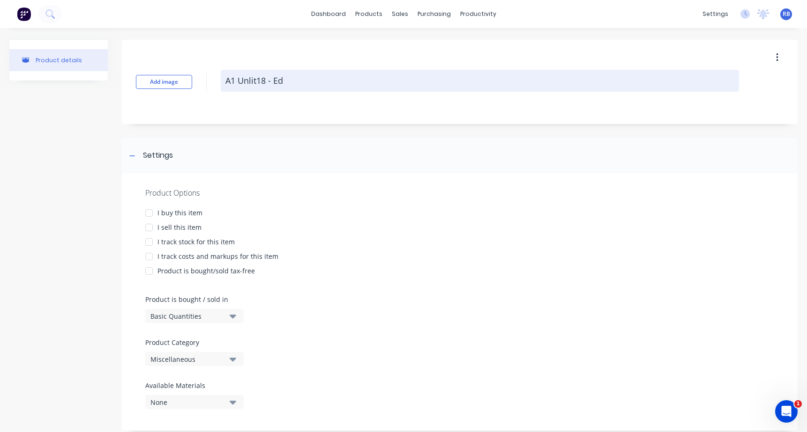
type textarea "A1 Unlit18 - Edg"
type textarea "x"
type textarea "A1 Unlit18 - Edge"
type textarea "x"
type textarea "A1 Unlit18 - Edge"
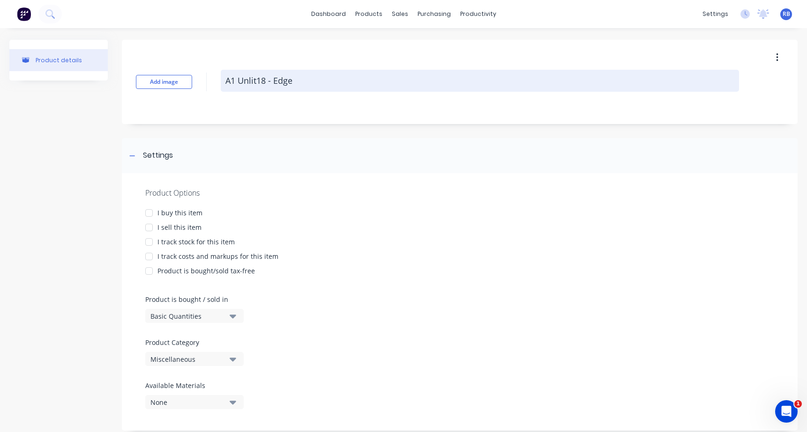
type textarea "x"
type textarea "A1 Unlit18 - Edge L"
type textarea "x"
type textarea "A1 Unlit18 - Edge Li"
type textarea "x"
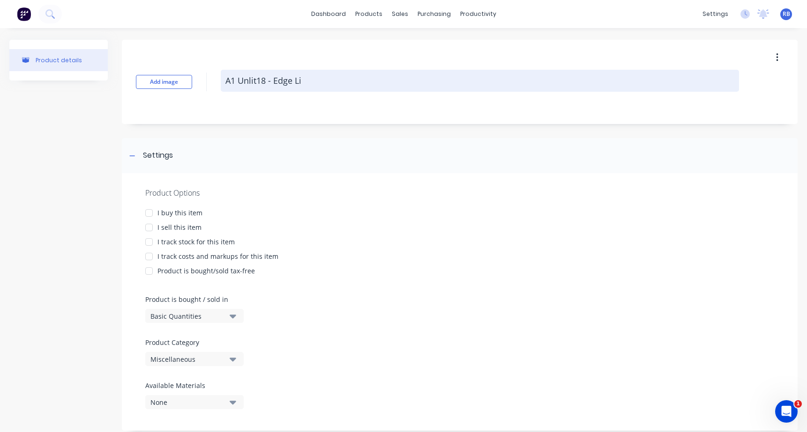
type textarea "A1 Unlit18 - Edge Lit"
type textarea "x"
type textarea "A1 Unlit18 - Edge Lit"
type textarea "x"
type textarea "A1 Unlit18 - Edge Lit L"
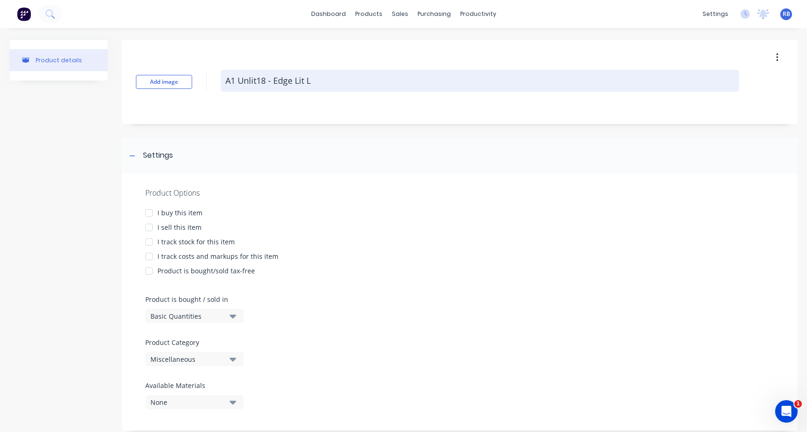
type textarea "x"
type textarea "A1 Unlit18 - Edge Lit Li"
type textarea "x"
type textarea "A1 Unlit18 - Edge Lit Lig"
type textarea "x"
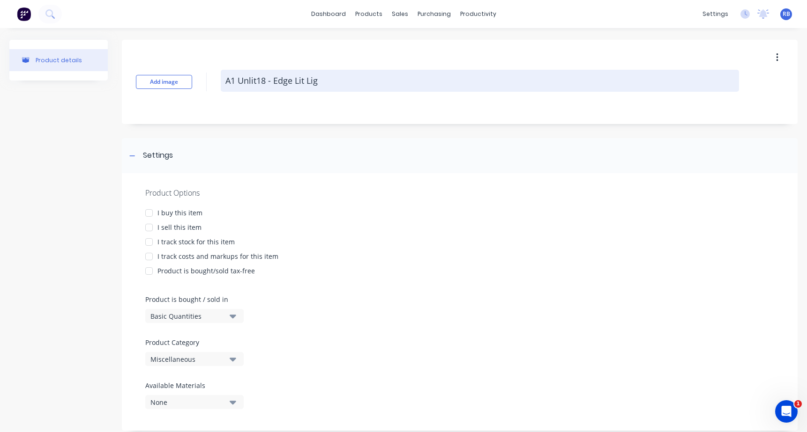
type textarea "A1 Unlit18 - Edge Lit Ligh"
type textarea "x"
type textarea "A1 Unlit18 - Edge Lit Light"
type textarea "x"
type textarea "A1 Unlit18 - Edge Lit Lightb"
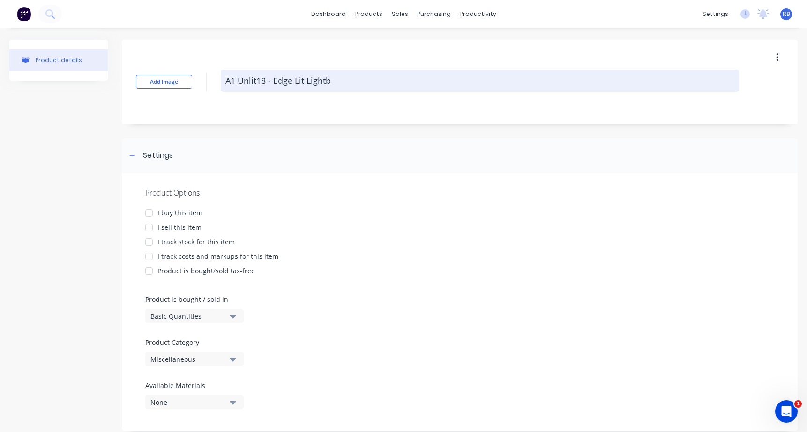
type textarea "x"
type textarea "A1 Unlit18 - Edge Lit Lightbo"
type textarea "x"
type textarea "A1 Unlit18 - Edge Lit Lightbox"
type textarea "x"
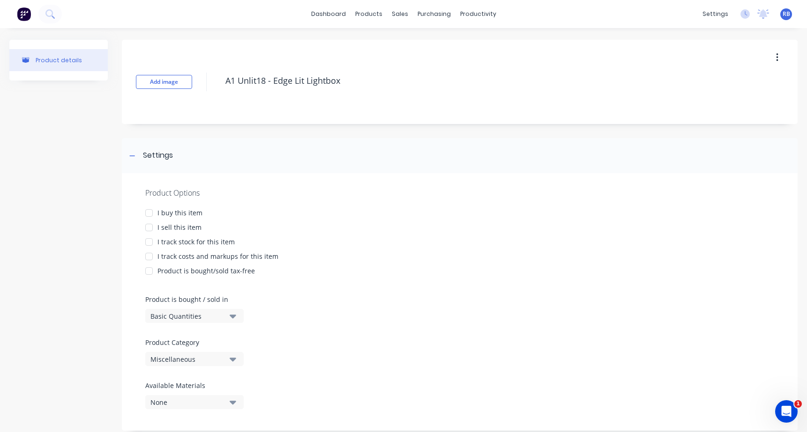
type textarea "A1 Unlit18 - Edge Lit Lightbox"
type textarea "x"
type textarea "A1 Unlit18 - Edge Lit Lightbox"
click at [185, 227] on div "I sell this item" at bounding box center [179, 228] width 44 height 10
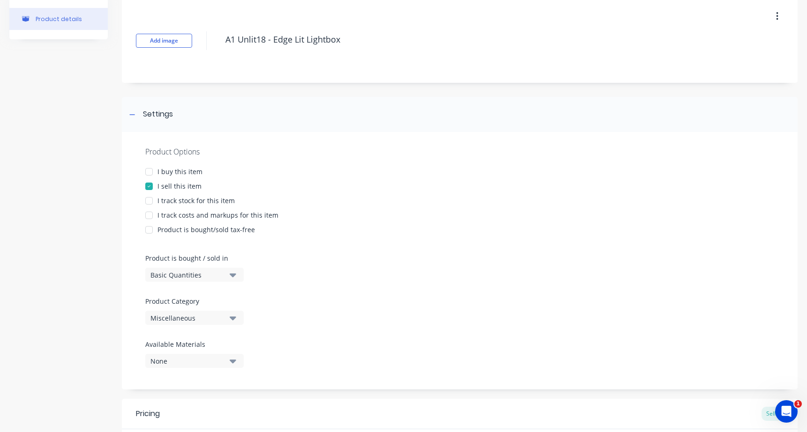
scroll to position [50, 0]
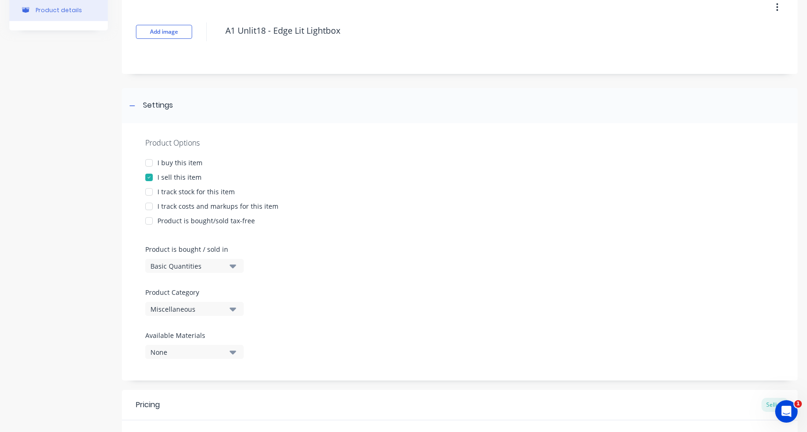
click at [202, 301] on div "Product Category Miscellaneous" at bounding box center [192, 302] width 94 height 29
click at [194, 311] on div "Miscellaneous" at bounding box center [187, 310] width 75 height 10
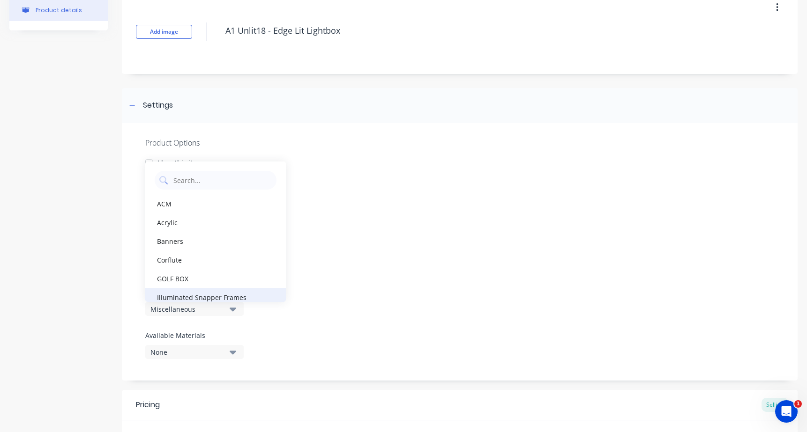
click at [206, 297] on div "Illuminated Snapper Frames" at bounding box center [215, 297] width 141 height 19
type textarea "x"
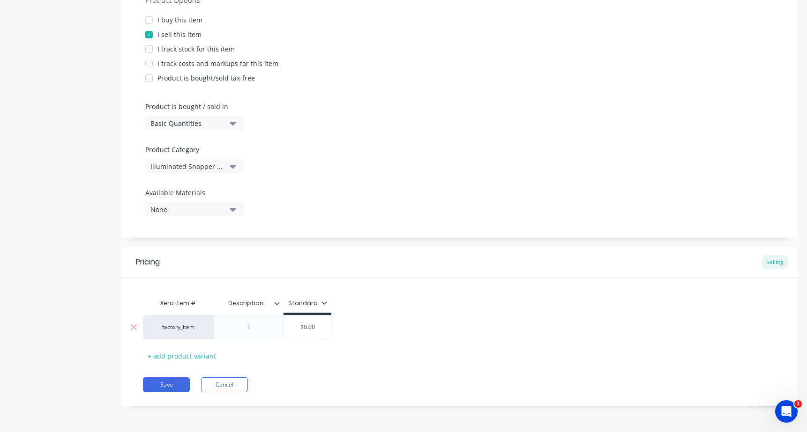
scroll to position [193, 0]
click at [255, 328] on div at bounding box center [248, 327] width 47 height 12
paste div
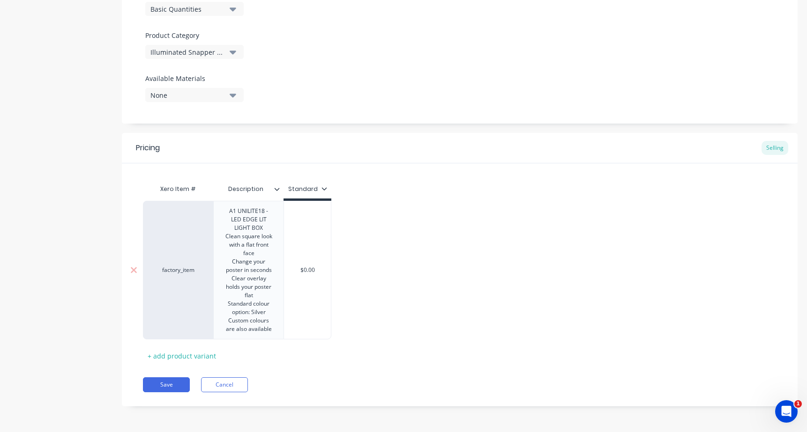
scroll to position [307, 0]
click at [253, 245] on div "Clean square look with a flat front face" at bounding box center [248, 244] width 47 height 25
drag, startPoint x: 227, startPoint y: 237, endPoint x: 274, endPoint y: 297, distance: 75.7
click at [274, 297] on div "A1 UNILITE18 - LED EDGE LIT LIGHT BOX Clean square look with a flat front face …" at bounding box center [248, 270] width 62 height 130
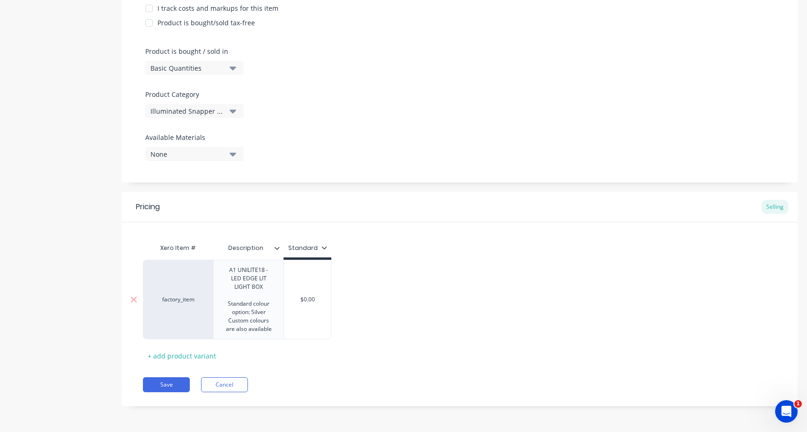
scroll to position [240, 0]
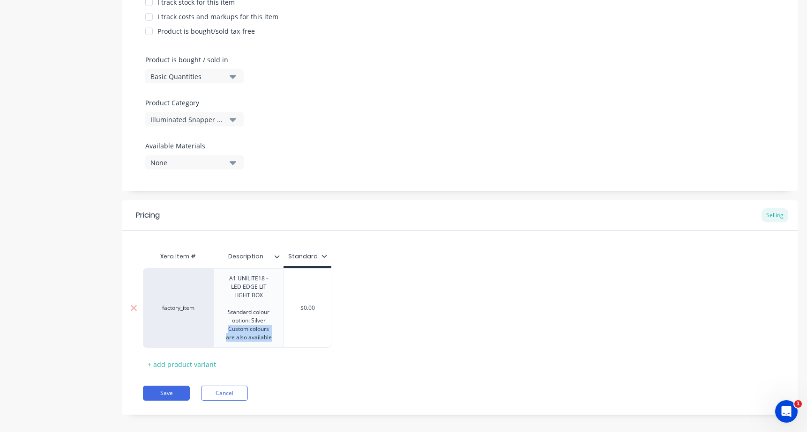
drag, startPoint x: 273, startPoint y: 339, endPoint x: 218, endPoint y: 330, distance: 55.6
click at [218, 330] on div "A1 UNILITE18 - LED EDGE LIT LIGHT BOX Standard colour option: Silver Custom col…" at bounding box center [248, 308] width 62 height 71
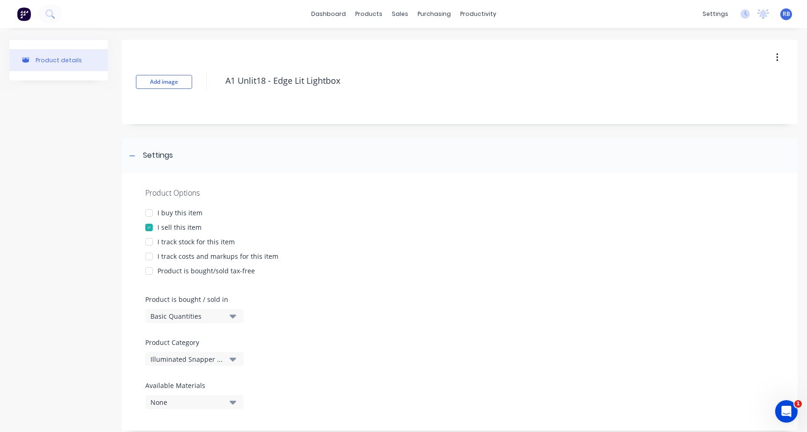
scroll to position [0, 0]
click at [189, 253] on div "I track costs and markups for this item" at bounding box center [217, 257] width 121 height 10
type textarea "x"
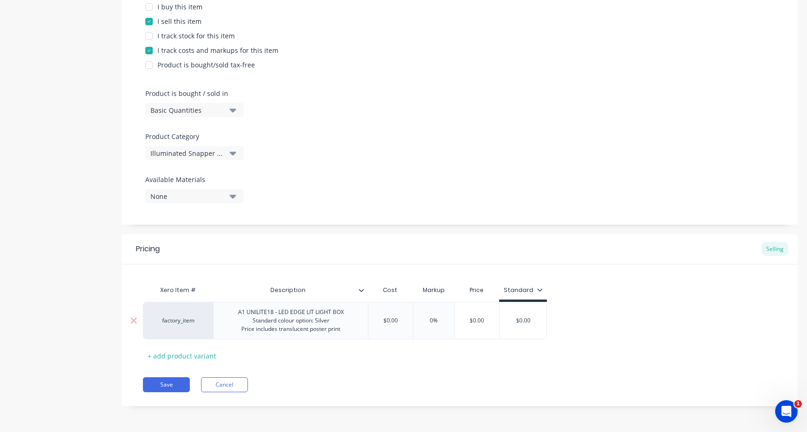
type input "$0.00"
click at [391, 324] on input "$0.00" at bounding box center [390, 321] width 47 height 8
drag, startPoint x: 403, startPoint y: 319, endPoint x: 387, endPoint y: 319, distance: 15.5
click at [387, 319] on input "$0.00" at bounding box center [390, 321] width 47 height 8
drag, startPoint x: 347, startPoint y: 328, endPoint x: 236, endPoint y: 334, distance: 111.2
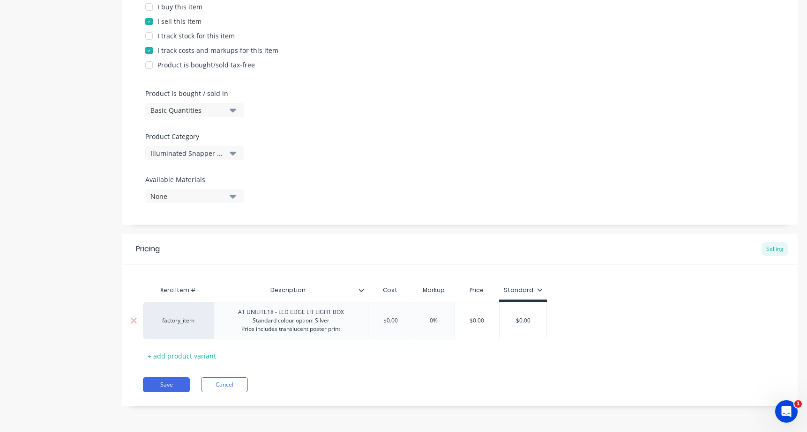
click at [236, 334] on div "A1 UNILITE18 - LED EDGE LIT LIGHT BOX Standard colour option: Silver Price incl…" at bounding box center [291, 320] width 121 height 29
drag, startPoint x: 350, startPoint y: 331, endPoint x: 232, endPoint y: 331, distance: 117.1
click at [232, 331] on div "A1 UNILITE18 - LED EDGE LIT LIGHT BOX Standard colour option: Silver Price incl…" at bounding box center [291, 320] width 121 height 29
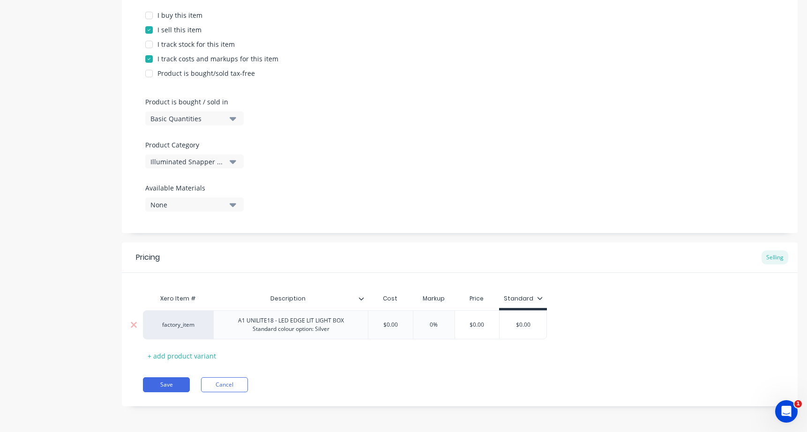
click at [395, 321] on input "$0.00" at bounding box center [390, 325] width 47 height 8
drag, startPoint x: 404, startPoint y: 318, endPoint x: 385, endPoint y: 318, distance: 18.7
click at [385, 321] on input "$0.00" at bounding box center [390, 325] width 47 height 8
type textarea "x"
type input "$2"
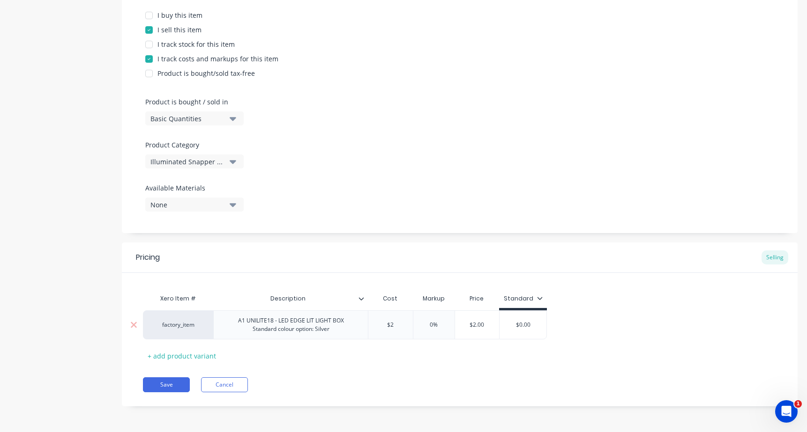
type textarea "x"
type input "$27"
type textarea "x"
type input "$272.00"
type input "0%"
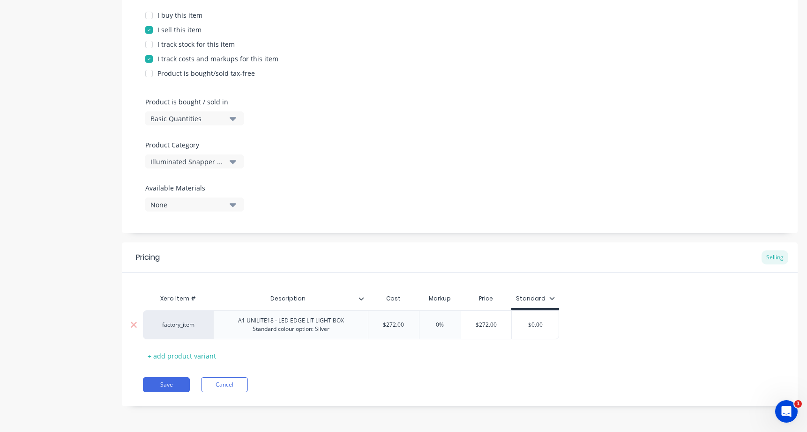
click at [452, 321] on input "0%" at bounding box center [440, 325] width 47 height 8
drag, startPoint x: 439, startPoint y: 321, endPoint x: 423, endPoint y: 321, distance: 15.5
click at [423, 321] on input "0%" at bounding box center [440, 325] width 47 height 8
type textarea "x"
type input "8%"
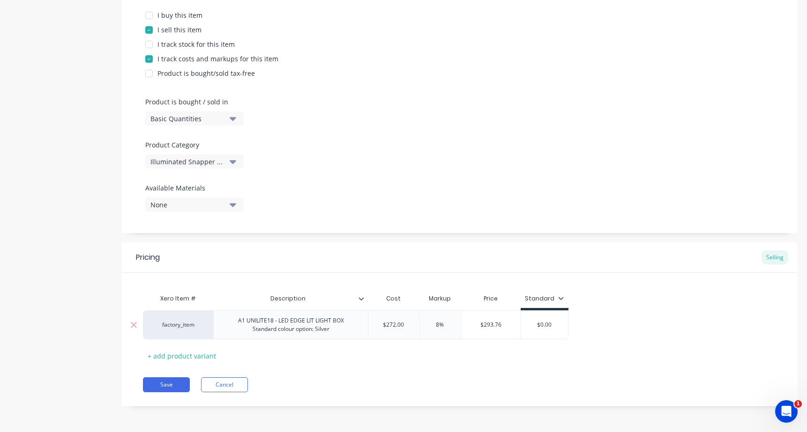
type textarea "x"
type input "80%"
type input "$489.60"
click at [510, 321] on input "$489.60" at bounding box center [489, 325] width 57 height 8
type input "$0.00"
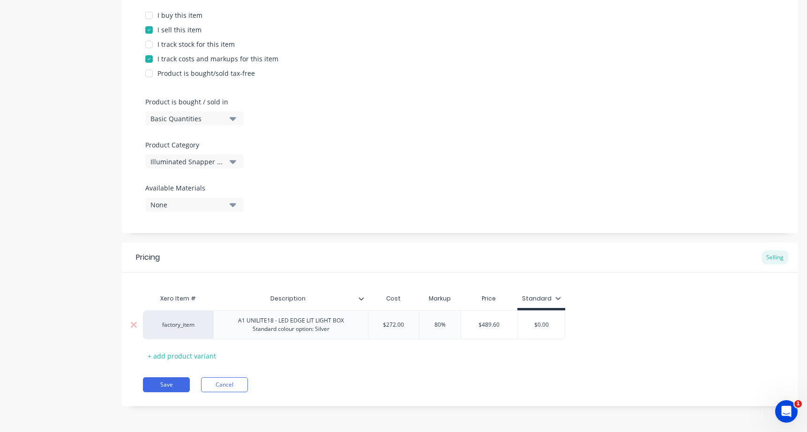
click at [549, 325] on input "$0.00" at bounding box center [541, 325] width 47 height 8
type textarea "x"
type input "$0.0"
type textarea "x"
type input "$0."
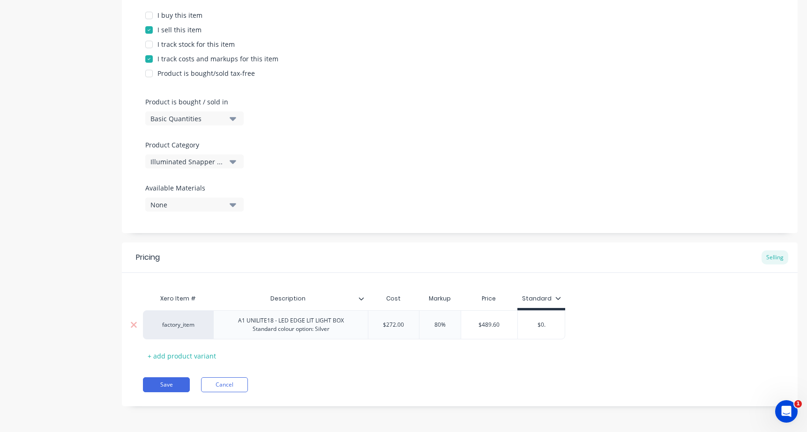
type textarea "x"
type input "$0"
type textarea "x"
type input "$04"
type textarea "x"
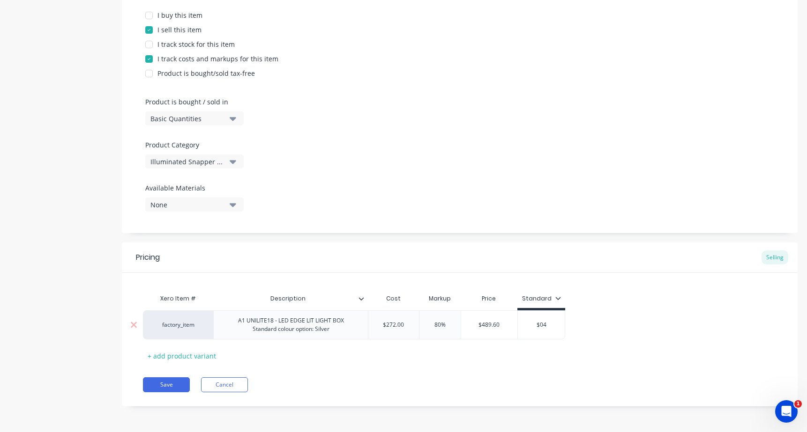
type input "$048"
type textarea "x"
type input "$0489"
type textarea "x"
type input "$048"
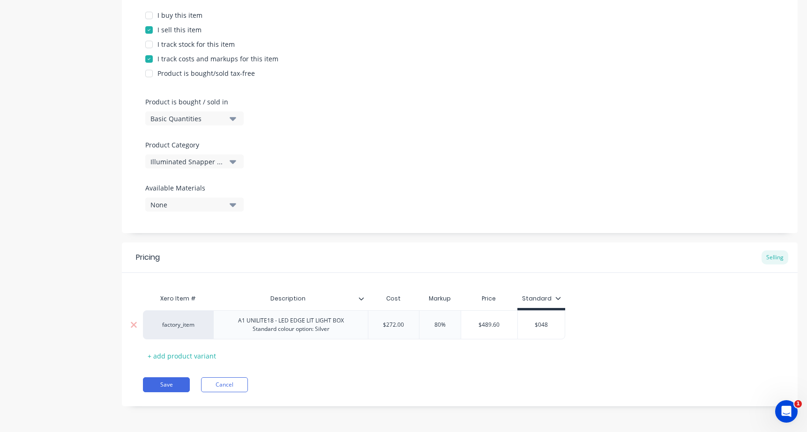
type textarea "x"
type input "$04"
type textarea "x"
type input "$0"
type textarea "x"
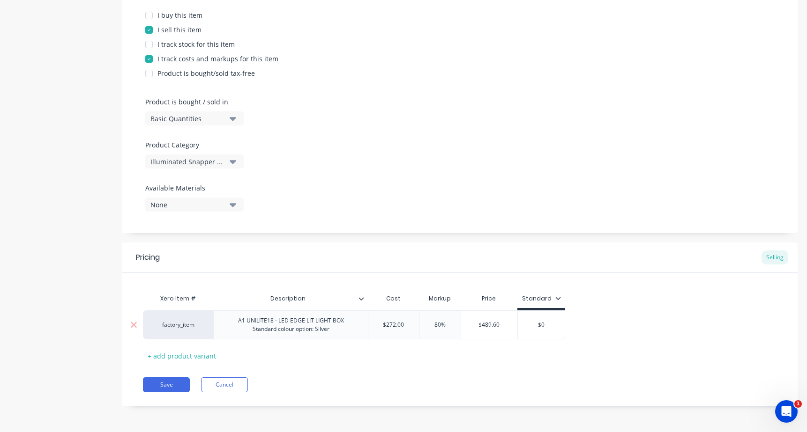
type input "$"
type textarea "x"
type input "$4"
type textarea "x"
type input "$48"
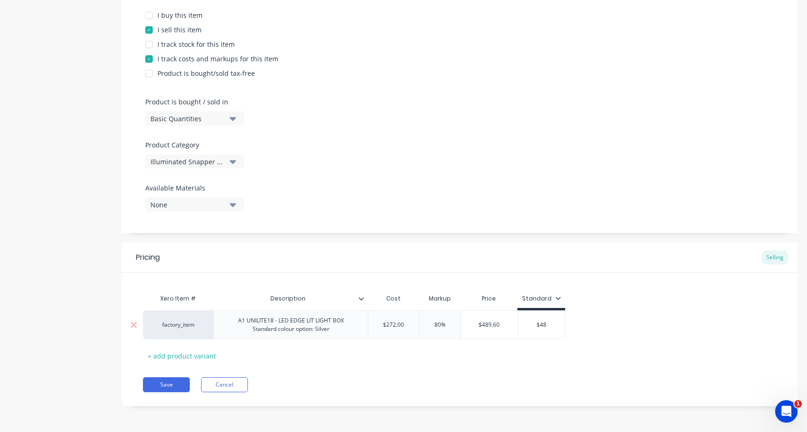
type textarea "x"
type input "$489"
type textarea "x"
type input "$489."
type textarea "x"
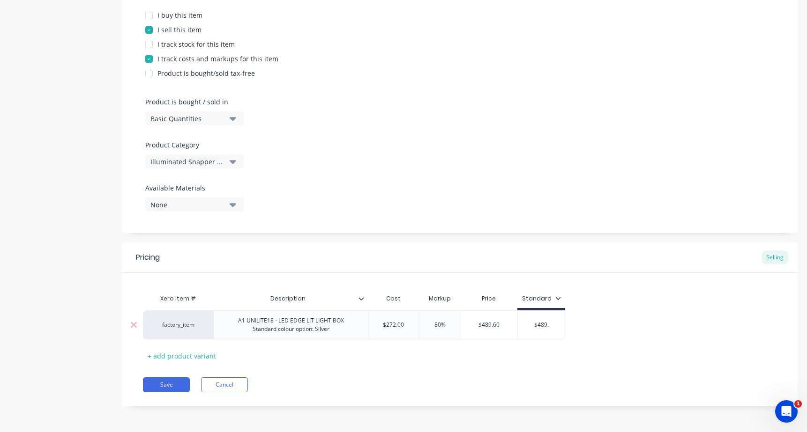
type input "$489.6"
type textarea "x"
type input "$489.60"
click at [587, 320] on div "factory_item A1 UNILITE18 - LED EDGE LIT LIGHT BOX Standard colour option: Silv…" at bounding box center [459, 325] width 633 height 29
click at [175, 356] on div "+ add product variant" at bounding box center [182, 356] width 78 height 15
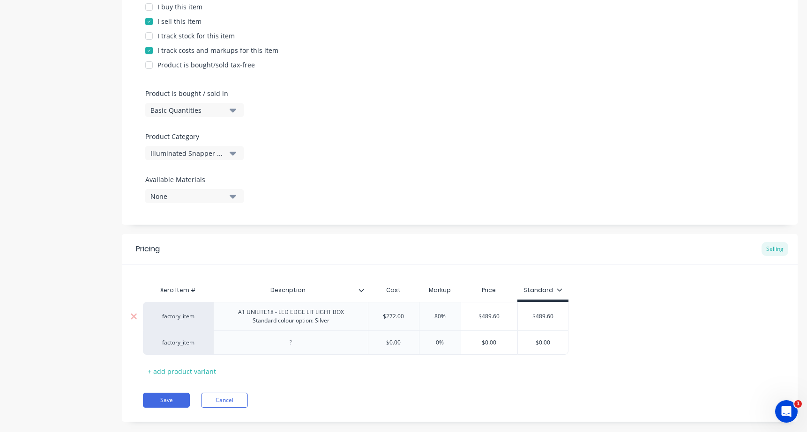
click at [281, 313] on div "A1 UNILITE18 - LED EDGE LIT LIGHT BOX Standard colour option: Silver" at bounding box center [291, 316] width 121 height 21
drag, startPoint x: 341, startPoint y: 322, endPoint x: 232, endPoint y: 314, distance: 108.5
click at [232, 314] on div "A1 UNILITE18 - LED EDGE LIT LIGHT BOX Standard colour option: Silver" at bounding box center [291, 316] width 121 height 21
copy div "A1 UNILITE18 - LED EDGE LIT LIGHT BOX Standard colour option: Silver"
type textarea "x"
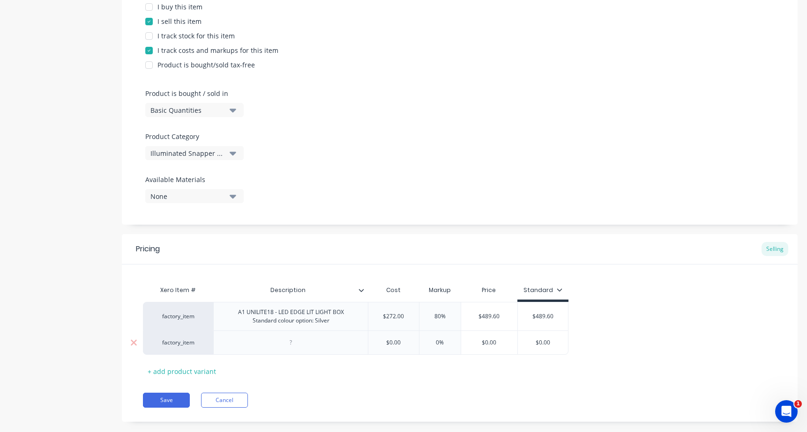
click at [283, 349] on div at bounding box center [291, 343] width 47 height 12
paste div
drag, startPoint x: 344, startPoint y: 358, endPoint x: 245, endPoint y: 349, distance: 99.7
click at [245, 349] on div "A1 UNILITE18 - LED EDGE LIT LIGHT BOX Standard colour option: Silver" at bounding box center [291, 345] width 121 height 21
type textarea "x"
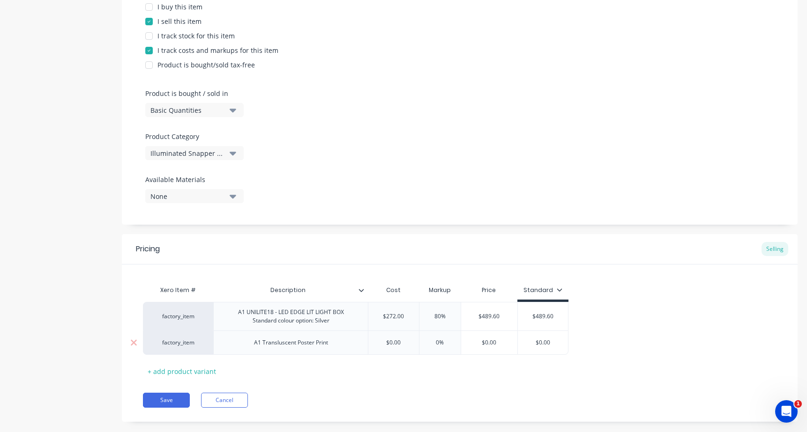
type input "$0.00"
type textarea "x"
type input "9"
type textarea "x"
type input "98"
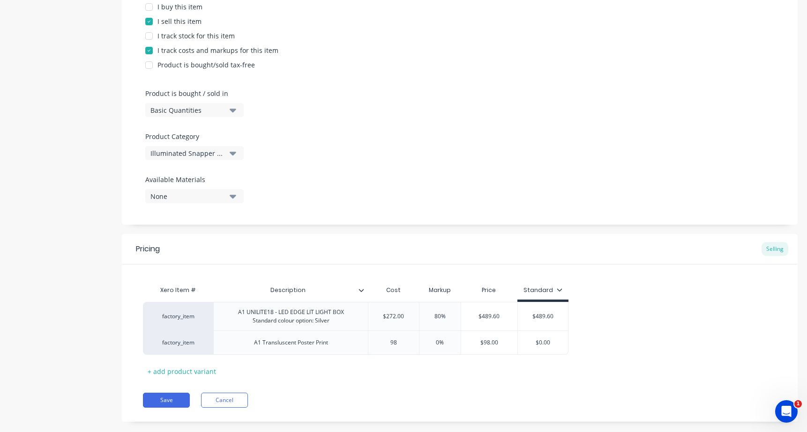
type input "0%"
type input "$98.00"
type input "$0.00"
type textarea "x"
type input "9"
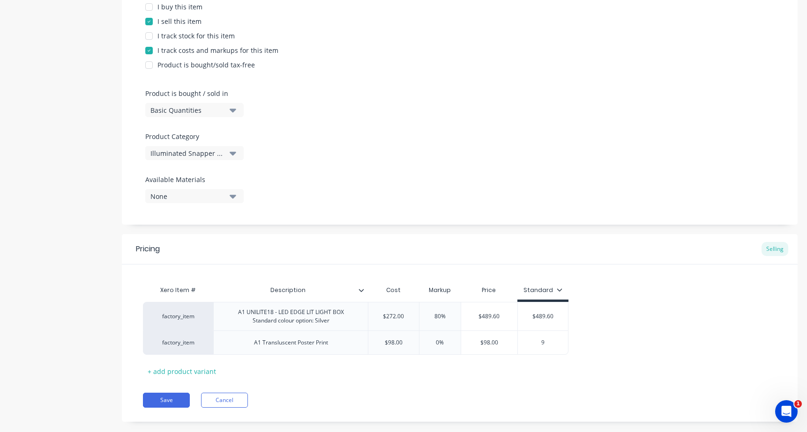
type textarea "x"
type input "98"
click at [90, 357] on div "Product details" at bounding box center [58, 135] width 98 height 603
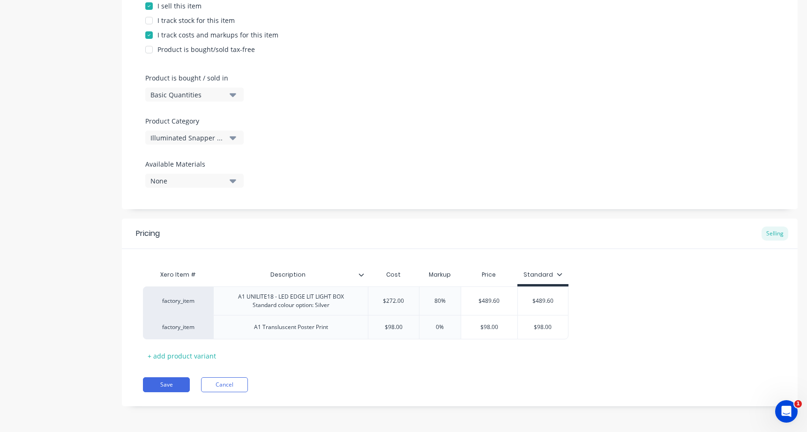
scroll to position [230, 0]
drag, startPoint x: 339, startPoint y: 300, endPoint x: 234, endPoint y: 288, distance: 105.2
click at [234, 291] on div "A1 UNILITE18 - LED EDGE LIT LIGHT BOX Standard colour option: Silver" at bounding box center [291, 301] width 121 height 21
copy div "A1 UNILITE18 - LED EDGE LIT LIGHT BOX Standard colour option: Silver"
click at [156, 356] on div "+ add product variant" at bounding box center [182, 356] width 78 height 15
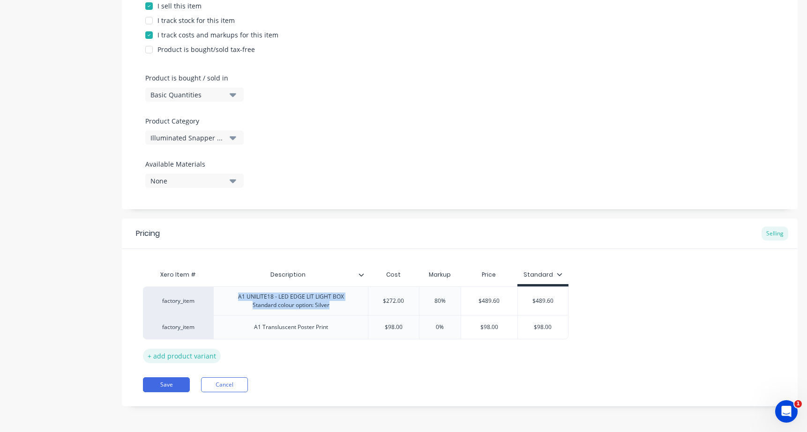
type textarea "x"
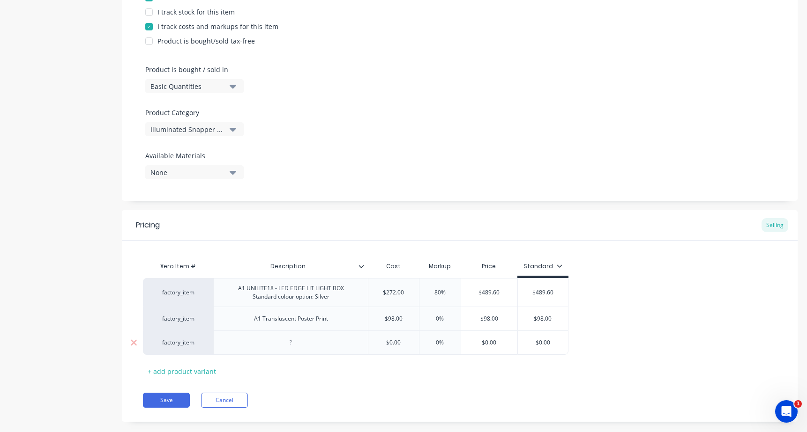
click at [302, 347] on div at bounding box center [291, 343] width 47 height 12
paste div
click at [245, 349] on div "A1 UNILITE18 - LED EDGE LIT LIGHT BOX Standard colour option: Silver" at bounding box center [291, 345] width 121 height 21
type textarea "x"
click at [399, 350] on input "$0.00" at bounding box center [393, 345] width 51 height 8
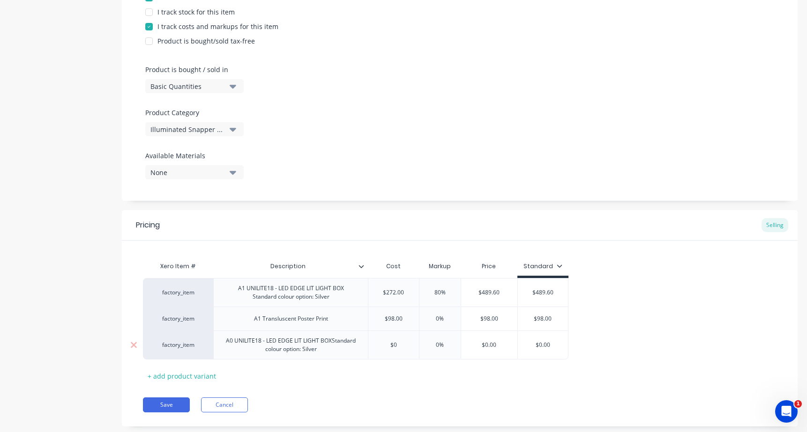
type input "$"
type textarea "x"
type input "$4"
type textarea "x"
type input "$47"
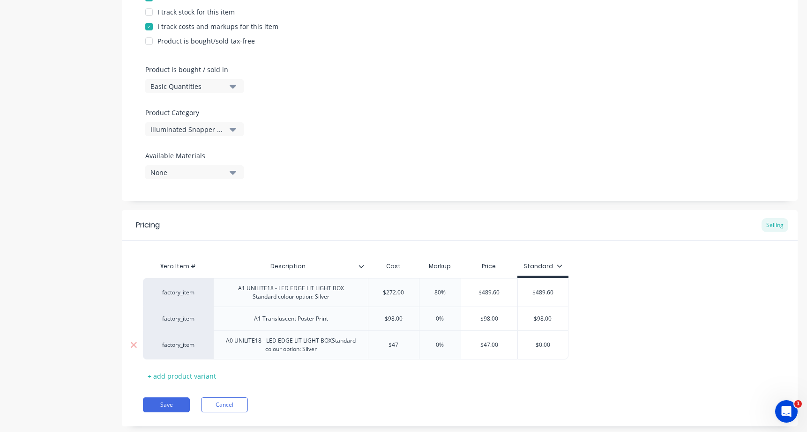
type textarea "x"
type input "$475."
type textarea "x"
type input "$475.4"
type textarea "x"
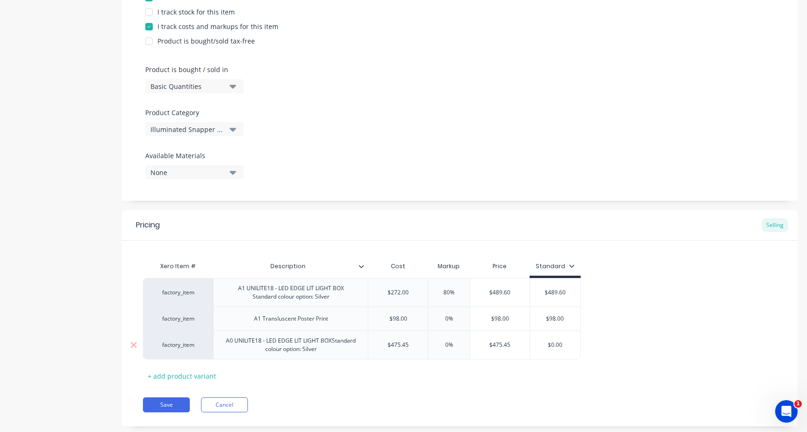
type input "$475.45"
click at [449, 350] on input "0%" at bounding box center [448, 345] width 47 height 8
type input "%"
type textarea "x"
type input "8%"
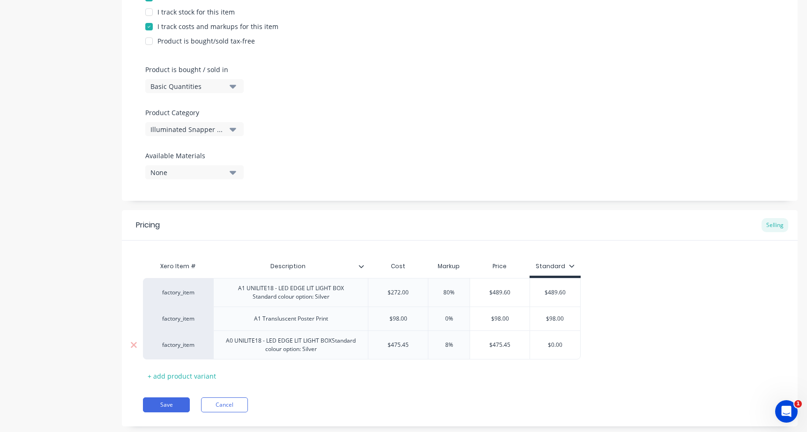
type textarea "x"
type input "80%"
type input "$855.81"
click at [499, 350] on input "$855.81" at bounding box center [500, 345] width 60 height 8
click at [450, 350] on input "80%" at bounding box center [448, 345] width 47 height 8
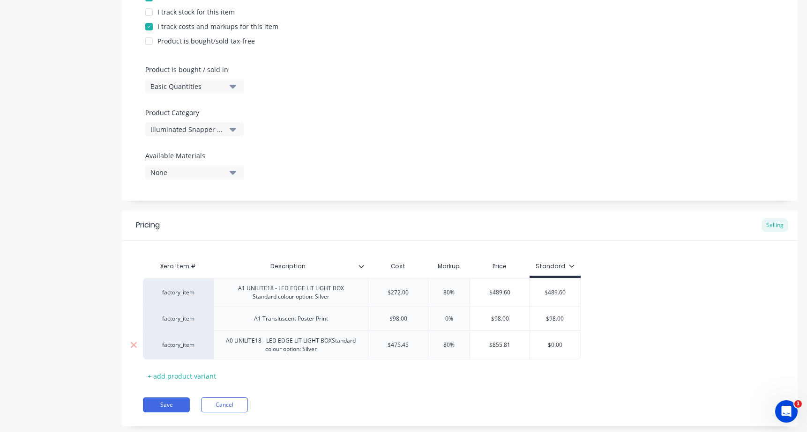
type textarea "x"
type input "8%"
type textarea "x"
type input "%"
type textarea "x"
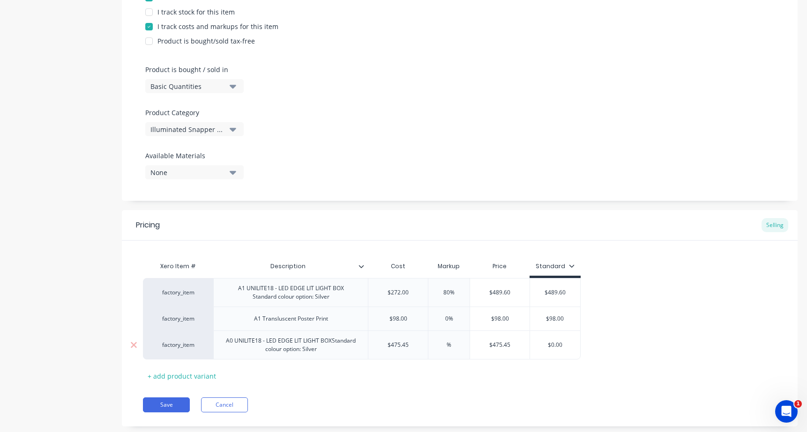
type input "7%"
type textarea "x"
type input "70%"
type input "$808.265"
click at [514, 350] on input "$808.265" at bounding box center [501, 345] width 63 height 8
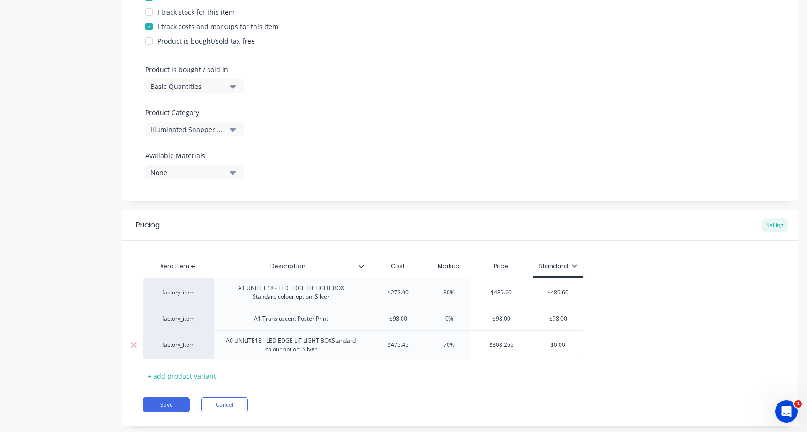
type input "$0.00"
click at [569, 350] on input "$0.00" at bounding box center [558, 345] width 50 height 8
type textarea "x"
type input "$0.0"
type textarea "x"
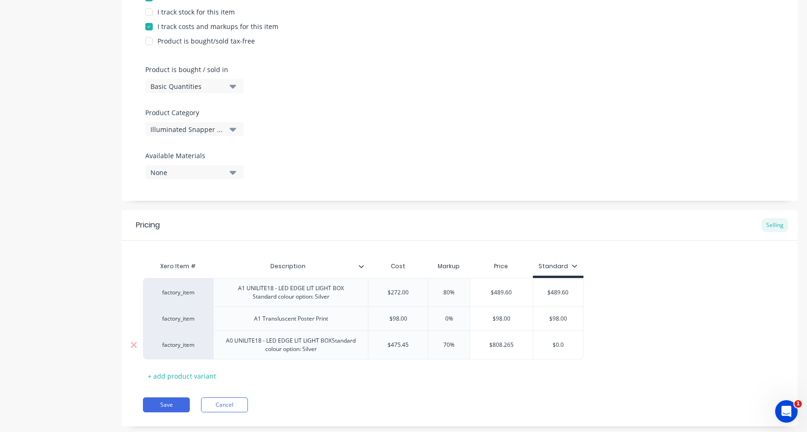
type input "$0."
type textarea "x"
type input "$0"
type textarea "x"
type input "$"
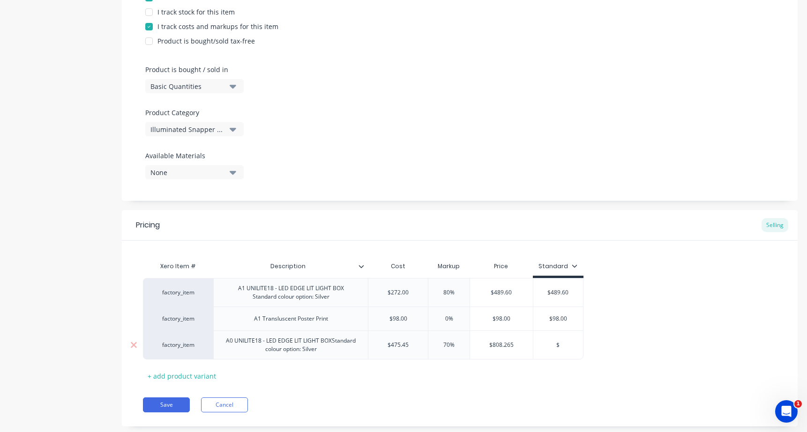
type textarea "x"
type input "$8"
type textarea "x"
type input "$80"
type textarea "x"
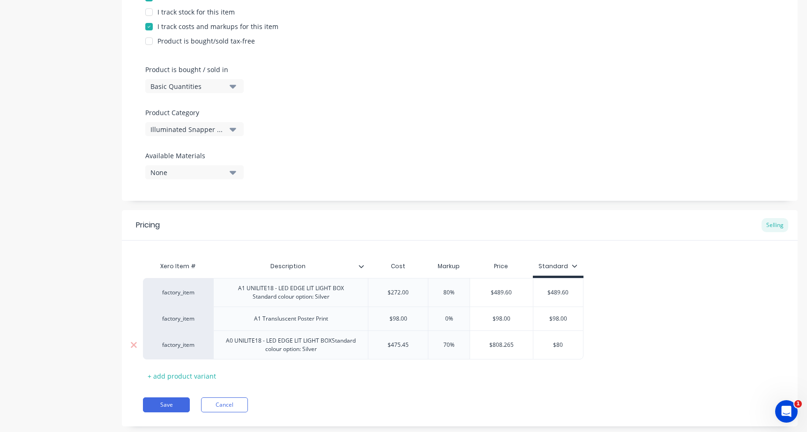
type input "$808"
type textarea "x"
type input "$808."
type textarea "x"
type input "$808.2"
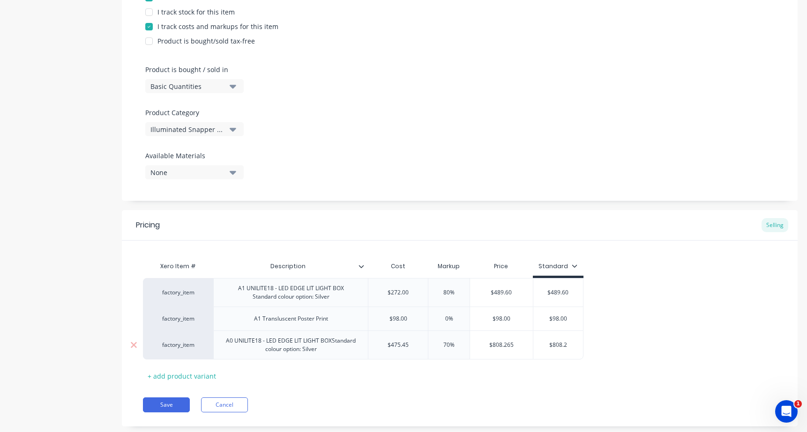
type textarea "x"
type input "$808.26"
click at [663, 348] on div "factory_item A1 UNILITE18 - LED EDGE LIT LIGHT BOX Standard colour option: Silv…" at bounding box center [459, 319] width 633 height 82
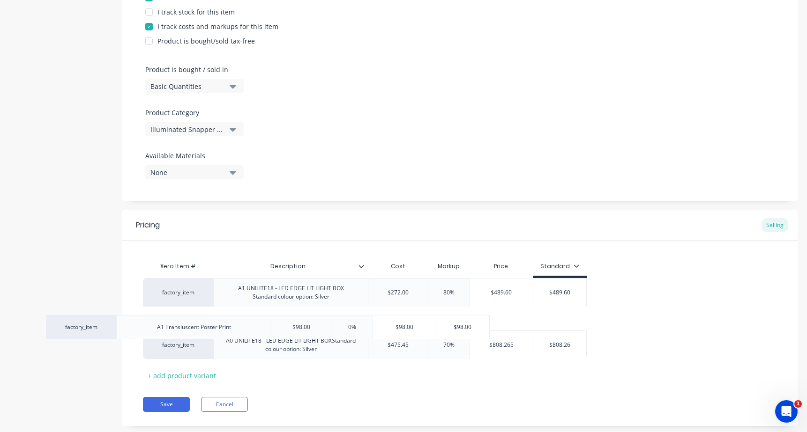
drag, startPoint x: 341, startPoint y: 330, endPoint x: 237, endPoint y: 330, distance: 104.0
click at [237, 329] on div "factory_item A1 UNILITE18 - LED EDGE LIT LIGHT BOX Standard colour option: Silv…" at bounding box center [459, 318] width 633 height 81
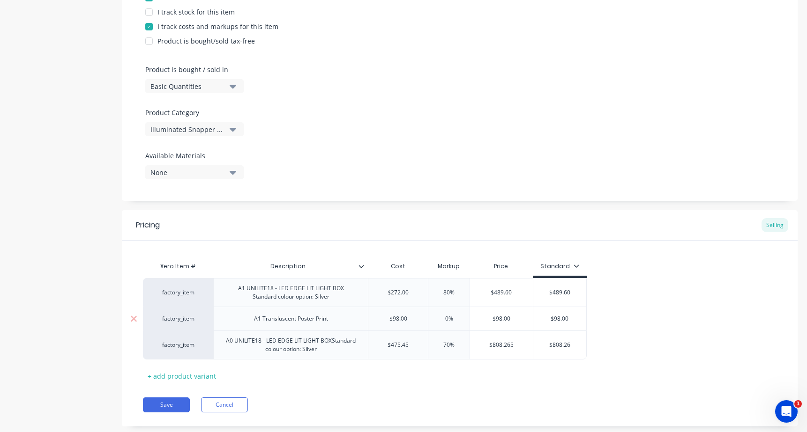
click at [251, 325] on div "A1 Transluscent Poster Print" at bounding box center [290, 319] width 89 height 12
click at [256, 325] on div "A1 Transluscent Poster Print" at bounding box center [290, 319] width 89 height 12
copy div "A1 Transluscent Poster Print"
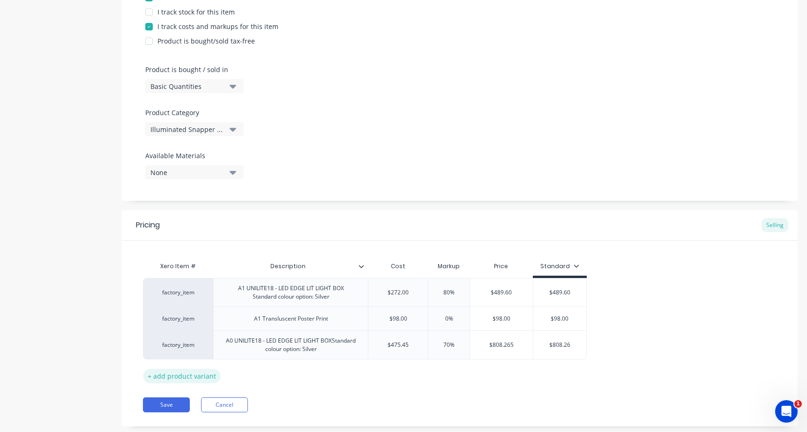
click at [165, 383] on div "+ add product variant" at bounding box center [182, 376] width 78 height 15
type textarea "x"
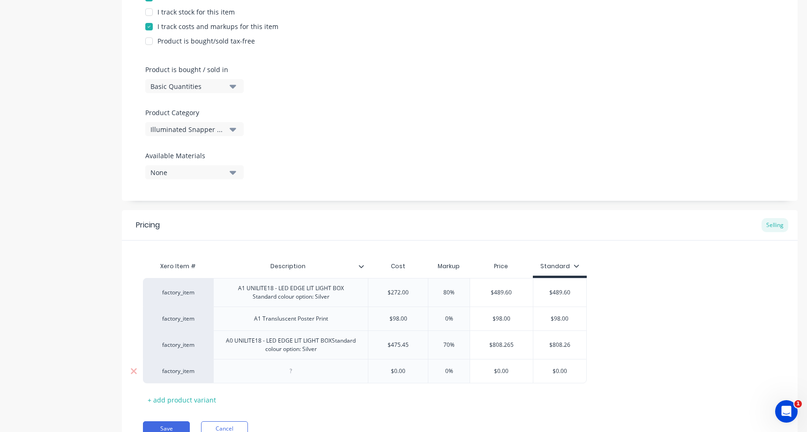
click at [298, 376] on div at bounding box center [291, 371] width 47 height 12
paste div
click at [262, 378] on div "A1 Transluscent Poster Print" at bounding box center [290, 371] width 89 height 12
type textarea "x"
type input "$0.00"
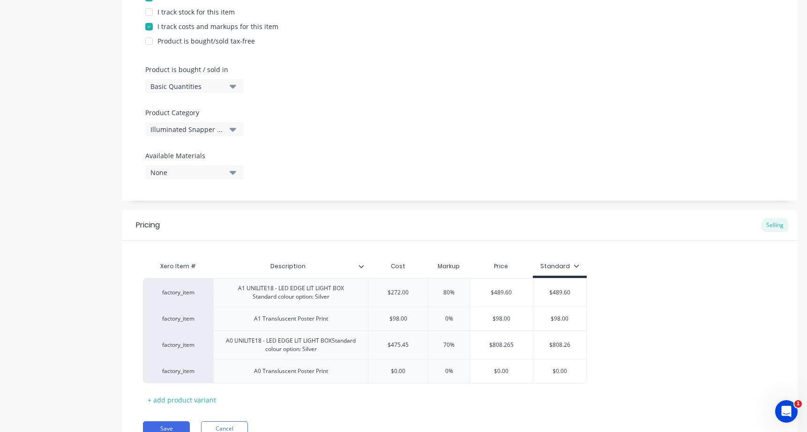
type textarea "x"
type input "1"
type textarea "x"
type input "13"
type textarea "x"
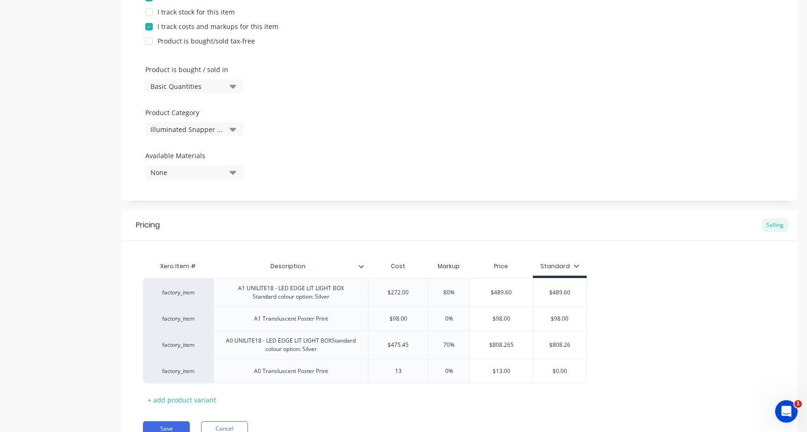
type input "139"
type textarea "x"
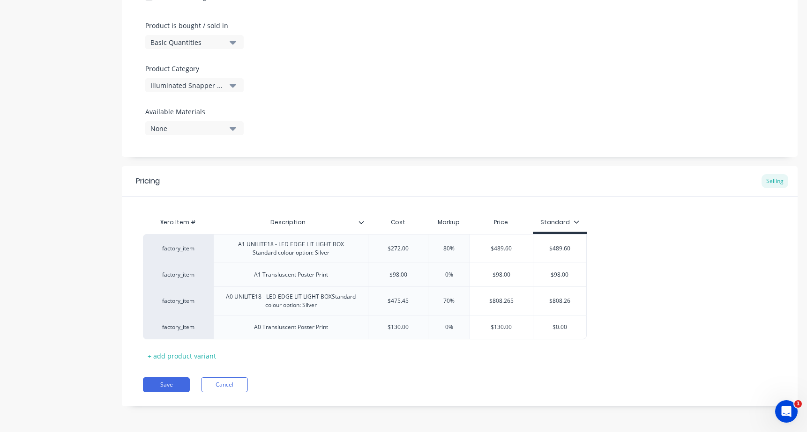
scroll to position [283, 0]
click at [163, 382] on button "Save" at bounding box center [166, 385] width 47 height 15
